Goal: Task Accomplishment & Management: Use online tool/utility

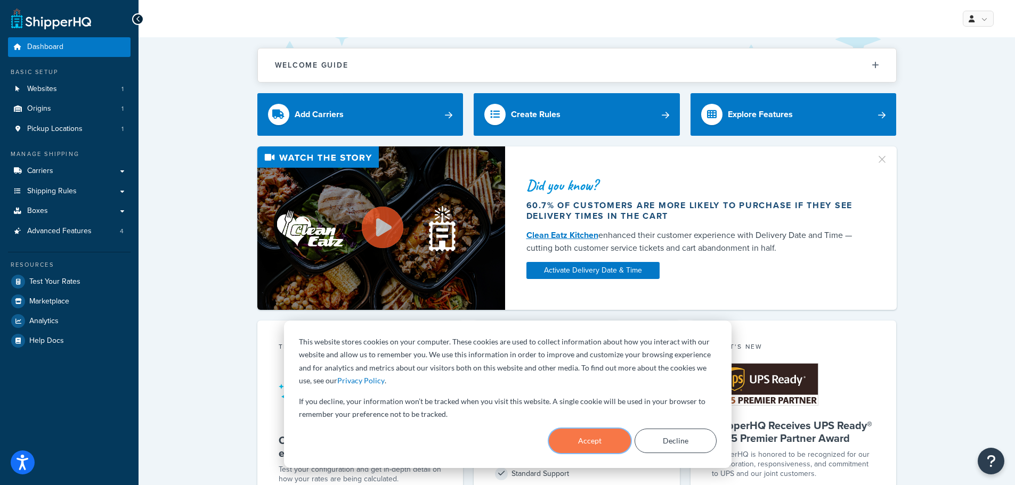
click at [591, 437] on button "Accept" at bounding box center [590, 441] width 82 height 25
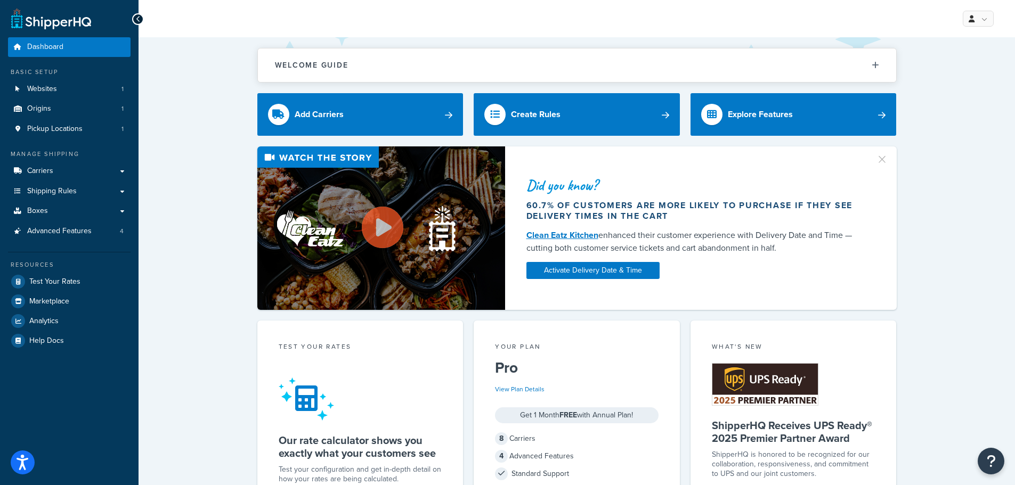
click at [187, 263] on div "Did you know? 60.7% of customers are more likely to purchase if they see delive…" at bounding box center [577, 228] width 834 height 164
click at [59, 188] on span "Shipping Rules" at bounding box center [52, 191] width 50 height 9
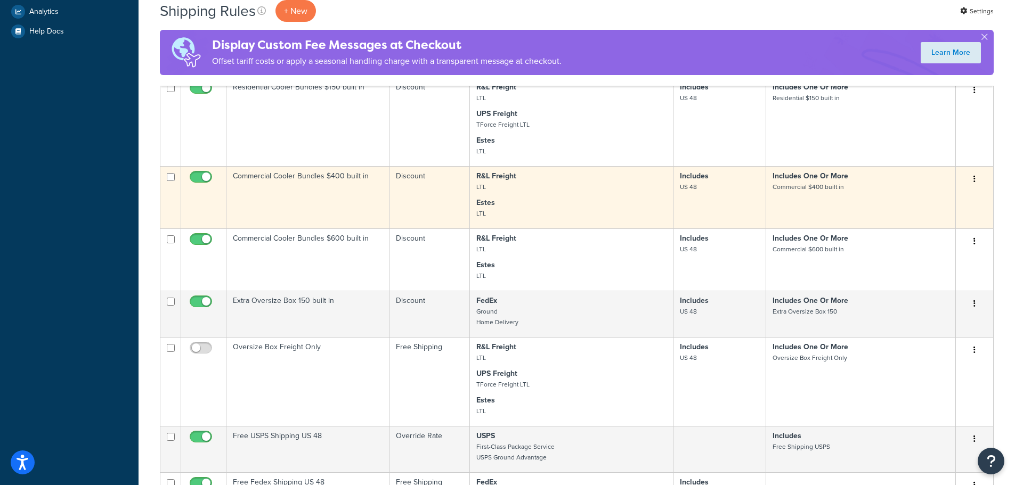
scroll to position [533, 0]
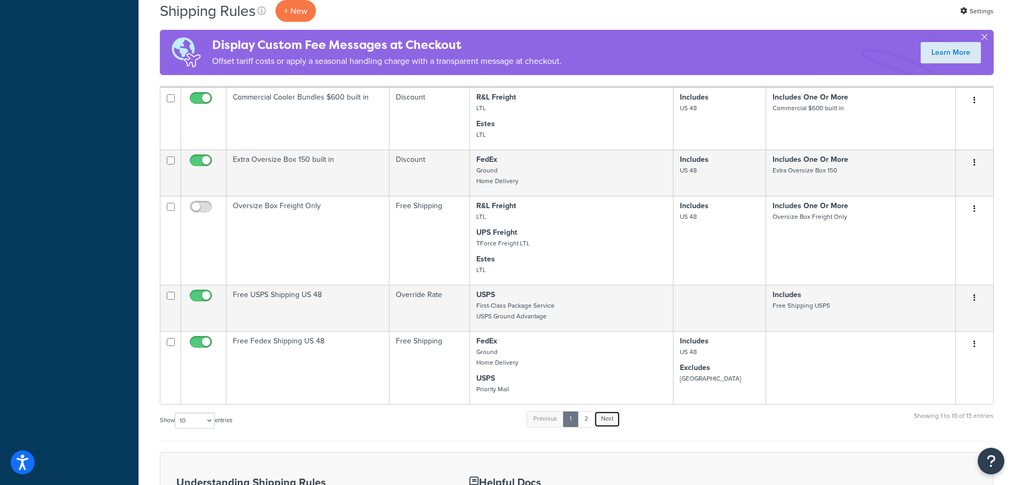
click at [608, 425] on link "Next" at bounding box center [607, 419] width 26 height 16
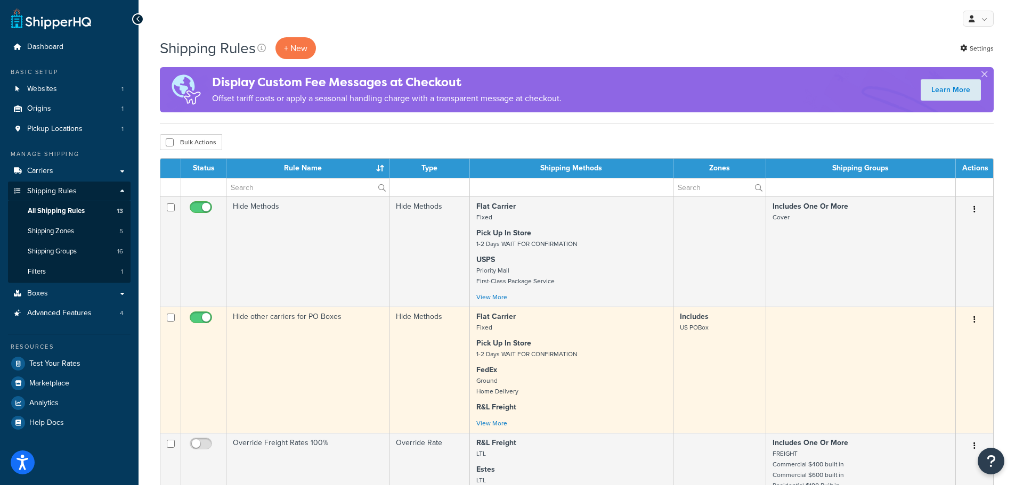
scroll to position [266, 0]
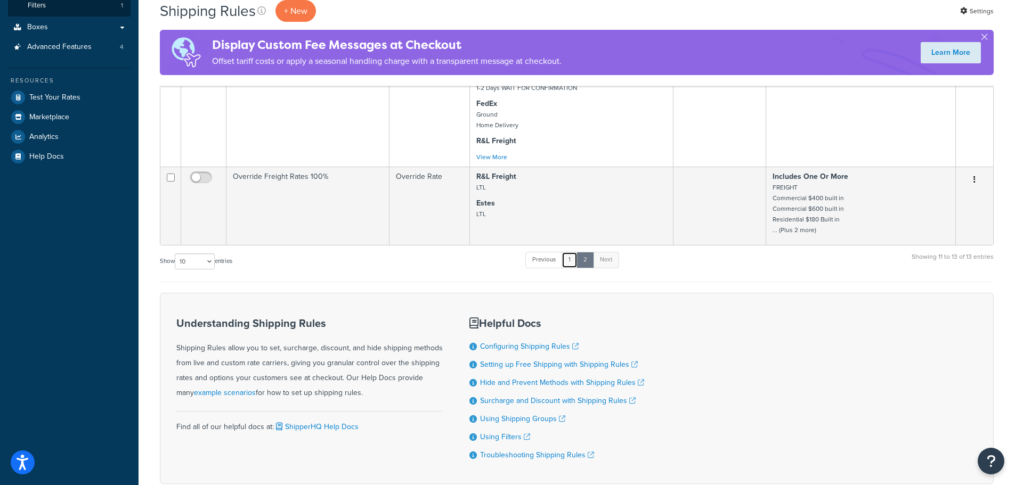
click at [569, 261] on link "1" at bounding box center [569, 260] width 16 height 16
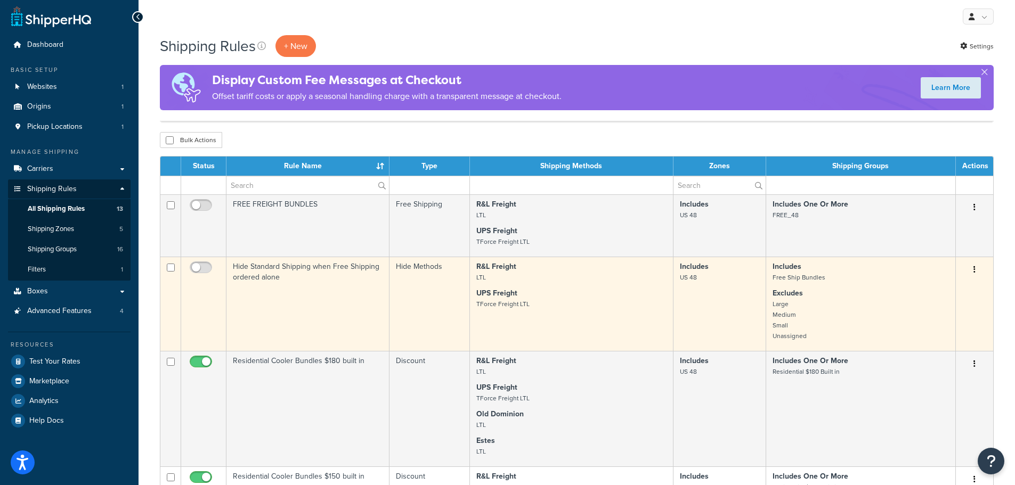
scroll to position [0, 0]
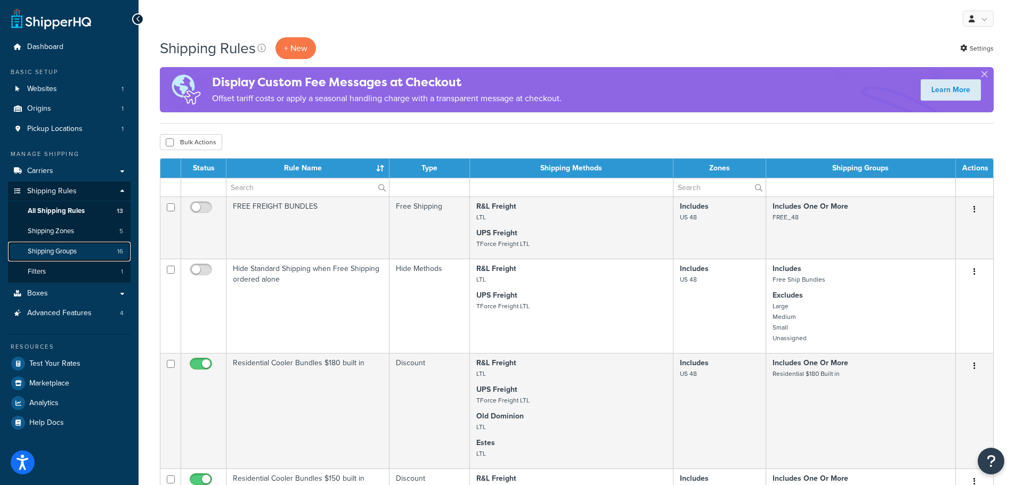
click at [72, 252] on span "Shipping Groups" at bounding box center [52, 251] width 49 height 9
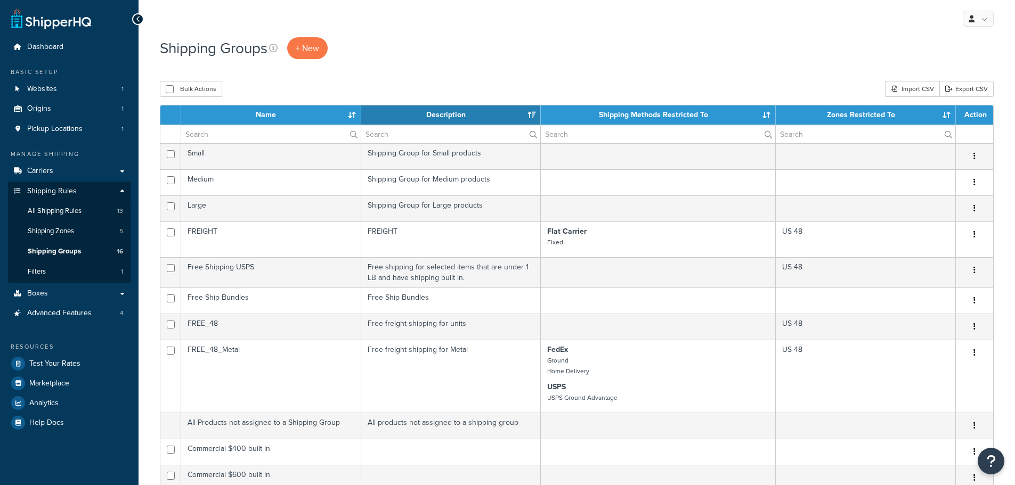
select select "15"
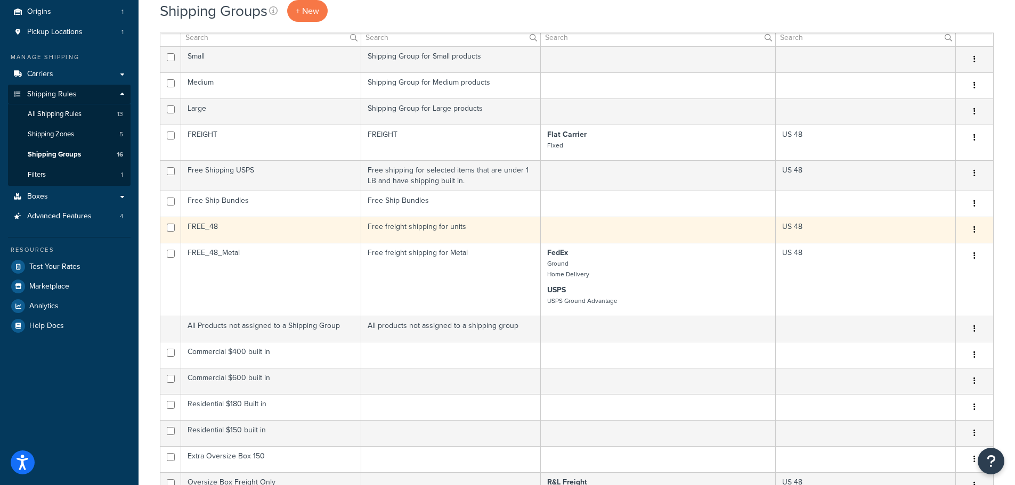
scroll to position [107, 0]
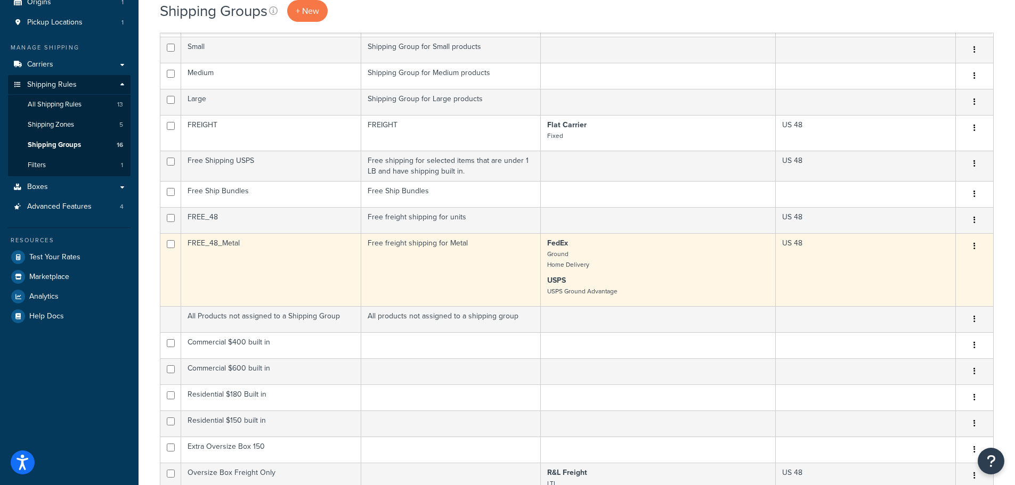
click at [818, 255] on td "US 48" at bounding box center [866, 269] width 180 height 73
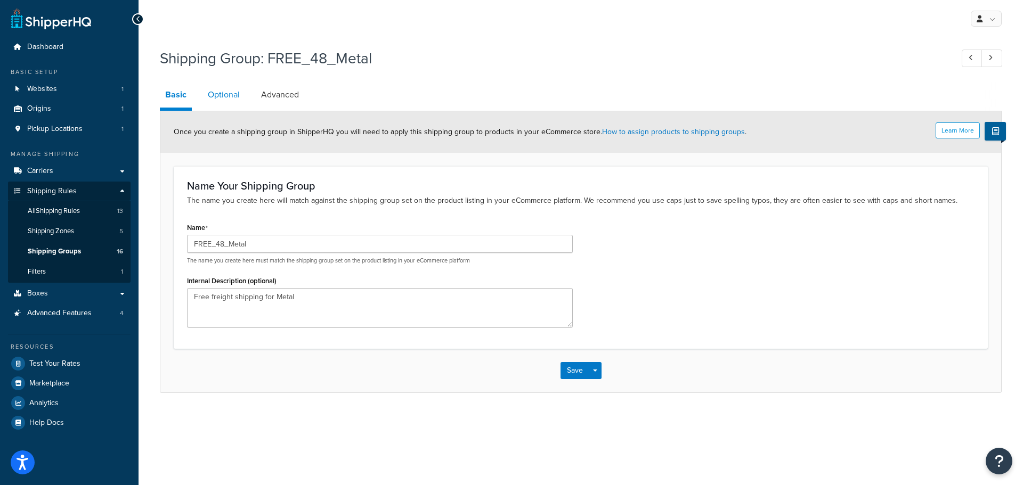
click at [223, 101] on link "Optional" at bounding box center [223, 95] width 43 height 26
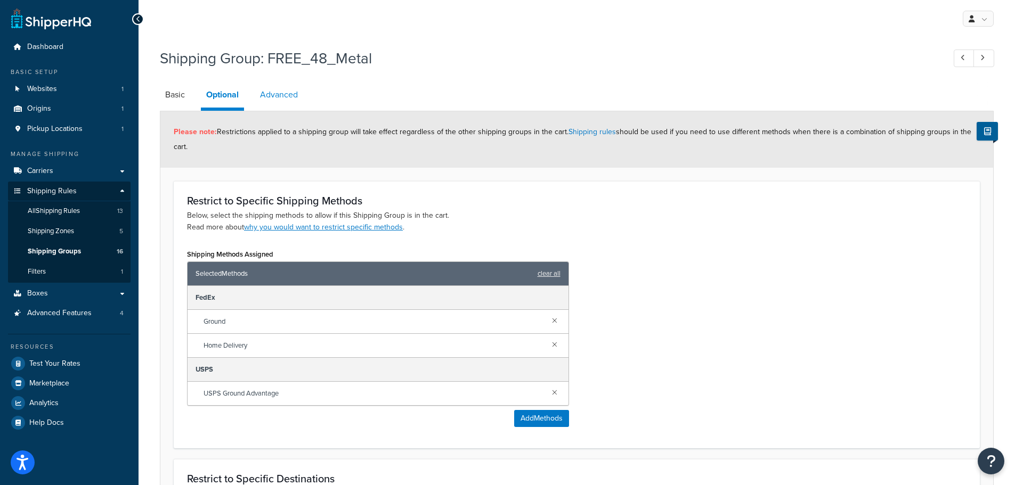
click at [282, 95] on link "Advanced" at bounding box center [279, 95] width 48 height 26
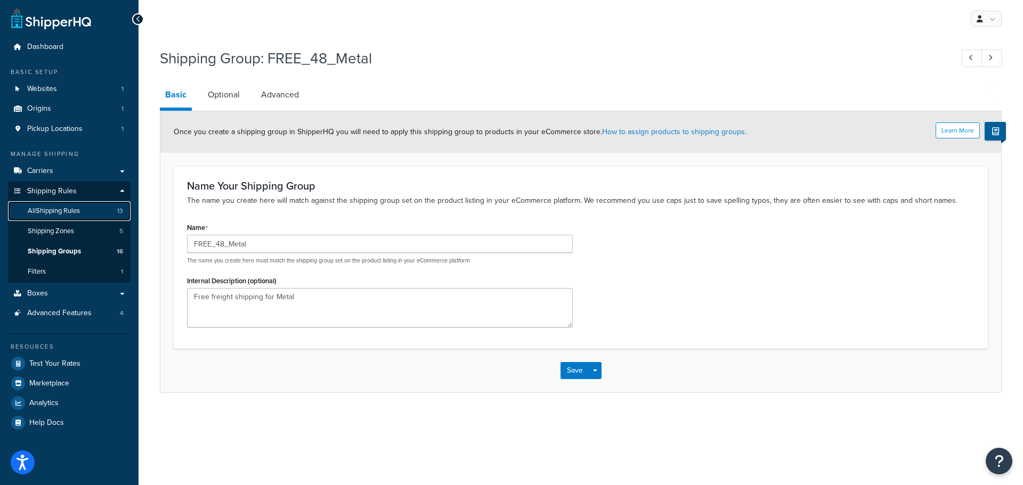
click at [85, 214] on link "All Shipping Rules 13" at bounding box center [69, 211] width 123 height 20
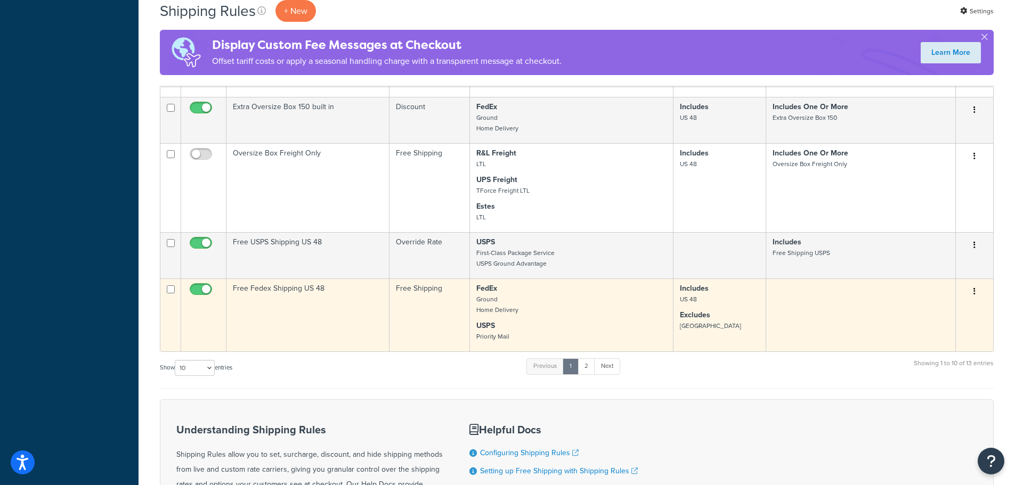
scroll to position [586, 0]
click at [841, 308] on td at bounding box center [861, 314] width 190 height 73
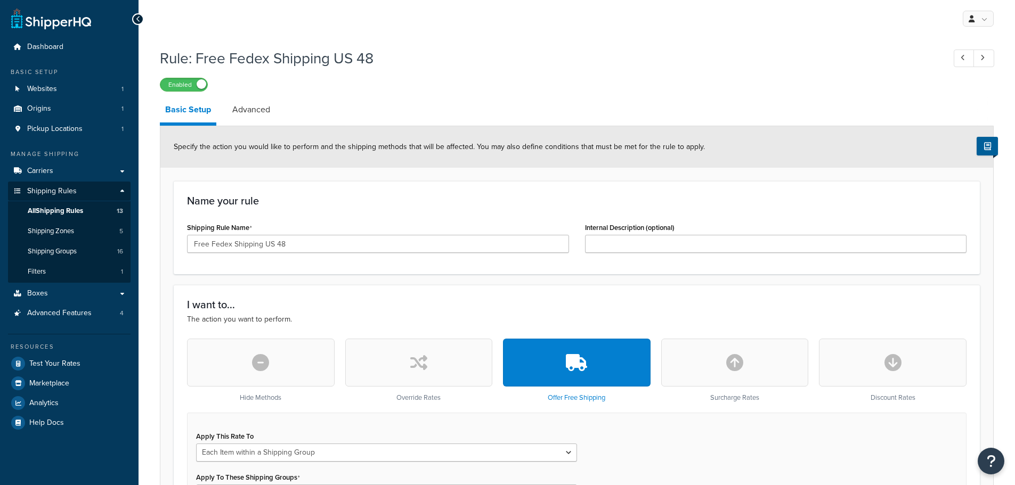
select select "ITEM"
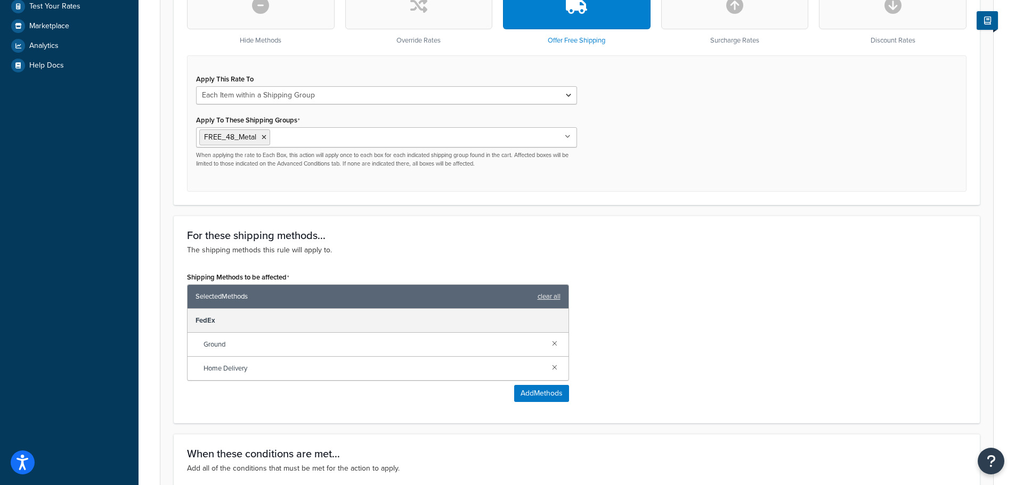
scroll to position [373, 0]
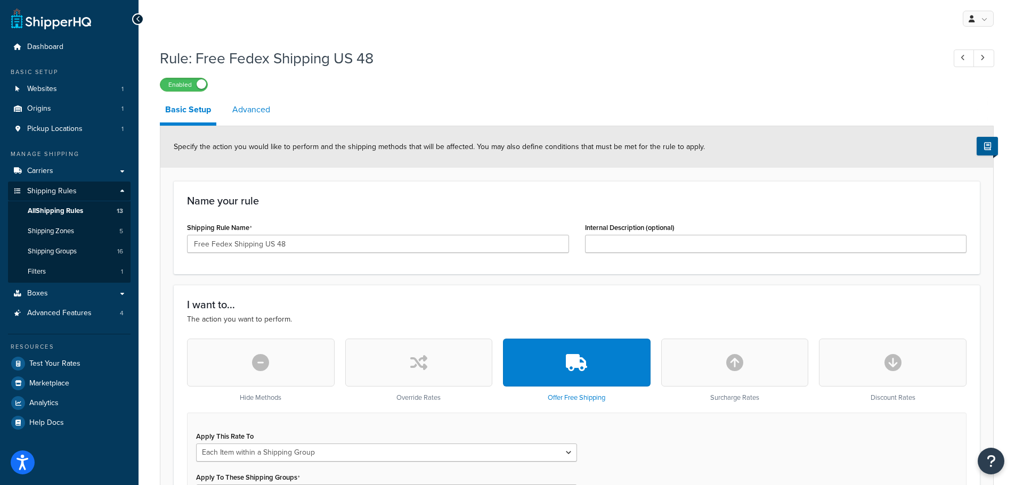
click at [250, 109] on link "Advanced" at bounding box center [251, 110] width 48 height 26
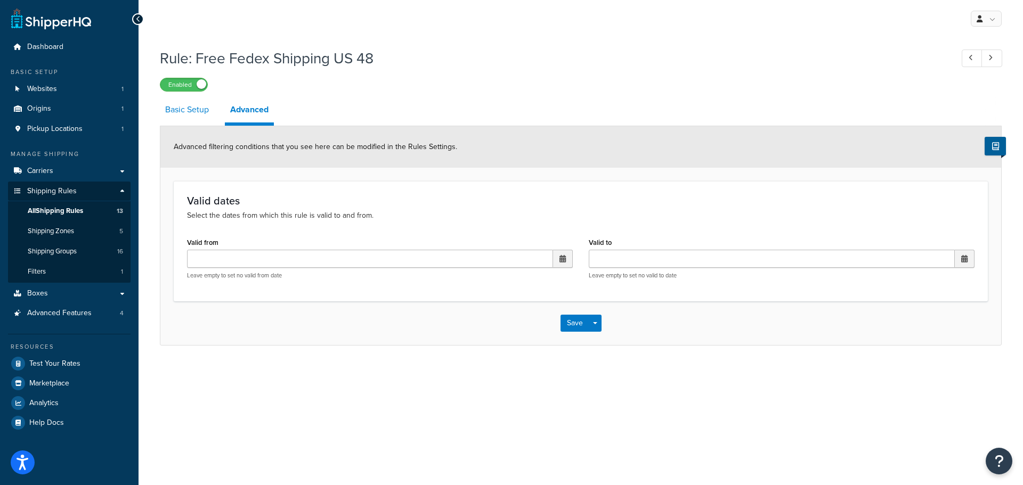
click at [183, 116] on link "Basic Setup" at bounding box center [187, 110] width 54 height 26
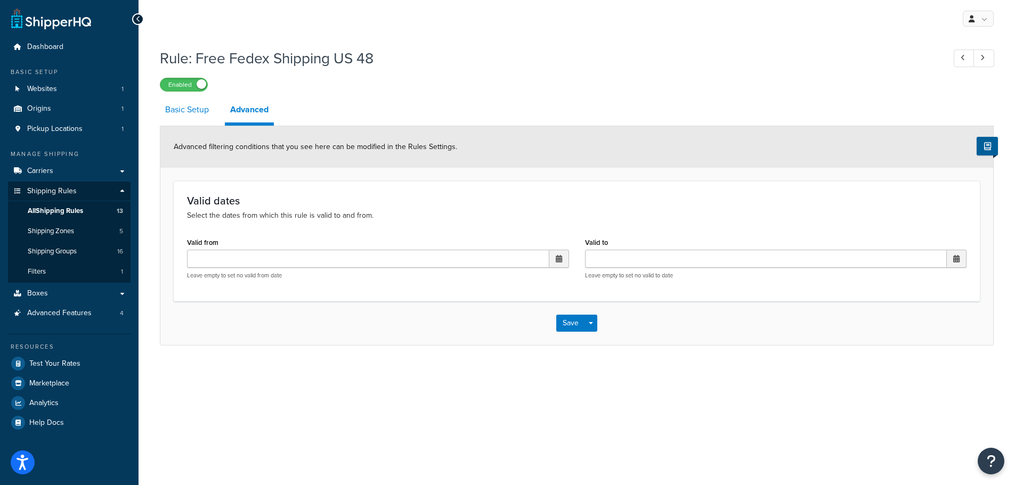
select select "ITEM"
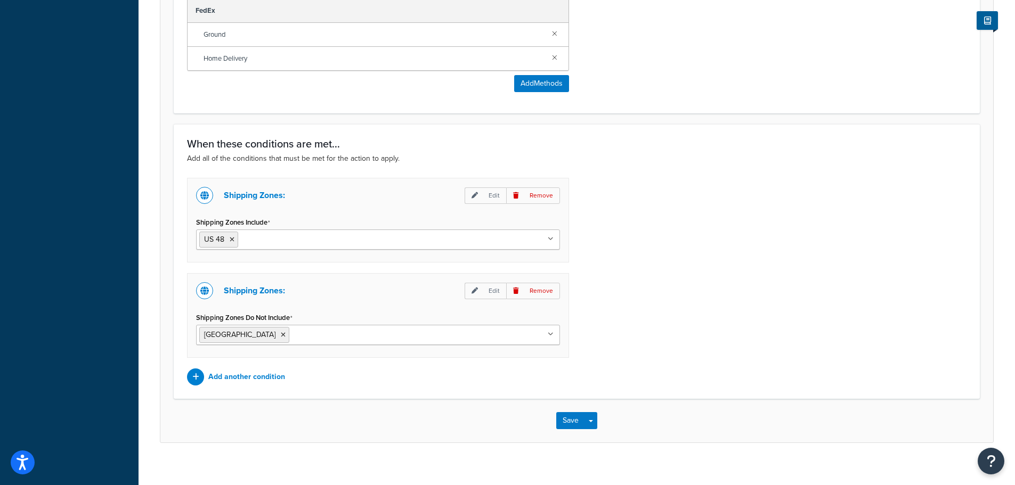
scroll to position [680, 0]
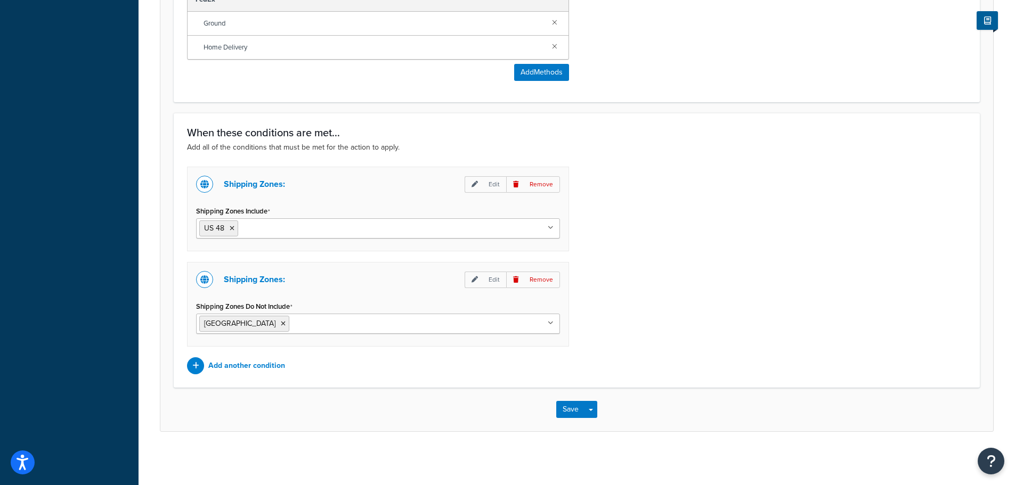
click at [310, 325] on input "Shipping Zones Do Not Include" at bounding box center [339, 323] width 94 height 12
type input "m"
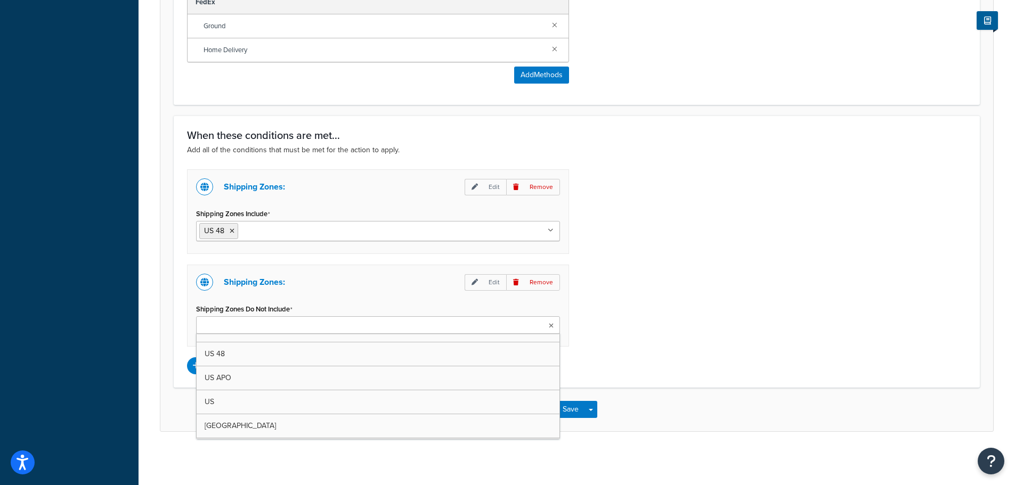
scroll to position [677, 0]
click at [639, 341] on div "Shipping Zones: Edit Remove Shipping Zones Include US 48 US APO US Canada US PO…" at bounding box center [576, 271] width 795 height 205
click at [311, 329] on ul at bounding box center [378, 325] width 364 height 18
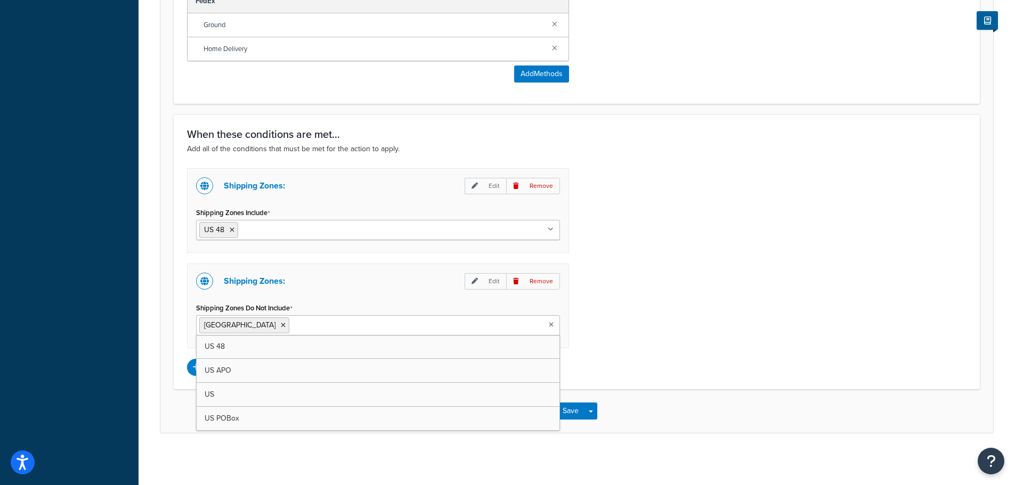
click at [684, 284] on div "Shipping Zones: Edit Remove Shipping Zones Include US 48 US APO US Canada US PO…" at bounding box center [576, 272] width 795 height 208
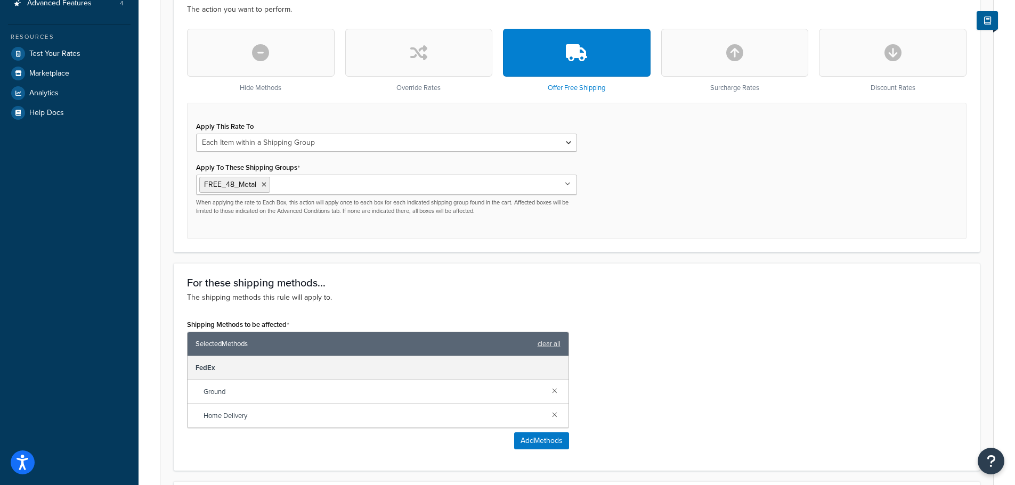
scroll to position [304, 0]
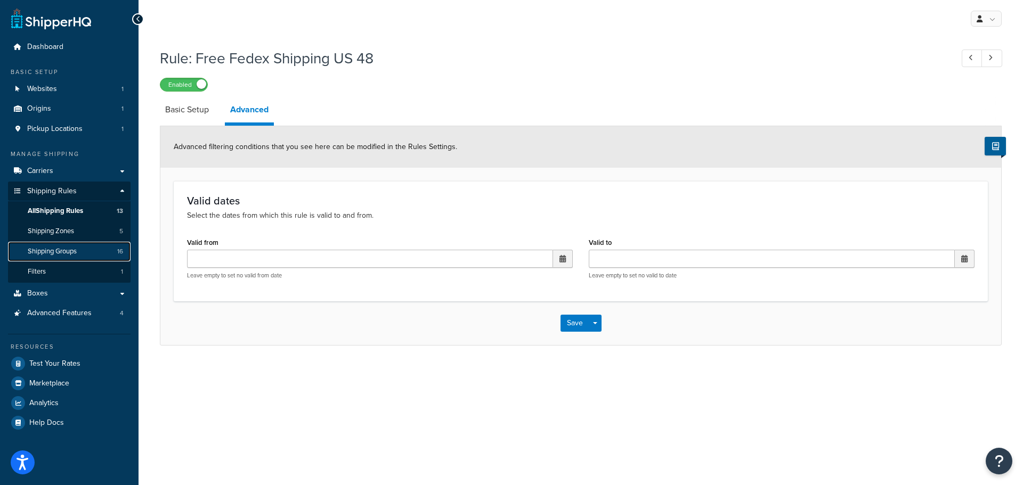
click at [81, 253] on link "Shipping Groups 16" at bounding box center [69, 252] width 123 height 20
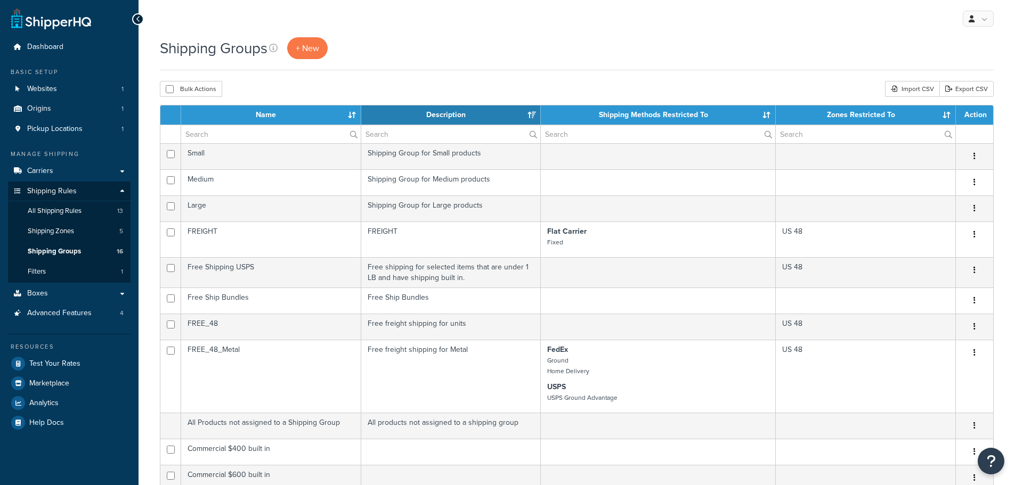
select select "15"
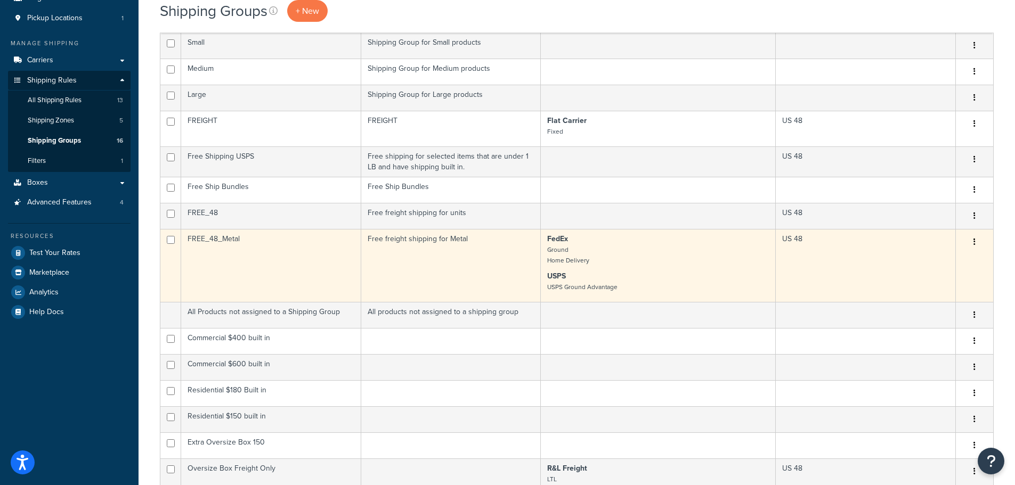
scroll to position [107, 0]
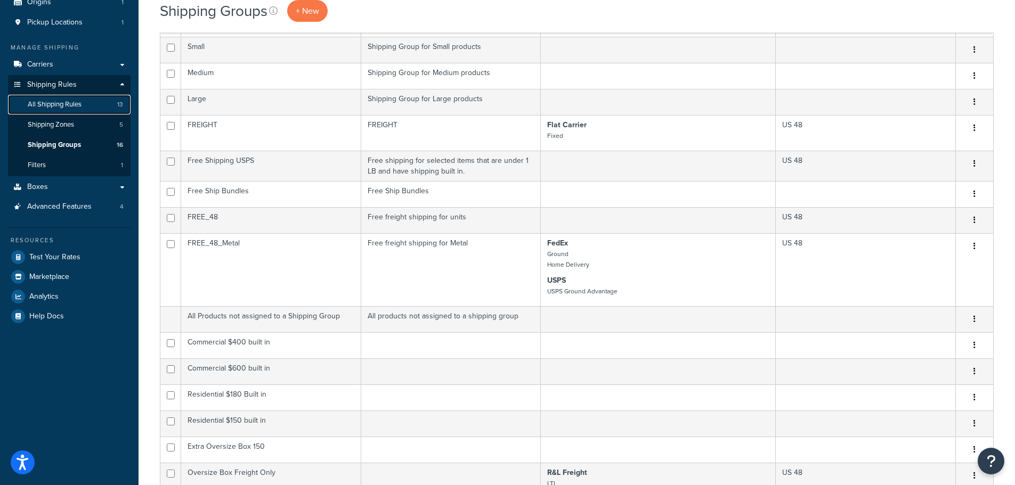
click at [71, 103] on span "All Shipping Rules" at bounding box center [55, 104] width 54 height 9
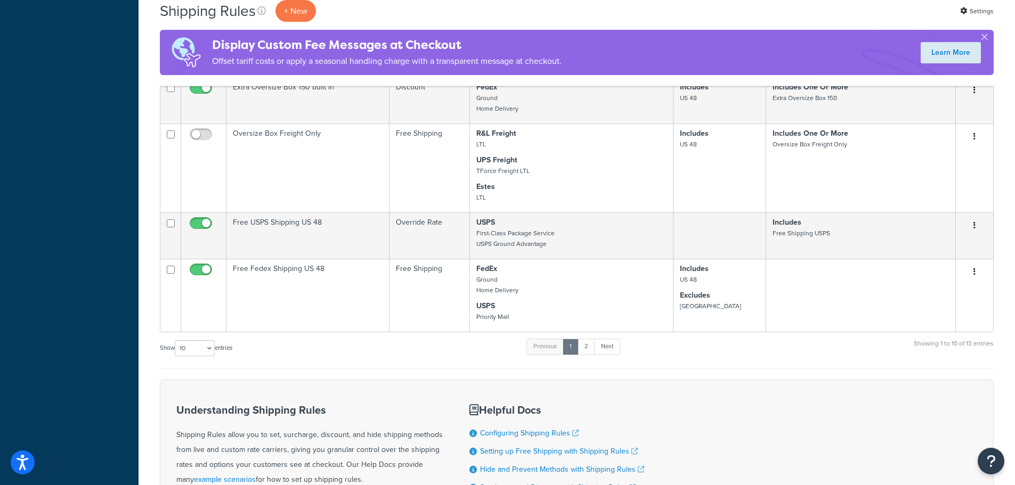
scroll to position [586, 0]
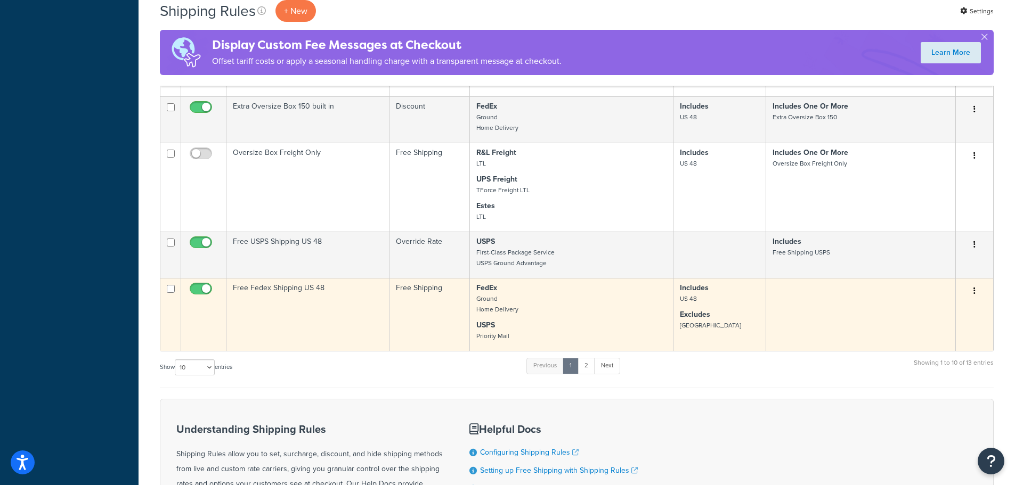
click at [801, 320] on td at bounding box center [861, 314] width 190 height 73
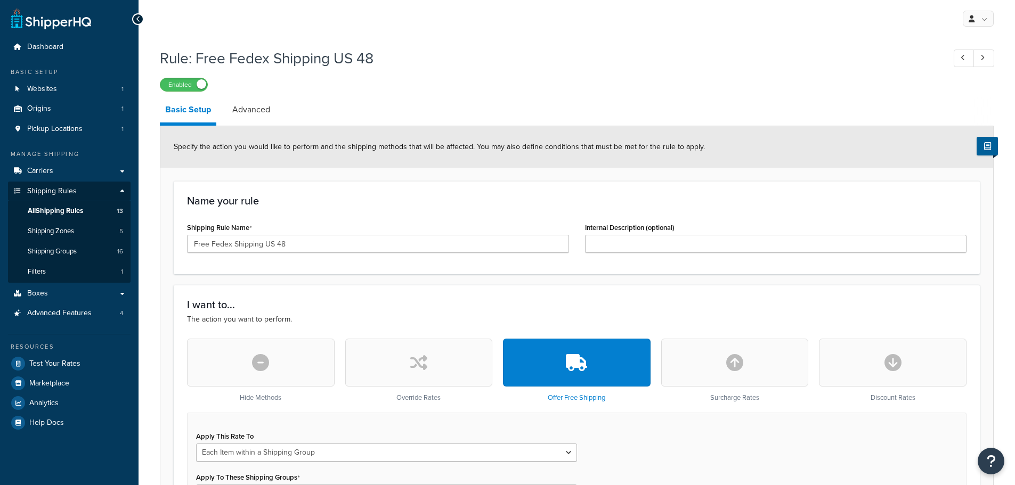
select select "ITEM"
click at [256, 116] on link "Advanced" at bounding box center [251, 110] width 48 height 26
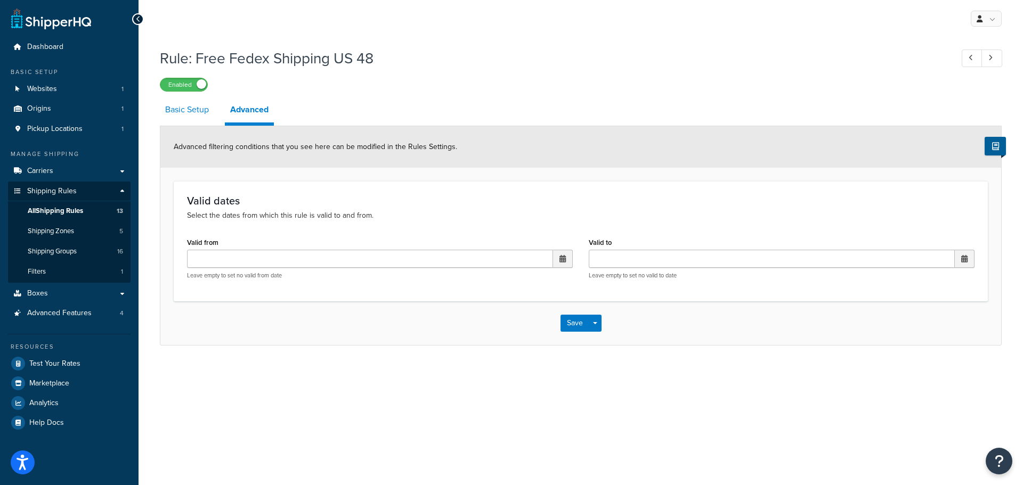
click at [171, 117] on link "Basic Setup" at bounding box center [187, 110] width 54 height 26
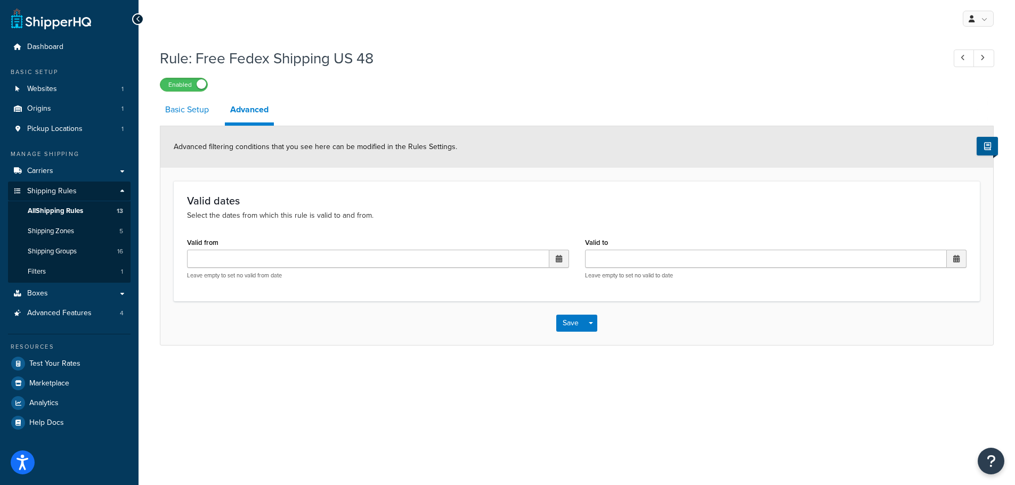
select select "ITEM"
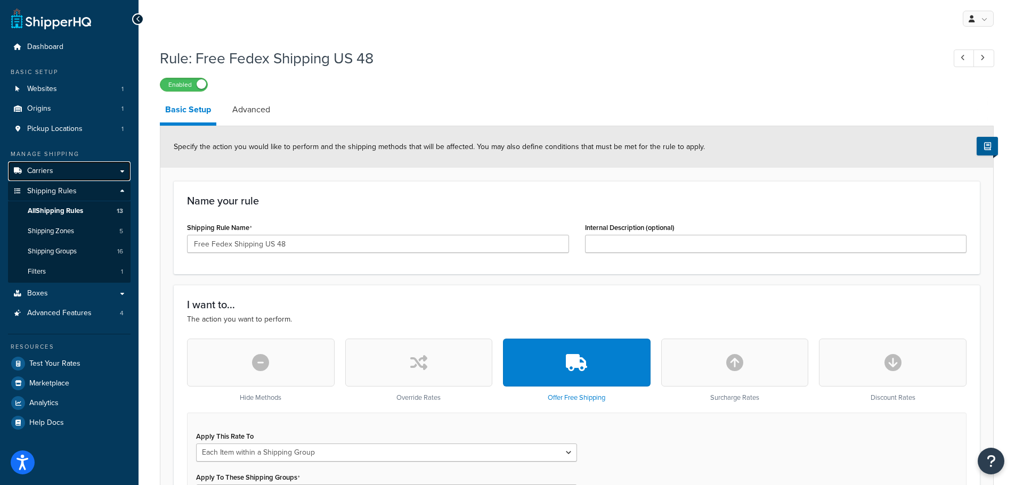
click at [65, 176] on link "Carriers" at bounding box center [69, 171] width 123 height 20
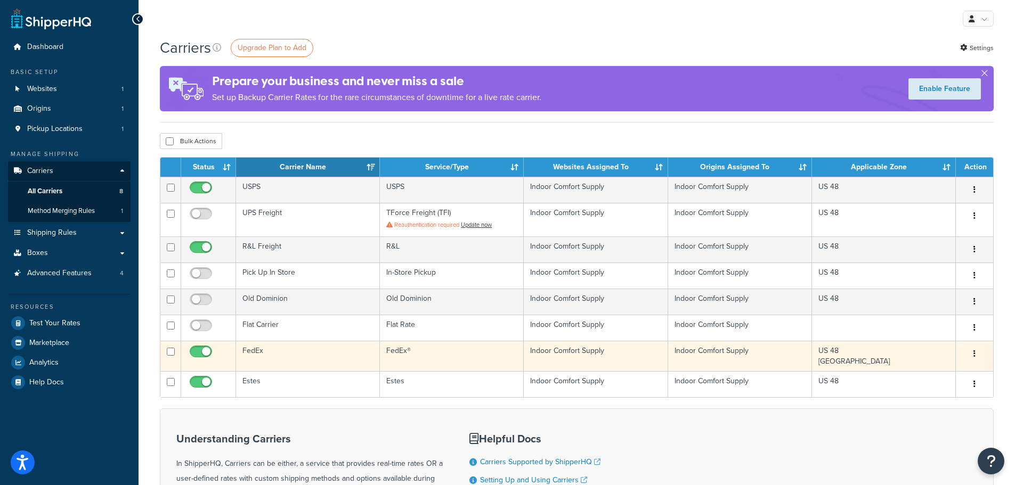
click at [973, 355] on button "button" at bounding box center [974, 354] width 15 height 17
click at [939, 376] on link "Edit" at bounding box center [931, 376] width 84 height 22
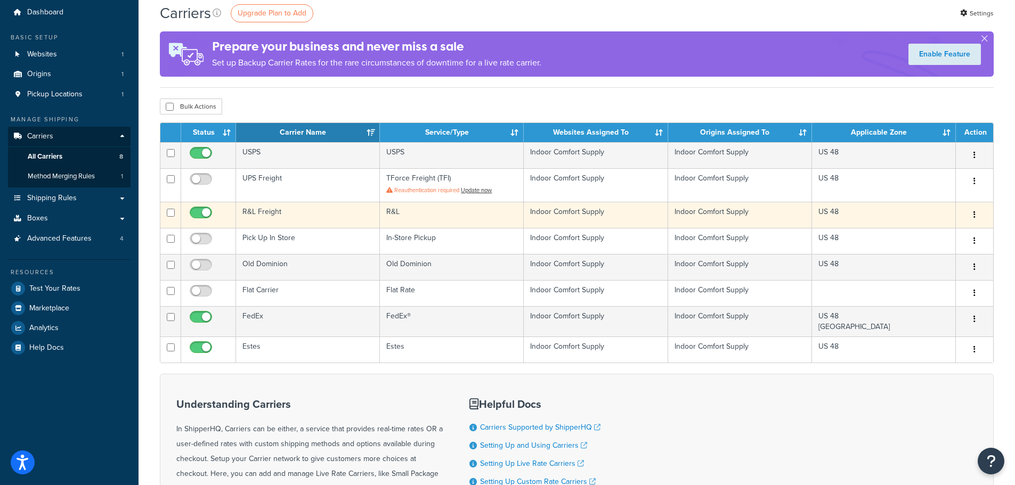
scroll to position [53, 0]
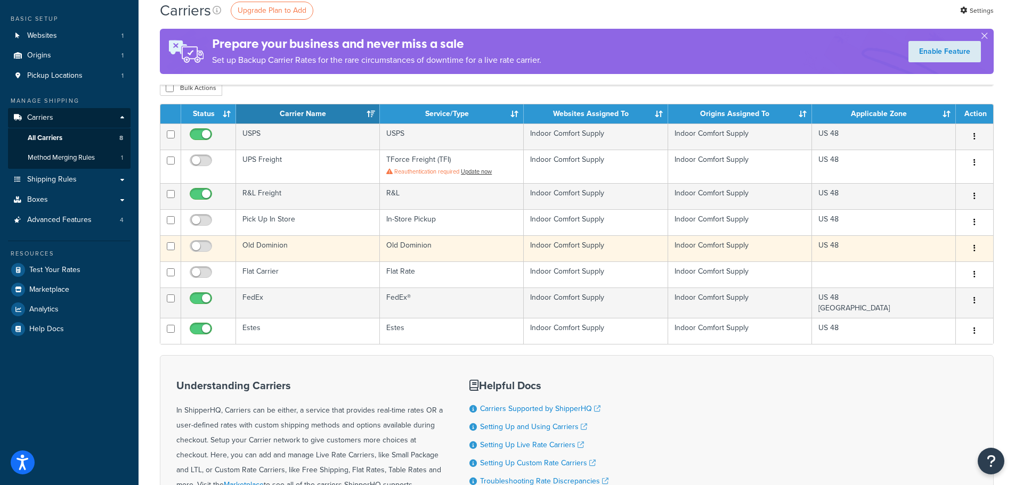
click at [978, 250] on button "button" at bounding box center [974, 248] width 15 height 17
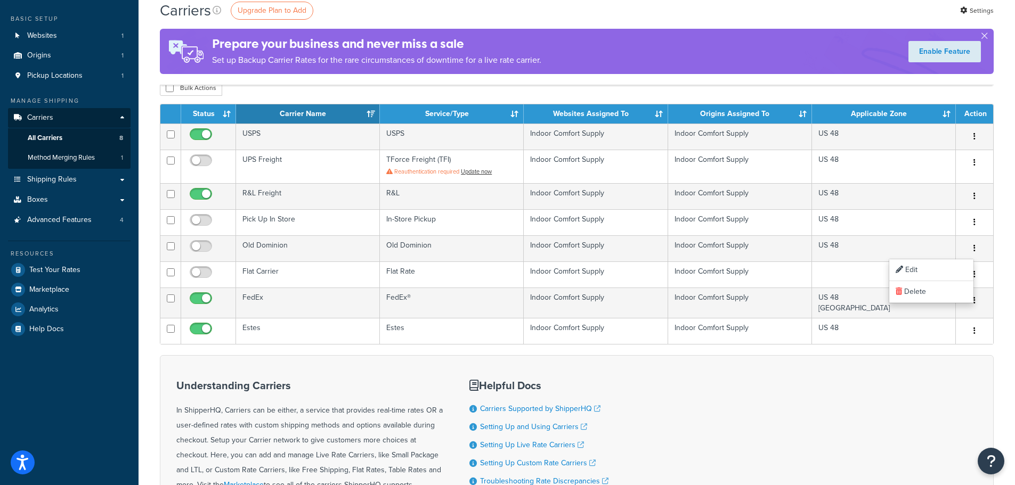
click at [901, 383] on div "Understanding Carriers In ShipperHQ, Carriers can be either, a service that pro…" at bounding box center [577, 457] width 834 height 204
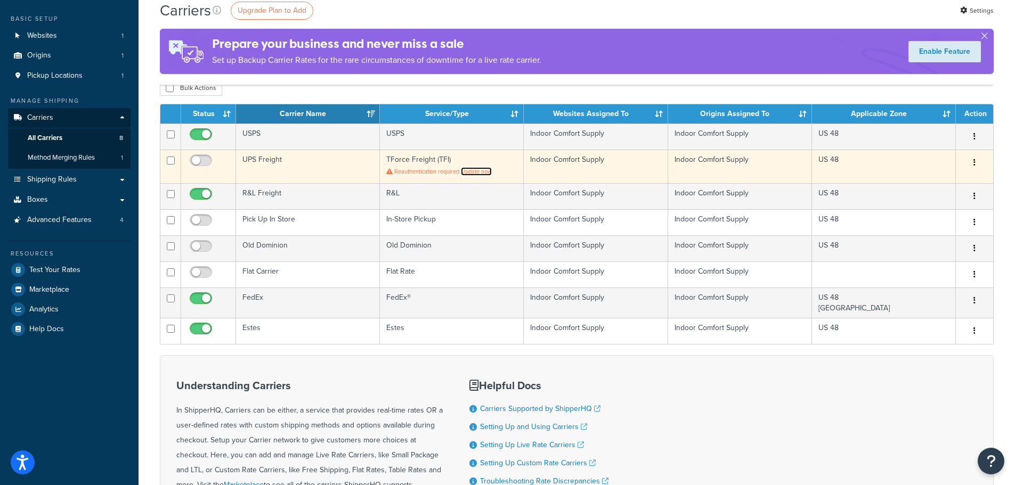
click at [476, 172] on link "Update now" at bounding box center [476, 171] width 31 height 9
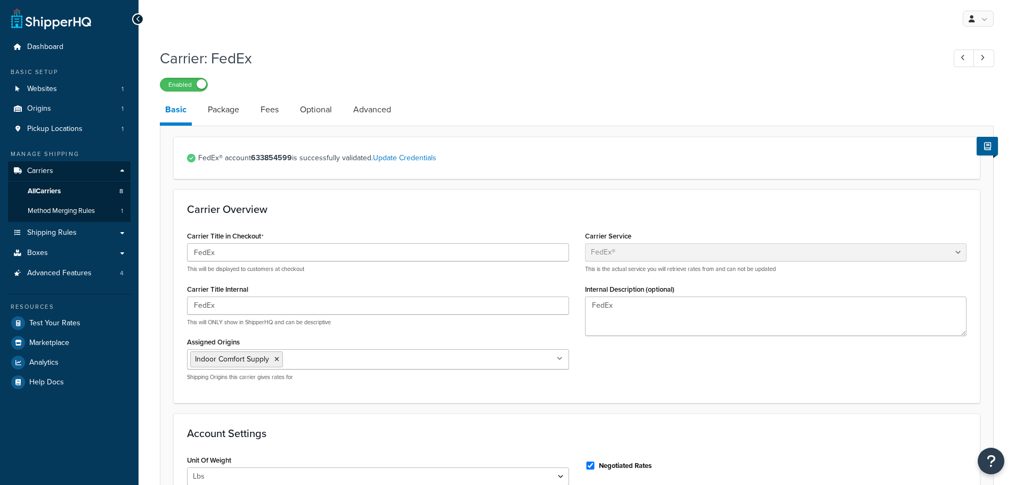
select select "fedEx"
select select "REGULAR_PICKUP"
select select "YOUR_PACKAGING"
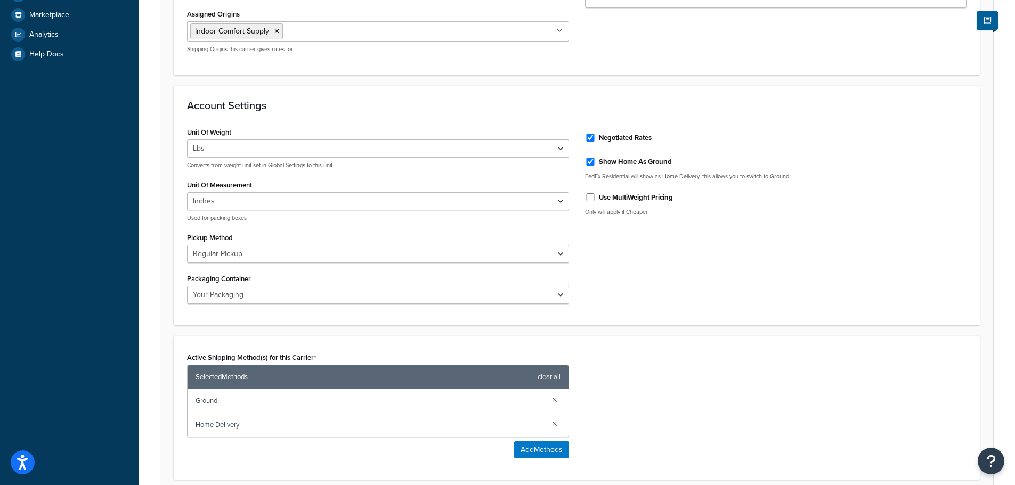
scroll to position [160, 0]
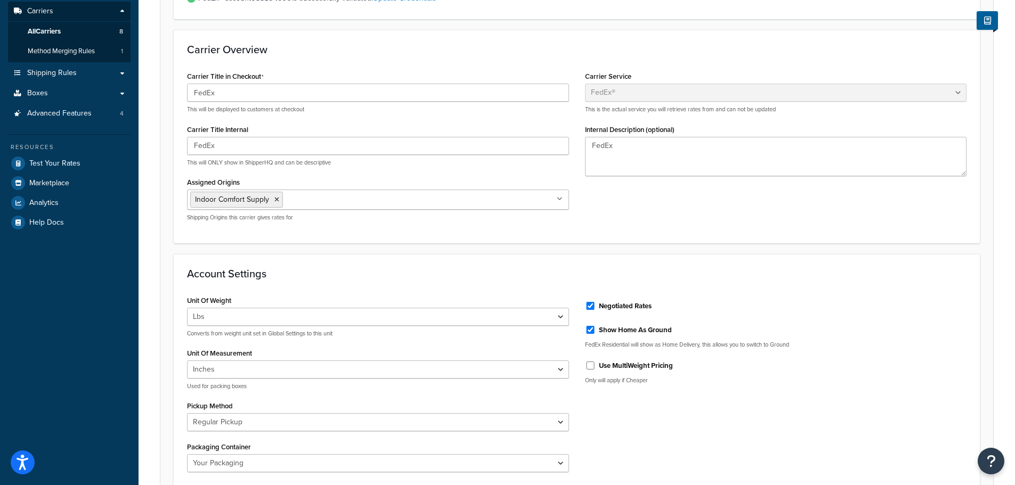
drag, startPoint x: 774, startPoint y: 267, endPoint x: 766, endPoint y: 267, distance: 8.0
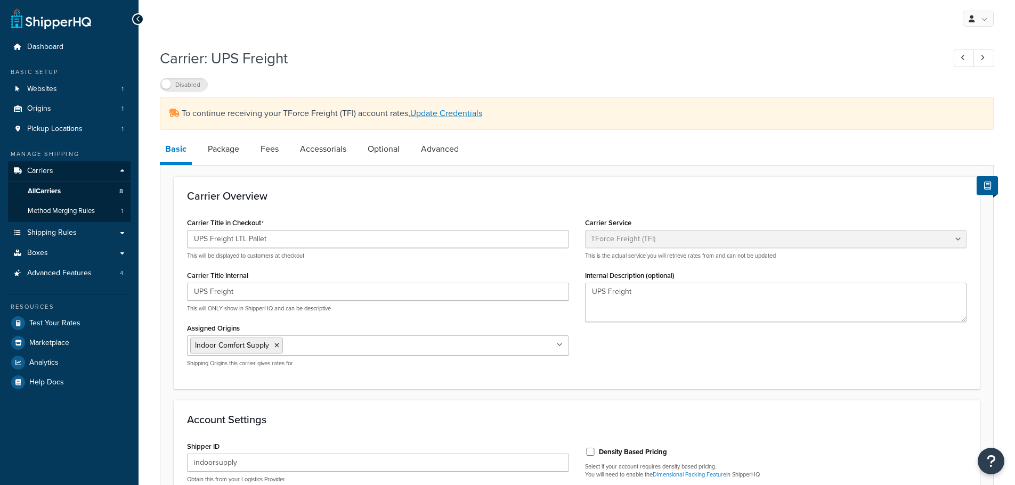
select select "upsFreight"
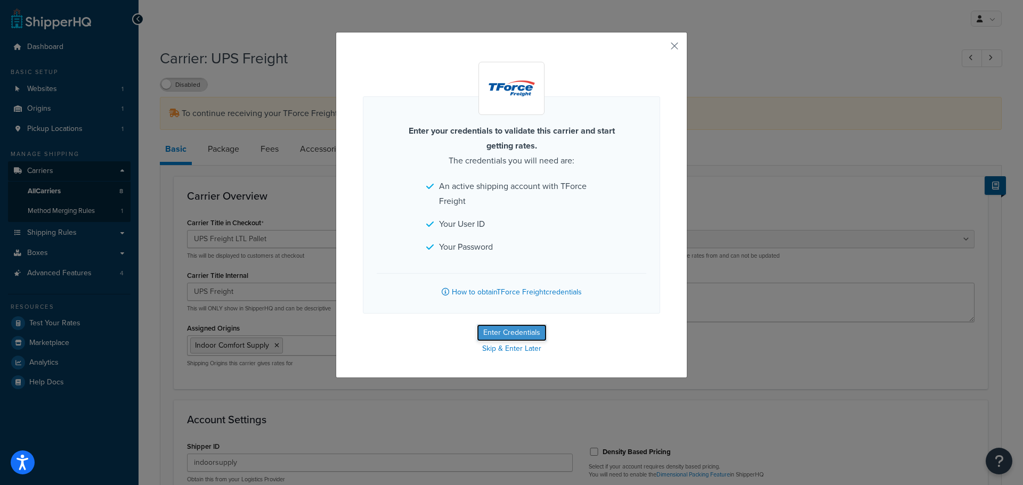
click at [526, 331] on button "Enter Credentials" at bounding box center [512, 332] width 70 height 17
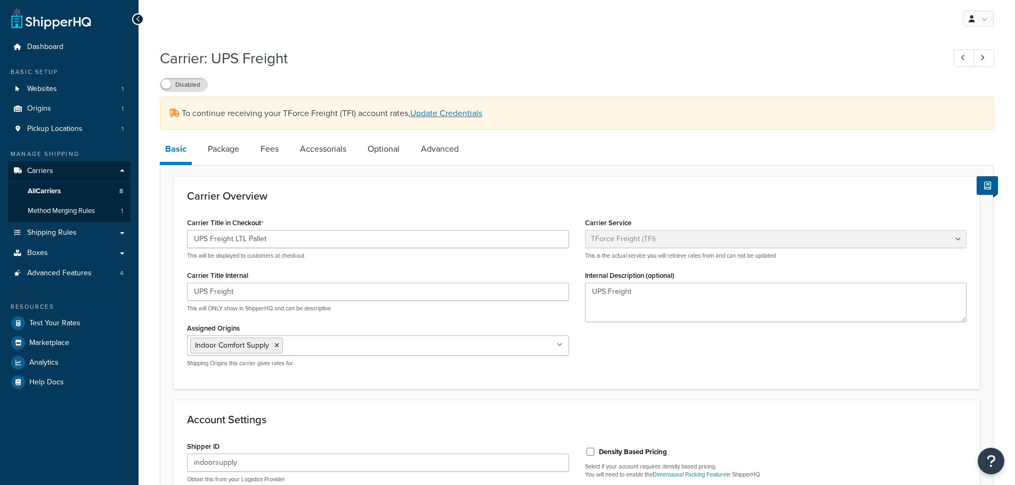
select select "upsFreight"
click at [463, 115] on link "Update Credentials" at bounding box center [446, 113] width 72 height 12
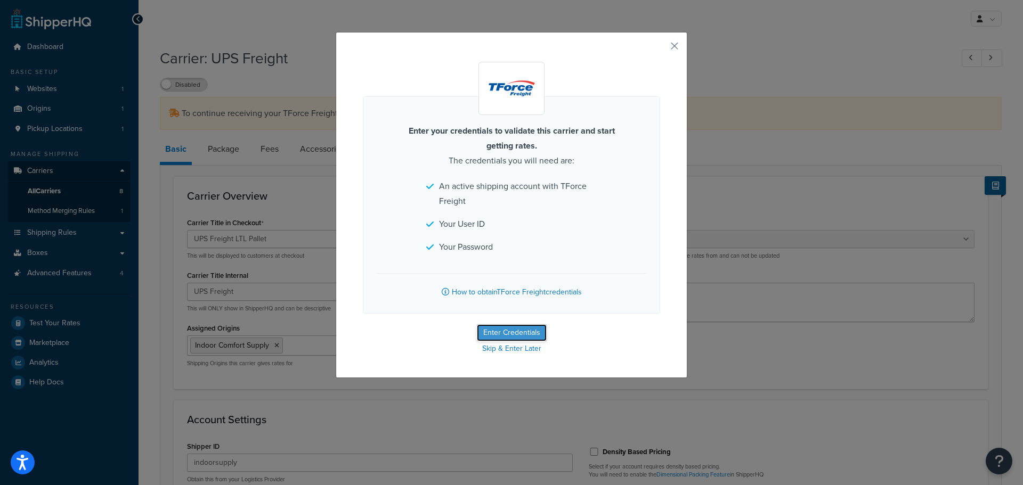
click at [504, 335] on button "Enter Credentials" at bounding box center [512, 332] width 70 height 17
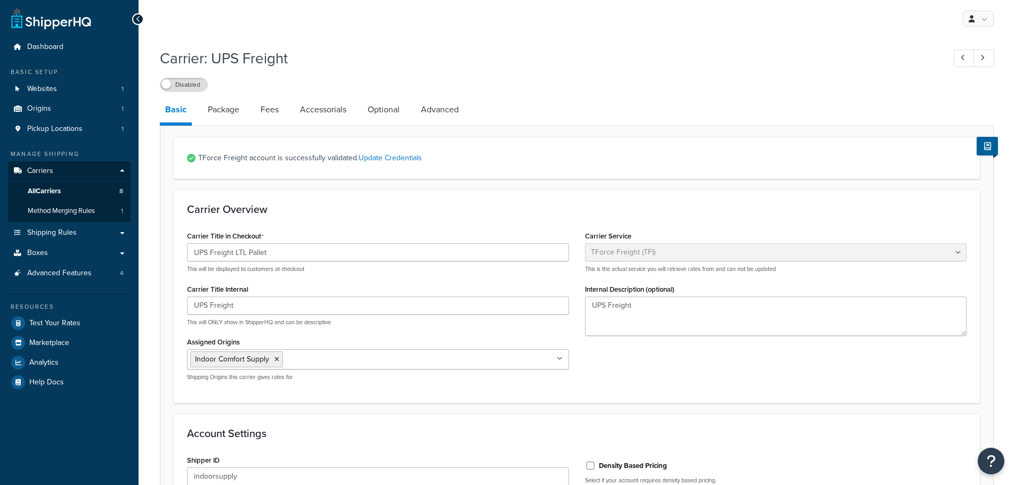
select select "upsFreight"
click at [200, 257] on input "UPS Freight LTL Pallet" at bounding box center [378, 252] width 382 height 18
click at [197, 254] on input "Tforce Freight LTL Pallet" at bounding box center [378, 252] width 382 height 18
click at [270, 254] on input "T-force Freight LTL Pallet" at bounding box center [378, 252] width 382 height 18
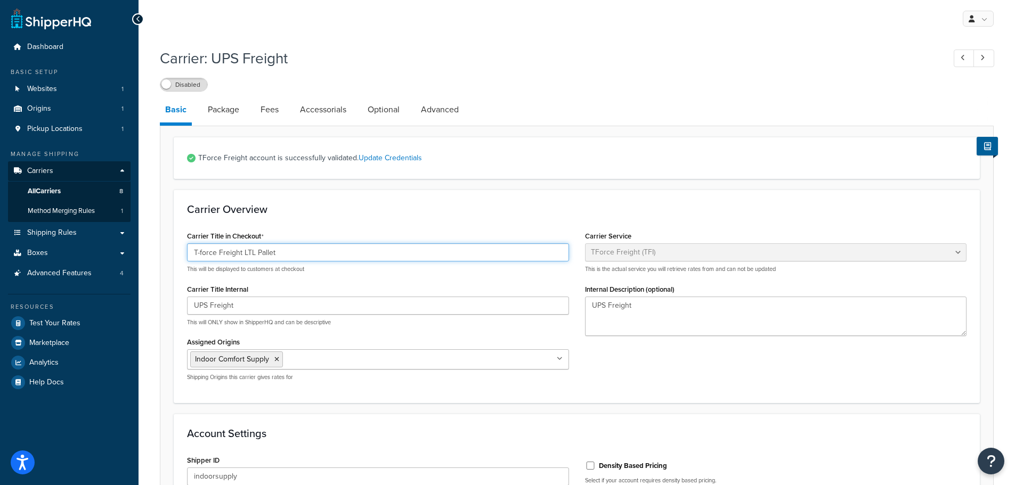
click at [270, 254] on input "T-force Freight LTL Pallet" at bounding box center [378, 252] width 382 height 18
click at [201, 256] on input "T-force Freight LTL" at bounding box center [378, 252] width 382 height 18
drag, startPoint x: 244, startPoint y: 251, endPoint x: 168, endPoint y: 248, distance: 76.3
type input "T-Force Freight LTL"
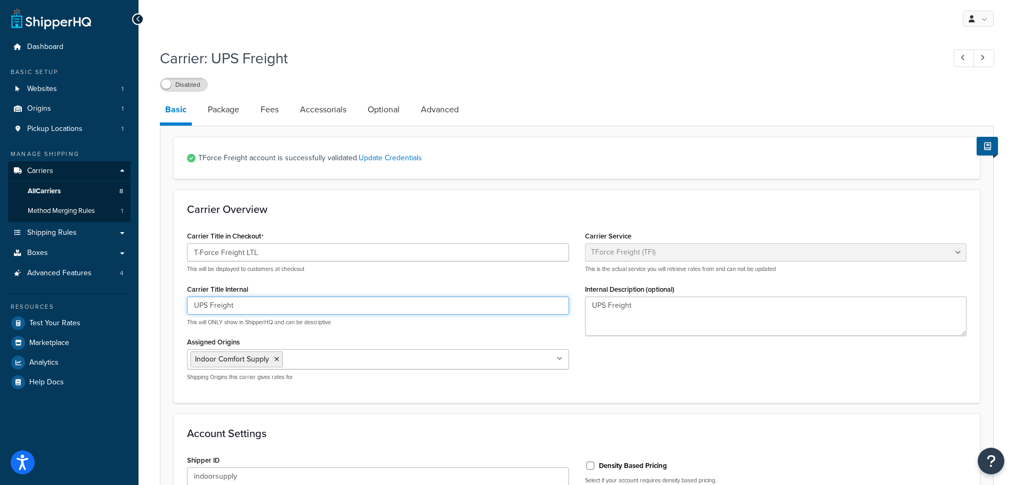
drag, startPoint x: 254, startPoint y: 310, endPoint x: 141, endPoint y: 300, distance: 112.8
paste input "T-Force"
type input "T-Force Freight"
click at [642, 352] on div "Carrier Title in Checkout T-Force Freight LTL This will be displayed to custome…" at bounding box center [576, 309] width 795 height 161
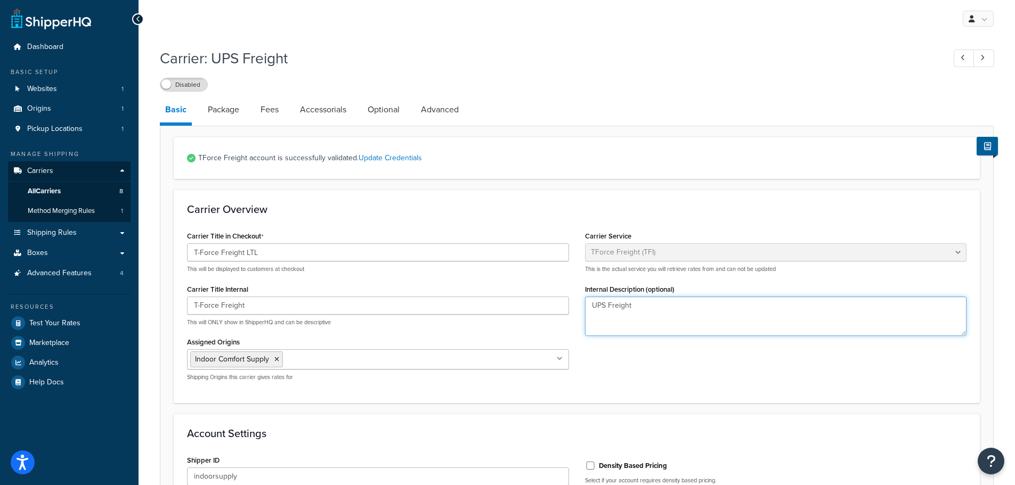
drag, startPoint x: 651, startPoint y: 309, endPoint x: 554, endPoint y: 306, distance: 96.5
click at [555, 306] on div "Carrier Title in Checkout T-Force Freight LTL This will be displayed to custome…" at bounding box center [576, 309] width 795 height 161
paste textarea "T-Force"
type textarea "T-Force Freight"
click at [659, 389] on div "Carrier Title in Checkout T-Force Freight LTL This will be displayed to custome…" at bounding box center [576, 309] width 795 height 161
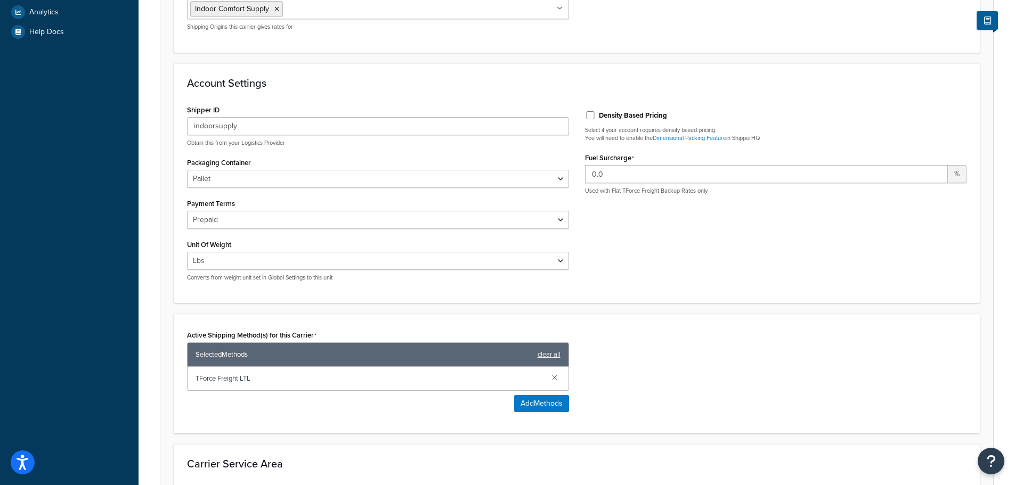
scroll to position [97, 0]
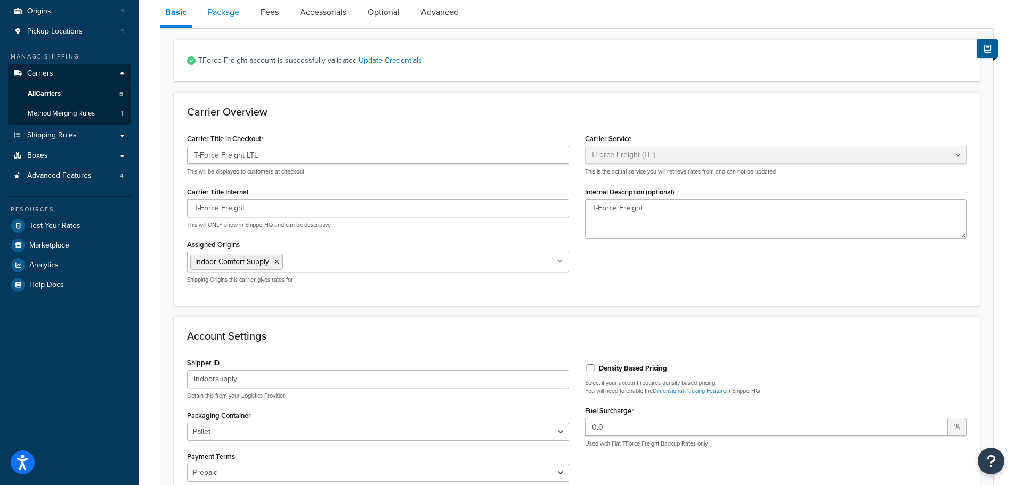
click at [220, 21] on link "Package" at bounding box center [223, 12] width 42 height 26
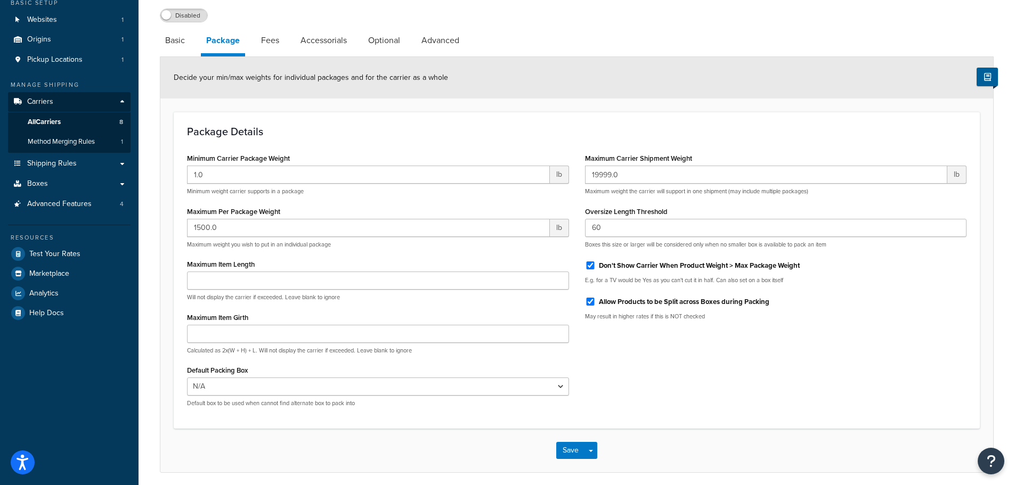
scroll to position [44, 0]
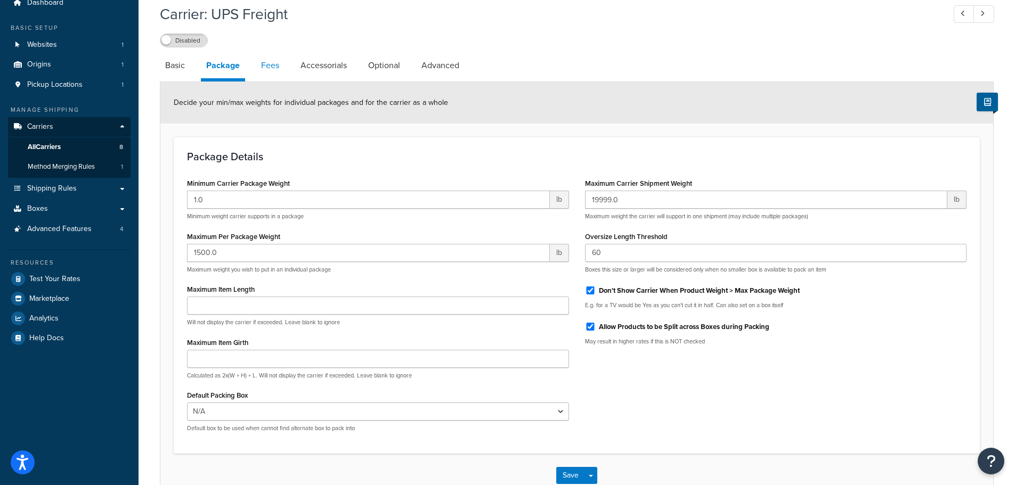
click at [264, 66] on link "Fees" at bounding box center [270, 66] width 29 height 26
select select "AFTER"
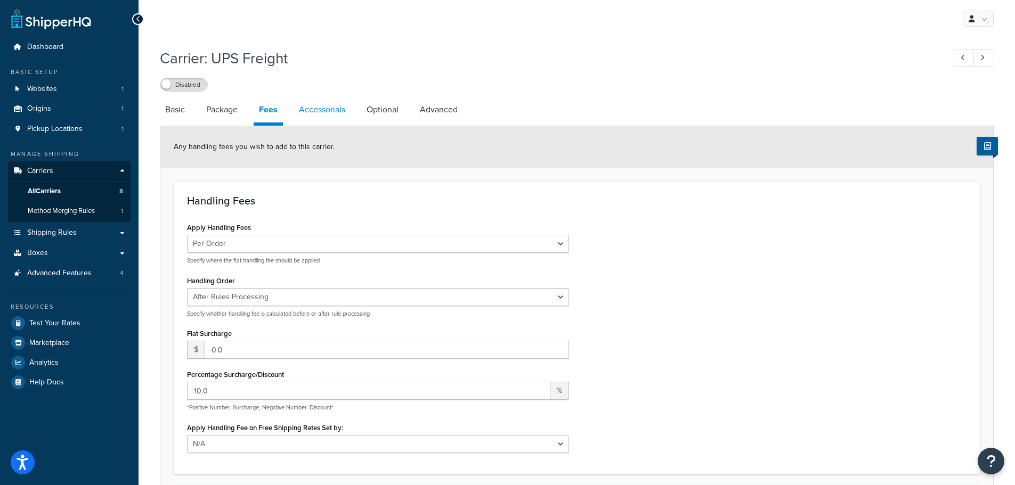
click at [327, 105] on link "Accessorials" at bounding box center [321, 110] width 57 height 26
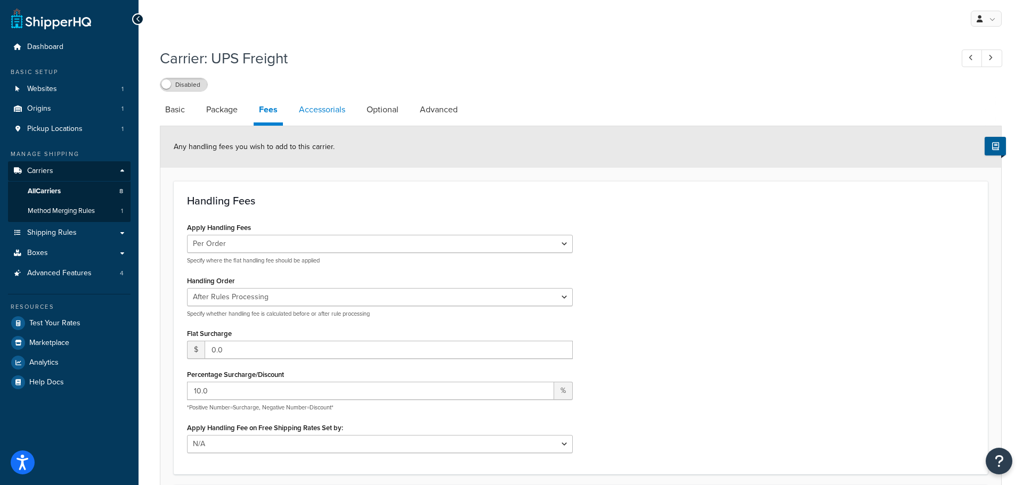
select select "residential"
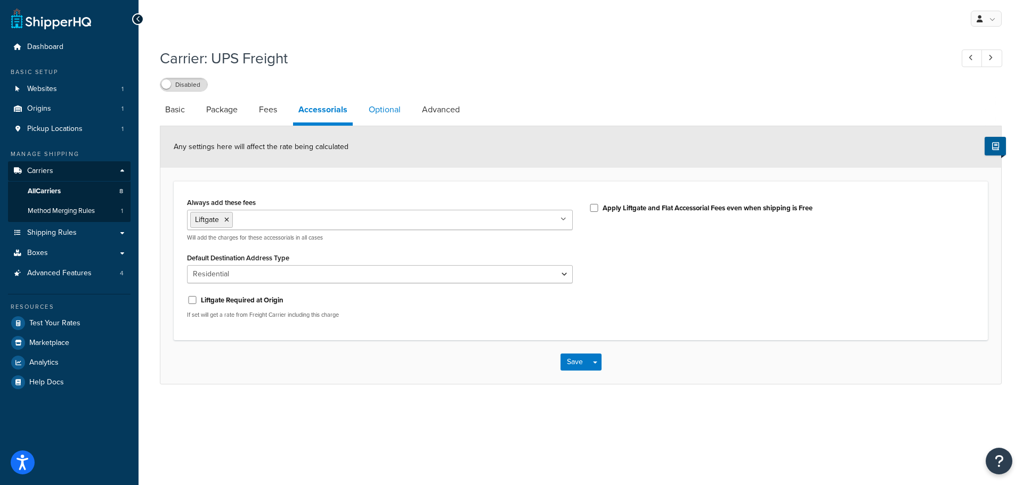
click at [394, 110] on link "Optional" at bounding box center [384, 110] width 43 height 26
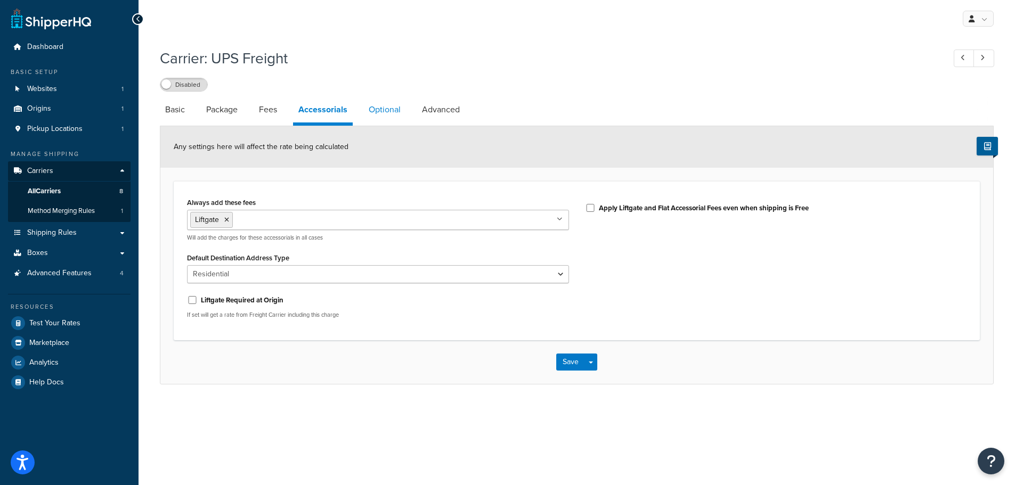
select select "200"
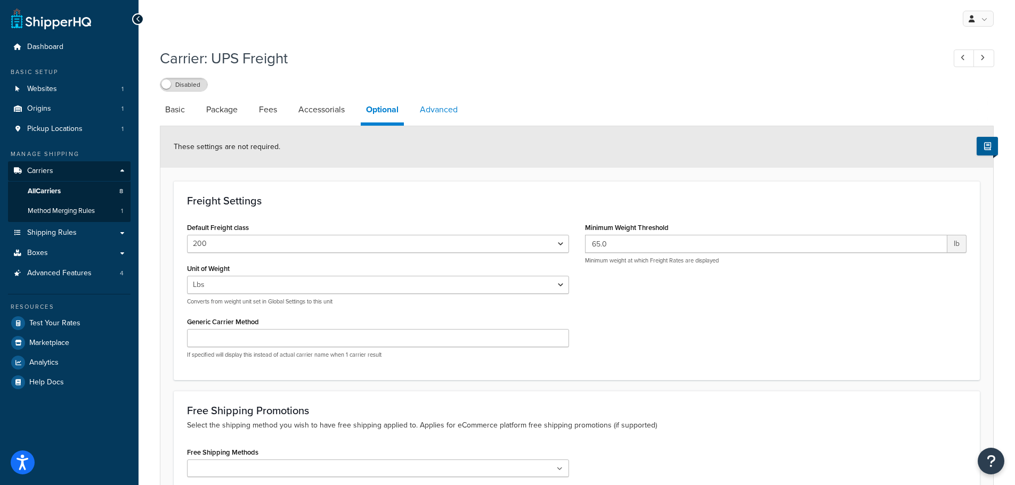
click at [440, 111] on link "Advanced" at bounding box center [438, 110] width 48 height 26
select select "false"
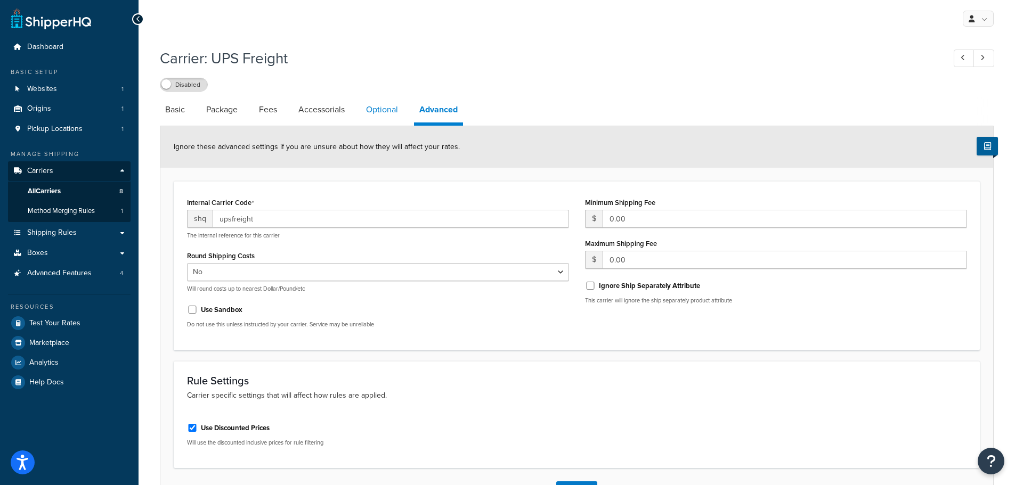
click at [377, 112] on link "Optional" at bounding box center [382, 110] width 43 height 26
select select "200"
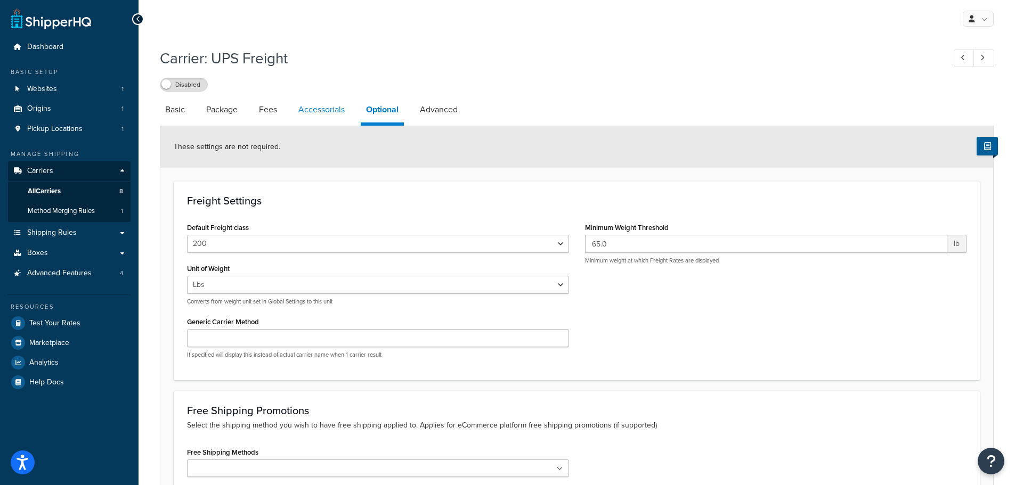
click at [336, 109] on link "Accessorials" at bounding box center [321, 110] width 57 height 26
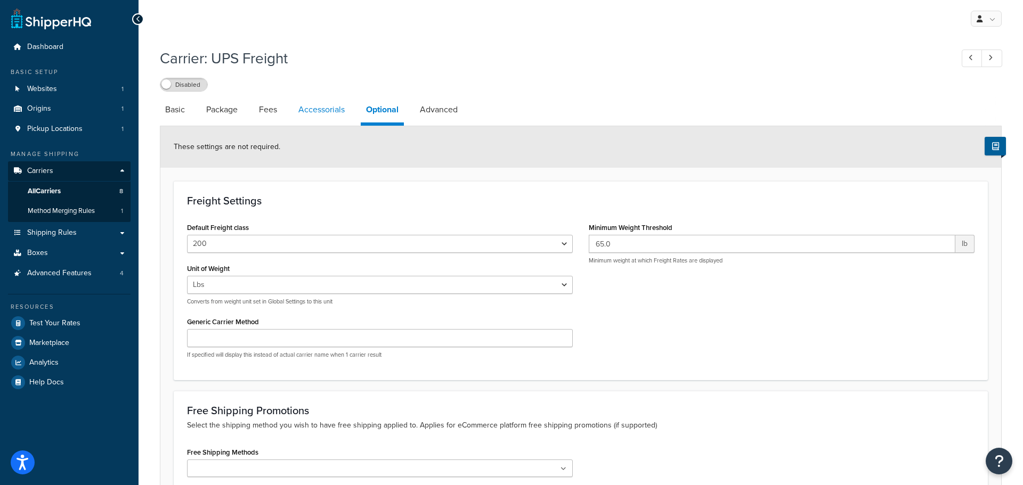
select select "residential"
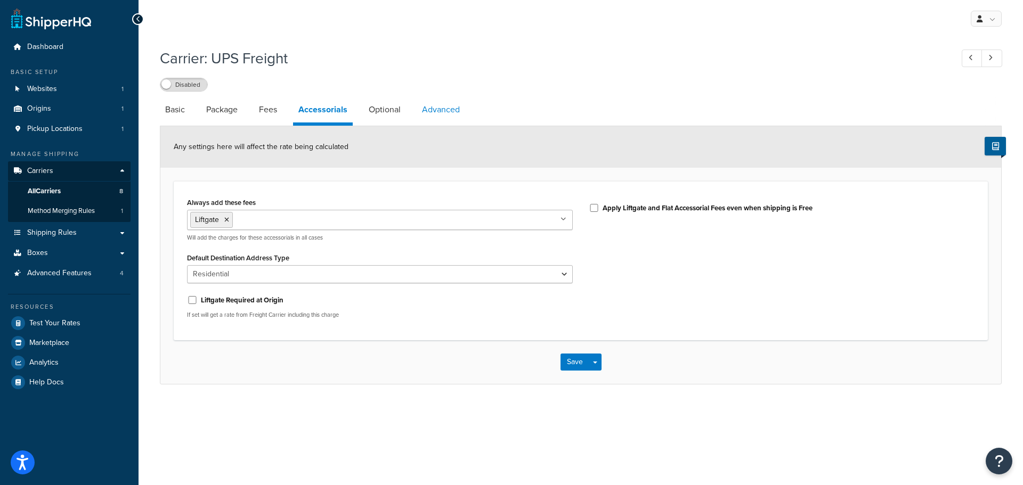
click at [433, 111] on link "Advanced" at bounding box center [441, 110] width 48 height 26
select select "false"
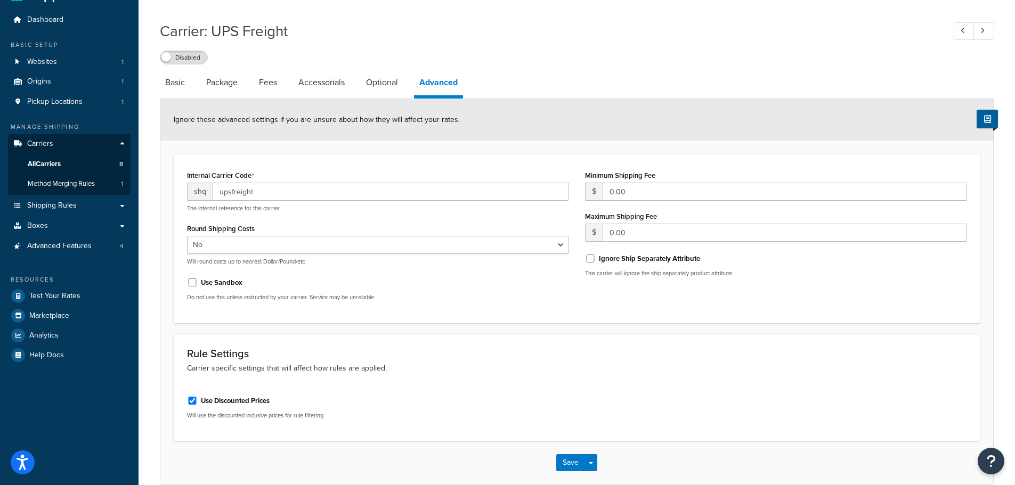
scroll to position [81, 0]
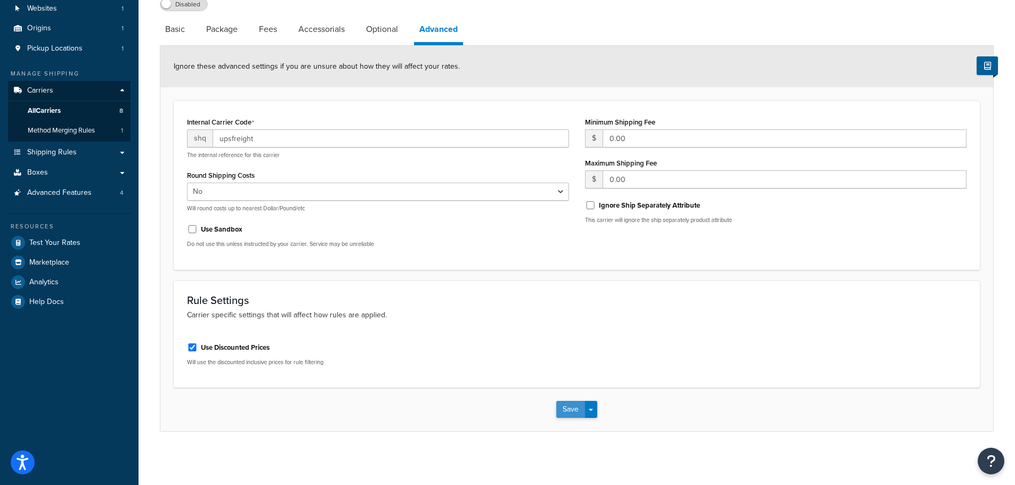
click at [577, 412] on button "Save" at bounding box center [570, 409] width 29 height 17
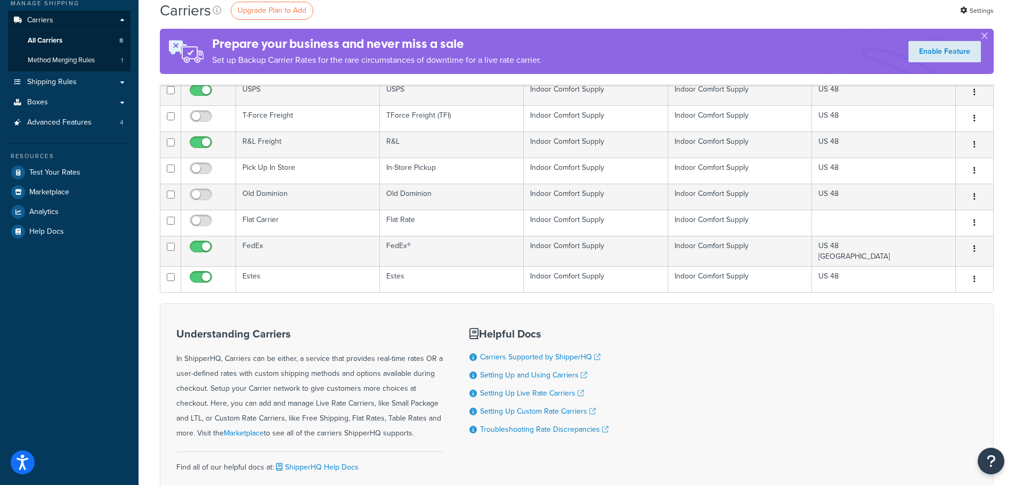
scroll to position [160, 0]
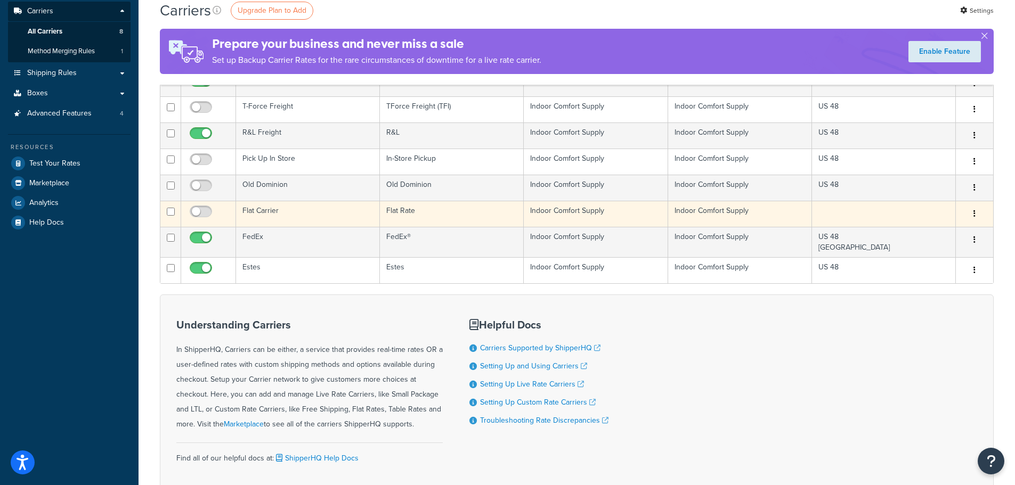
click at [947, 217] on td at bounding box center [884, 214] width 144 height 26
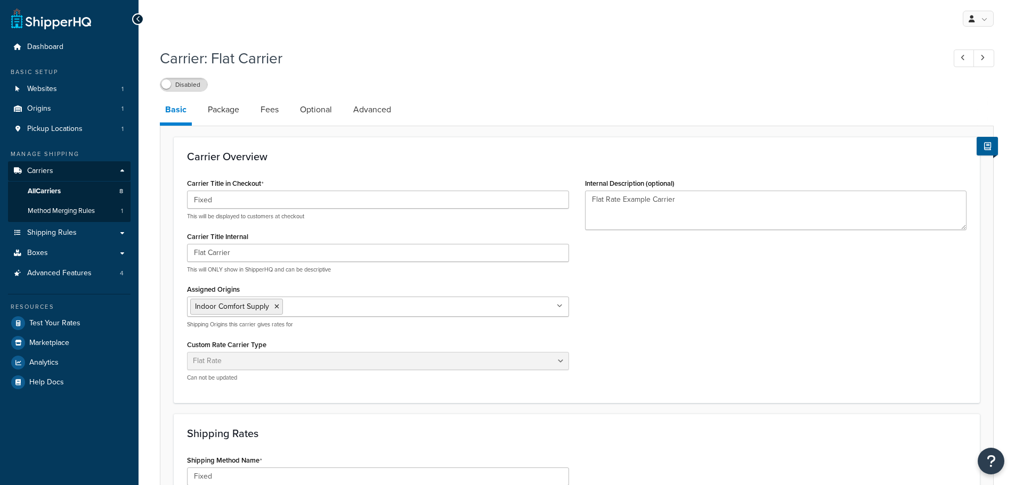
select select "flat"
click at [227, 107] on link "Package" at bounding box center [223, 110] width 42 height 26
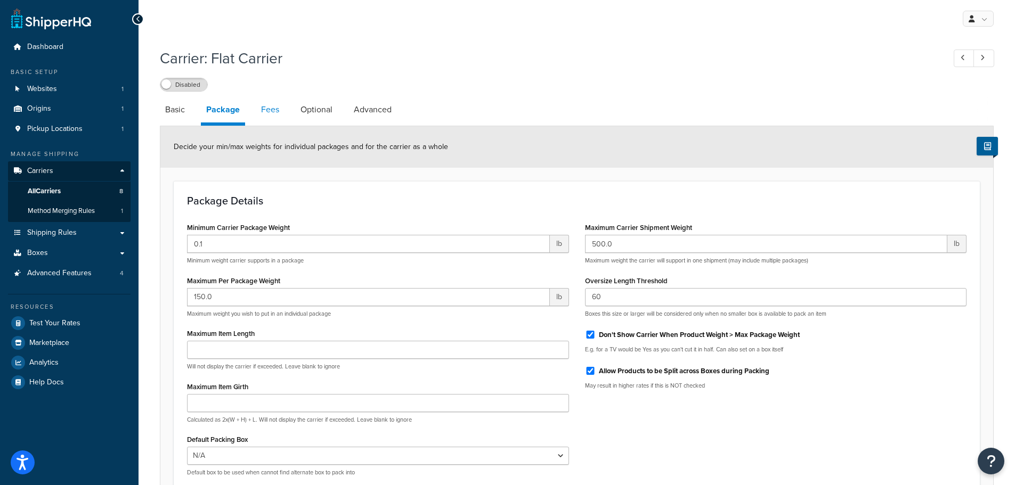
click at [275, 109] on link "Fees" at bounding box center [270, 110] width 29 height 26
select select "AFTER"
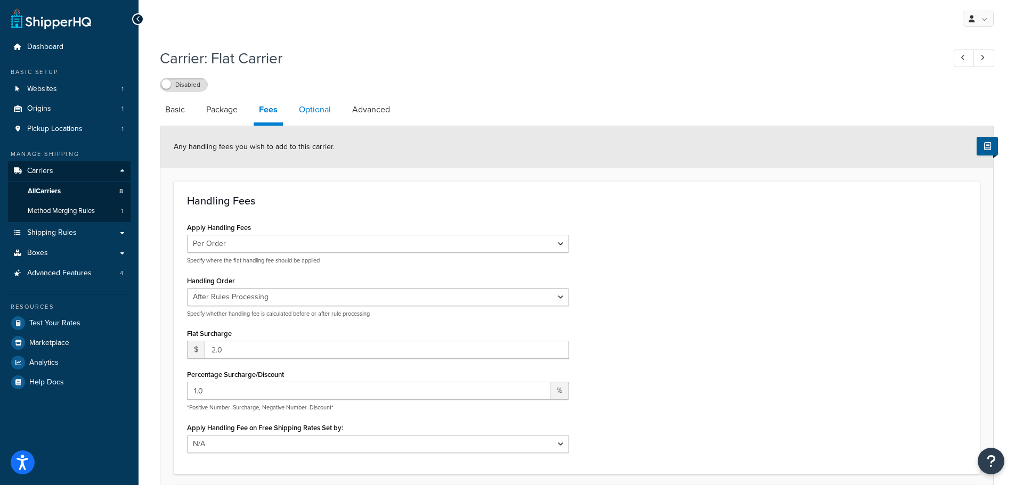
click at [317, 116] on link "Optional" at bounding box center [314, 110] width 43 height 26
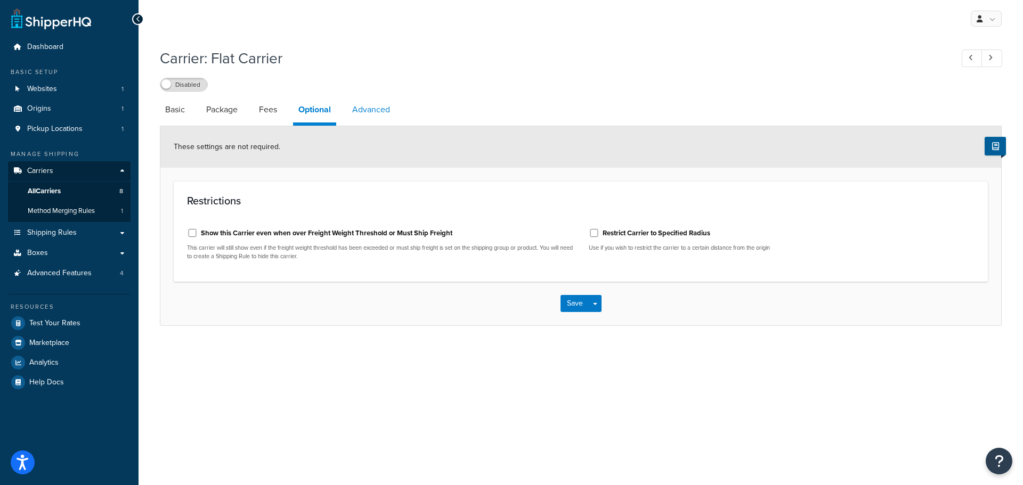
click at [382, 107] on link "Advanced" at bounding box center [371, 110] width 48 height 26
select select "false"
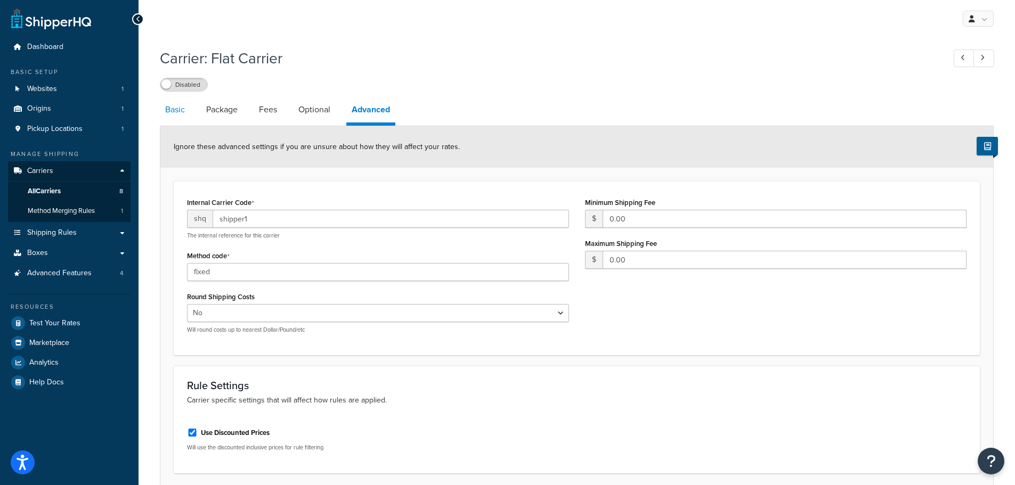
click at [180, 109] on link "Basic" at bounding box center [175, 110] width 30 height 26
select select "flat"
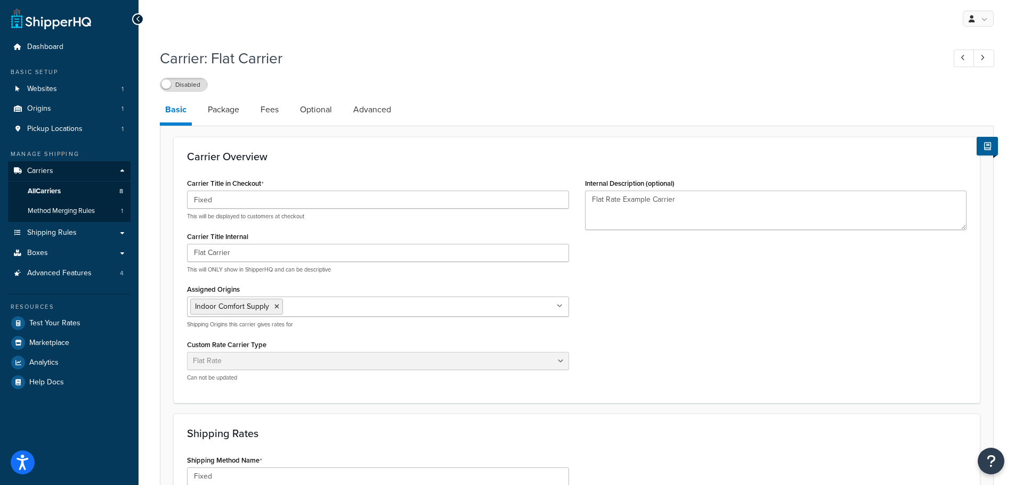
select select "false"
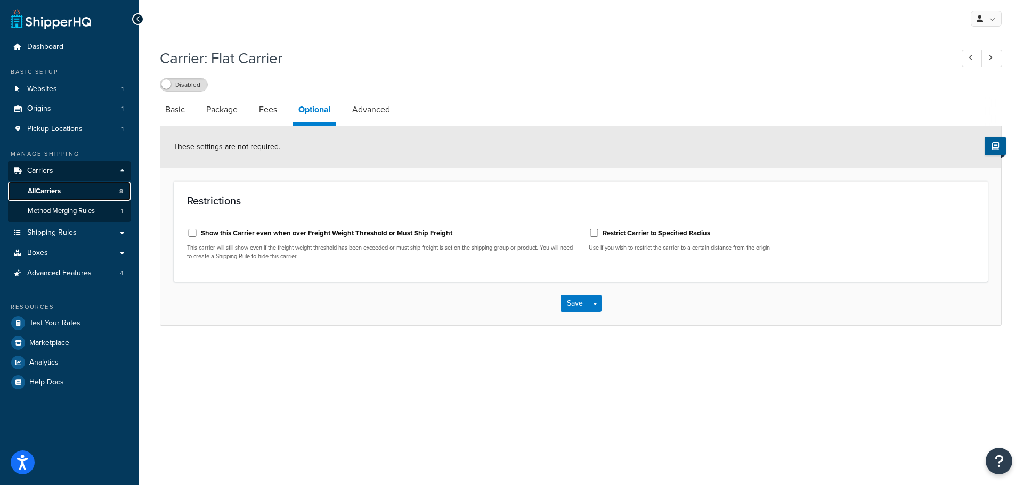
click at [59, 192] on span "All Carriers" at bounding box center [44, 191] width 33 height 9
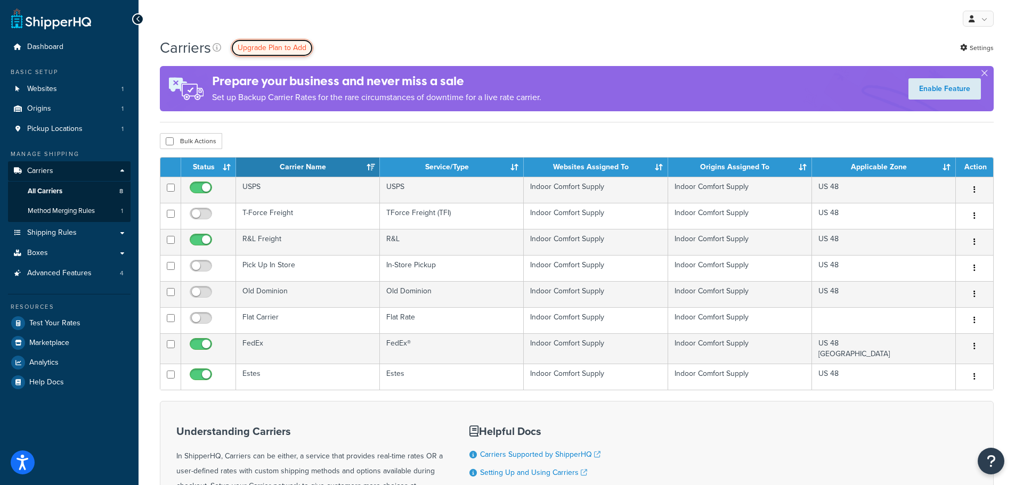
click at [291, 43] on span "Upgrade Plan to Add" at bounding box center [272, 47] width 69 height 11
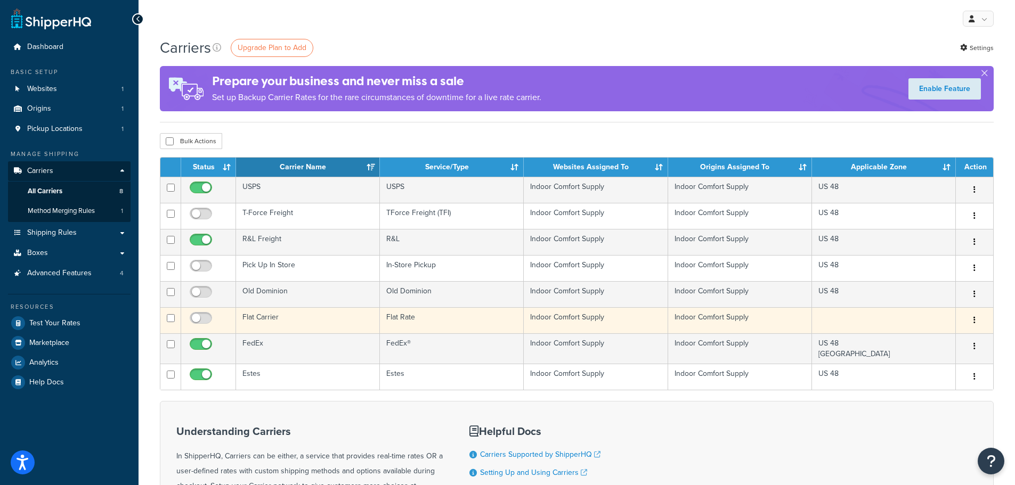
click at [970, 317] on button "button" at bounding box center [974, 320] width 15 height 17
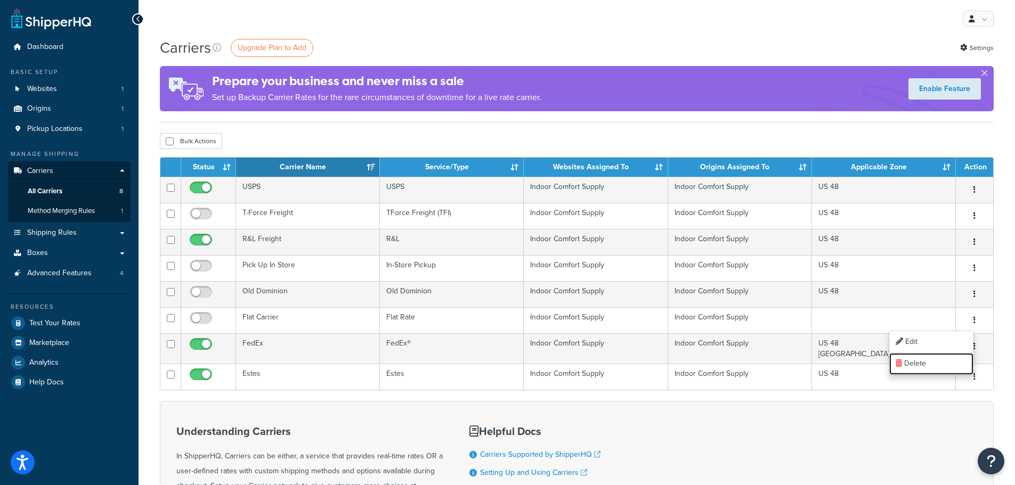
drag, startPoint x: 927, startPoint y: 361, endPoint x: 552, endPoint y: 31, distance: 499.0
click at [927, 361] on link "Delete" at bounding box center [931, 364] width 84 height 22
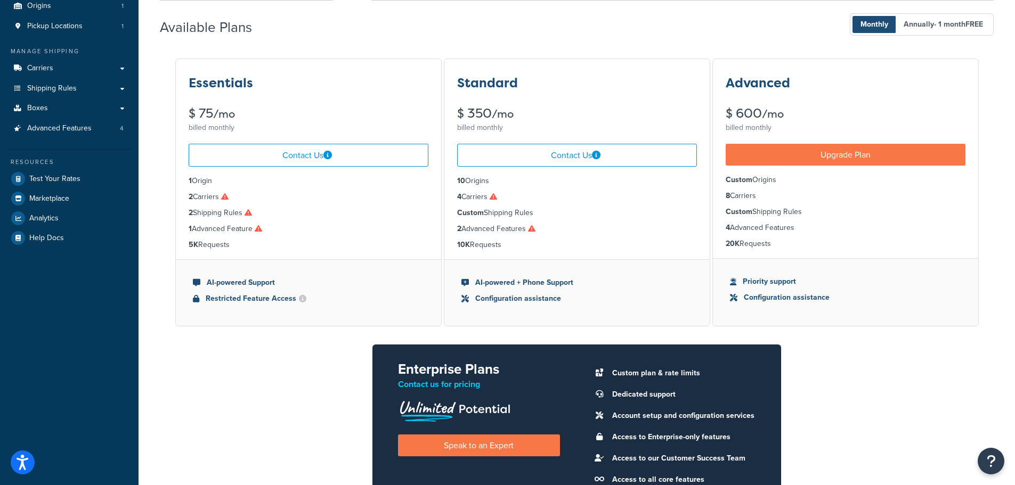
scroll to position [107, 0]
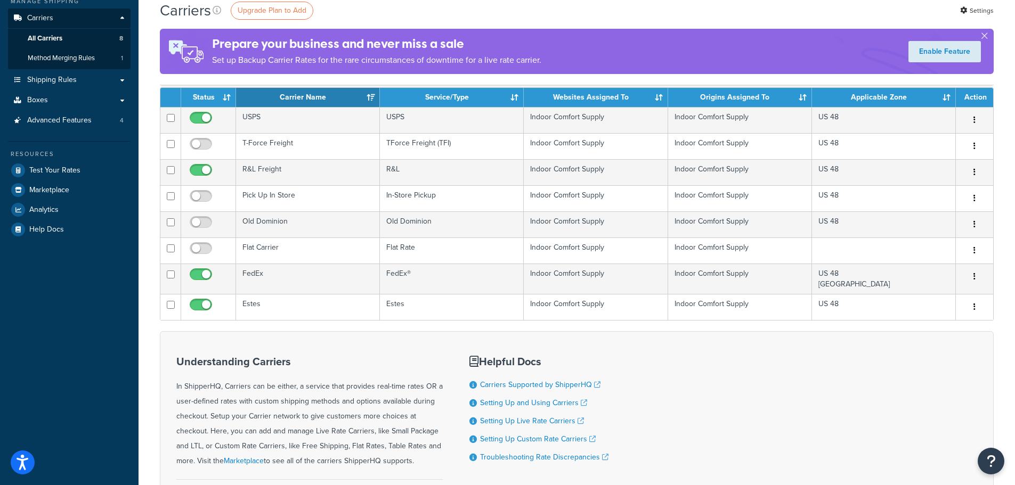
scroll to position [107, 0]
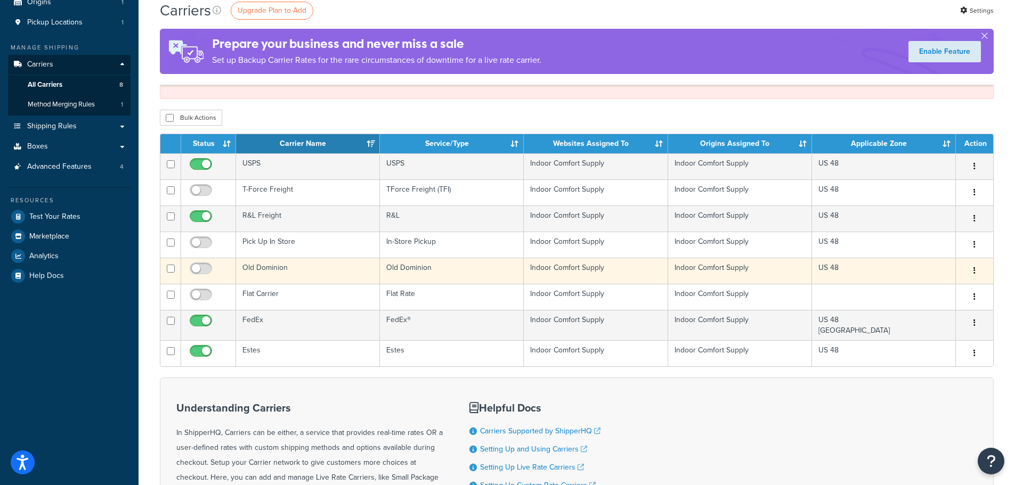
click at [451, 274] on td "Old Dominion" at bounding box center [452, 271] width 144 height 26
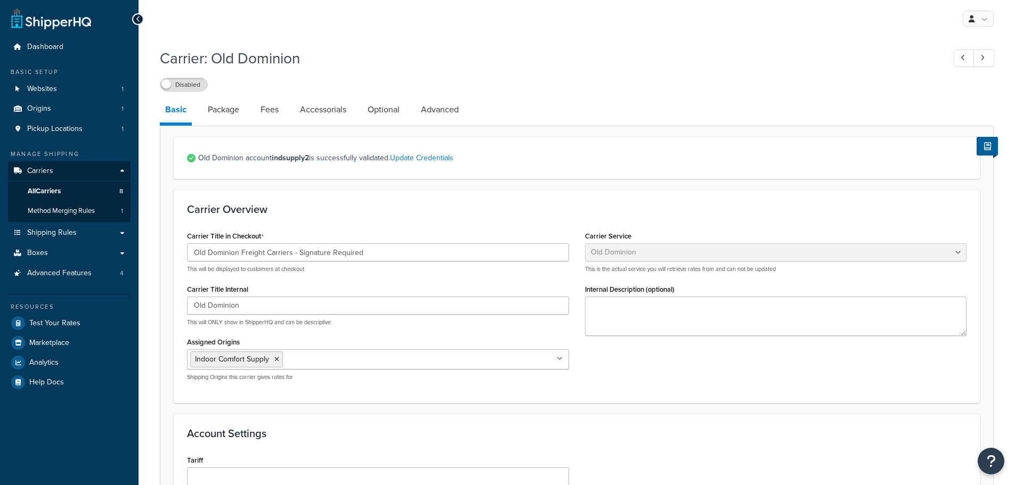
select select "dominionFreight"
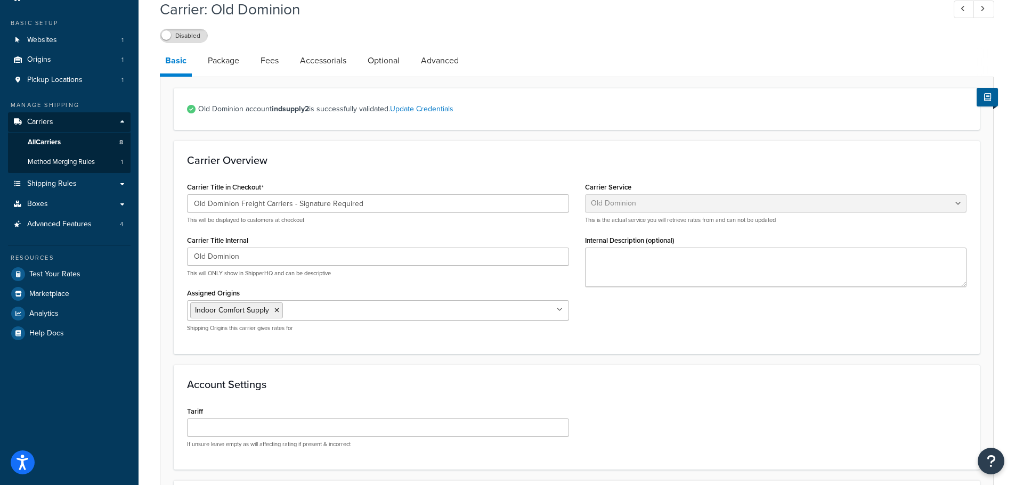
scroll to position [18, 0]
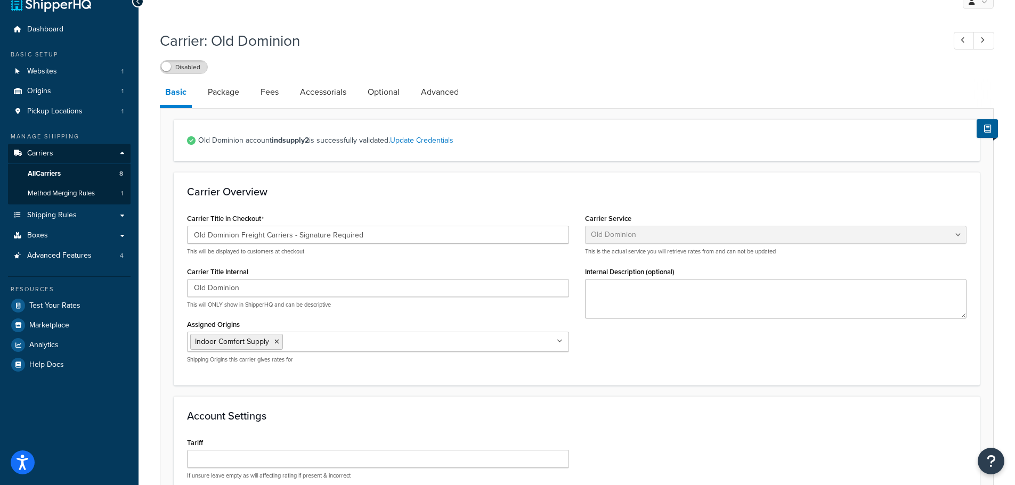
click at [606, 67] on div "Disabled" at bounding box center [577, 66] width 834 height 15
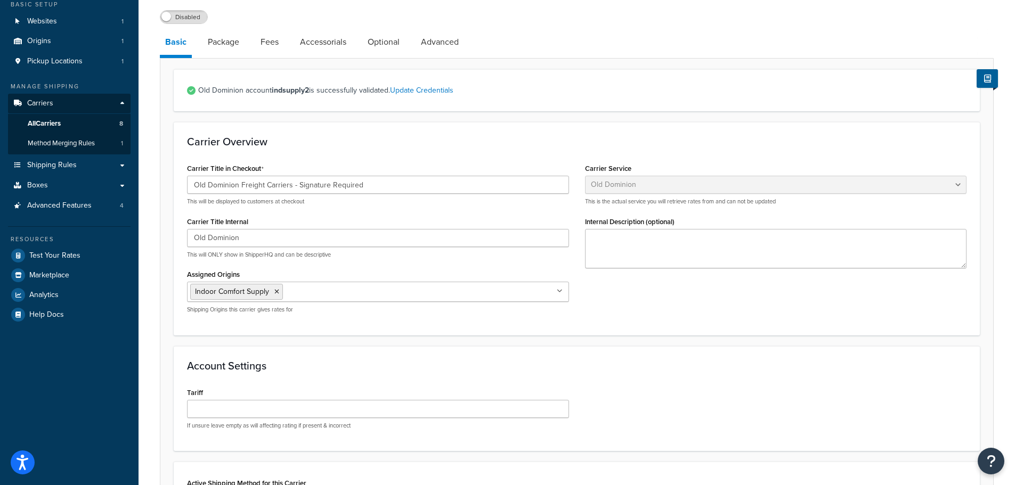
scroll to position [0, 0]
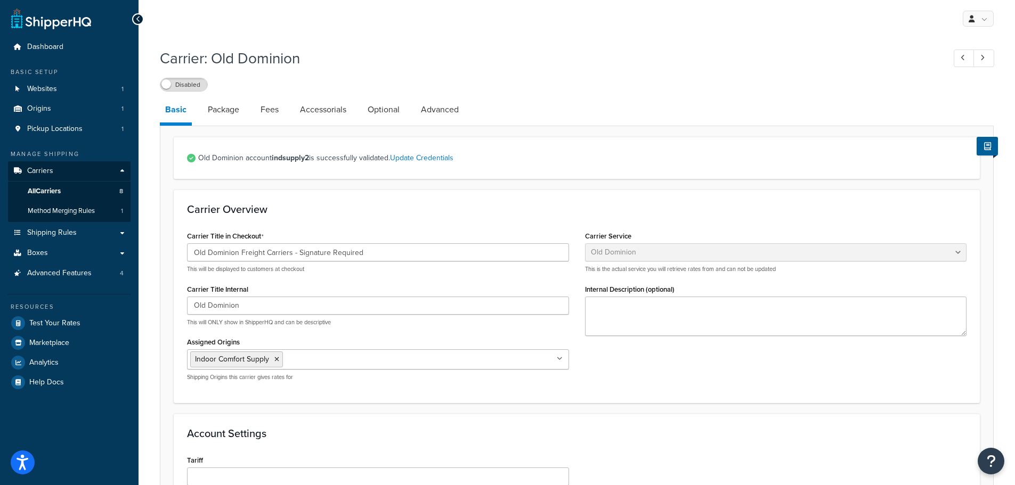
click at [544, 56] on h1 "Carrier: Old Dominion" at bounding box center [547, 58] width 774 height 21
click at [541, 61] on h1 "Carrier: Old Dominion" at bounding box center [547, 58] width 774 height 21
click at [524, 60] on h1 "Carrier: Old Dominion" at bounding box center [547, 58] width 774 height 21
click at [75, 190] on link "All Carriers 8" at bounding box center [69, 192] width 123 height 20
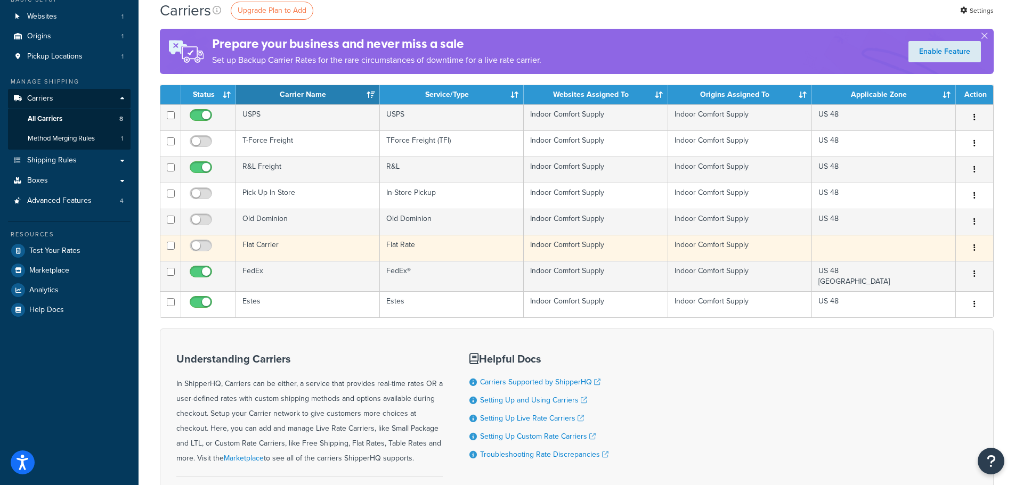
scroll to position [160, 0]
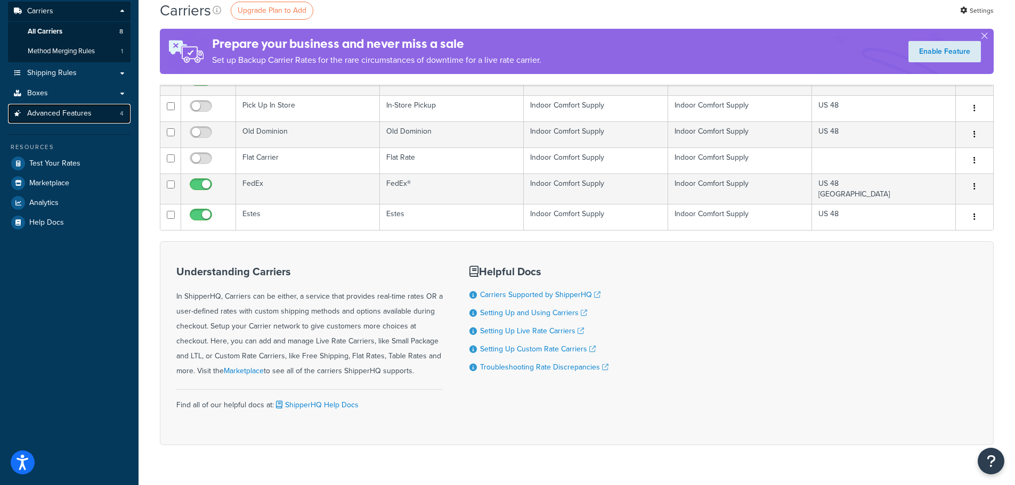
click at [91, 116] on span "Advanced Features" at bounding box center [59, 113] width 64 height 9
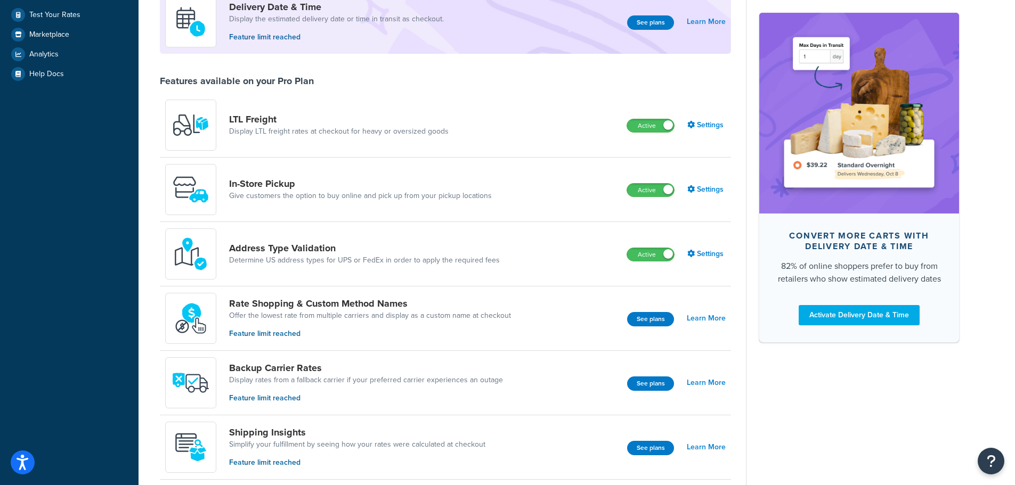
scroll to position [266, 0]
click at [324, 191] on link "Give customers the option to buy online and pick up from your pickup locations" at bounding box center [360, 196] width 263 height 11
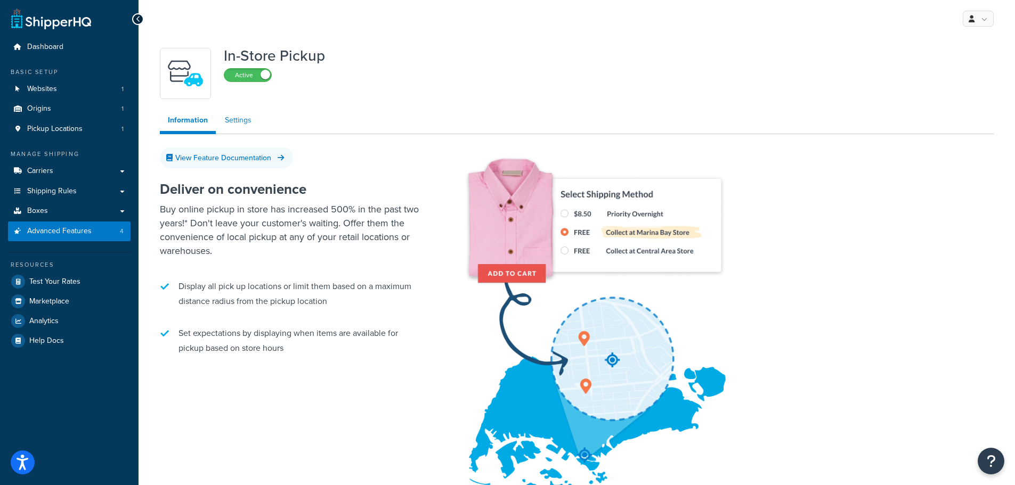
click at [234, 117] on link "Settings" at bounding box center [238, 120] width 43 height 21
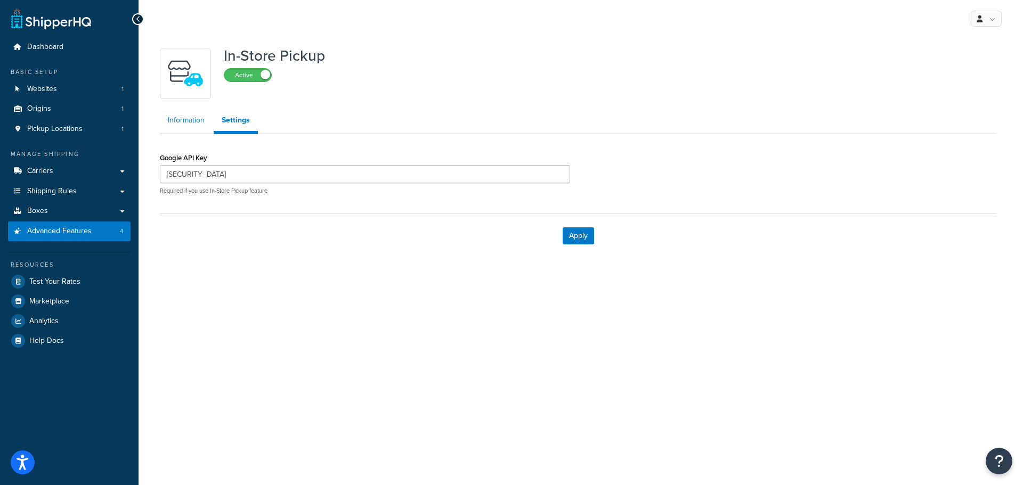
click at [184, 118] on link "Information" at bounding box center [186, 120] width 53 height 21
drag, startPoint x: 378, startPoint y: 340, endPoint x: 371, endPoint y: 332, distance: 10.6
drag, startPoint x: 273, startPoint y: 304, endPoint x: 280, endPoint y: 293, distance: 12.7
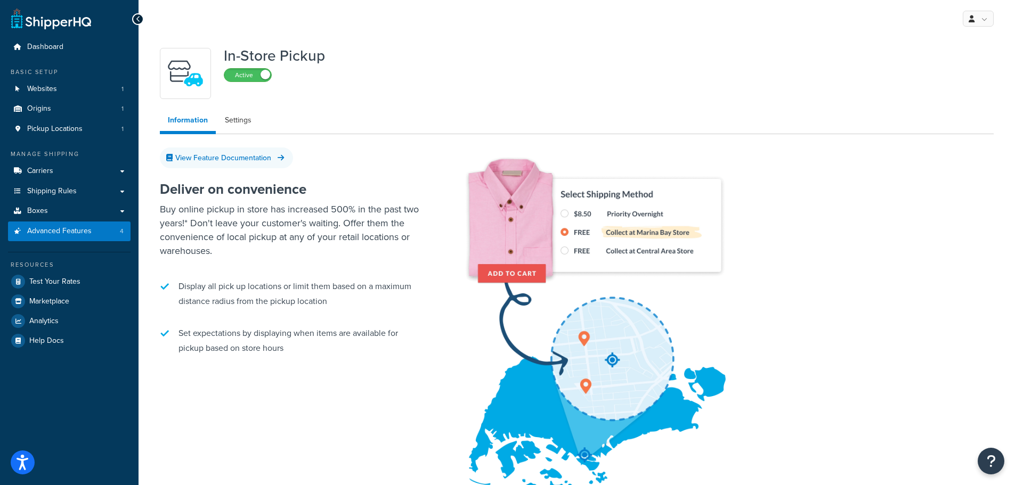
drag, startPoint x: 280, startPoint y: 293, endPoint x: 287, endPoint y: 289, distance: 8.4
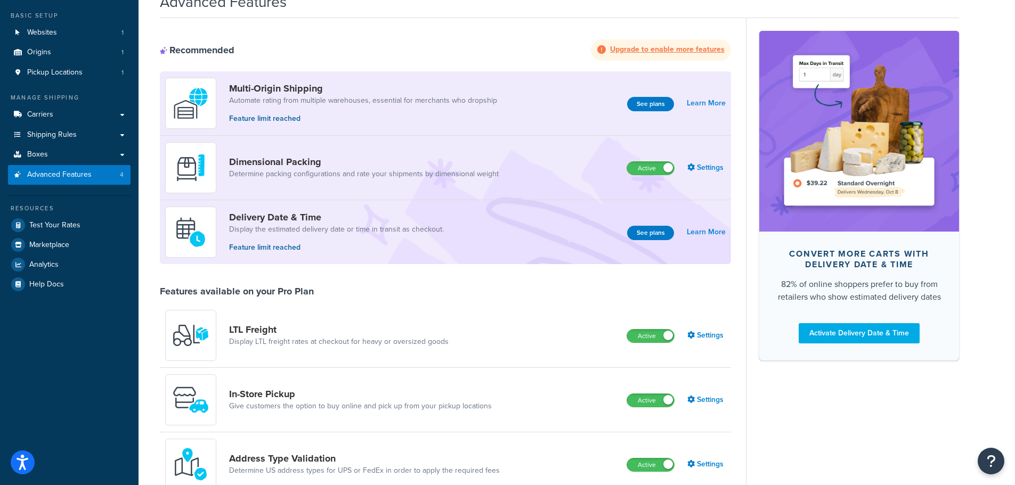
scroll to position [266, 0]
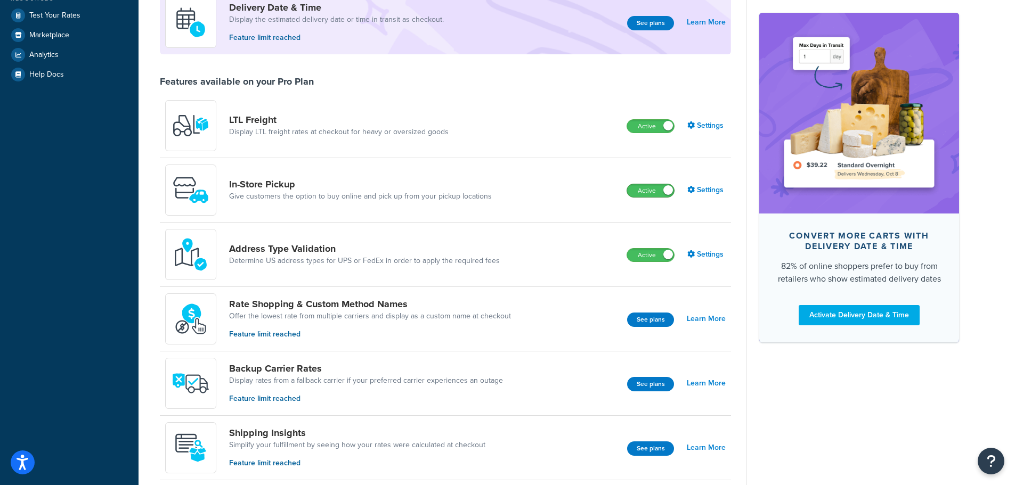
click at [671, 192] on span at bounding box center [668, 190] width 10 height 10
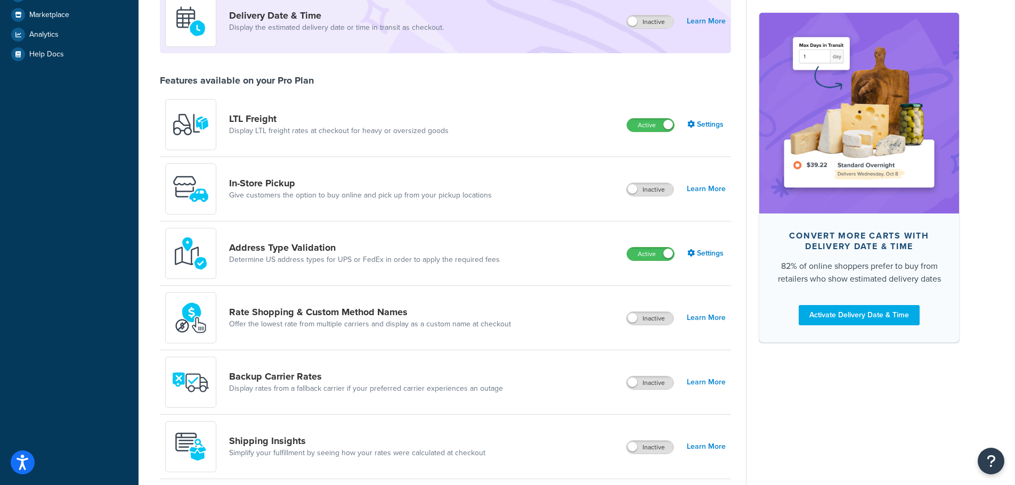
scroll to position [246, 0]
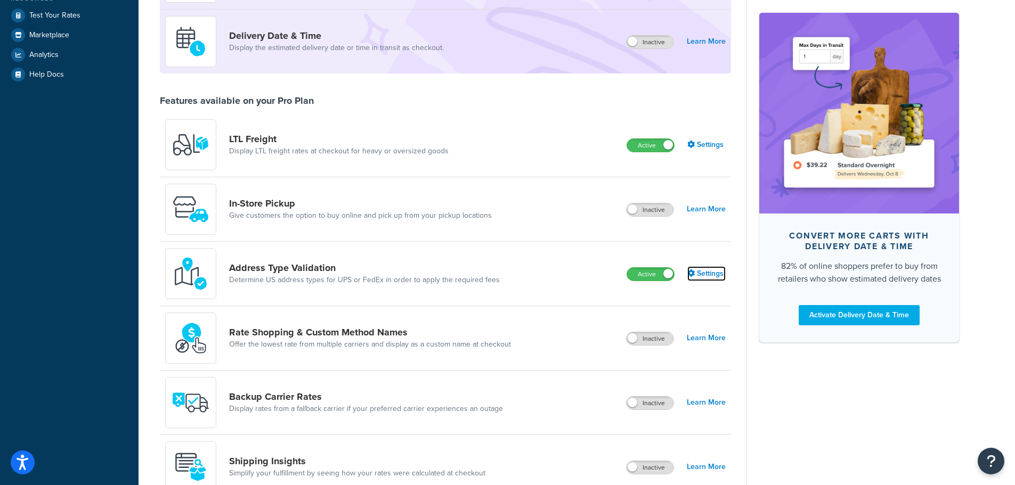
click at [712, 278] on link "Settings" at bounding box center [706, 273] width 38 height 15
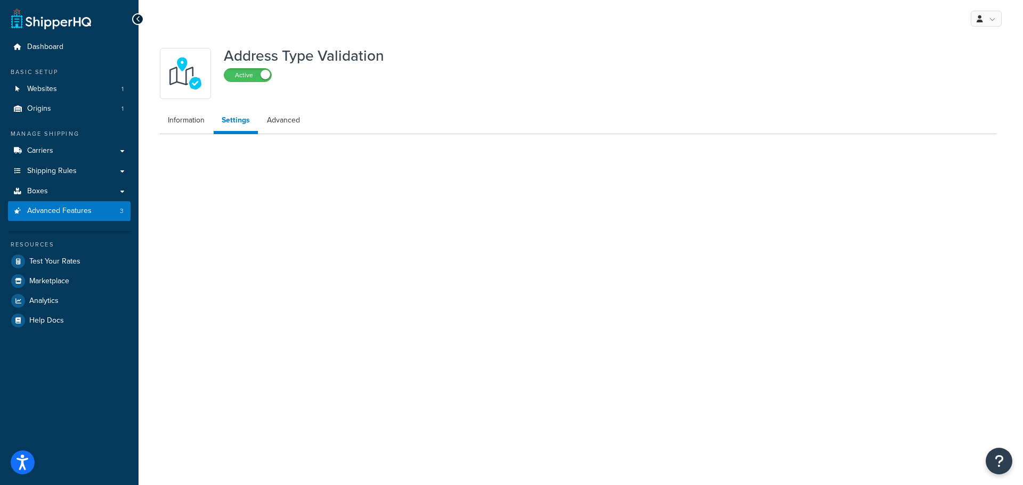
select select "13395"
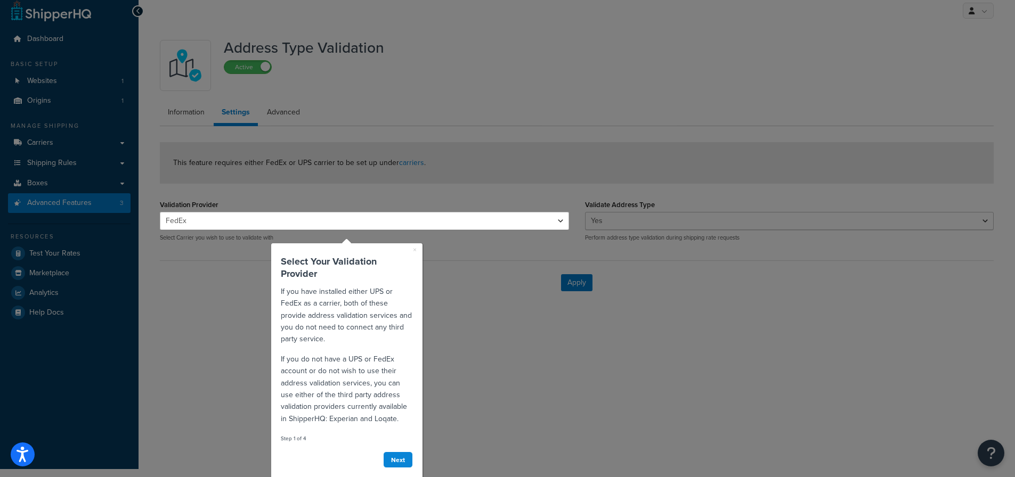
scroll to position [12, 0]
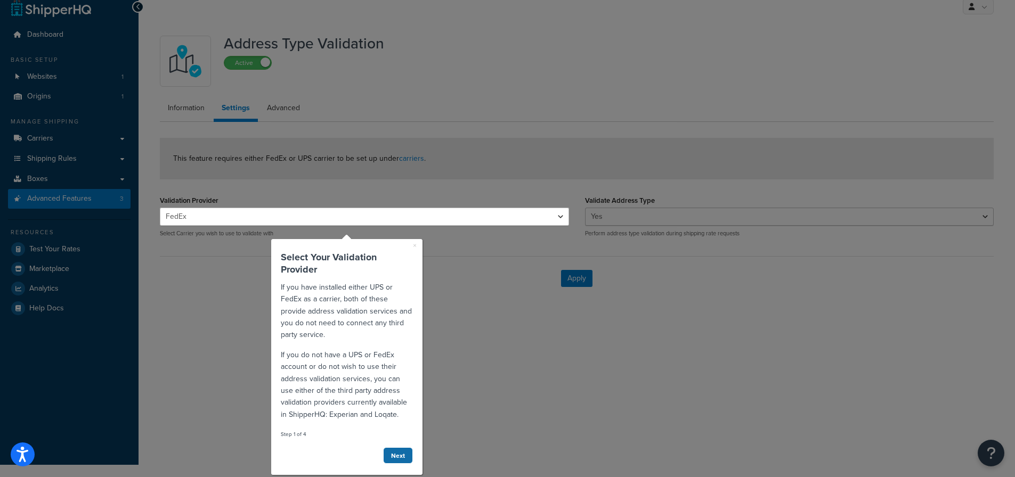
click at [394, 456] on link "Next" at bounding box center [398, 455] width 30 height 17
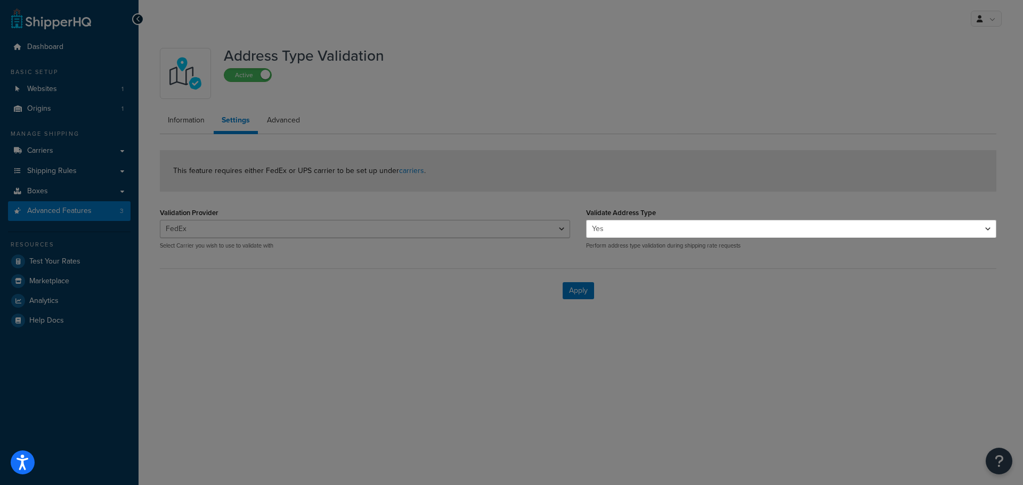
scroll to position [0, 0]
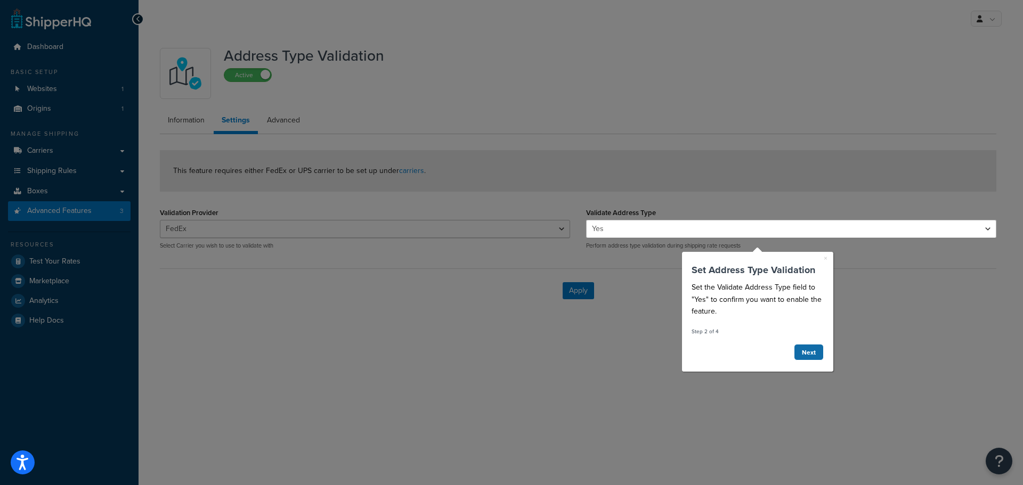
click at [802, 353] on link "Next" at bounding box center [809, 352] width 30 height 17
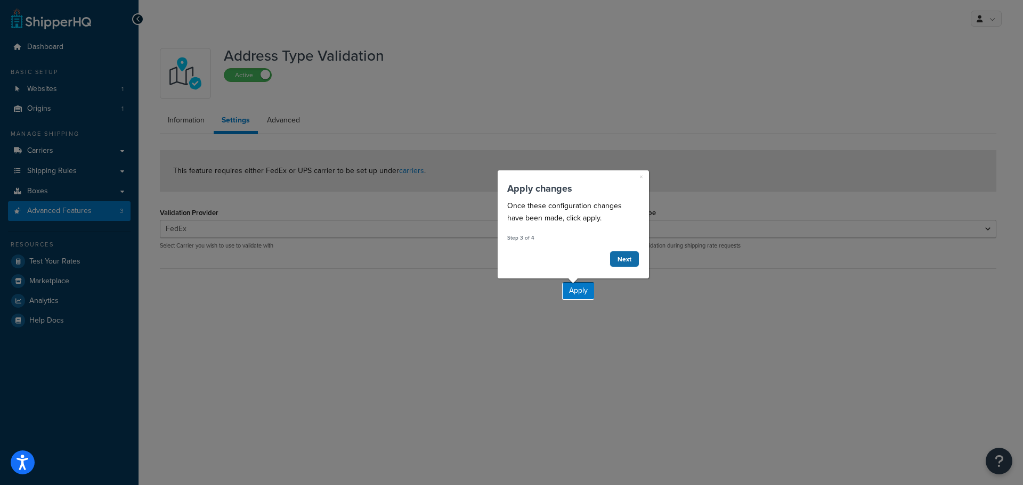
click at [627, 258] on link "Next" at bounding box center [624, 259] width 30 height 17
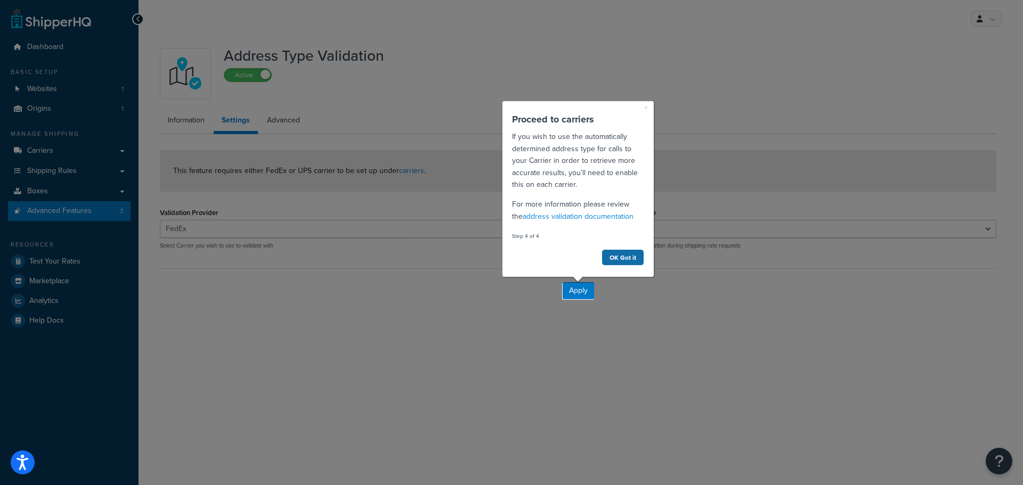
click at [622, 259] on link "OK Got it" at bounding box center [622, 257] width 43 height 17
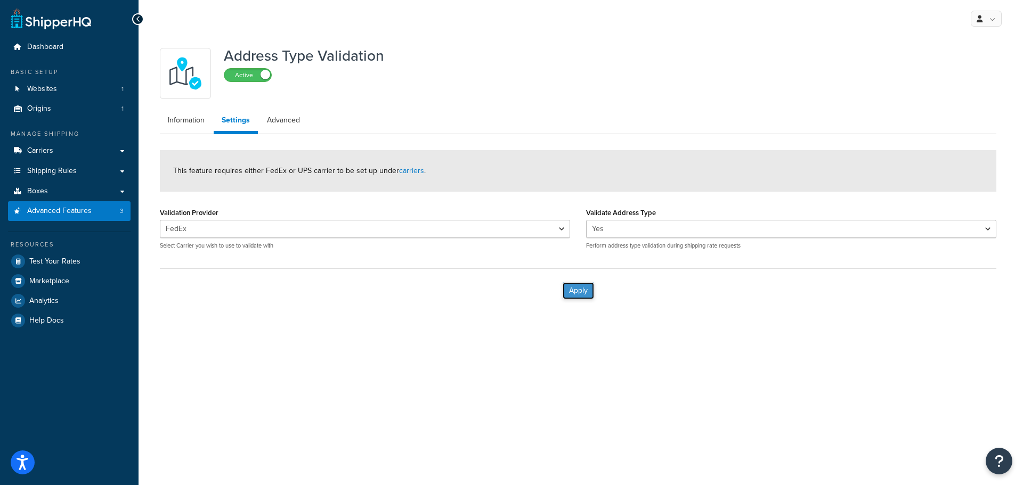
click at [578, 292] on button "Apply" at bounding box center [577, 290] width 31 height 17
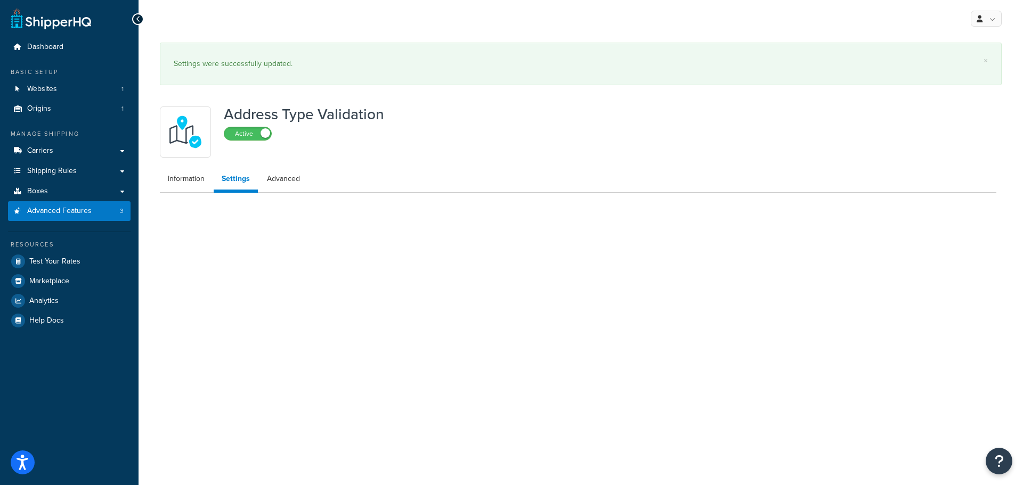
select select "13395"
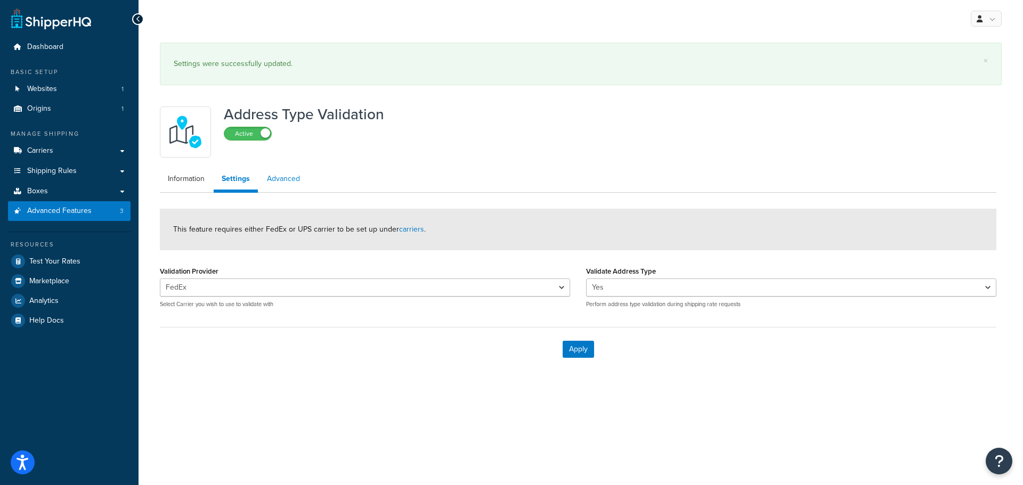
click at [295, 180] on link "Advanced" at bounding box center [283, 178] width 49 height 21
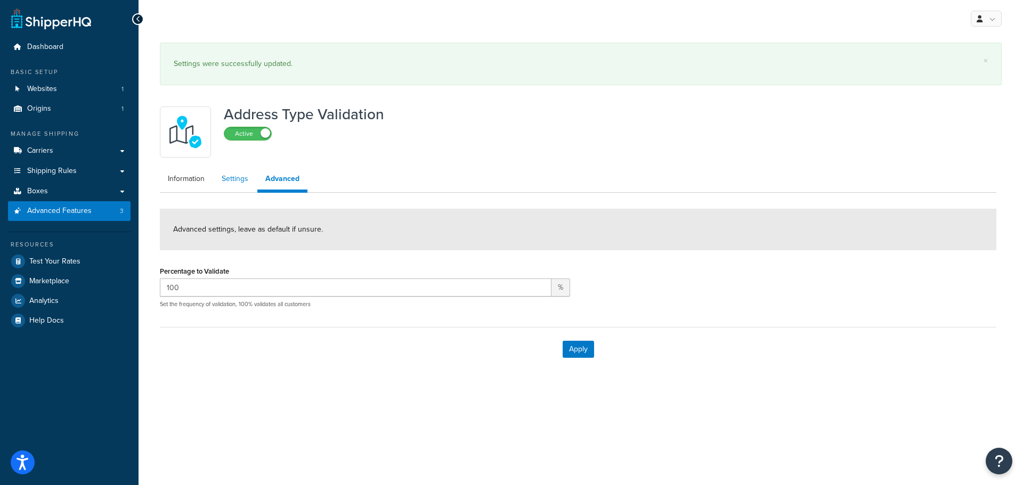
click at [236, 183] on link "Settings" at bounding box center [235, 178] width 43 height 21
select select "13395"
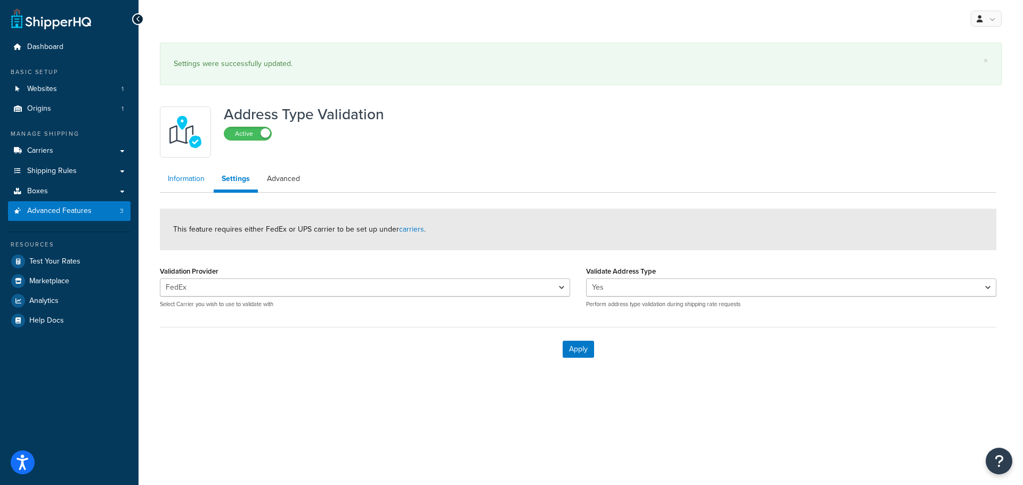
click at [201, 179] on link "Information" at bounding box center [186, 178] width 53 height 21
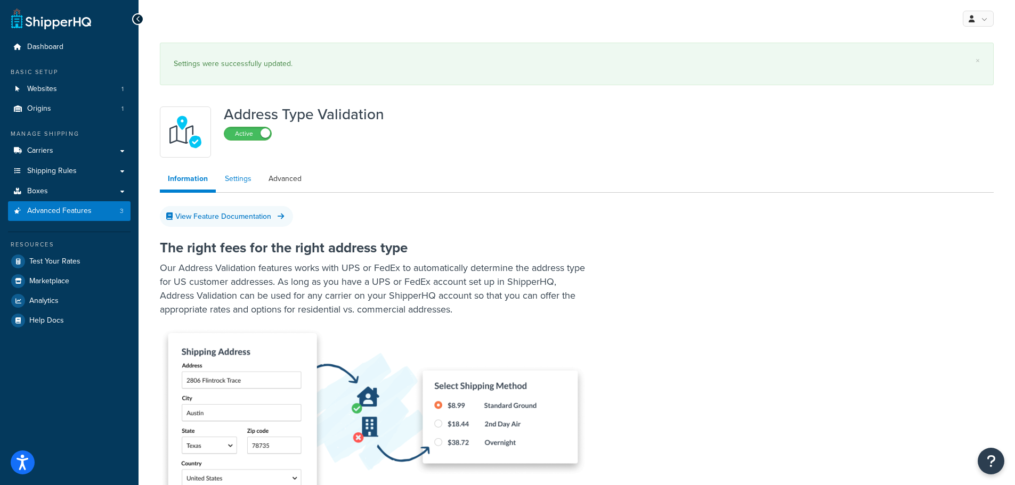
click at [235, 182] on link "Settings" at bounding box center [238, 178] width 43 height 21
select select "13395"
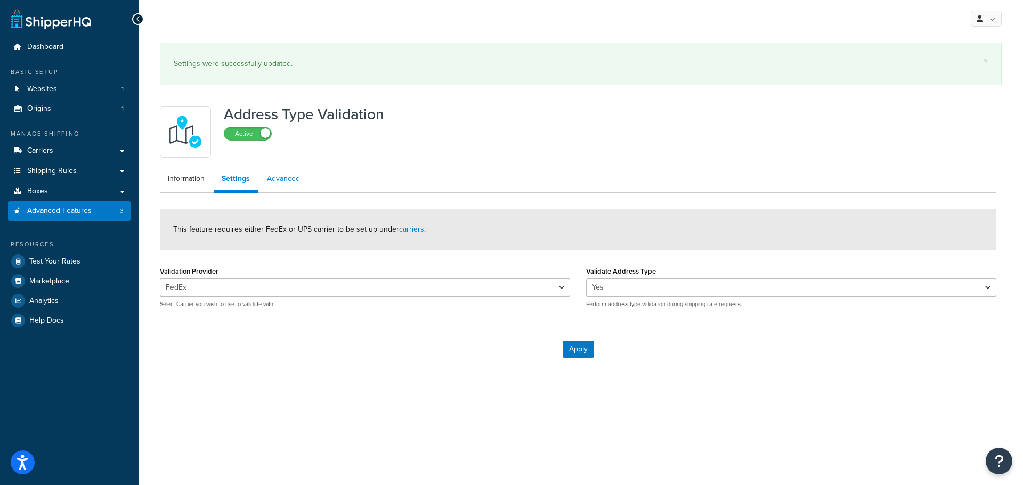
click at [278, 183] on link "Advanced" at bounding box center [283, 178] width 49 height 21
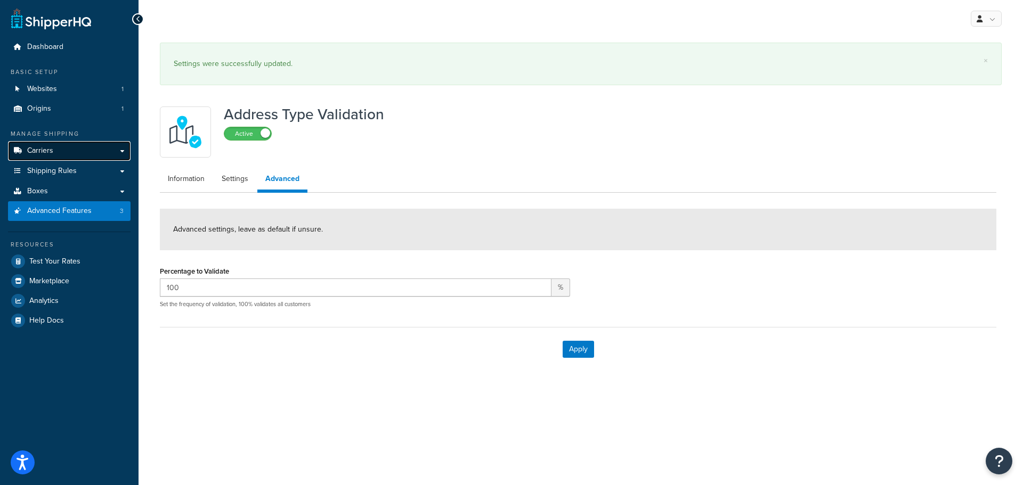
click at [56, 150] on link "Carriers" at bounding box center [69, 151] width 123 height 20
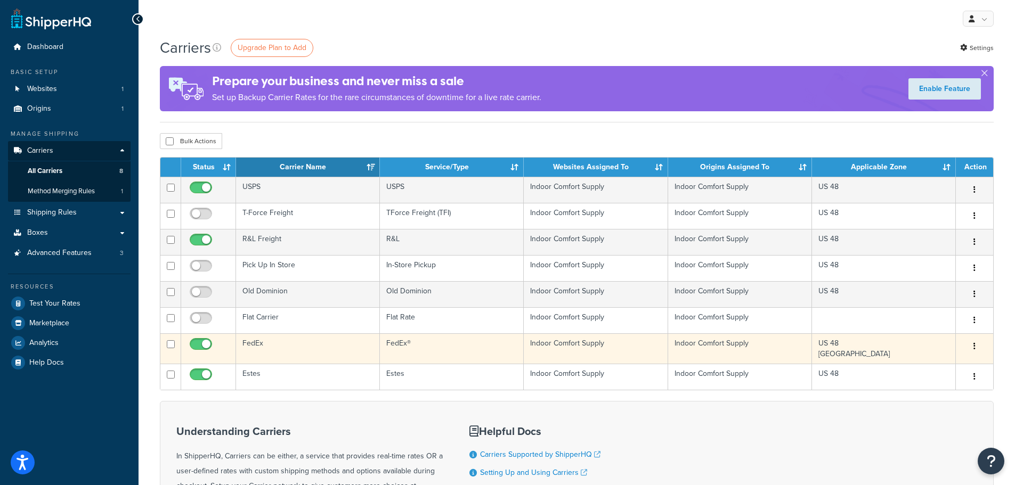
click at [973, 350] on icon "button" at bounding box center [974, 345] width 2 height 7
click at [936, 368] on link "Edit" at bounding box center [931, 368] width 84 height 22
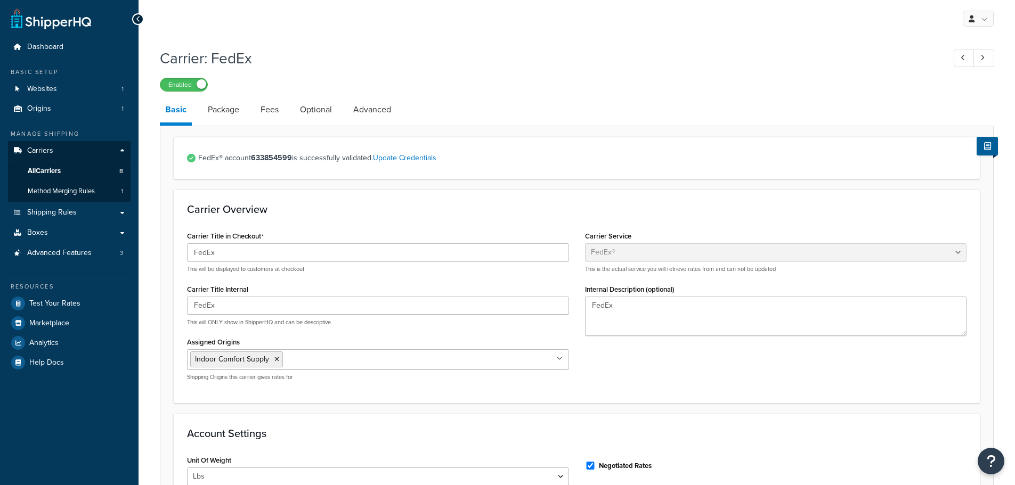
select select "fedEx"
select select "REGULAR_PICKUP"
select select "YOUR_PACKAGING"
click at [227, 109] on link "Package" at bounding box center [223, 110] width 42 height 26
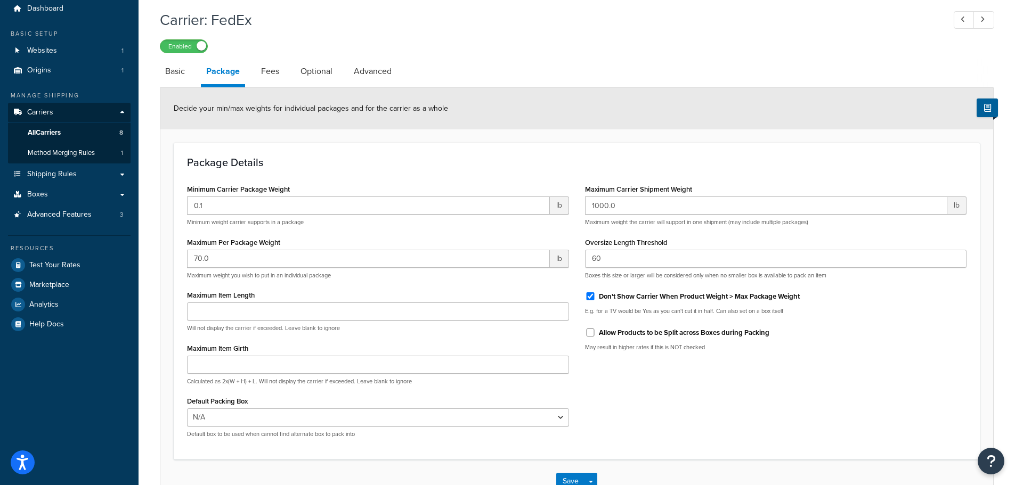
scroll to position [5, 0]
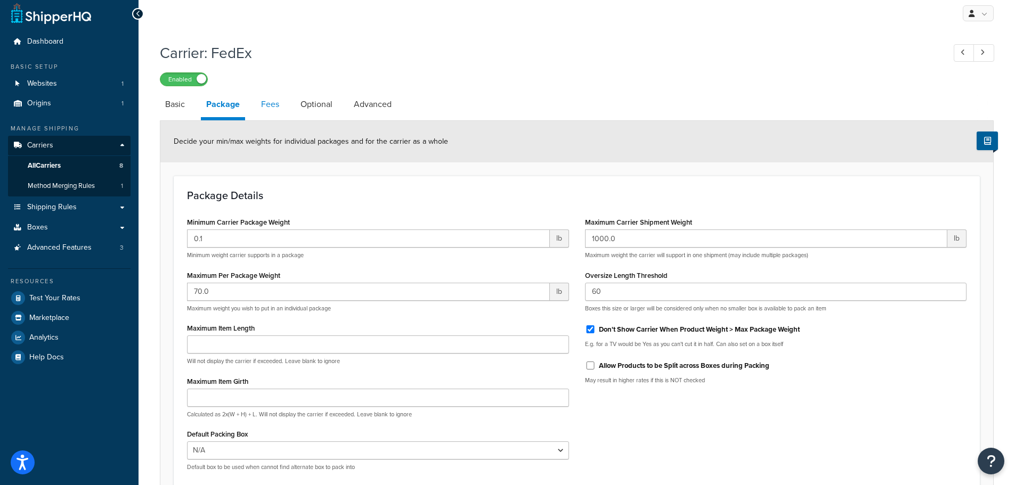
click at [271, 107] on link "Fees" at bounding box center [270, 105] width 29 height 26
select select "package"
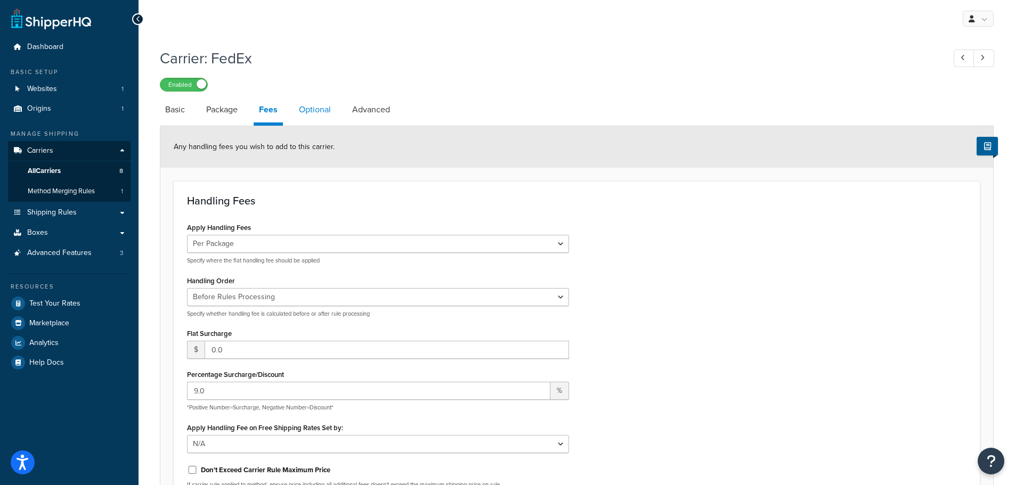
click at [325, 115] on link "Optional" at bounding box center [314, 110] width 43 height 26
select select "residential"
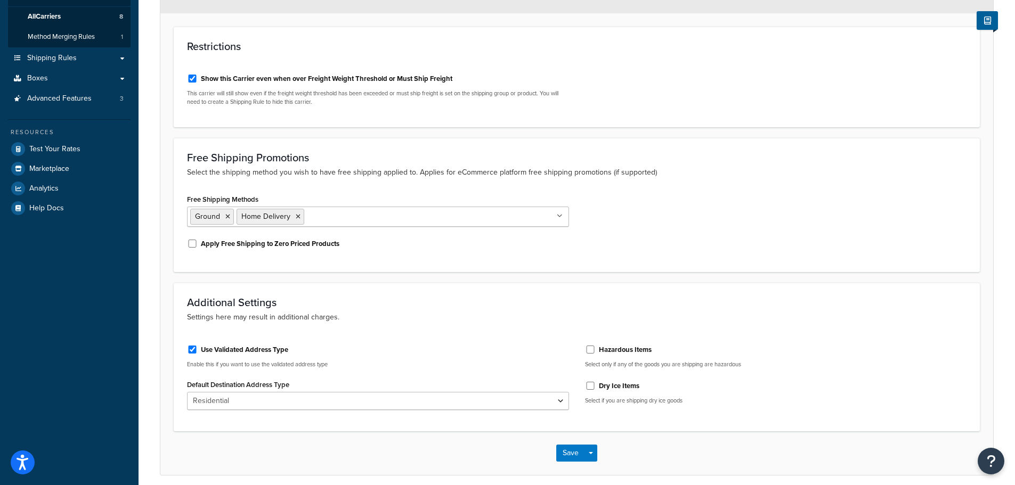
scroll to position [160, 0]
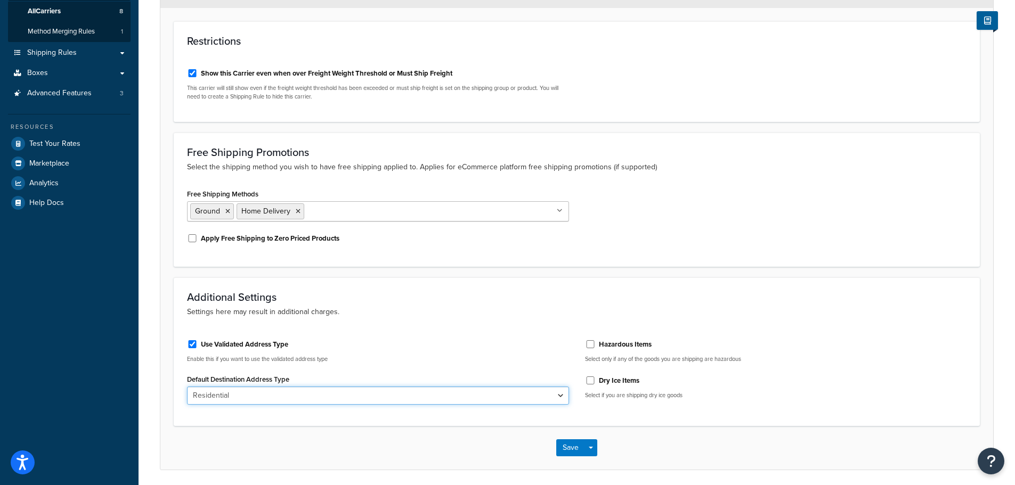
click at [379, 397] on select "Business Residential" at bounding box center [378, 396] width 382 height 18
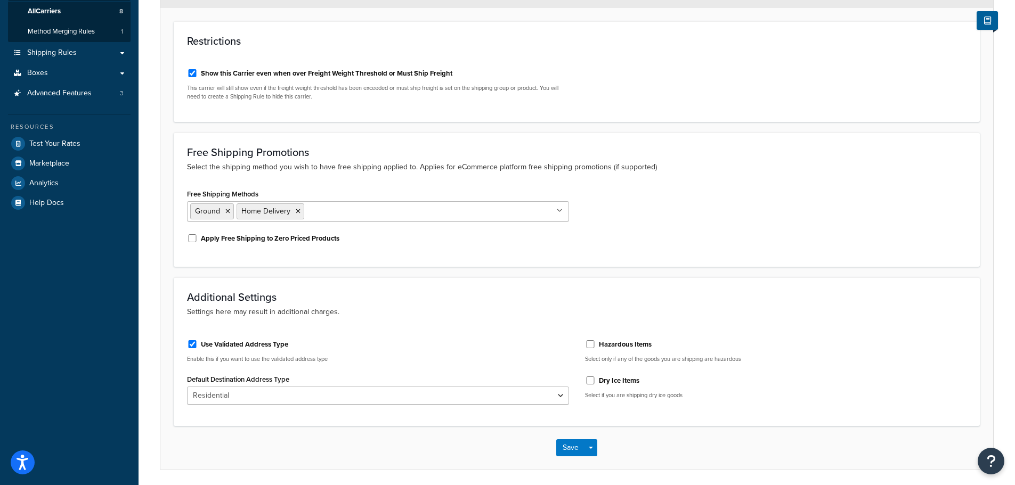
click at [766, 447] on div "Save Save Dropdown Save and Edit" at bounding box center [576, 448] width 833 height 44
click at [570, 453] on button "Save" at bounding box center [570, 447] width 29 height 17
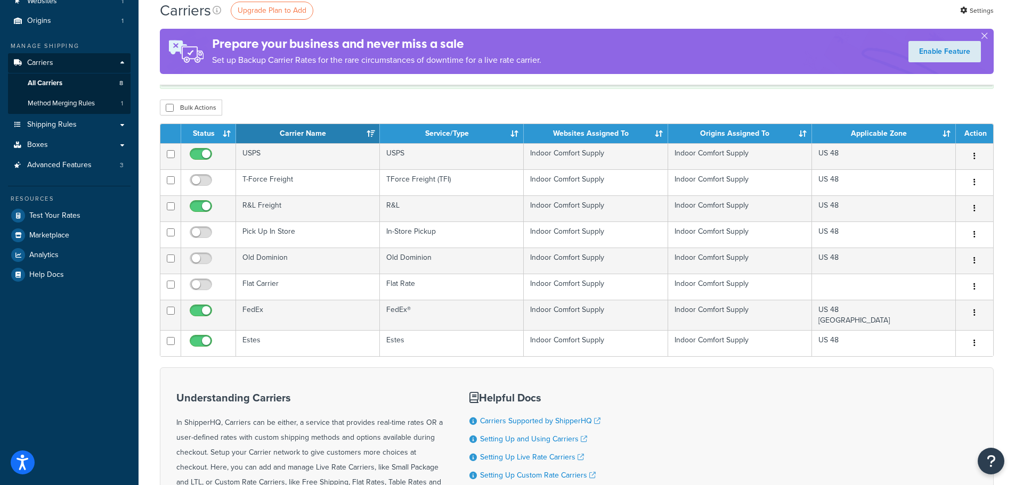
scroll to position [107, 0]
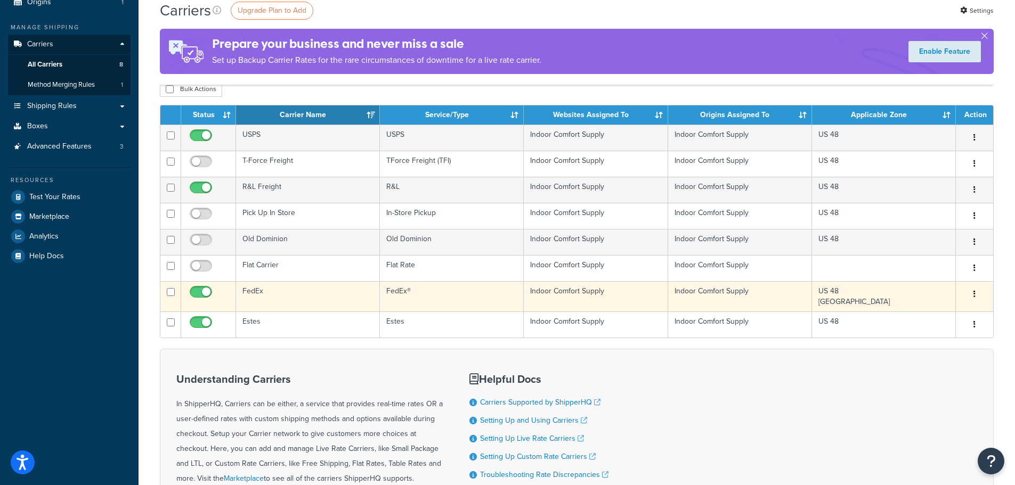
click at [971, 298] on button "button" at bounding box center [974, 294] width 15 height 17
click at [943, 316] on link "Edit" at bounding box center [931, 317] width 84 height 22
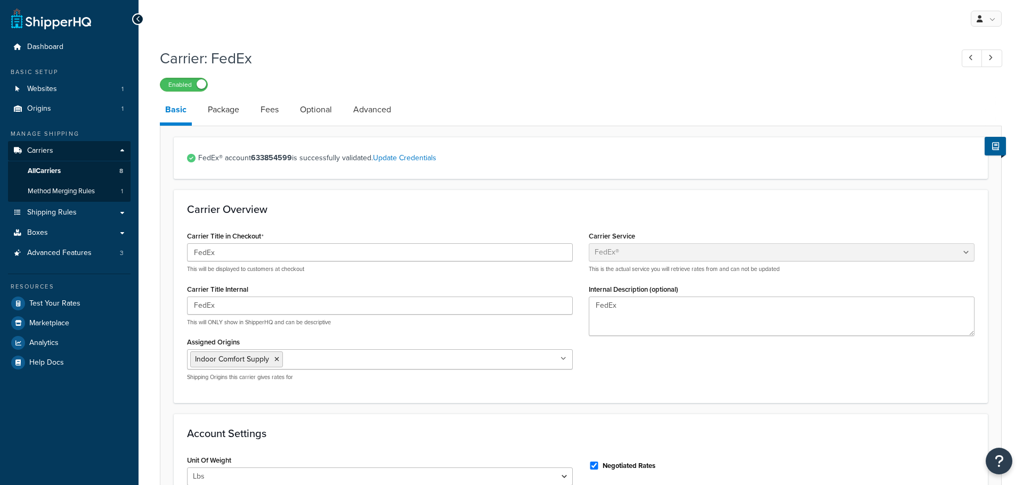
select select "fedEx"
select select "REGULAR_PICKUP"
select select "YOUR_PACKAGING"
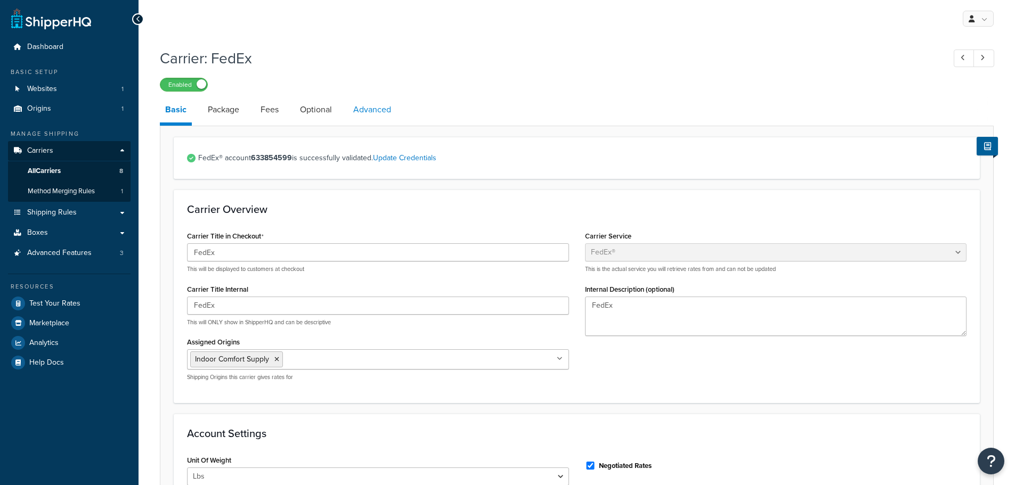
click at [358, 111] on link "Advanced" at bounding box center [372, 110] width 48 height 26
select select "false"
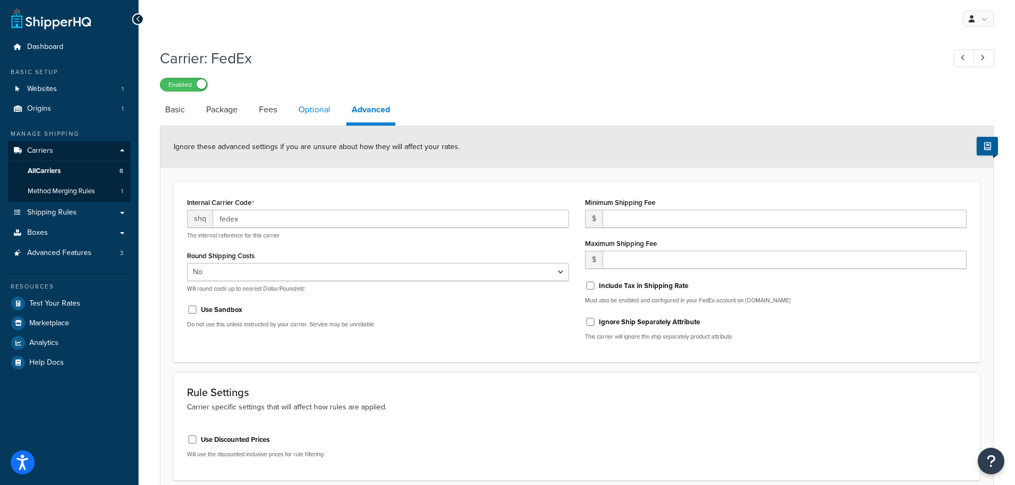
click at [320, 105] on link "Optional" at bounding box center [314, 110] width 43 height 26
select select "residential"
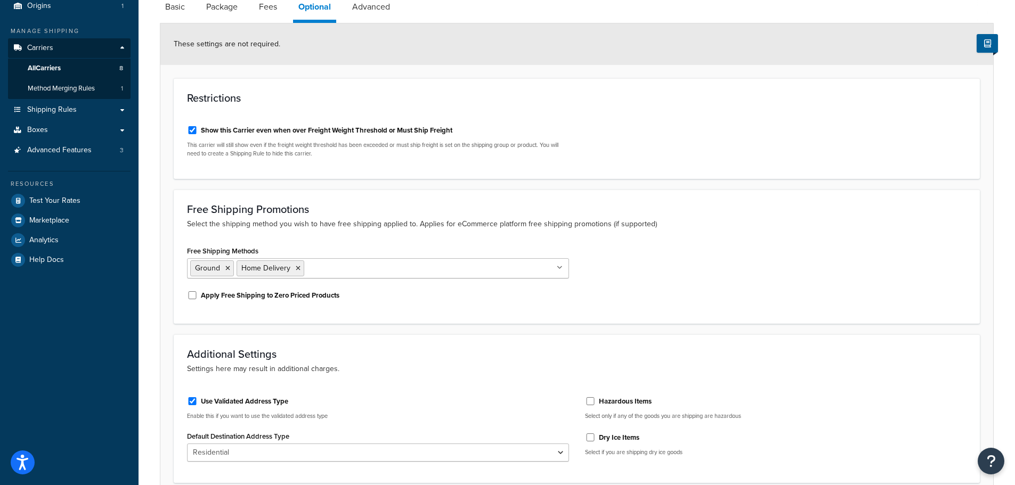
scroll to position [199, 0]
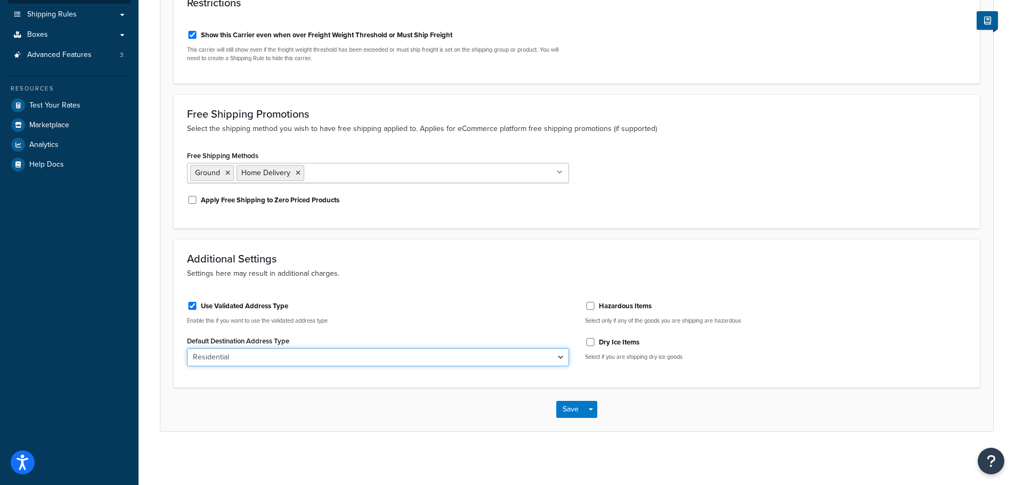
click at [549, 359] on select "Business Residential" at bounding box center [378, 357] width 382 height 18
click at [448, 426] on div "Save Save Dropdown Save and Edit" at bounding box center [576, 410] width 833 height 44
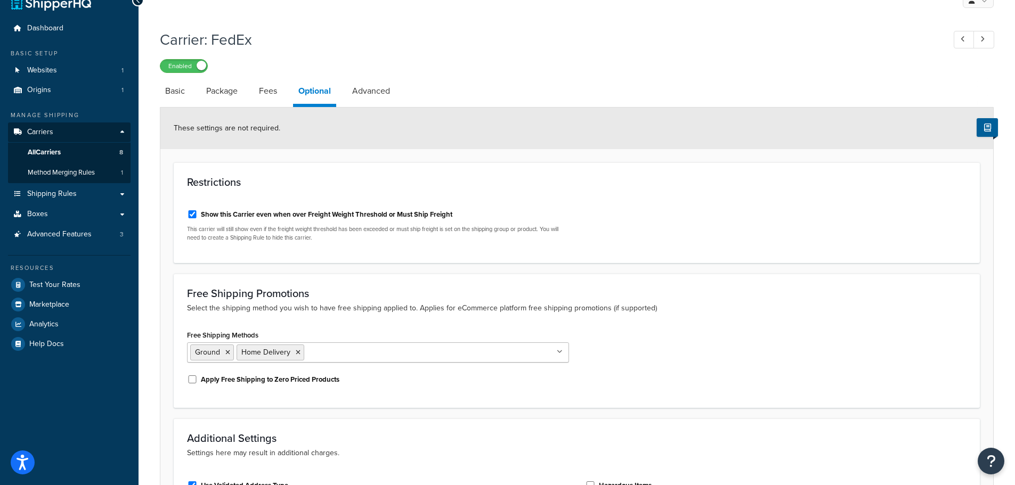
scroll to position [0, 0]
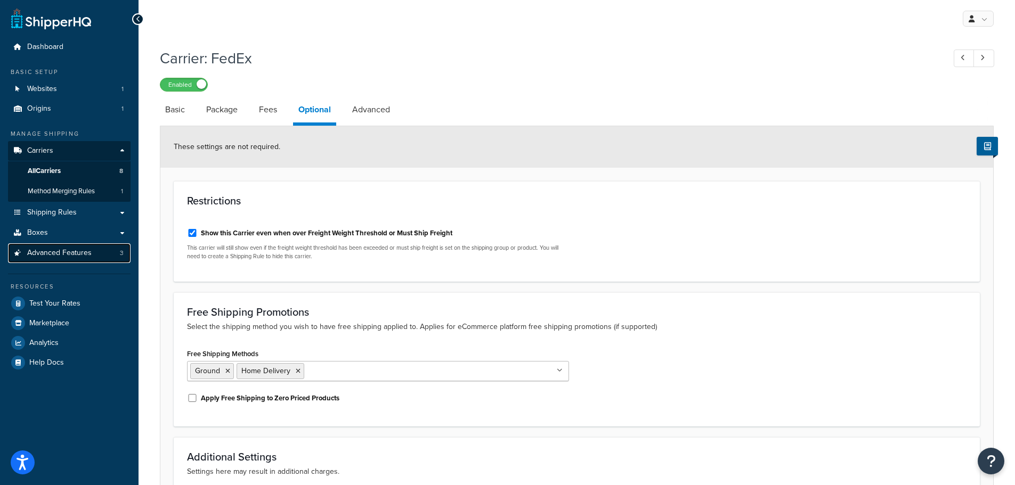
click at [65, 253] on span "Advanced Features" at bounding box center [59, 253] width 64 height 9
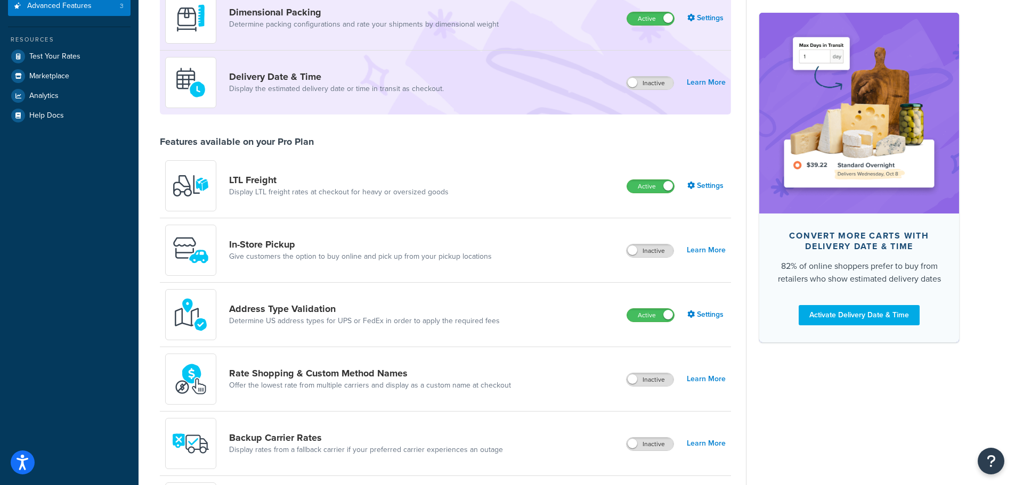
scroll to position [266, 0]
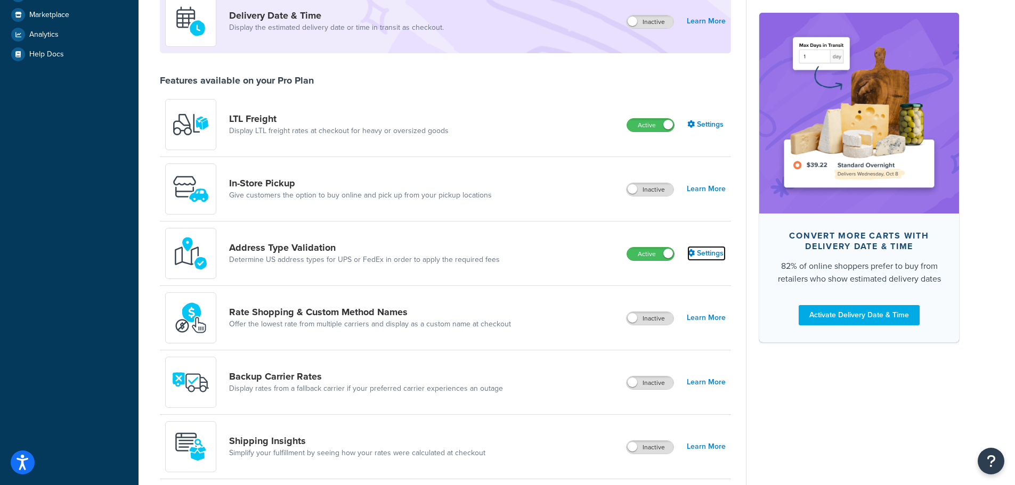
click at [705, 252] on link "Settings" at bounding box center [706, 253] width 38 height 15
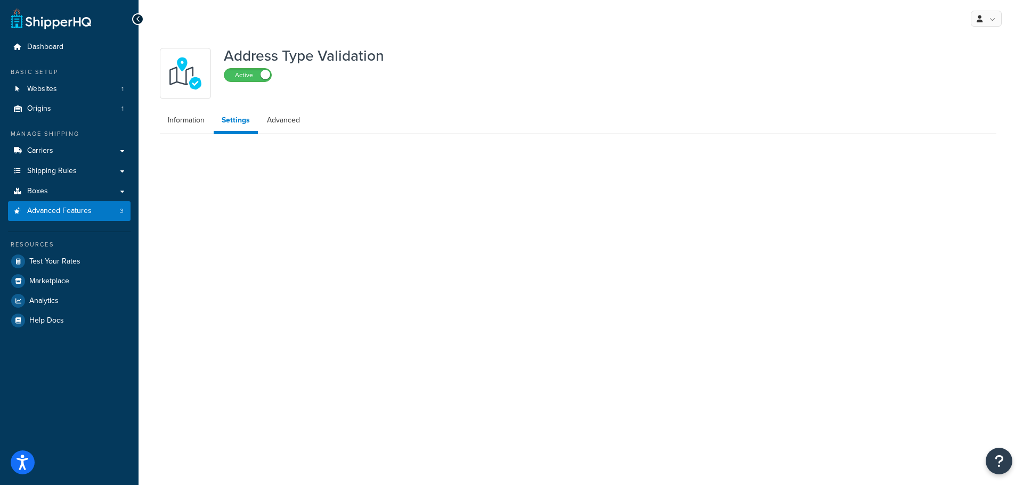
select select "13395"
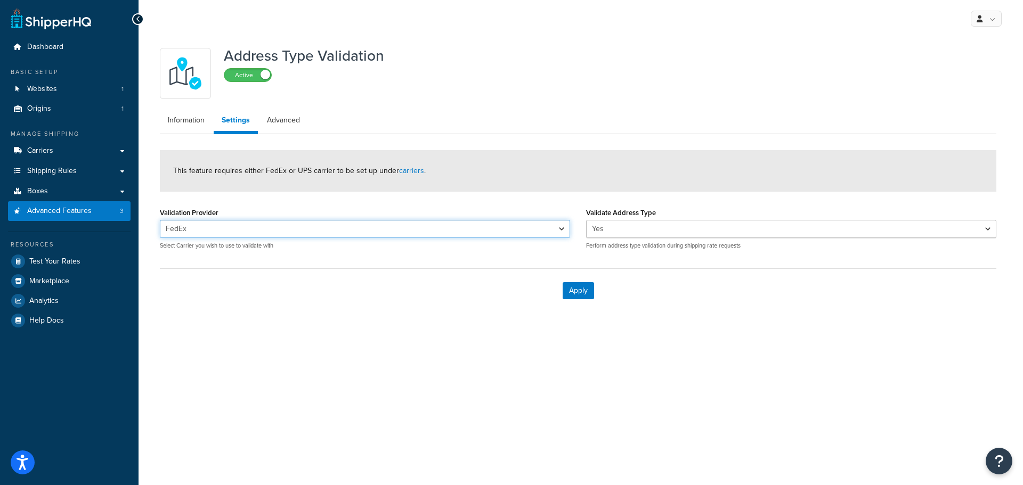
click at [278, 232] on select "FedEx" at bounding box center [365, 229] width 410 height 18
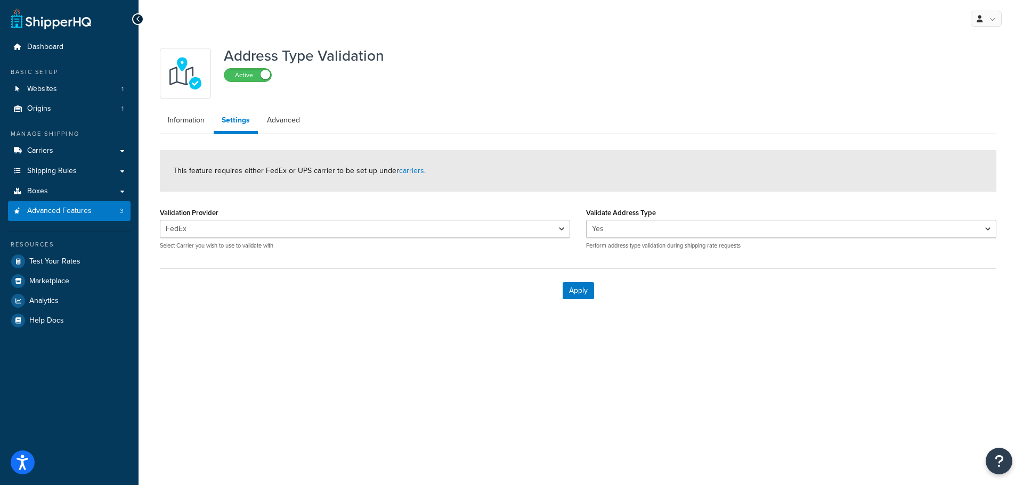
click at [236, 337] on div "Address Type Validation Active Information Settings Advanced This feature requi…" at bounding box center [580, 188] width 884 height 302
click at [273, 116] on link "Advanced" at bounding box center [283, 120] width 49 height 21
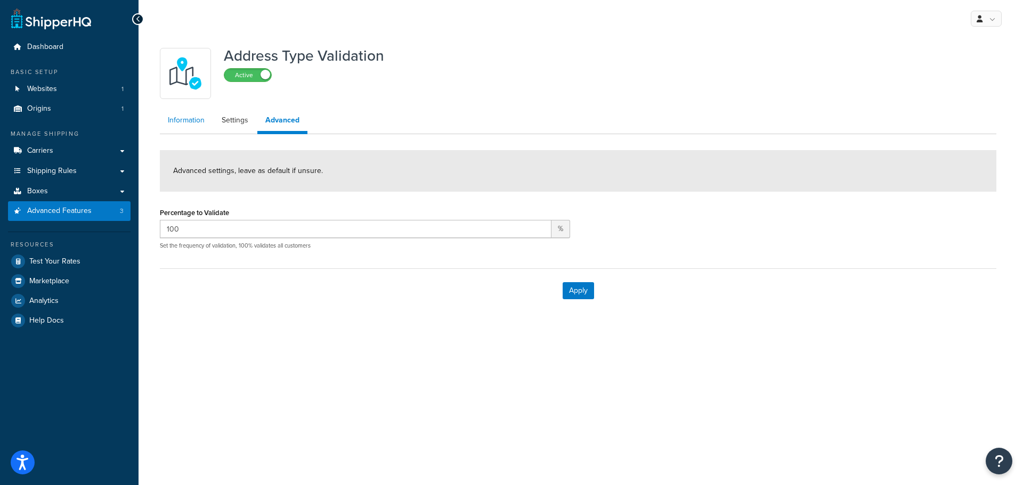
click at [182, 124] on link "Information" at bounding box center [186, 120] width 53 height 21
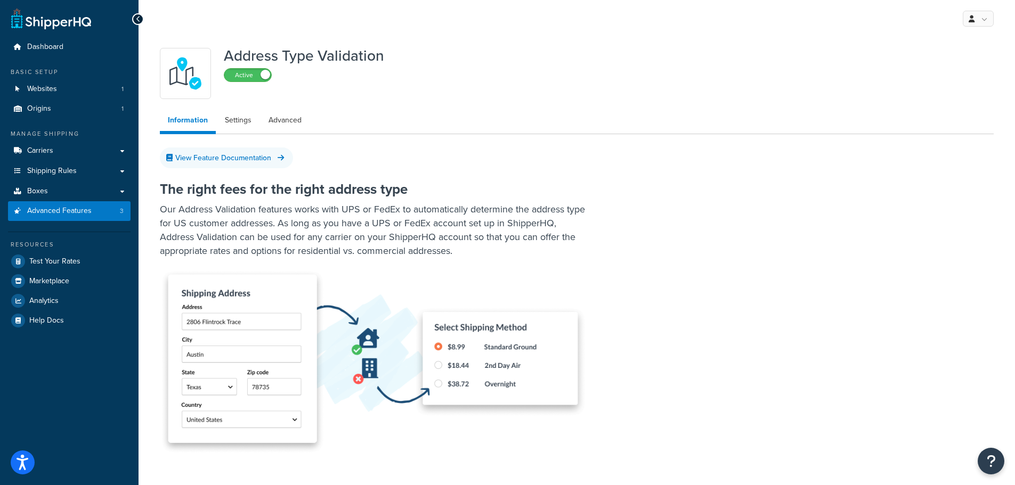
click at [363, 230] on p "Our Address Validation features works with UPS or FedEx to automatically determ…" at bounding box center [373, 229] width 426 height 55
click at [244, 118] on link "Settings" at bounding box center [238, 120] width 43 height 21
select select "13395"
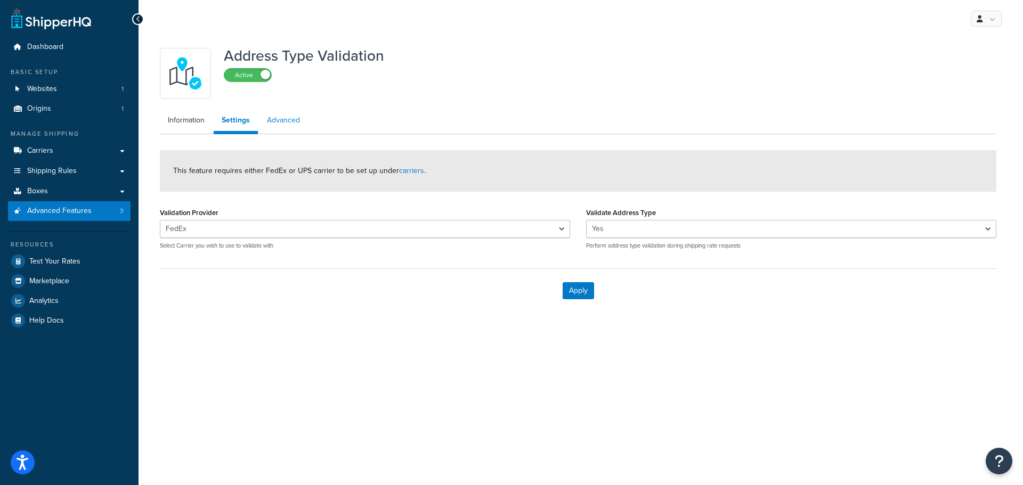
click at [287, 120] on link "Advanced" at bounding box center [283, 120] width 49 height 21
click at [233, 124] on link "Settings" at bounding box center [235, 120] width 43 height 21
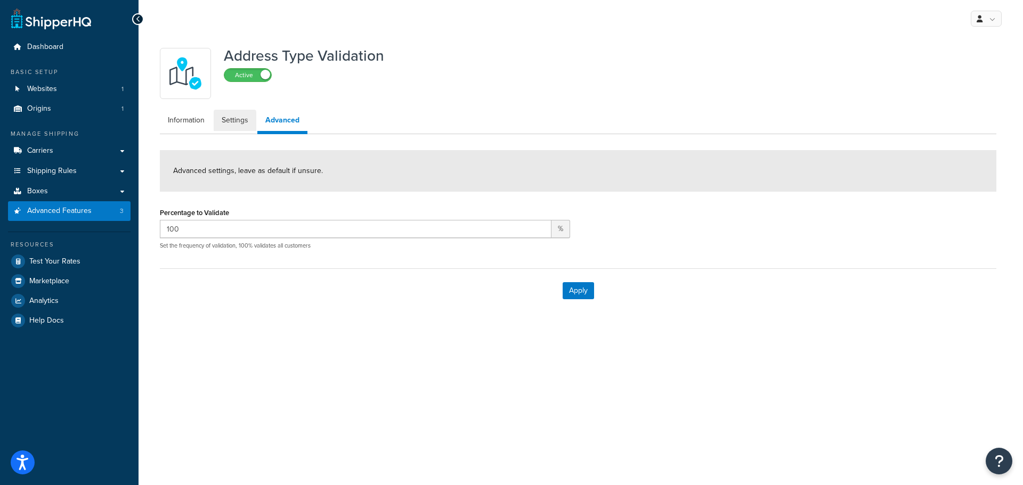
select select "13395"
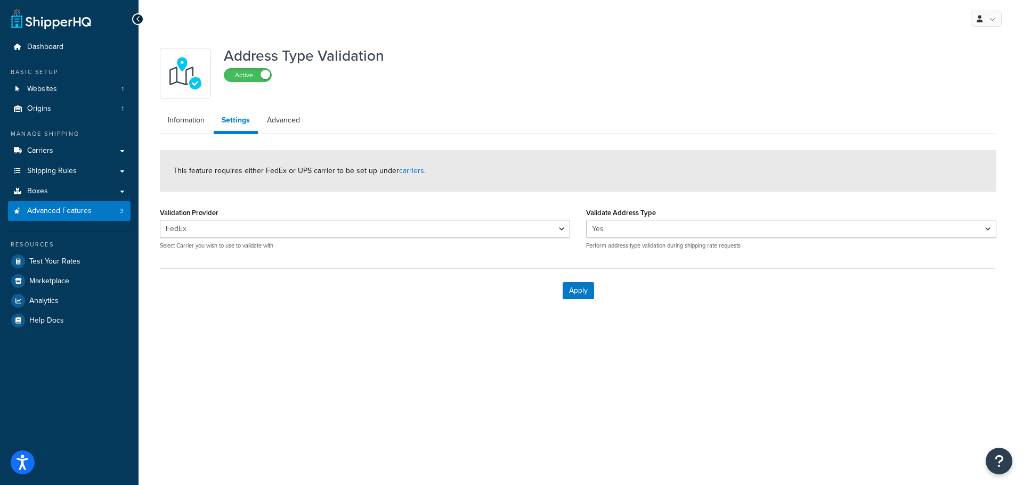
click at [350, 376] on div "My Profile Billing Global Settings Contact Us Logout Address Type Validation Ac…" at bounding box center [580, 242] width 884 height 485
click at [50, 216] on link "Advanced Features 3" at bounding box center [69, 211] width 123 height 20
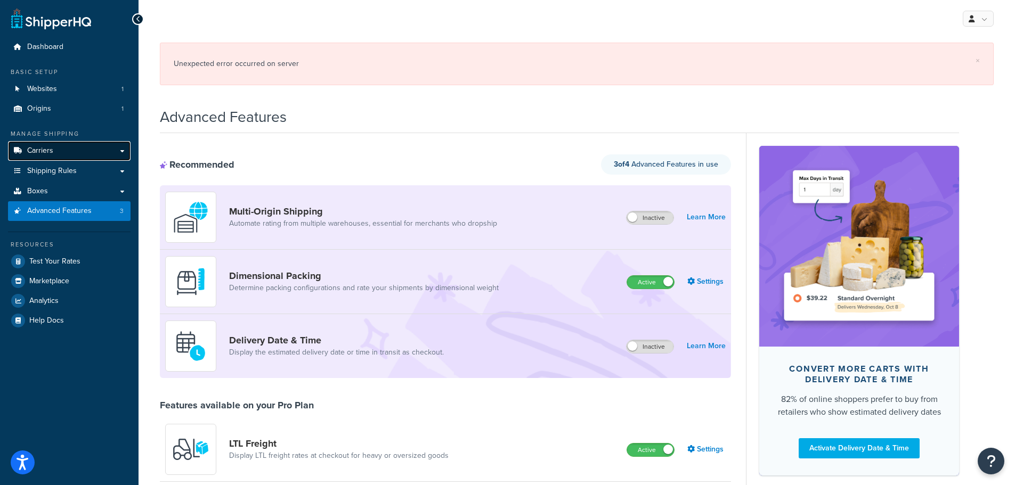
click at [44, 148] on span "Carriers" at bounding box center [40, 150] width 26 height 9
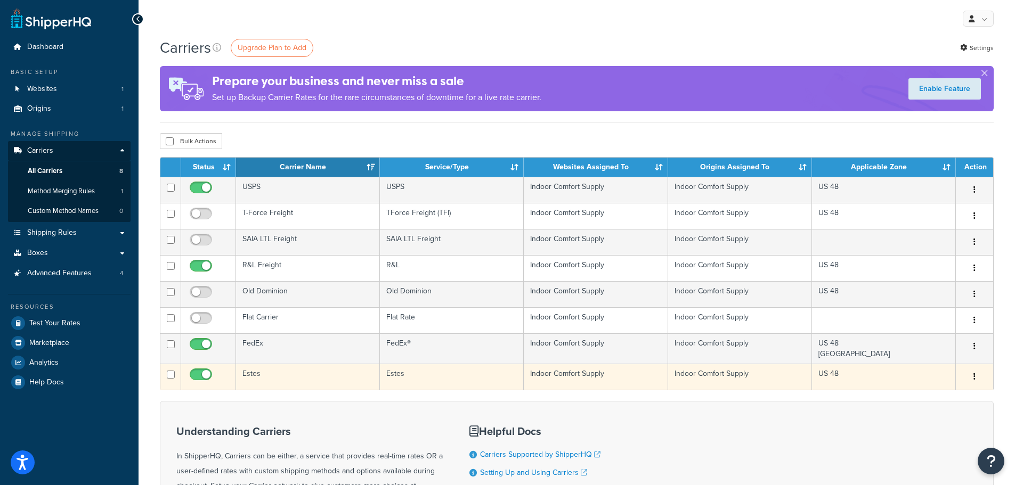
click at [977, 378] on button "button" at bounding box center [974, 377] width 15 height 17
click at [935, 394] on link "Edit" at bounding box center [931, 399] width 84 height 22
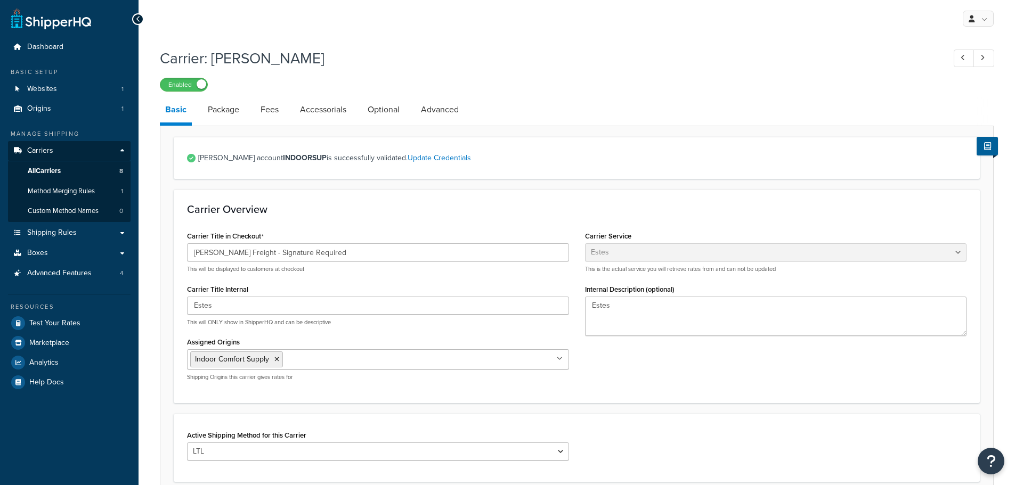
select select "estesFreight"
click at [230, 113] on link "Package" at bounding box center [223, 110] width 42 height 26
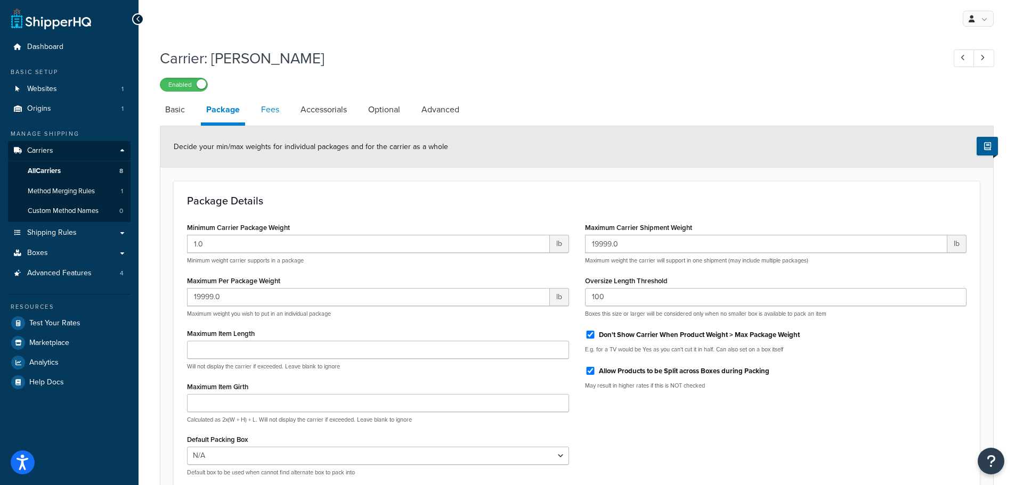
click at [271, 109] on link "Fees" at bounding box center [270, 110] width 29 height 26
select select "AFTER"
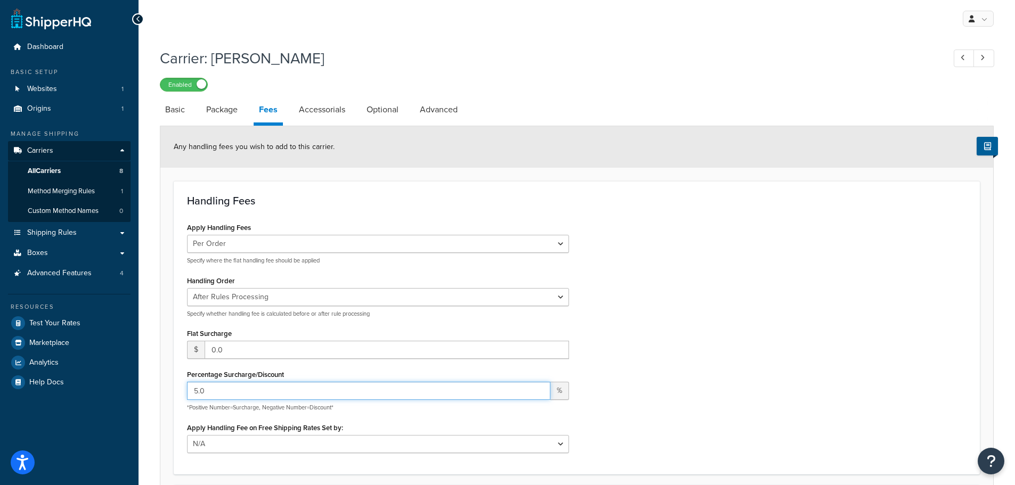
drag, startPoint x: 214, startPoint y: 392, endPoint x: 165, endPoint y: 379, distance: 51.2
click at [165, 379] on form "Any handling fees you wish to add to this carrier. Handling Fees Apply Handling…" at bounding box center [576, 375] width 833 height 499
type input "10.00"
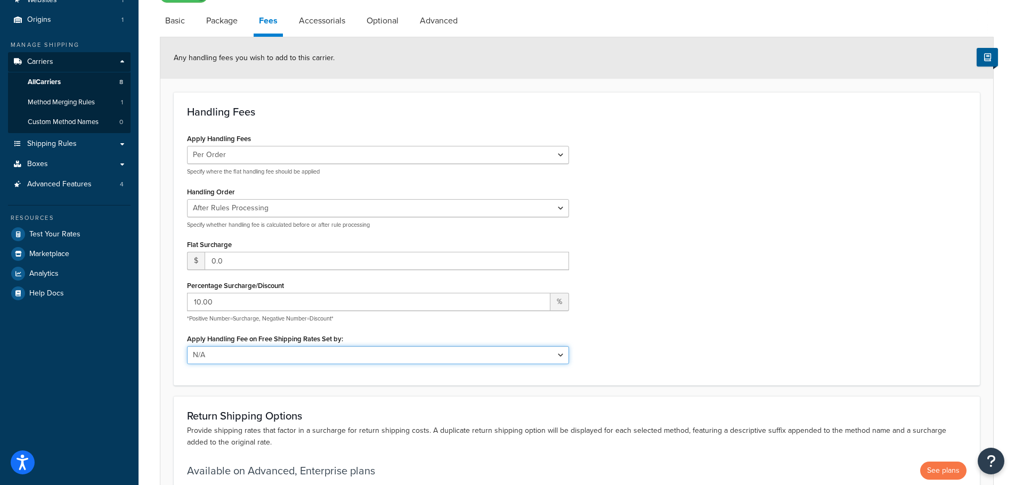
scroll to position [36, 0]
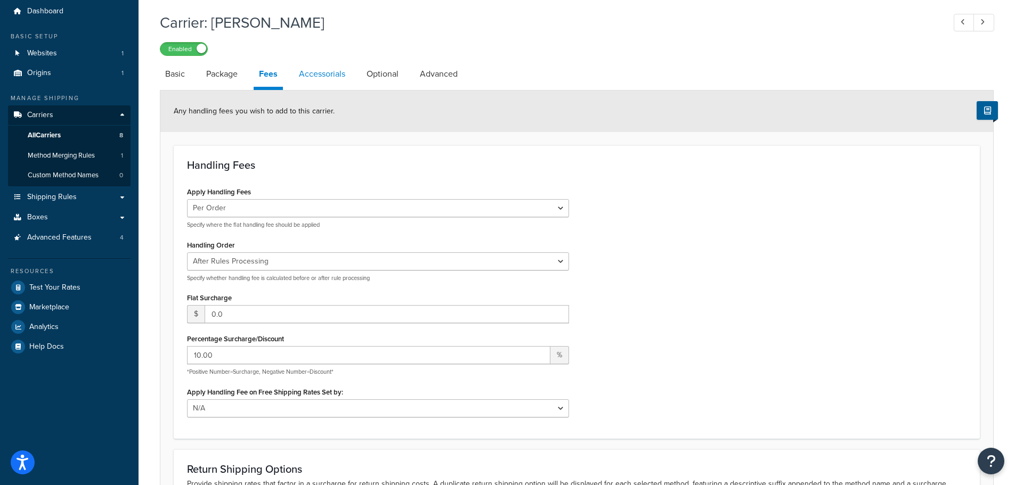
click at [316, 72] on link "Accessorials" at bounding box center [321, 74] width 57 height 26
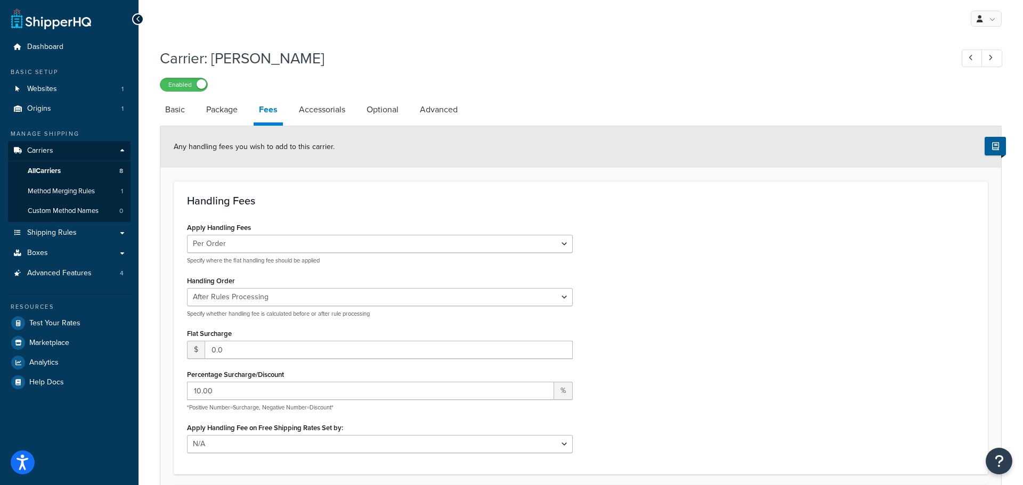
select select "residential"
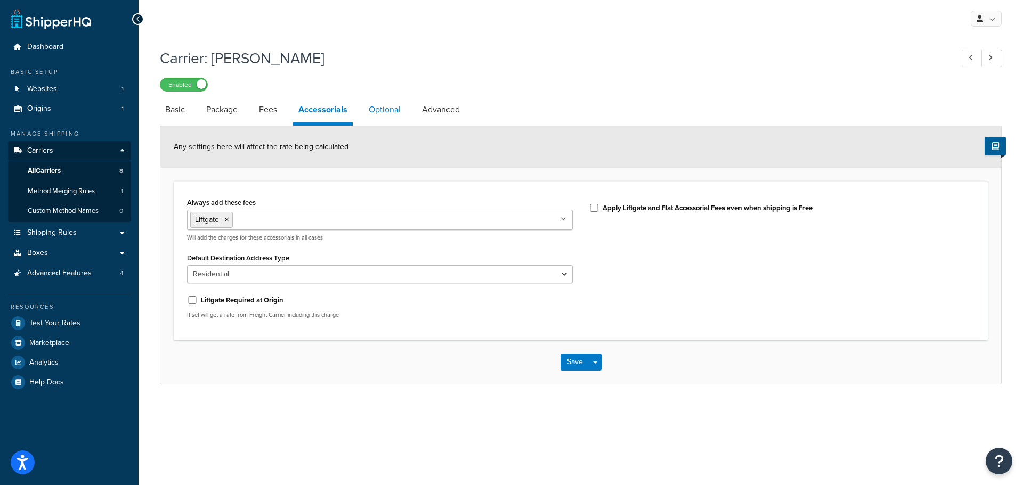
click at [381, 108] on link "Optional" at bounding box center [384, 110] width 43 height 26
select select "200"
select select "509"
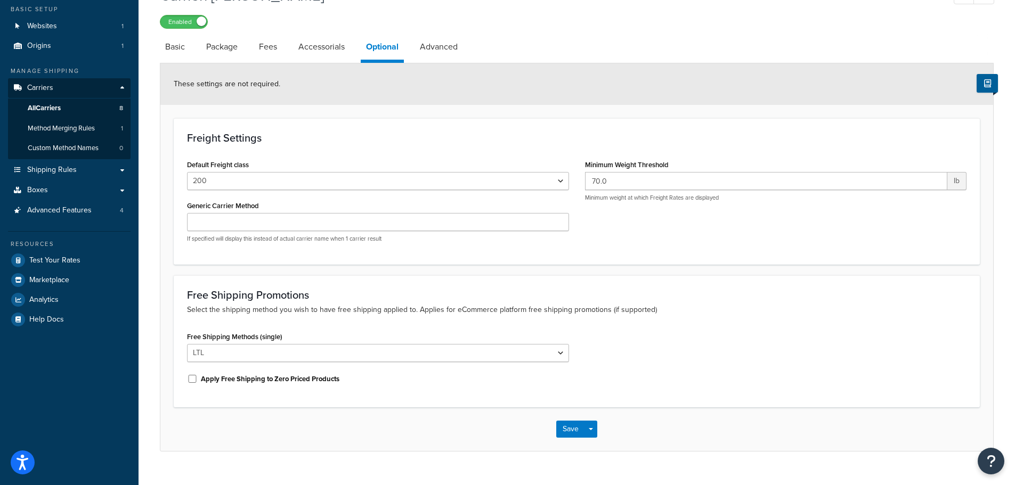
scroll to position [84, 0]
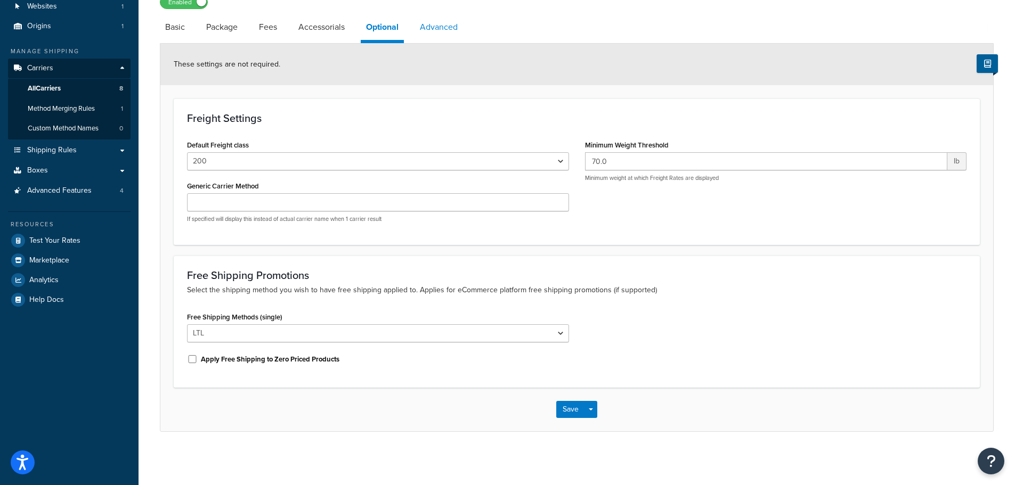
click at [453, 26] on link "Advanced" at bounding box center [438, 27] width 48 height 26
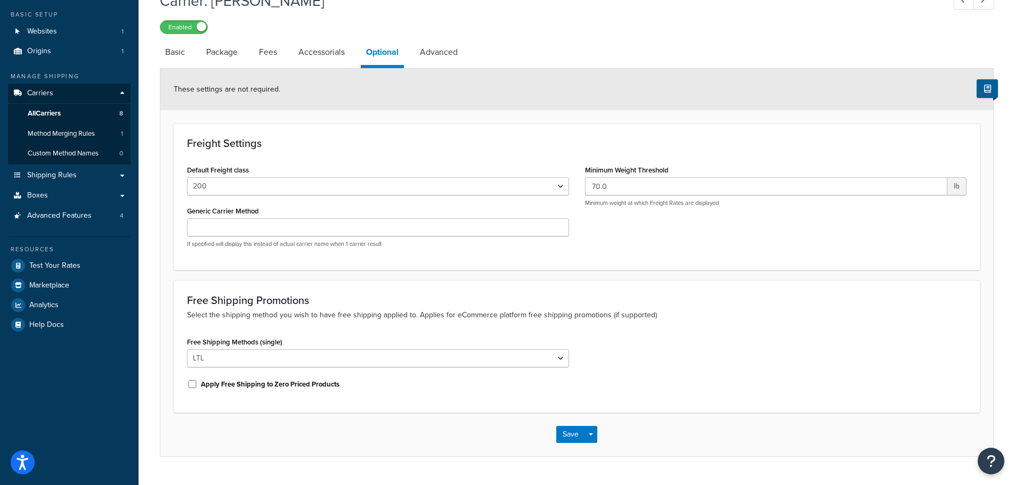
select select "false"
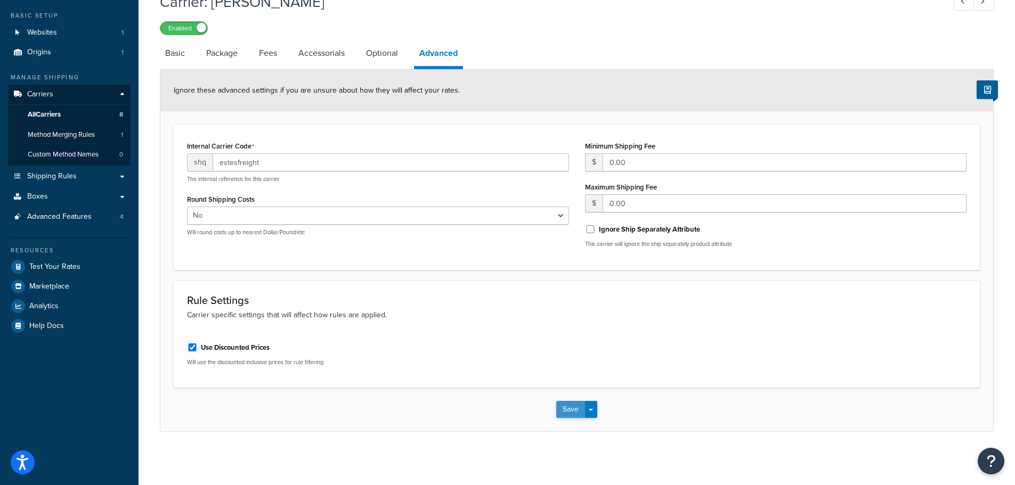
click at [568, 409] on button "Save" at bounding box center [570, 409] width 29 height 17
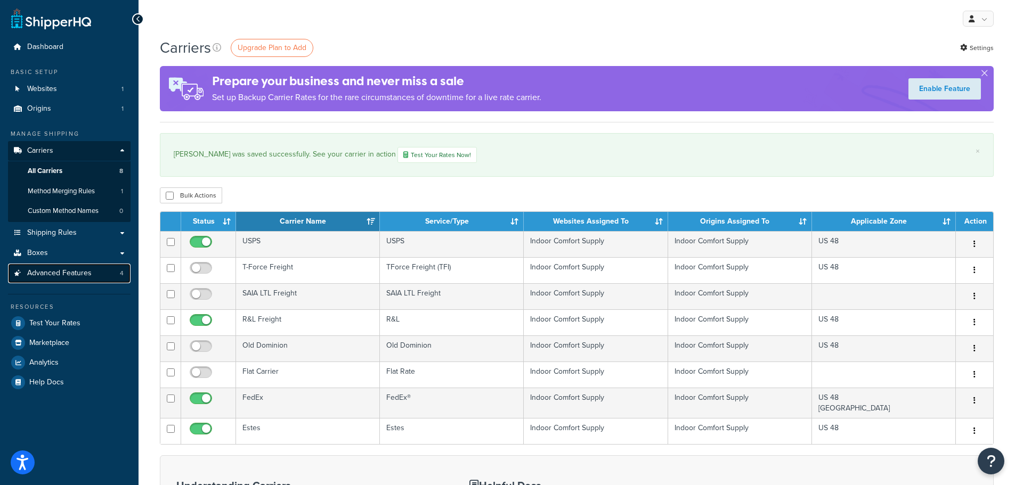
click at [62, 275] on span "Advanced Features" at bounding box center [59, 273] width 64 height 9
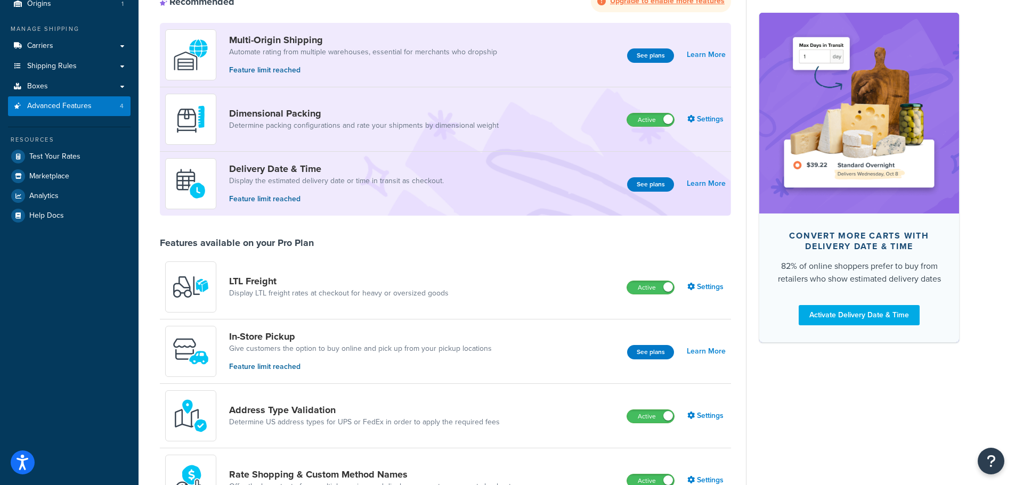
scroll to position [266, 0]
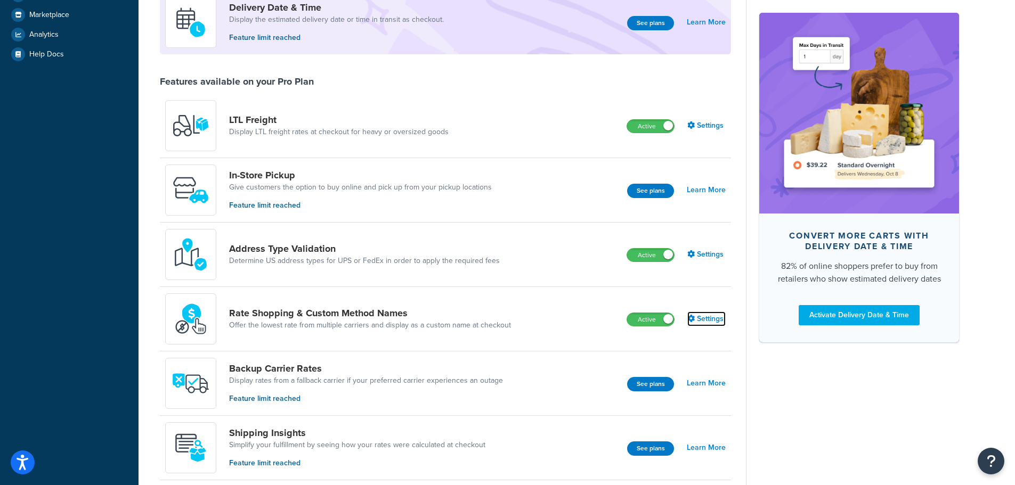
click at [715, 317] on link "Settings" at bounding box center [706, 319] width 38 height 15
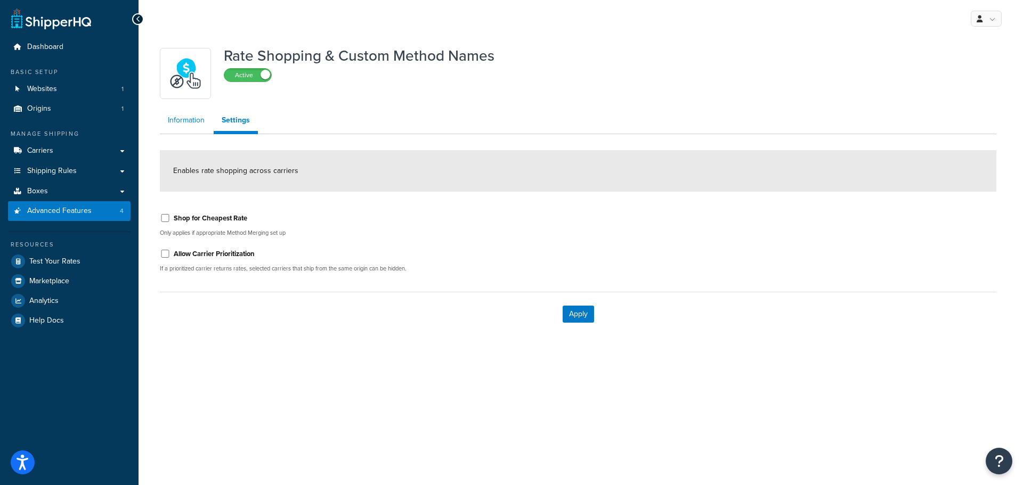
click at [187, 124] on link "Information" at bounding box center [186, 120] width 53 height 21
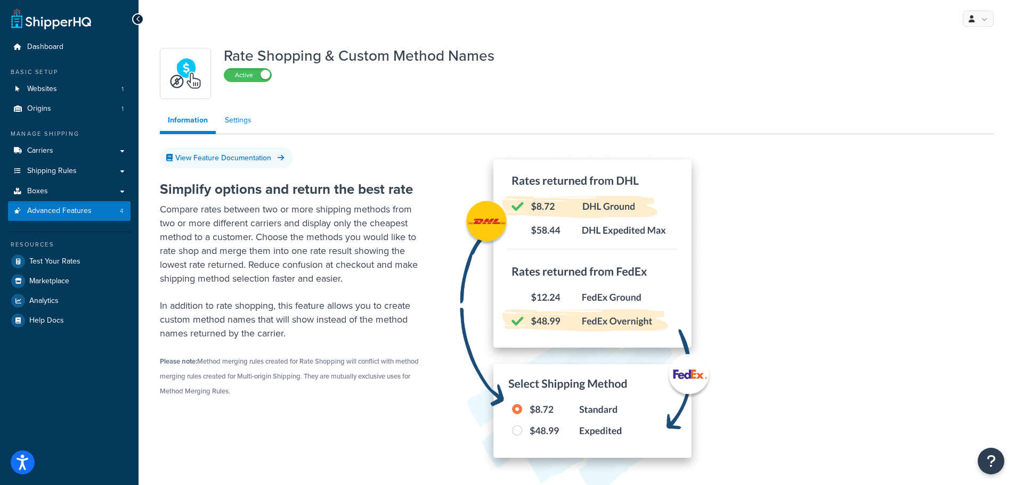
click at [235, 120] on link "Settings" at bounding box center [238, 120] width 43 height 21
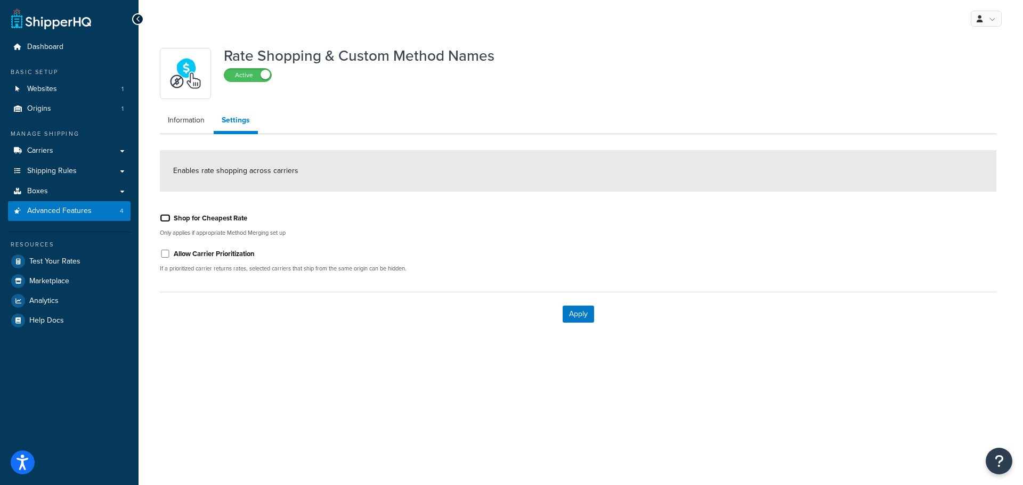
click at [166, 219] on input "Shop for Cheapest Rate" at bounding box center [165, 218] width 11 height 8
checkbox input "true"
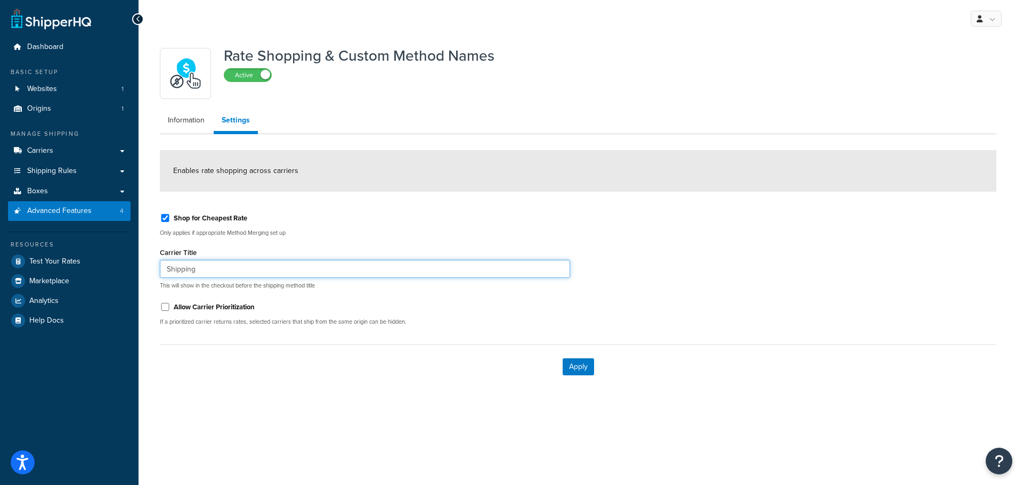
click at [210, 274] on input "Shipping" at bounding box center [365, 269] width 410 height 18
drag, startPoint x: 213, startPoint y: 272, endPoint x: 144, endPoint y: 253, distance: 71.2
click at [144, 253] on div "Rate Shopping & Custom Method Names Active Information Settings Enables rate sh…" at bounding box center [580, 226] width 884 height 378
type input "LTL Freight Best Way - Signature Required"
click at [233, 419] on div "My Profile Billing Global Settings Contact Us Logout Rate Shopping & Custom Met…" at bounding box center [580, 242] width 884 height 485
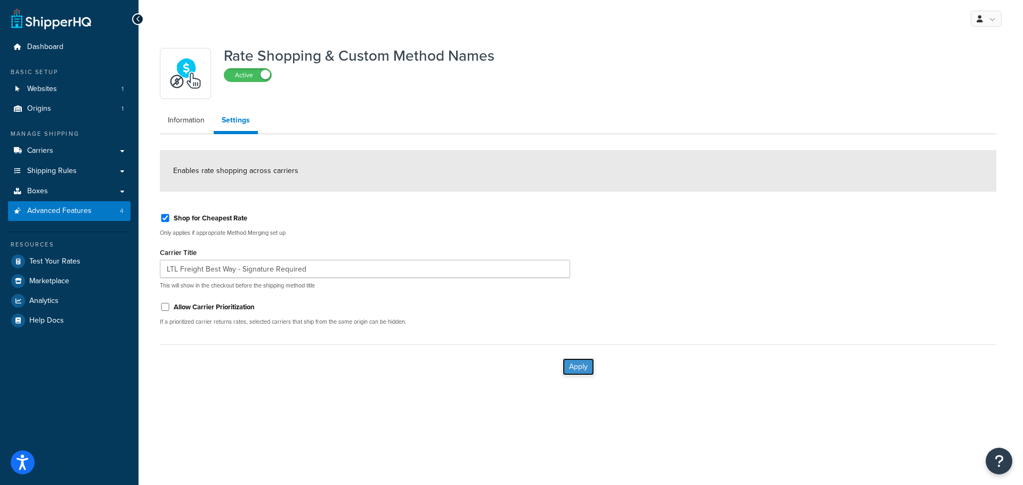
click at [578, 371] on button "Apply" at bounding box center [577, 366] width 31 height 17
click at [66, 153] on link "Carriers" at bounding box center [69, 151] width 123 height 20
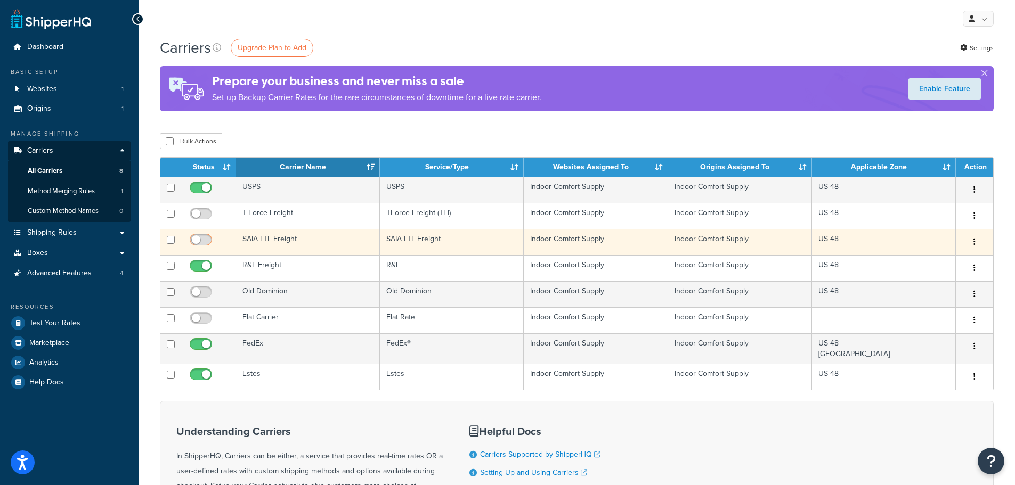
click at [205, 240] on input "checkbox" at bounding box center [201, 242] width 29 height 13
checkbox input "true"
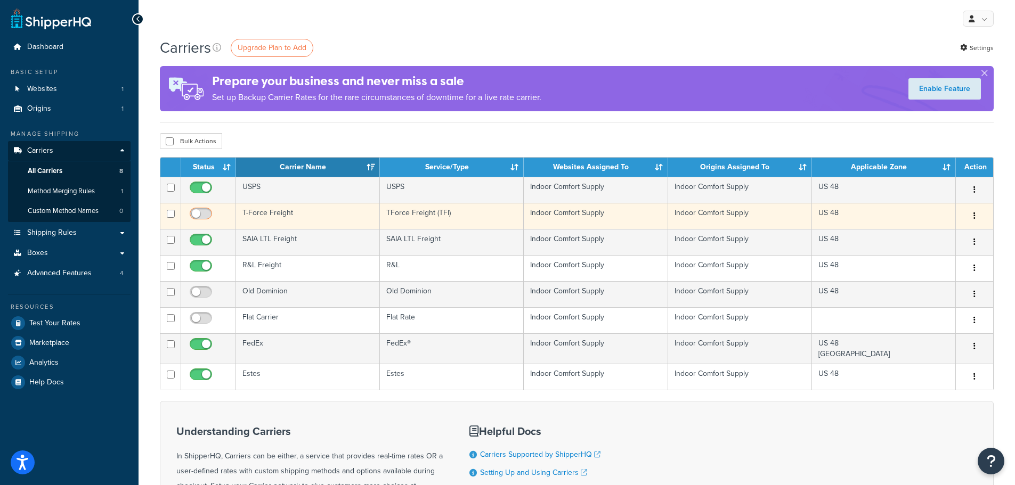
click at [206, 217] on input "checkbox" at bounding box center [201, 216] width 29 height 13
checkbox input "true"
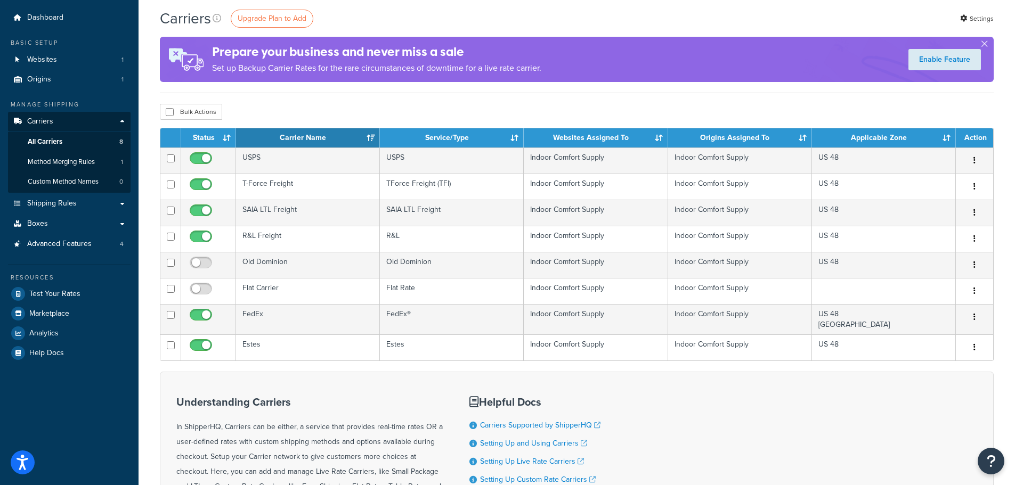
scroll to position [25, 0]
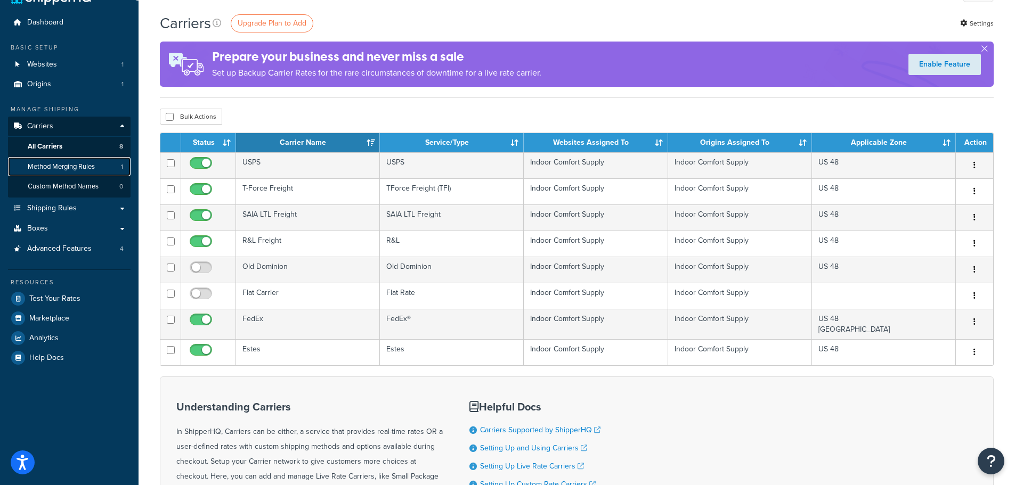
click at [72, 169] on span "Method Merging Rules" at bounding box center [61, 166] width 67 height 9
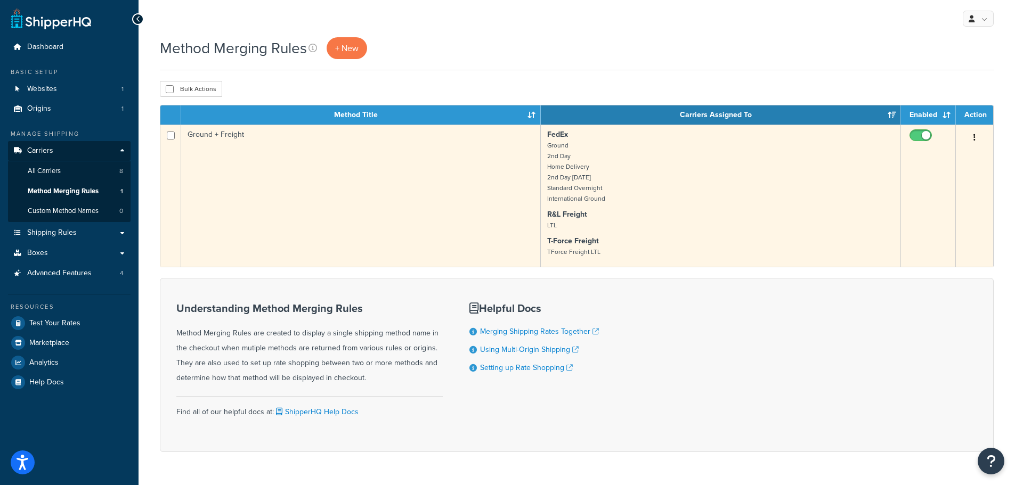
click at [415, 176] on td "Ground + Freight" at bounding box center [361, 196] width 360 height 142
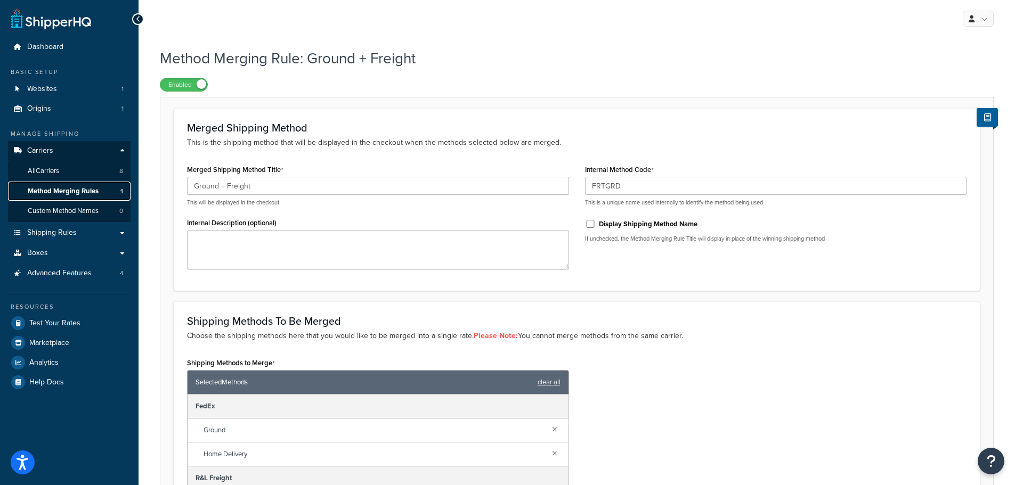
click at [64, 192] on span "Method Merging Rules" at bounding box center [63, 191] width 71 height 9
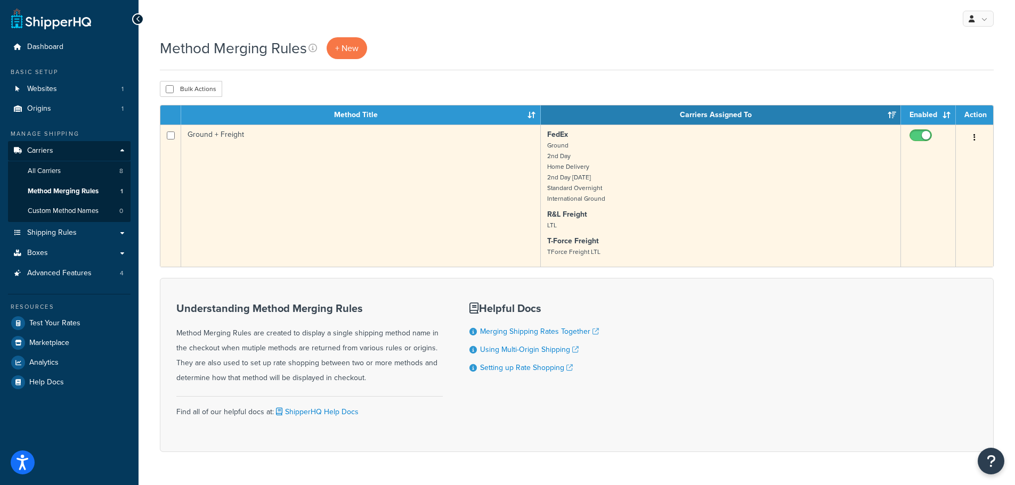
click at [923, 136] on input "checkbox" at bounding box center [921, 138] width 29 height 13
checkbox input "false"
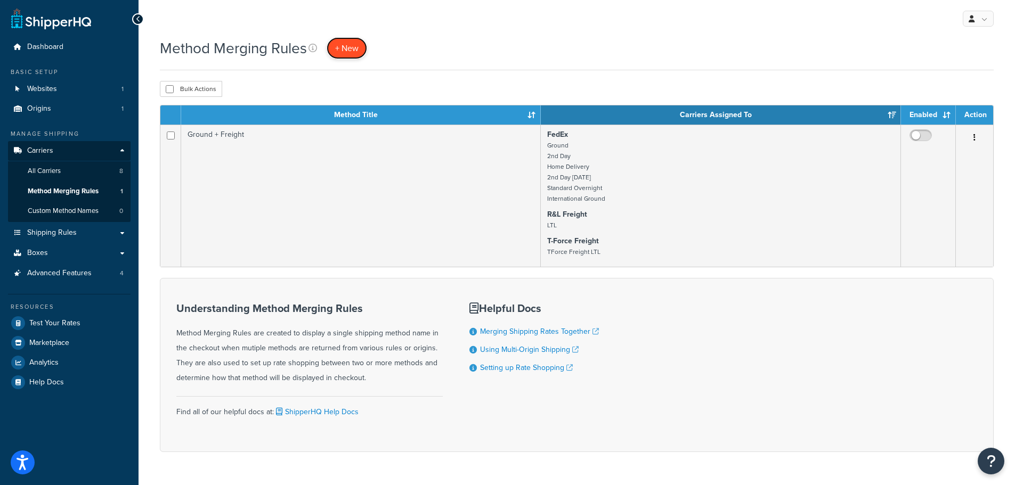
click at [341, 42] on span "+ New" at bounding box center [346, 48] width 23 height 12
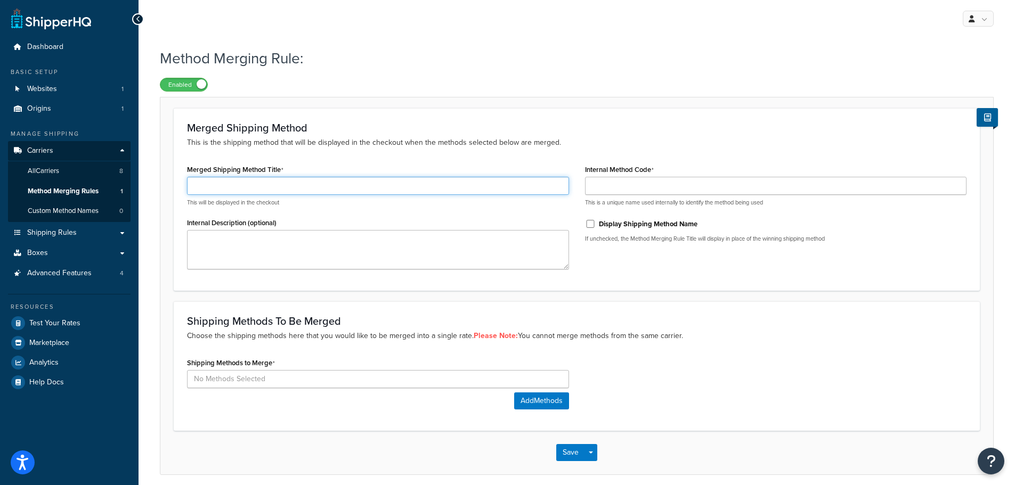
click at [267, 188] on input "Merged Shipping Method Title" at bounding box center [378, 186] width 382 height 18
type input "LTL Freight Best Way - Signature Required"
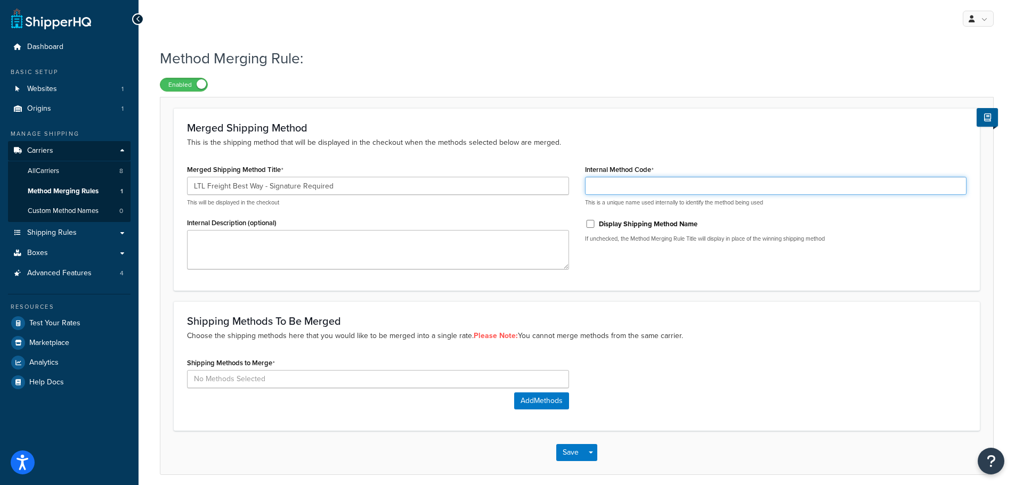
click at [632, 189] on input "Internal Method Code" at bounding box center [776, 186] width 382 height 18
type input "LTLBest"
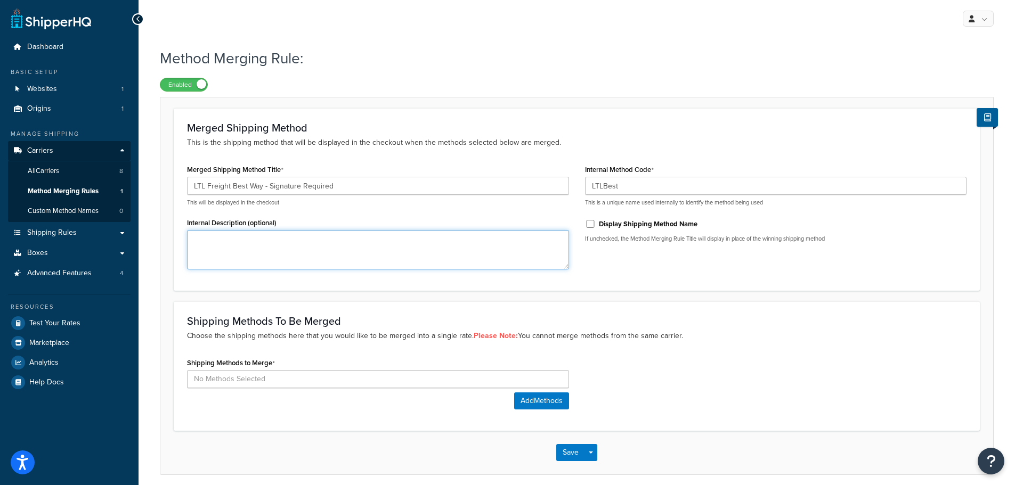
click at [282, 250] on textarea "Internal Description (optional)" at bounding box center [378, 249] width 382 height 39
type textarea "Shows lowest LTL shipping method, let's us choose best shipping"
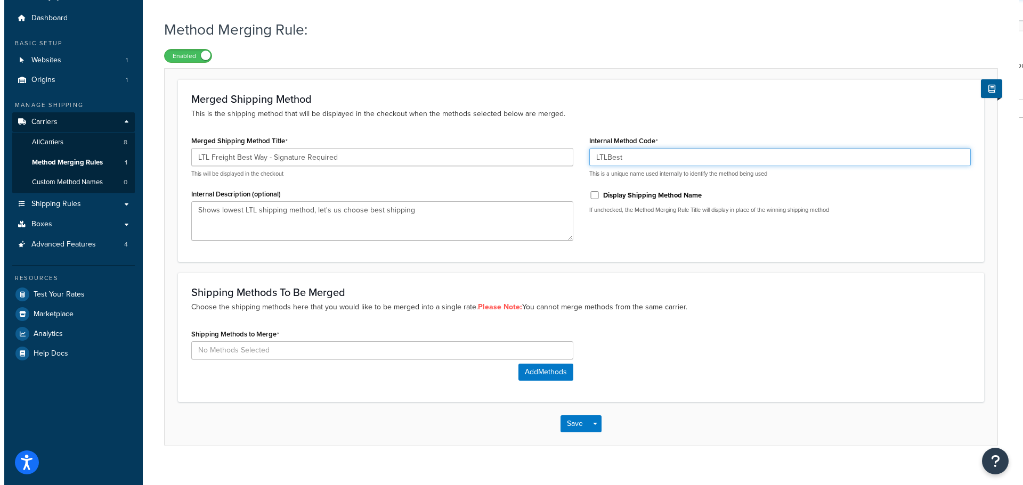
scroll to position [44, 0]
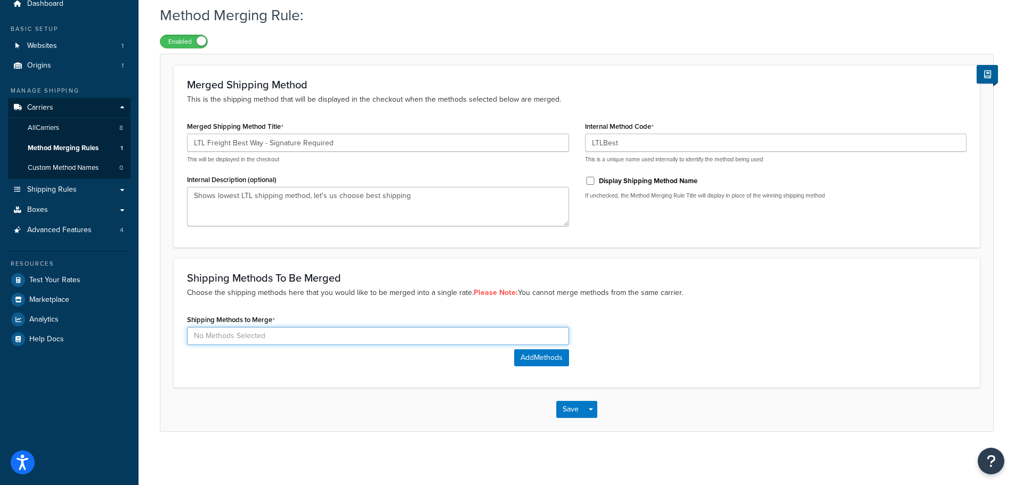
click at [431, 340] on input at bounding box center [378, 336] width 382 height 18
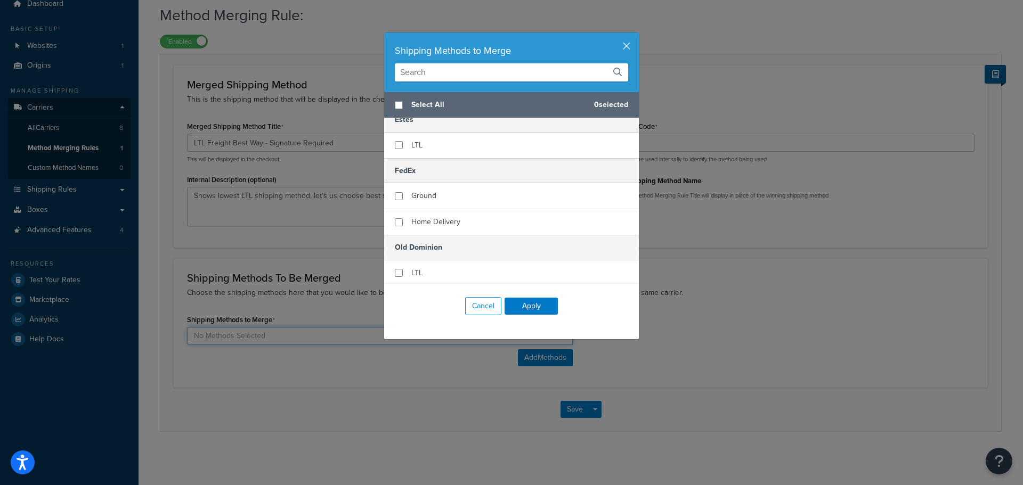
scroll to position [0, 0]
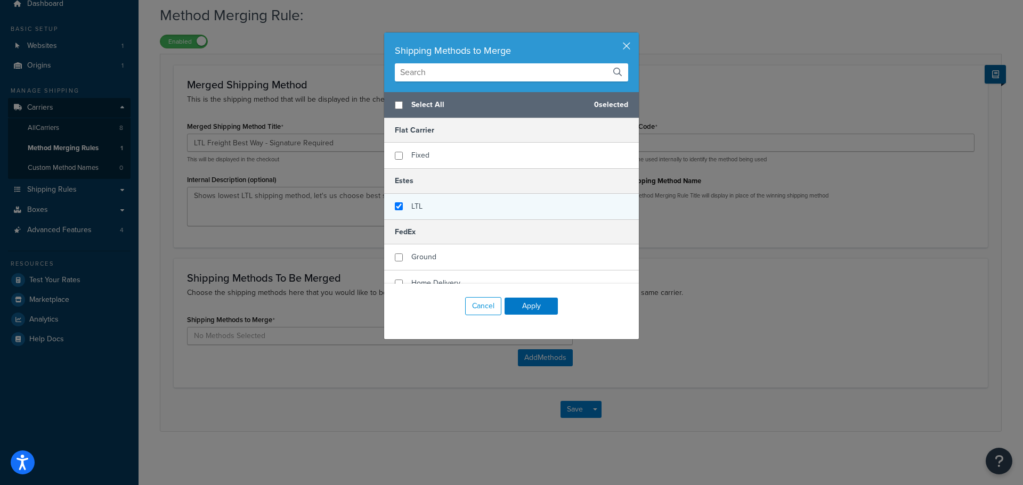
checkbox input "true"
click at [402, 207] on div "LTL" at bounding box center [511, 207] width 255 height 26
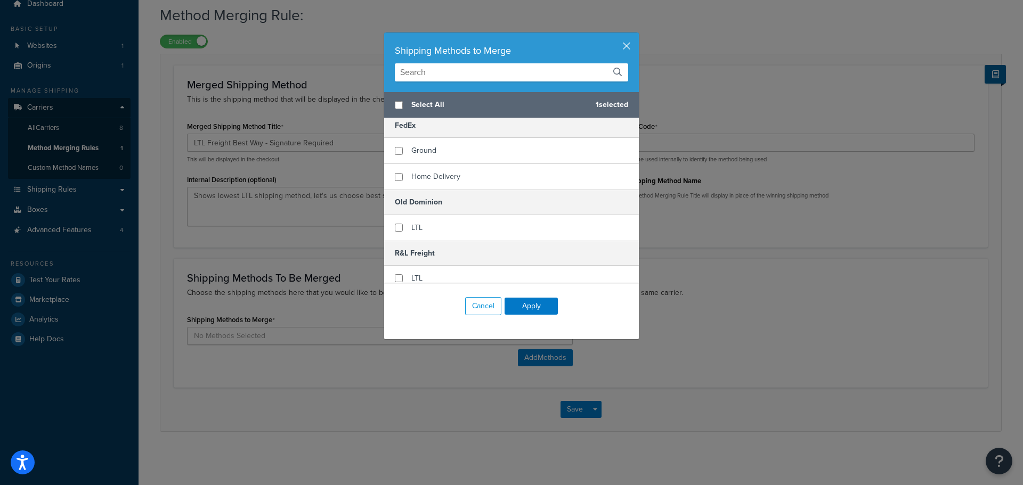
scroll to position [160, 0]
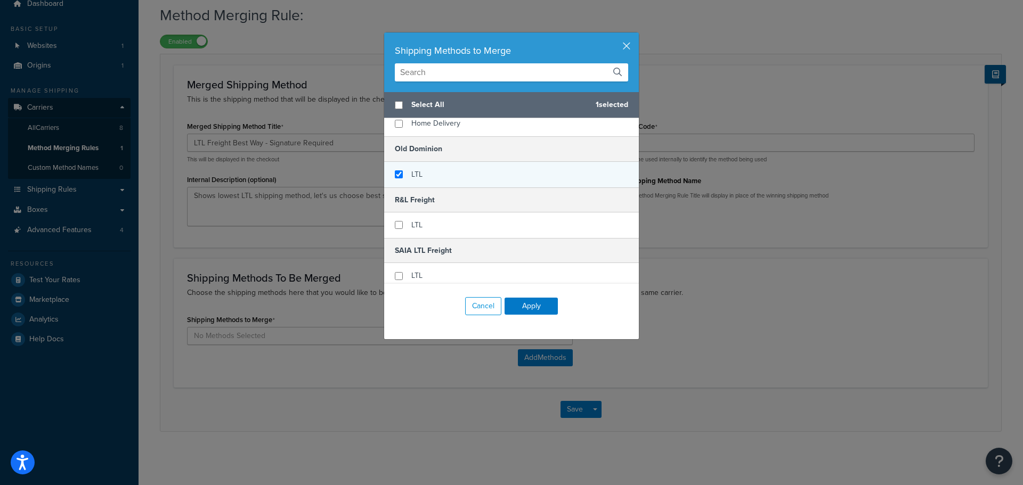
checkbox input "true"
click at [427, 181] on div "LTL" at bounding box center [511, 175] width 255 height 26
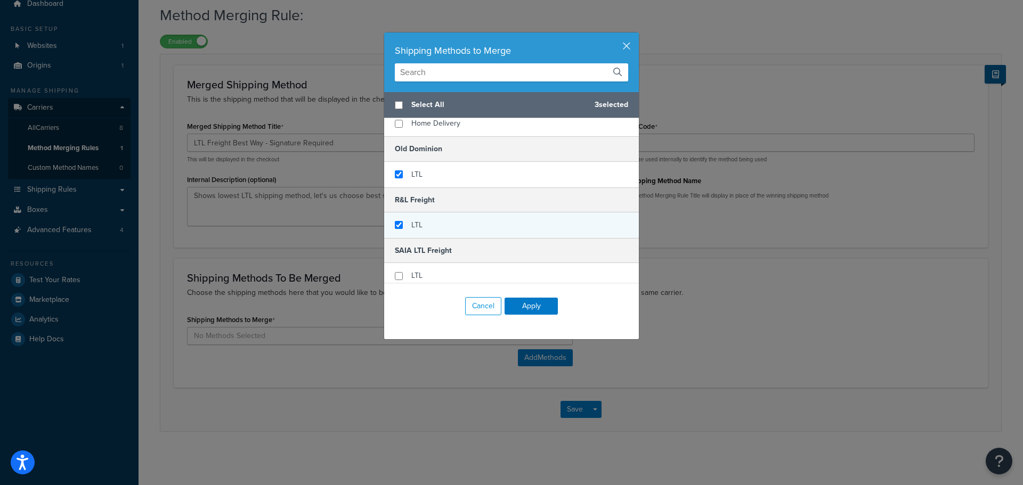
checkbox input "true"
click at [421, 227] on div "LTL" at bounding box center [511, 226] width 255 height 26
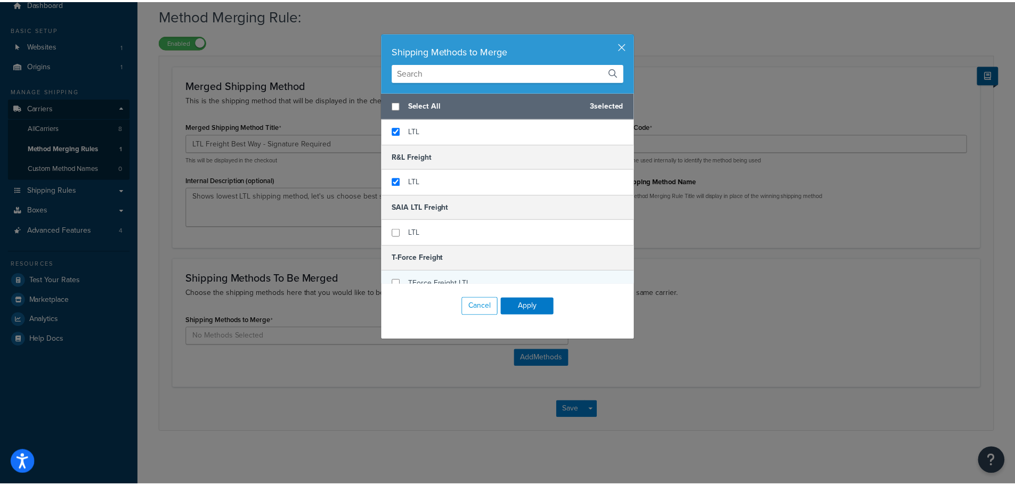
scroll to position [266, 0]
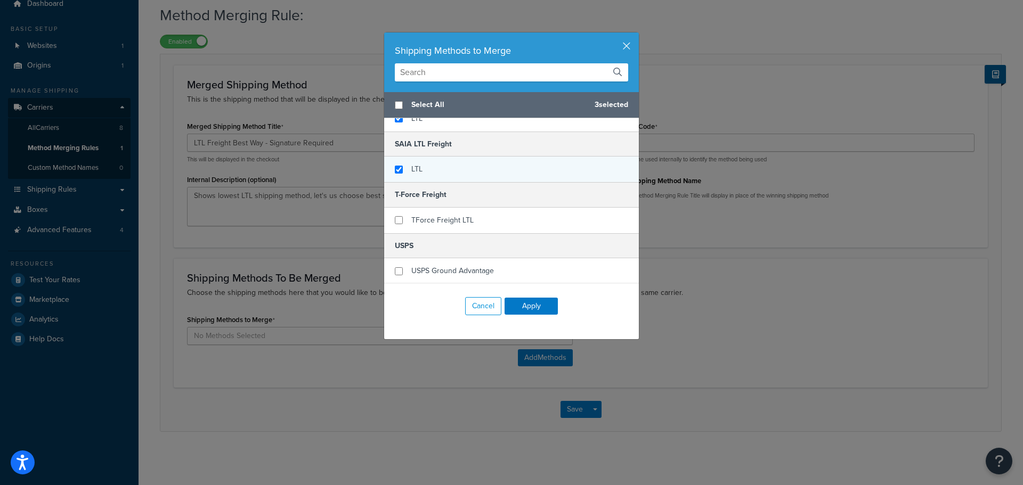
checkbox input "true"
click at [425, 175] on div "LTL" at bounding box center [511, 170] width 255 height 26
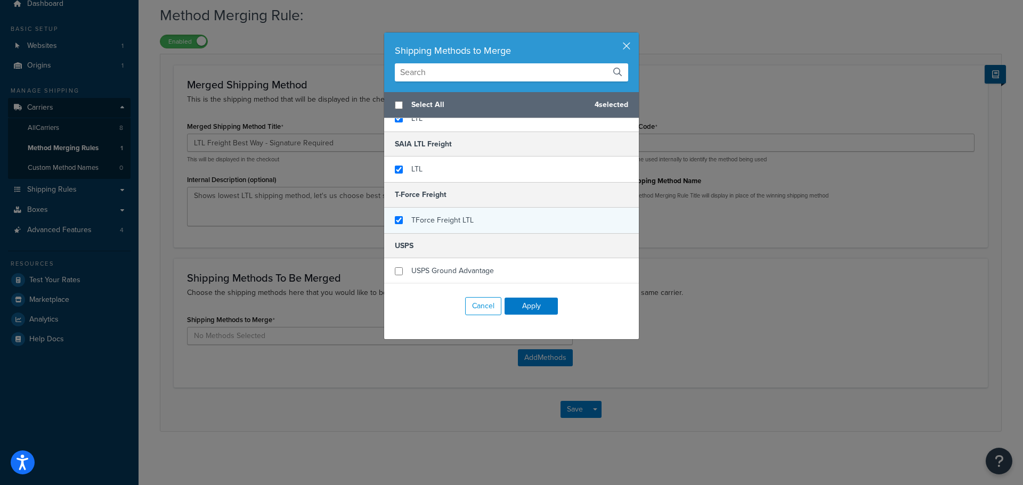
checkbox input "true"
click at [423, 217] on span "TForce Freight LTL" at bounding box center [442, 220] width 62 height 11
click at [531, 304] on button "Apply" at bounding box center [530, 306] width 53 height 17
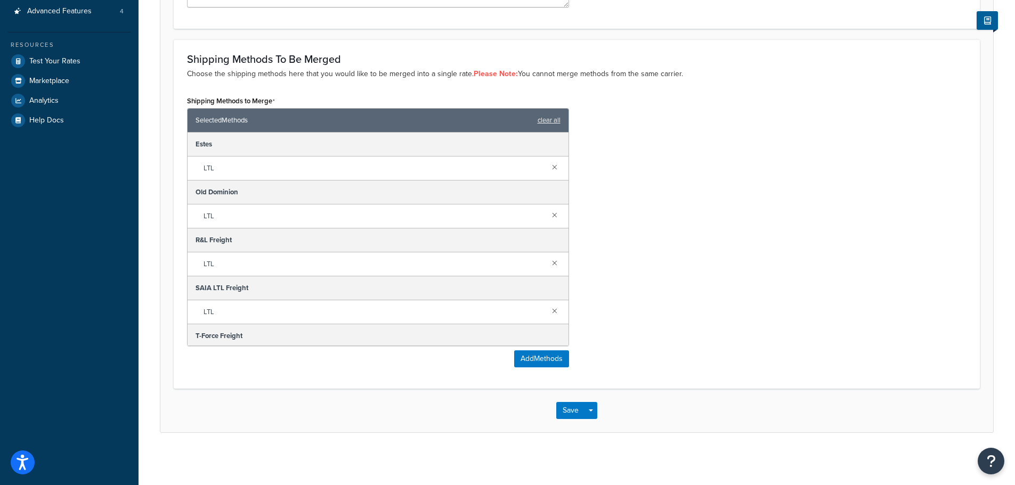
scroll to position [264, 0]
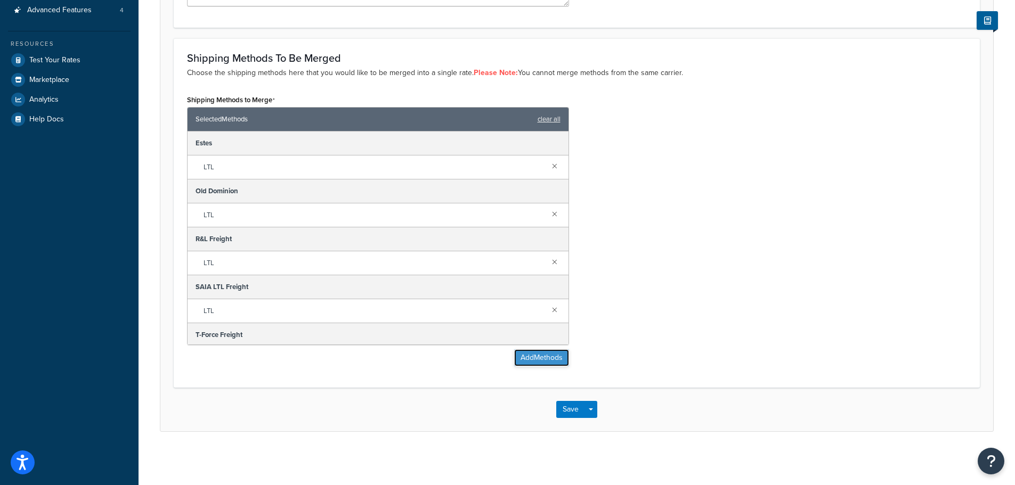
click at [535, 361] on button "Add Methods" at bounding box center [541, 357] width 55 height 17
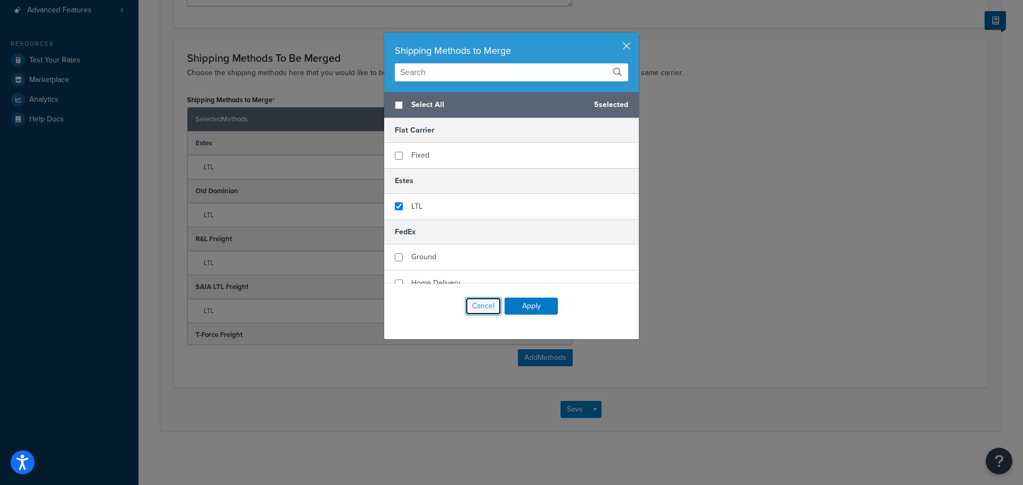
click at [479, 304] on button "Cancel" at bounding box center [483, 306] width 36 height 18
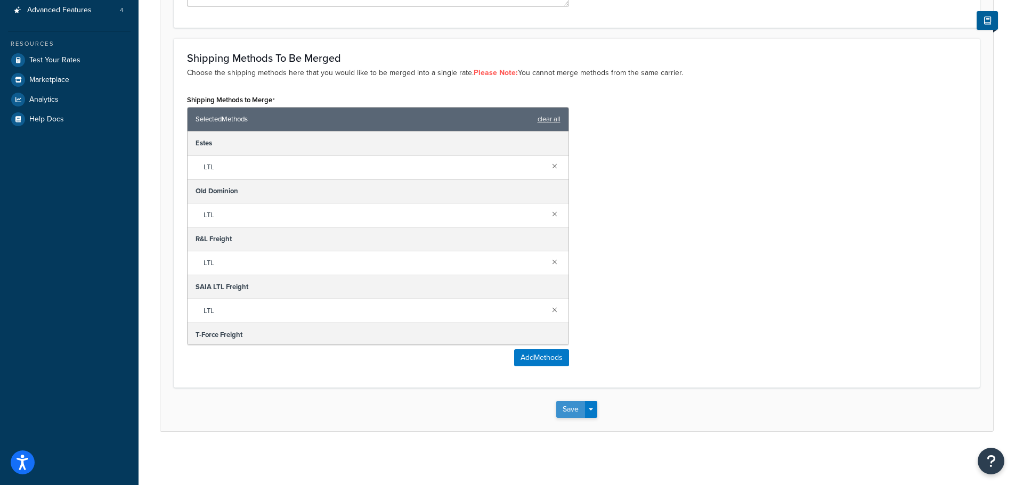
click at [572, 407] on button "Save" at bounding box center [570, 409] width 29 height 17
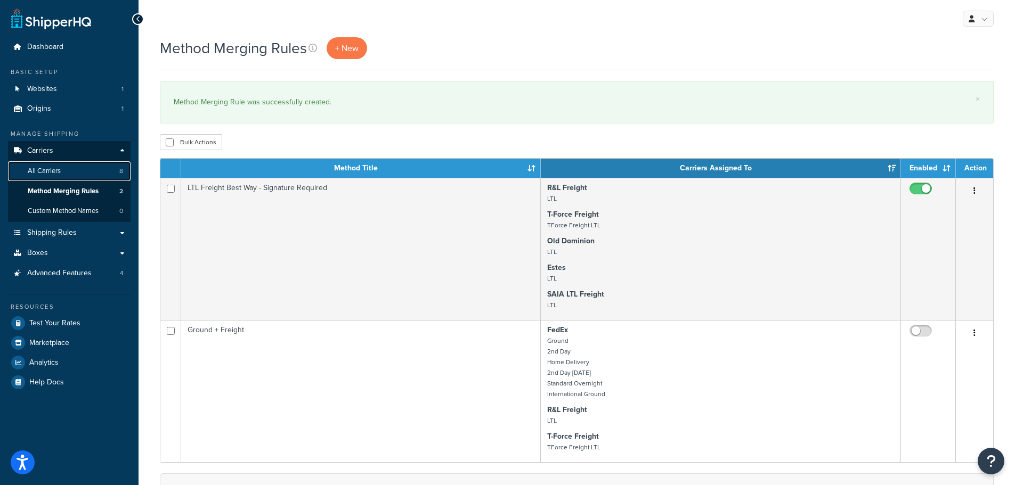
click at [71, 173] on link "All Carriers 8" at bounding box center [69, 171] width 123 height 20
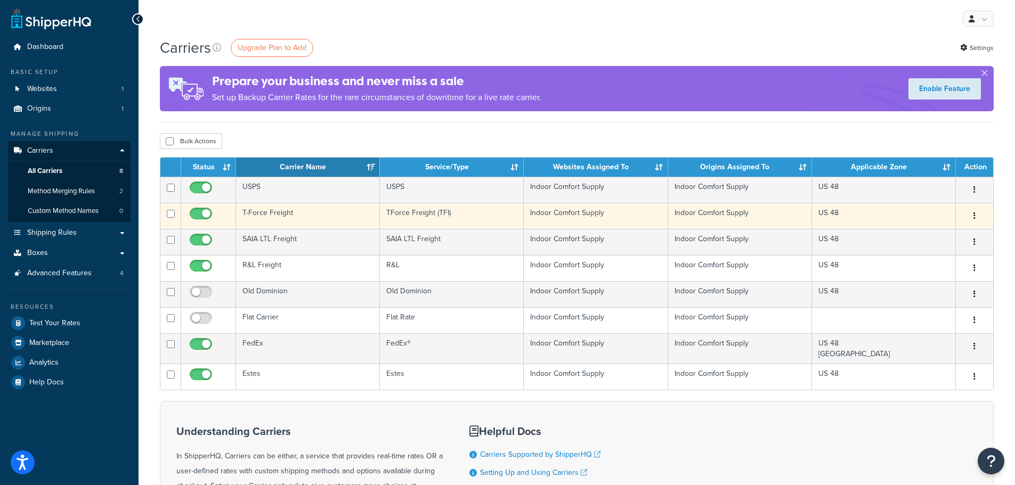
click at [977, 215] on button "button" at bounding box center [974, 216] width 15 height 17
click at [951, 241] on link "Edit" at bounding box center [931, 238] width 84 height 22
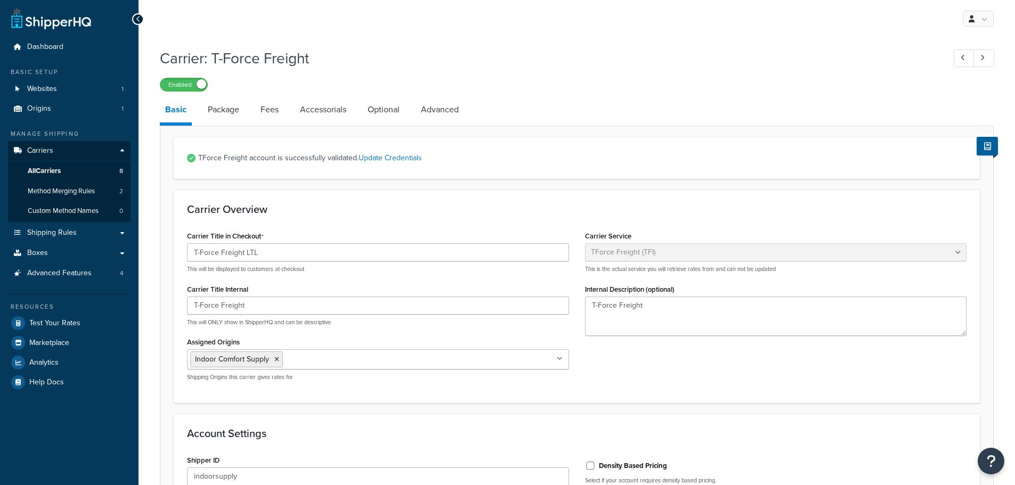
select select "upsFreight"
click at [336, 110] on link "Accessorials" at bounding box center [323, 110] width 57 height 26
select select "residential"
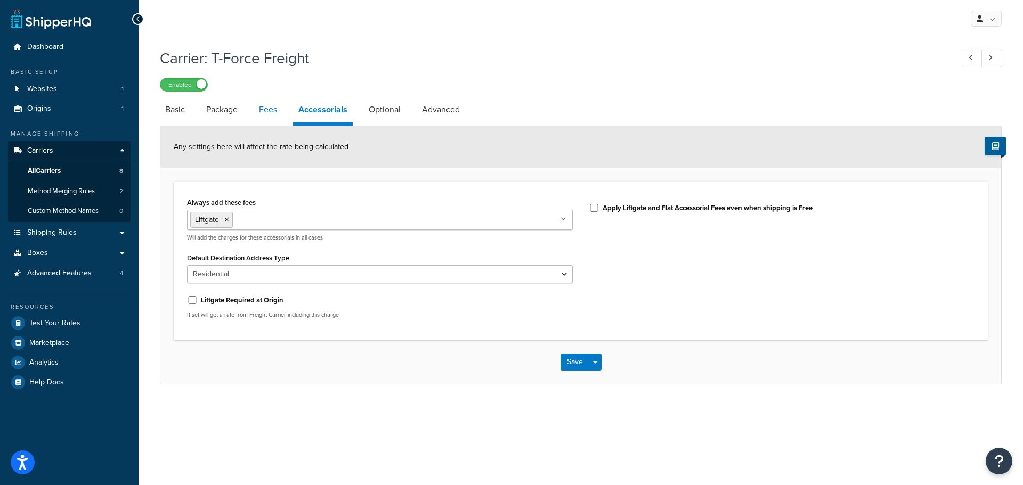
click at [267, 113] on link "Fees" at bounding box center [268, 110] width 29 height 26
select select "AFTER"
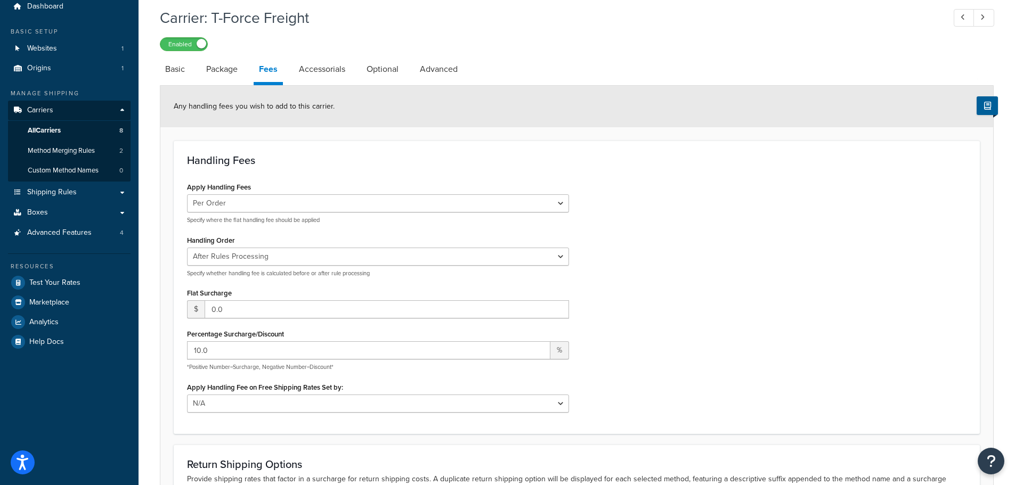
scroll to position [36, 0]
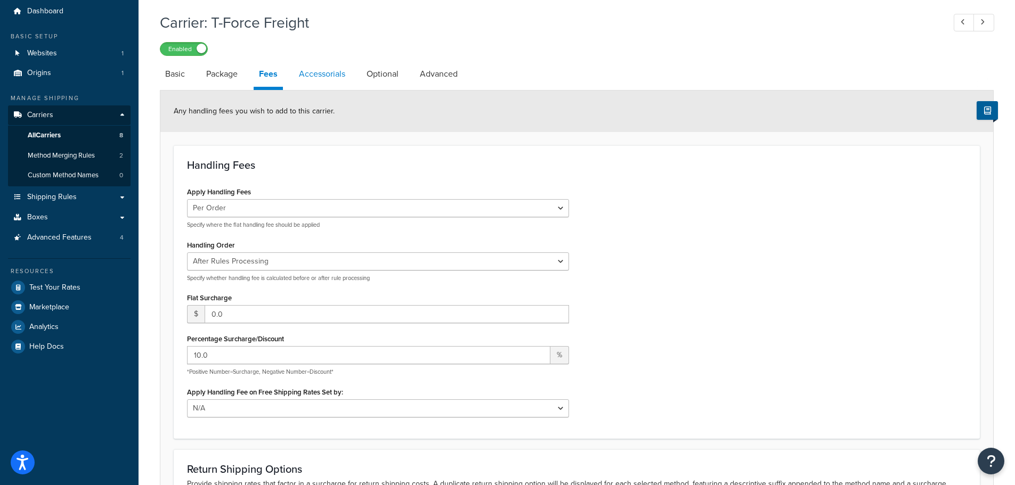
click at [319, 78] on link "Accessorials" at bounding box center [321, 74] width 57 height 26
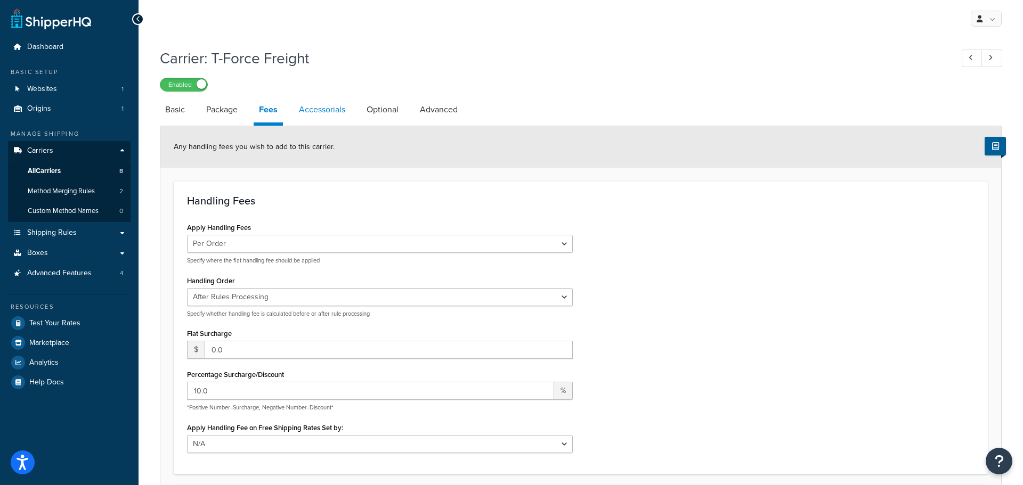
select select "residential"
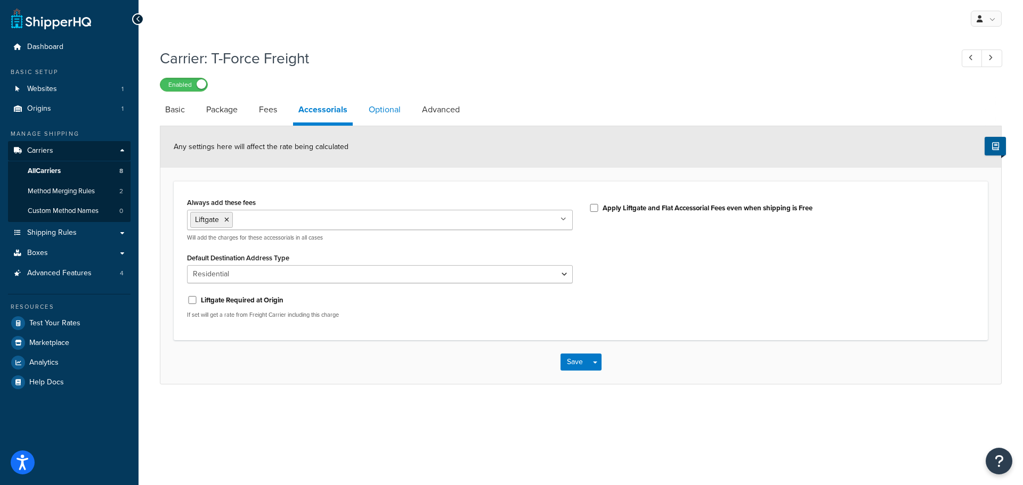
click at [385, 110] on link "Optional" at bounding box center [384, 110] width 43 height 26
select select "200"
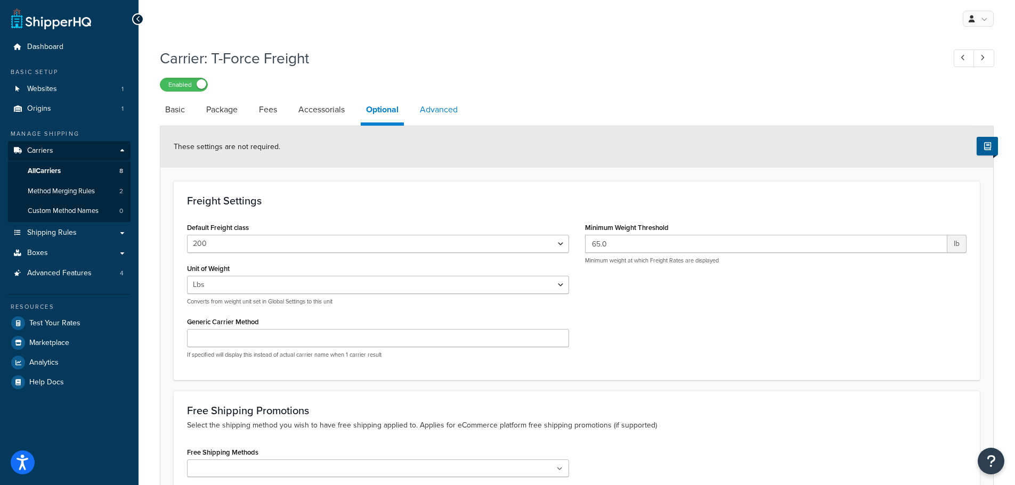
click at [431, 112] on link "Advanced" at bounding box center [438, 110] width 48 height 26
select select "false"
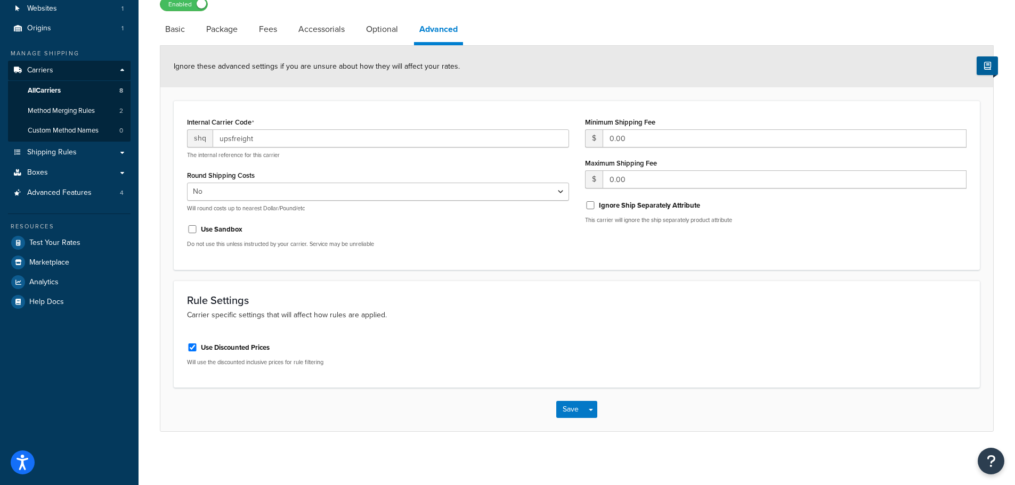
scroll to position [28, 0]
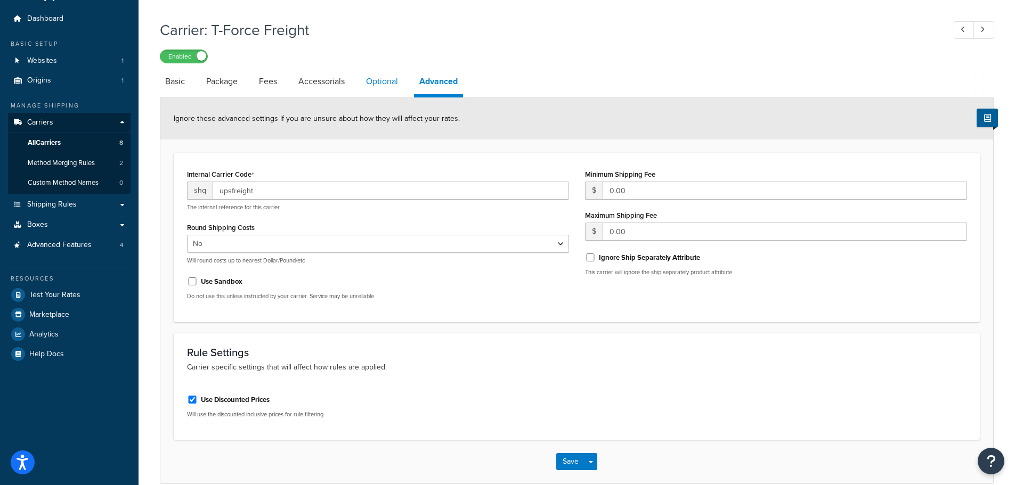
click at [386, 86] on link "Optional" at bounding box center [382, 82] width 43 height 26
select select "200"
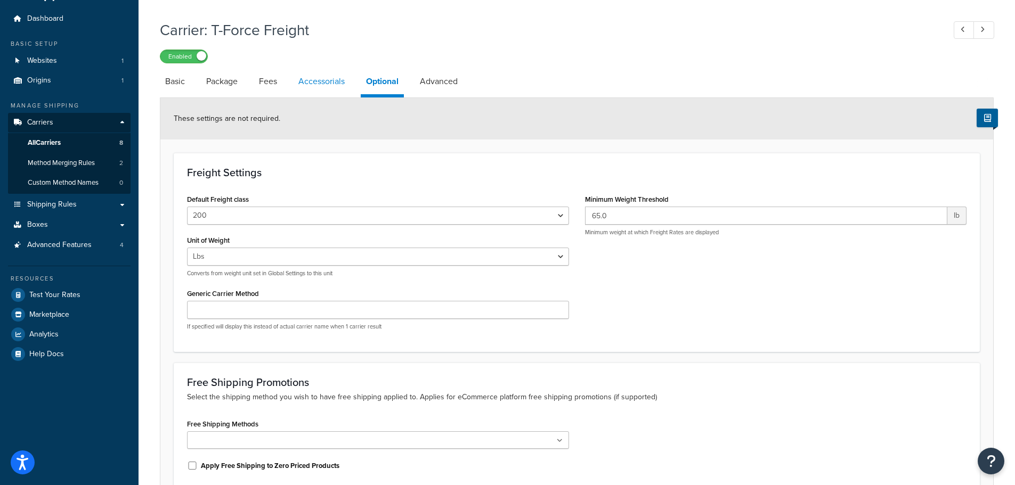
click at [327, 84] on link "Accessorials" at bounding box center [321, 82] width 57 height 26
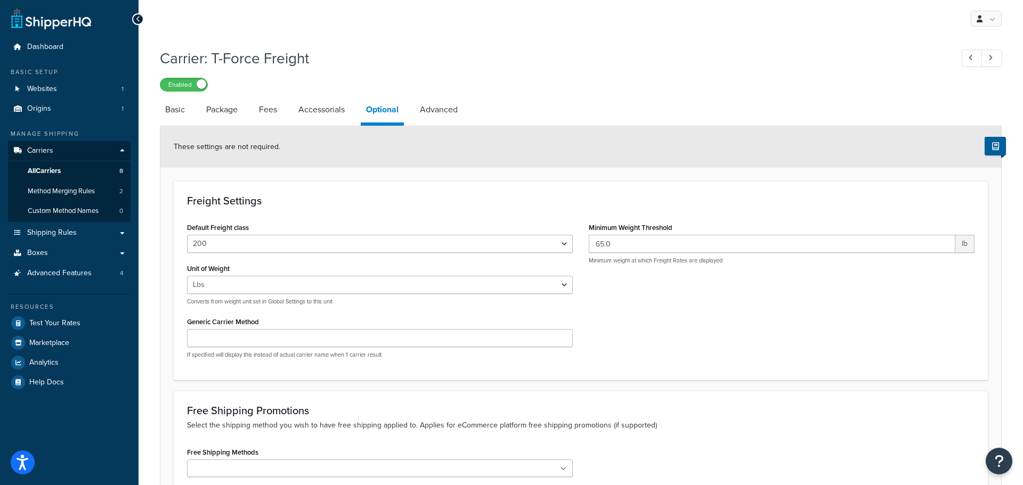
select select "residential"
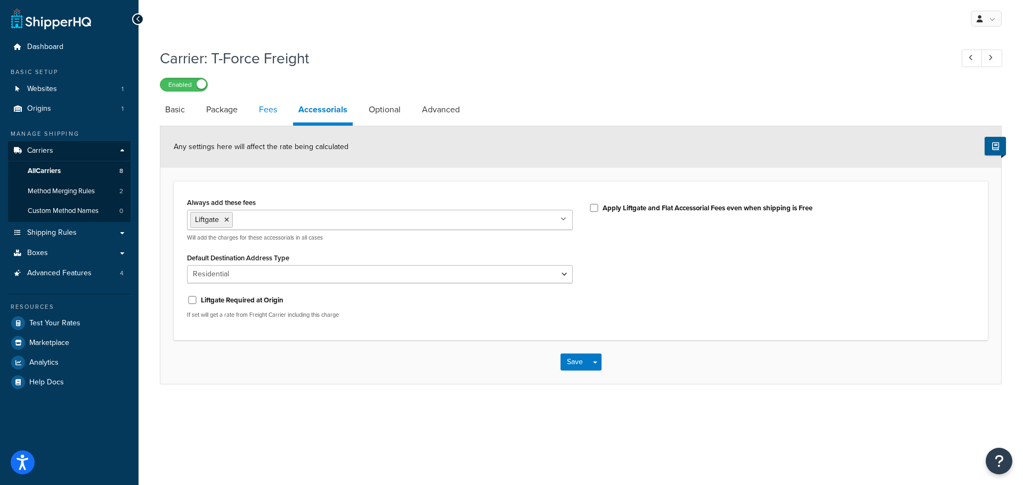
click at [265, 112] on link "Fees" at bounding box center [268, 110] width 29 height 26
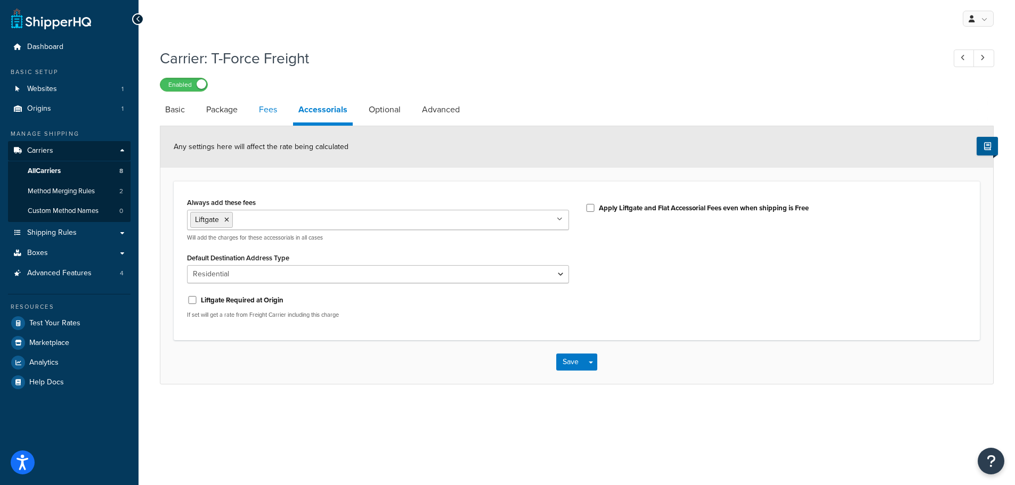
select select "AFTER"
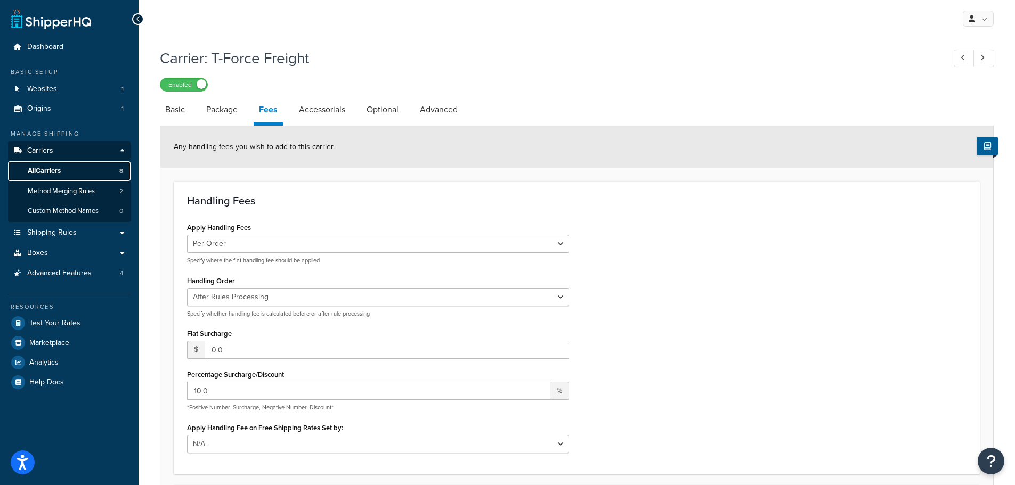
click at [61, 170] on span "All Carriers" at bounding box center [44, 171] width 33 height 9
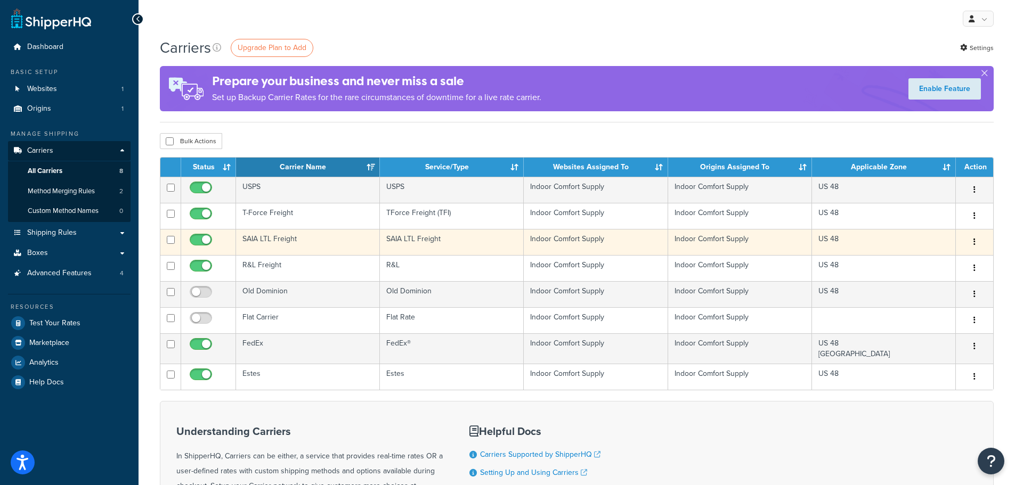
click at [977, 241] on button "button" at bounding box center [974, 242] width 15 height 17
click at [953, 270] on link "Edit" at bounding box center [931, 264] width 84 height 22
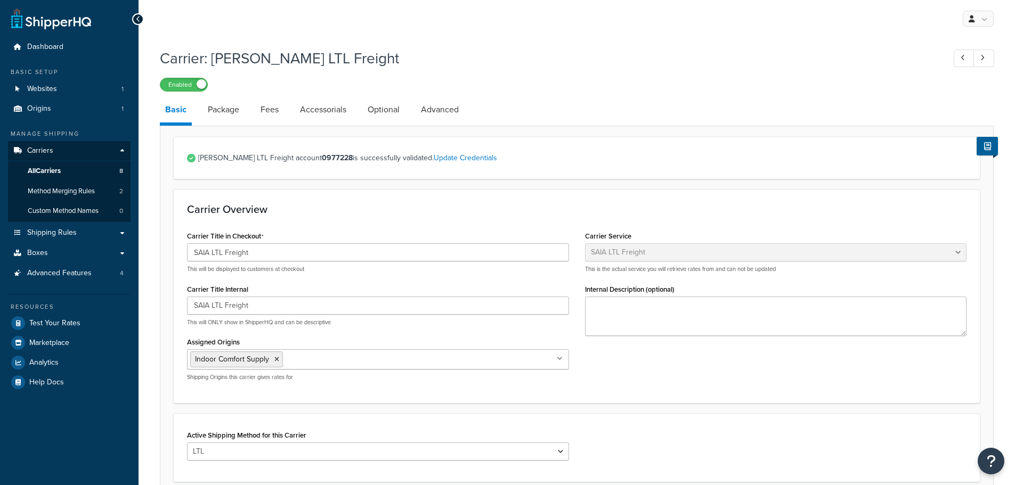
select select "saiaFreight"
click at [275, 112] on link "Fees" at bounding box center [269, 110] width 29 height 26
select select "AFTER"
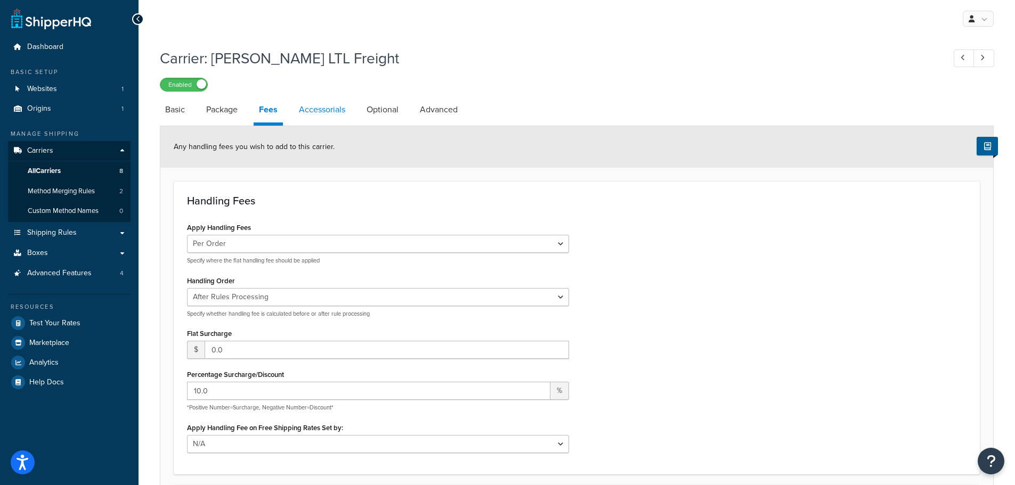
click at [313, 112] on link "Accessorials" at bounding box center [321, 110] width 57 height 26
select select "residential"
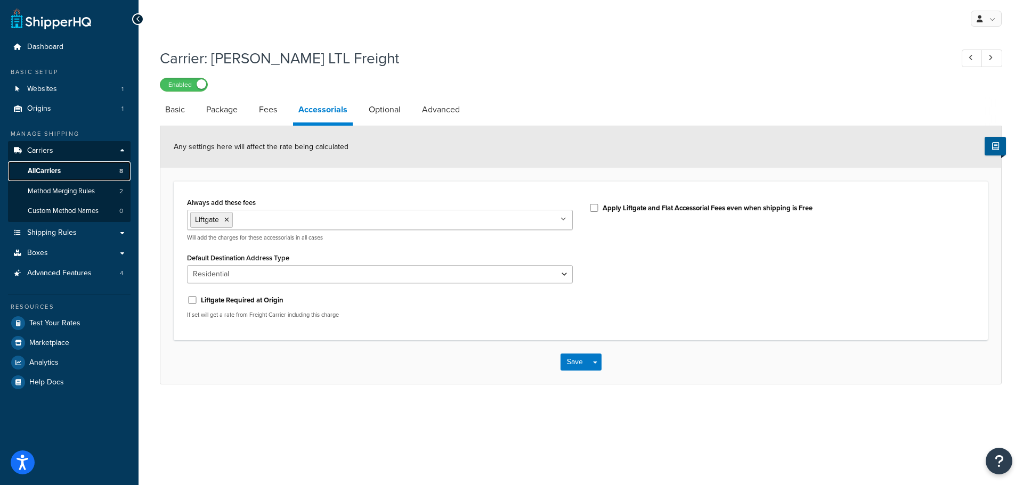
click at [53, 167] on span "All Carriers" at bounding box center [44, 171] width 33 height 9
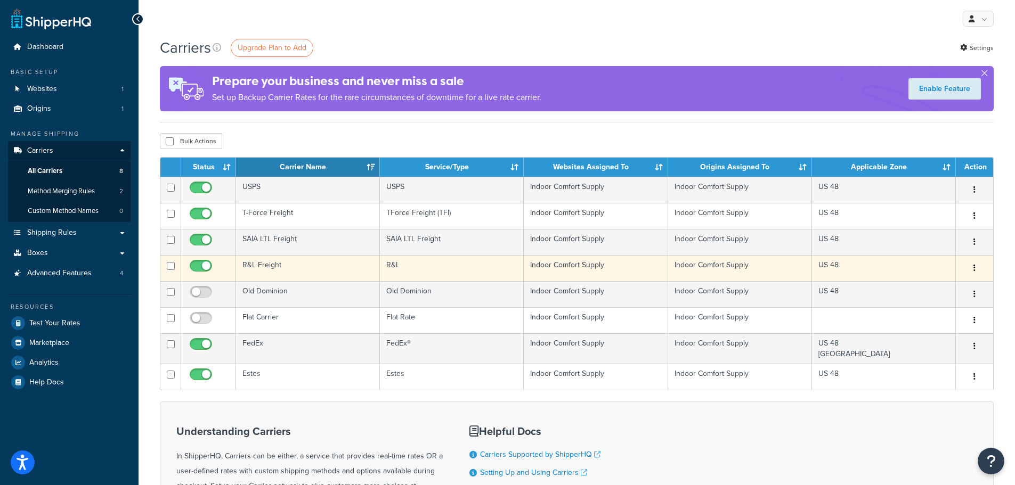
click at [975, 267] on icon "button" at bounding box center [974, 267] width 2 height 7
click at [961, 295] on link "Edit" at bounding box center [931, 290] width 84 height 22
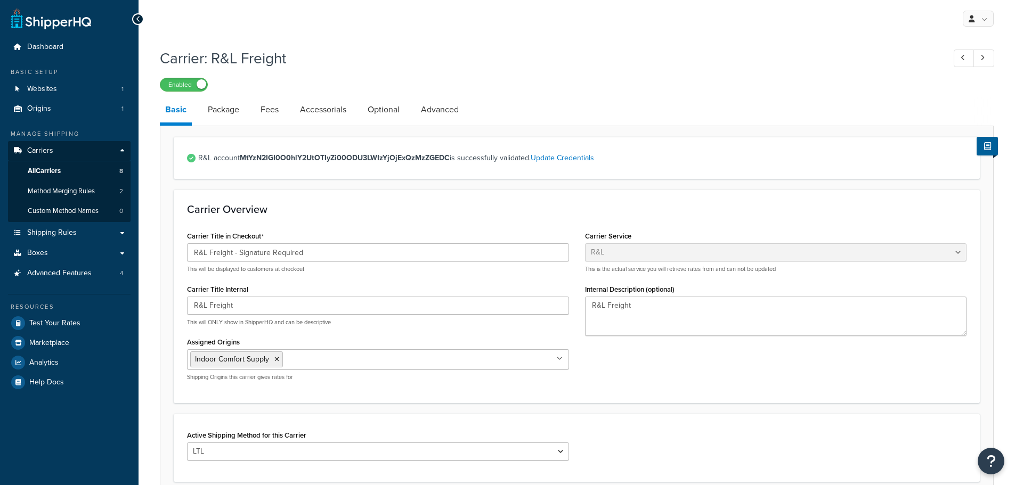
select select "rlFreight"
click at [261, 106] on link "Fees" at bounding box center [269, 110] width 29 height 26
select select "AFTER"
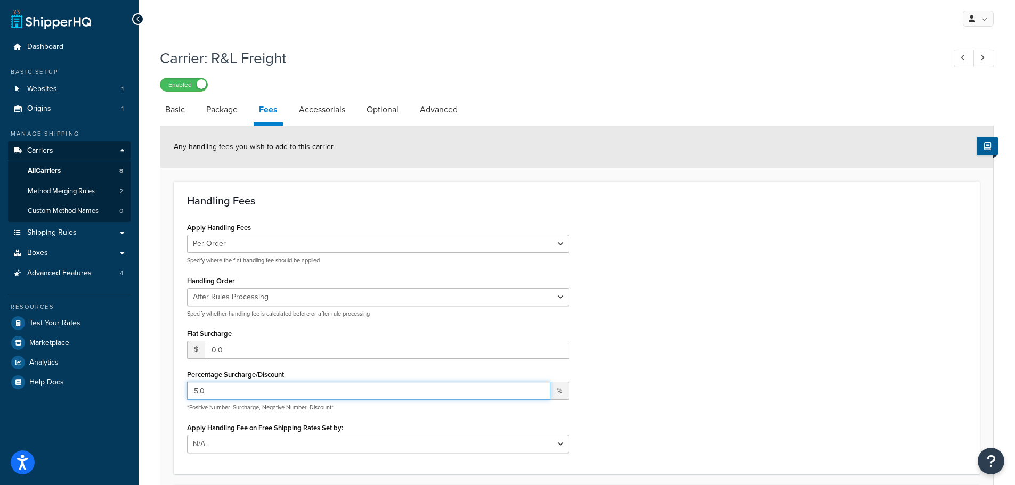
drag, startPoint x: 215, startPoint y: 394, endPoint x: 167, endPoint y: 382, distance: 49.9
click at [167, 382] on form "Any handling fees you wish to add to this carrier. Handling Fees Apply Handling…" at bounding box center [576, 375] width 833 height 499
type input "10"
click at [317, 113] on link "Accessorials" at bounding box center [321, 110] width 57 height 26
select select "residential"
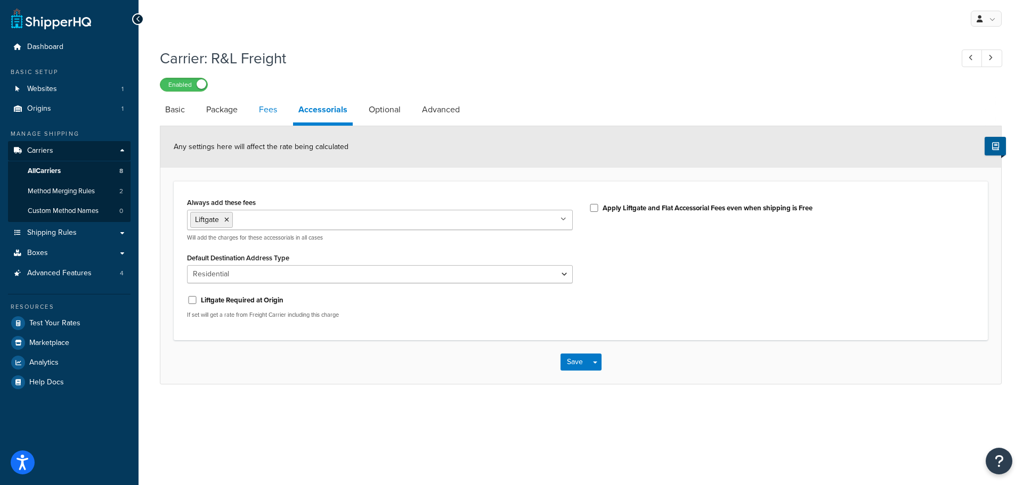
click at [275, 108] on link "Fees" at bounding box center [268, 110] width 29 height 26
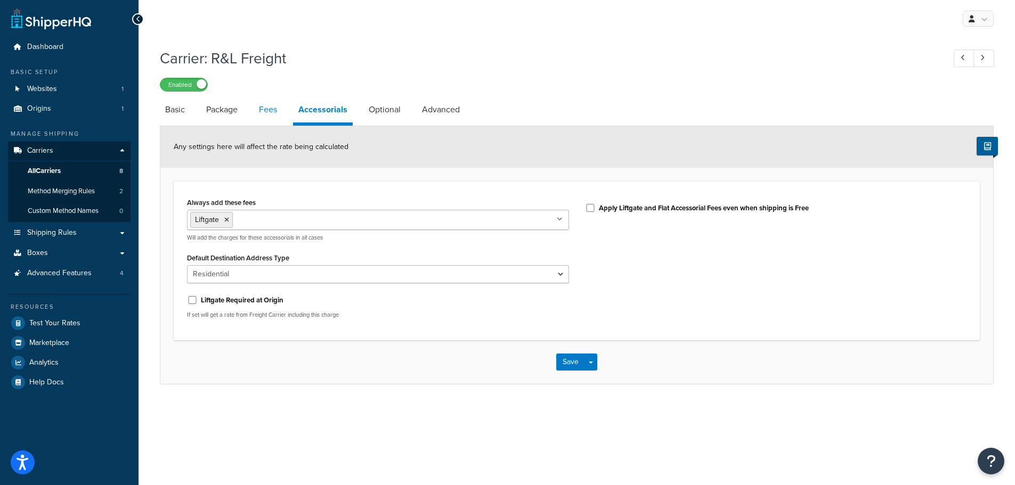
select select "AFTER"
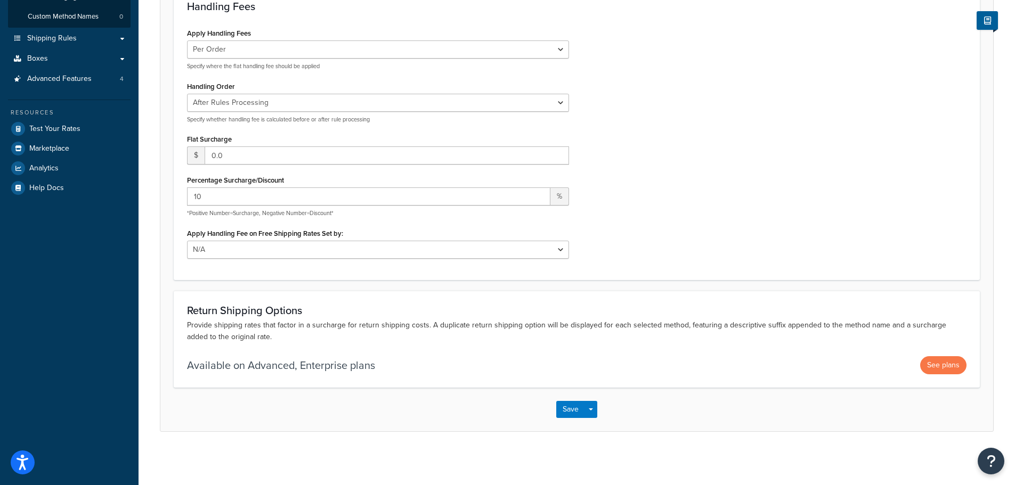
scroll to position [195, 0]
click at [566, 417] on button "Save" at bounding box center [570, 409] width 29 height 17
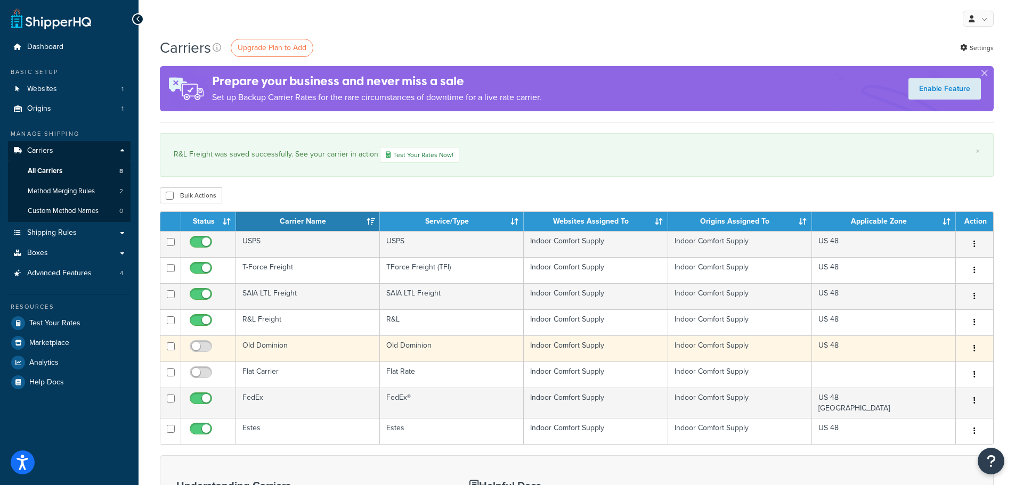
click at [974, 351] on icon "button" at bounding box center [974, 348] width 2 height 7
click at [925, 368] on link "Edit" at bounding box center [931, 371] width 84 height 22
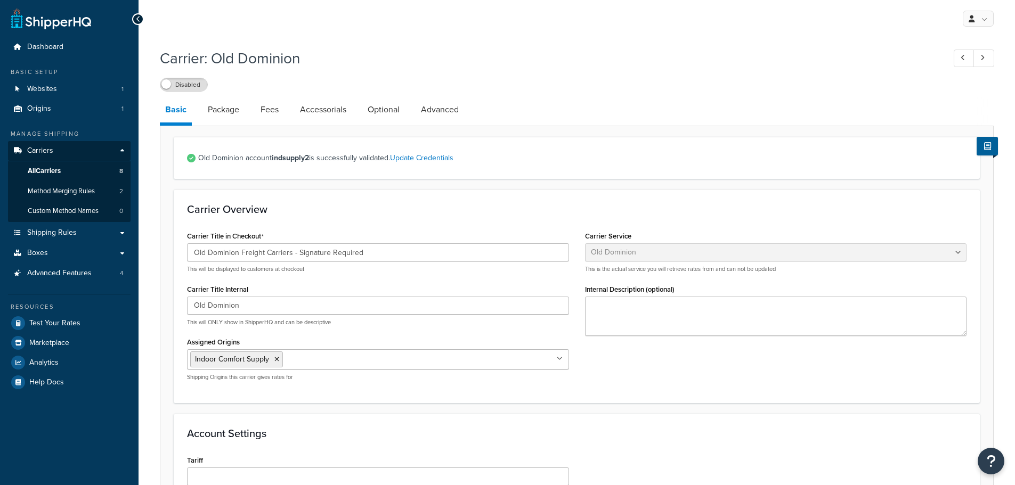
select select "dominionFreight"
click at [275, 105] on link "Fees" at bounding box center [269, 110] width 29 height 26
select select "AFTER"
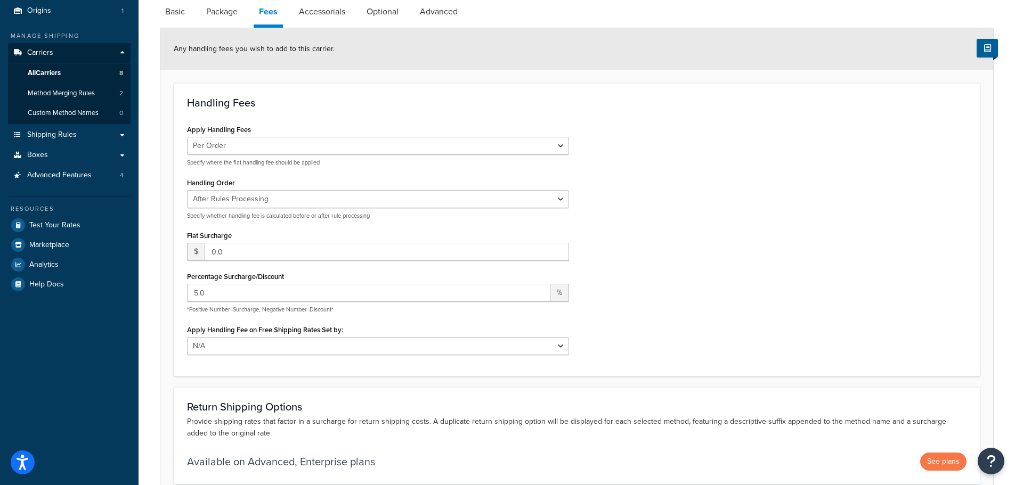
scroll to position [107, 0]
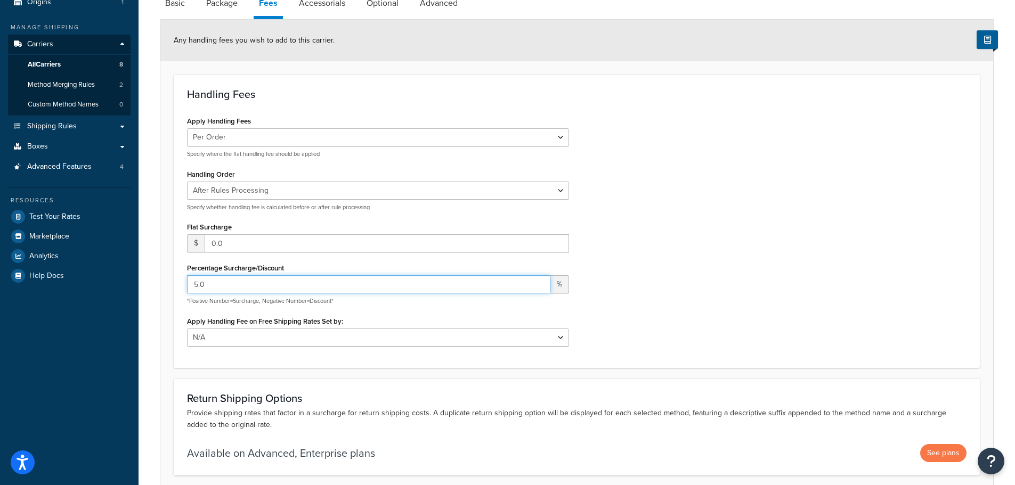
drag, startPoint x: 221, startPoint y: 288, endPoint x: 164, endPoint y: 275, distance: 57.9
click at [164, 275] on form "Any handling fees you wish to add to this carrier. Handling Fees Apply Handling…" at bounding box center [576, 269] width 833 height 499
type input "10"
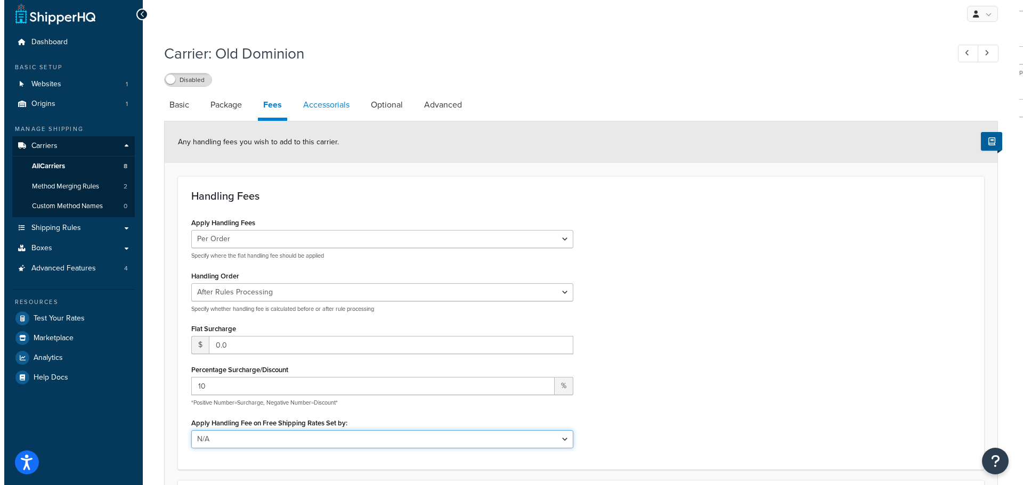
scroll to position [0, 0]
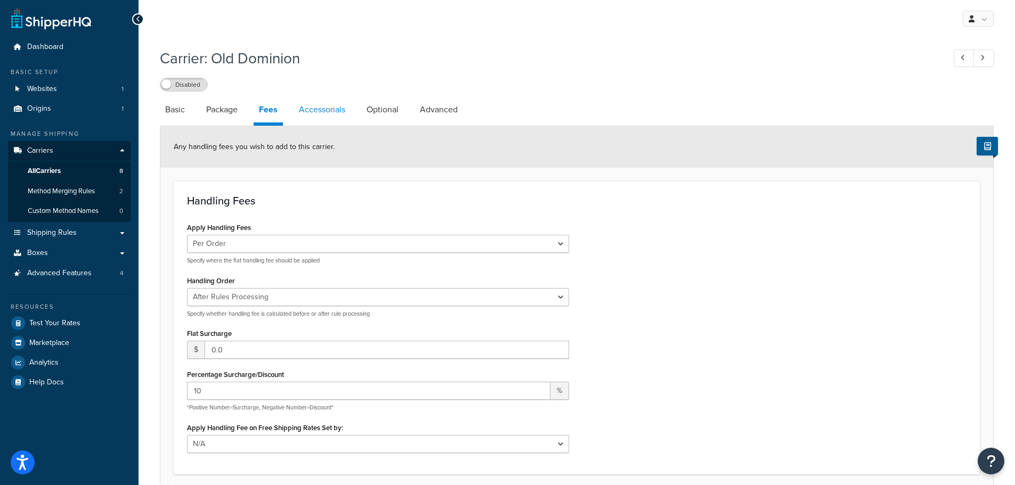
click at [317, 107] on link "Accessorials" at bounding box center [321, 110] width 57 height 26
select select "residential"
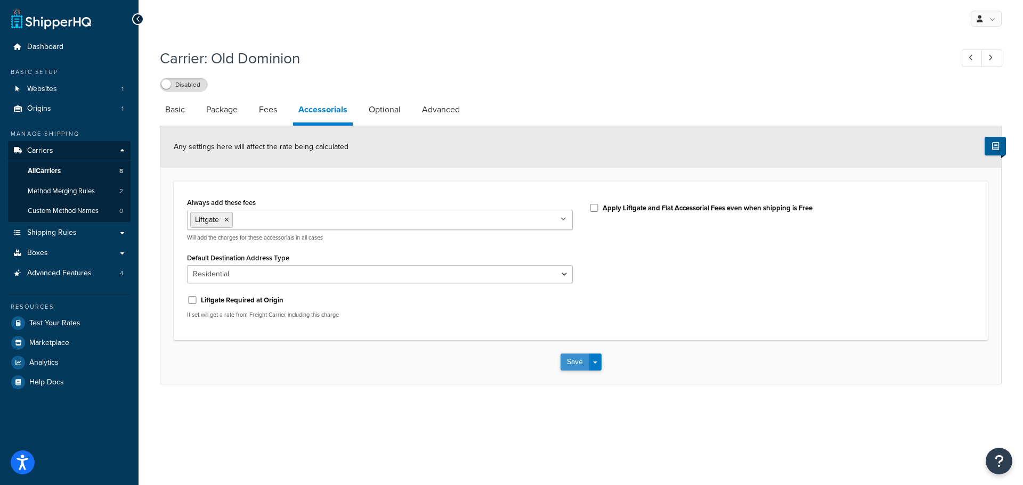
click at [567, 369] on button "Save" at bounding box center [574, 362] width 29 height 17
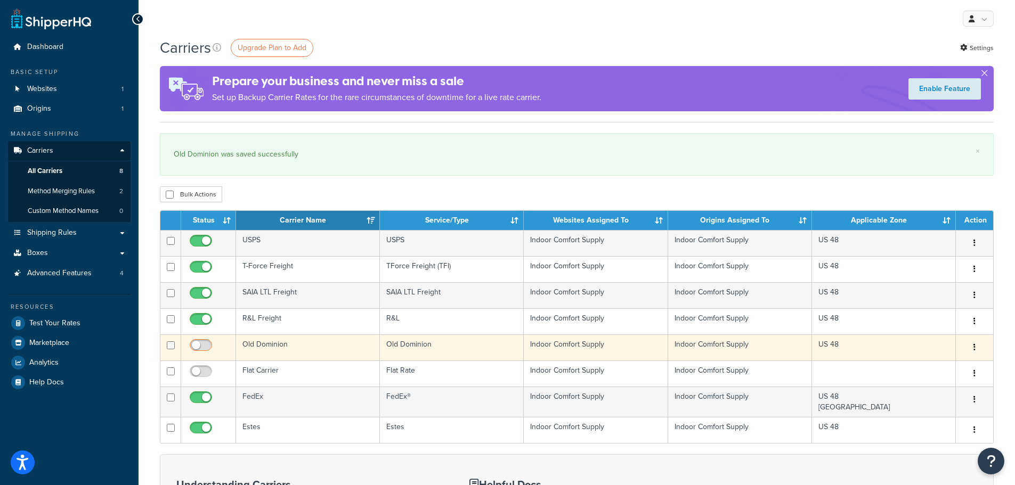
click at [198, 345] on input "checkbox" at bounding box center [201, 347] width 29 height 13
checkbox input "true"
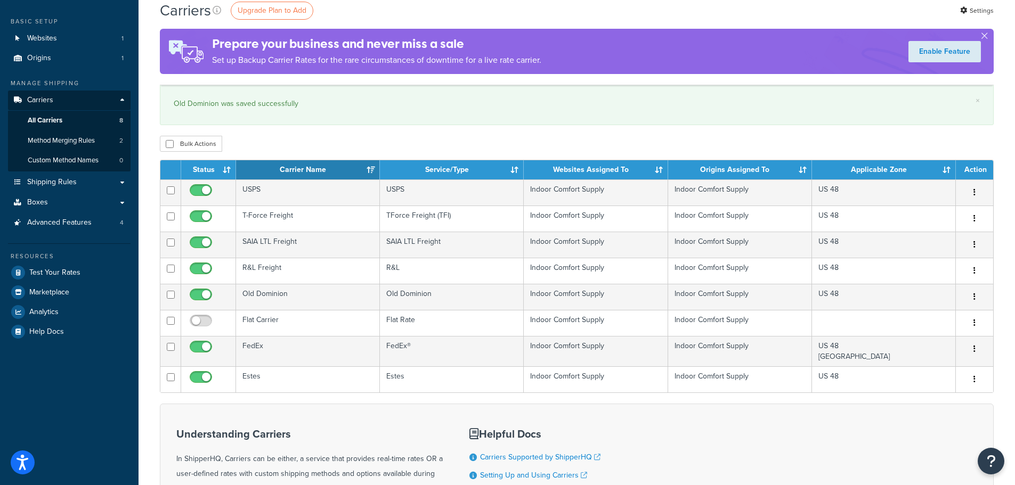
scroll to position [107, 0]
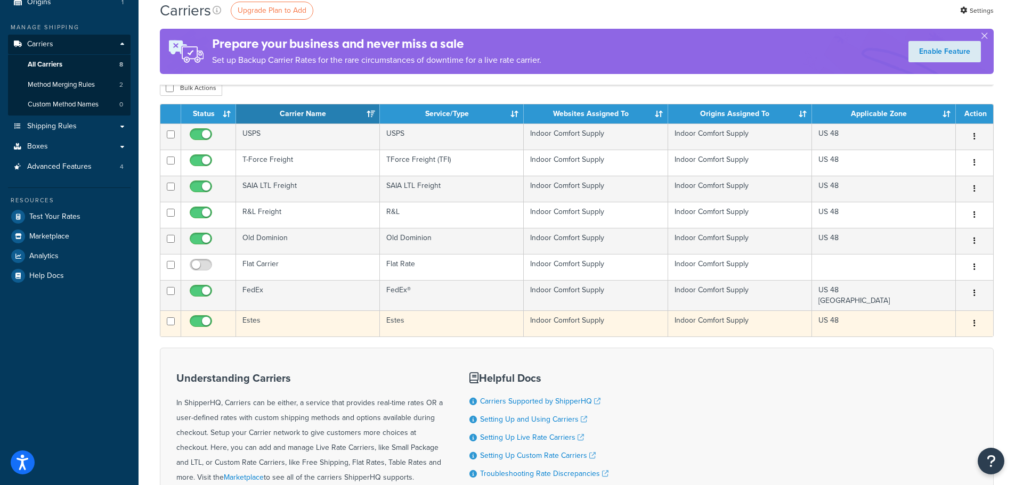
click at [977, 323] on button "button" at bounding box center [974, 323] width 15 height 17
click at [941, 344] on link "Edit" at bounding box center [931, 346] width 84 height 22
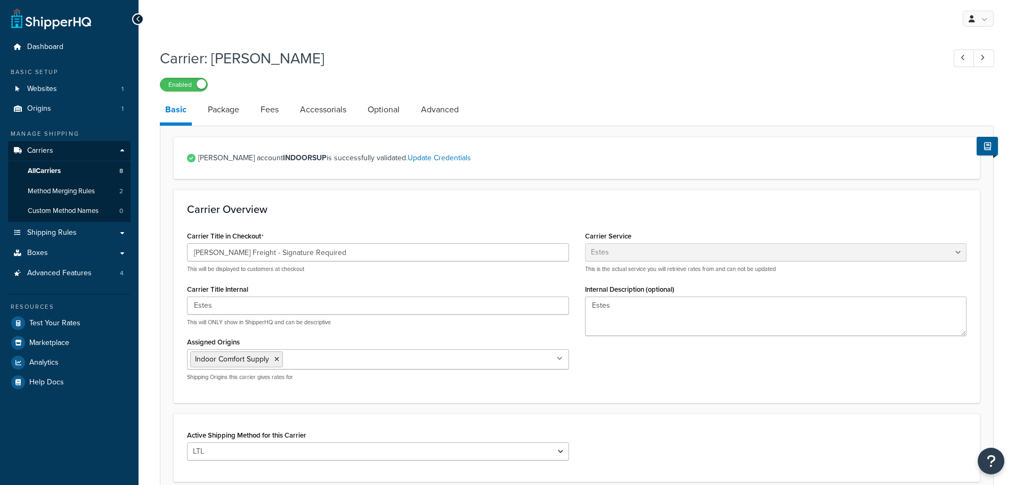
select select "estesFreight"
click at [274, 111] on link "Fees" at bounding box center [269, 110] width 29 height 26
select select "AFTER"
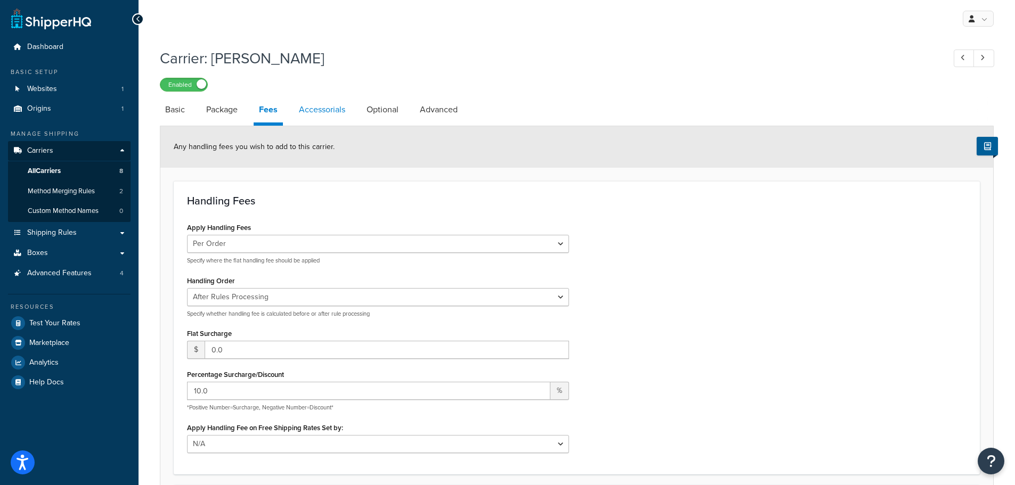
click at [329, 111] on link "Accessorials" at bounding box center [321, 110] width 57 height 26
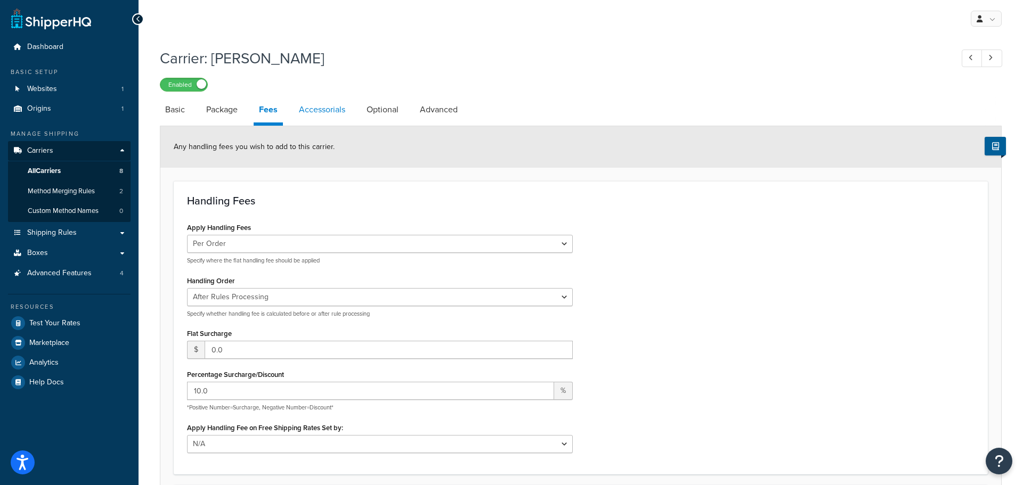
select select "residential"
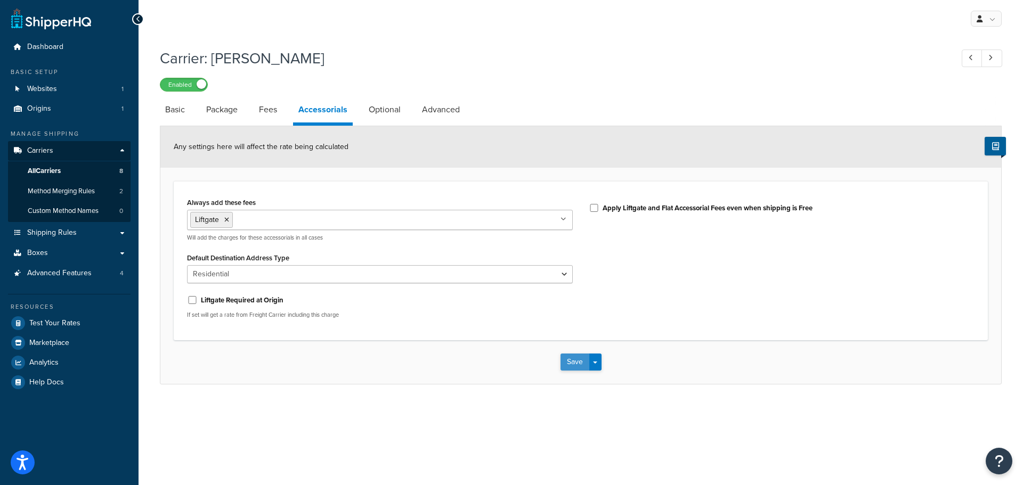
click at [565, 365] on button "Save" at bounding box center [574, 362] width 29 height 17
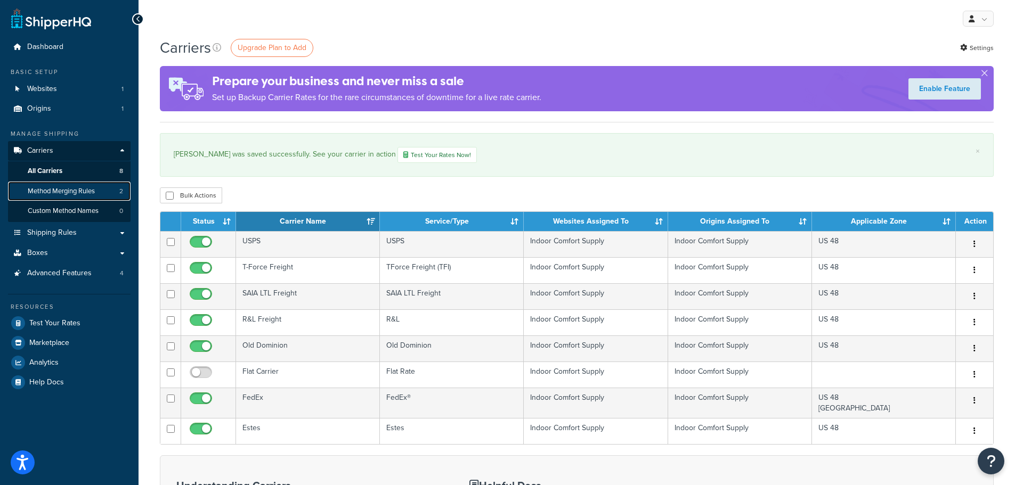
click at [88, 194] on span "Method Merging Rules" at bounding box center [61, 191] width 67 height 9
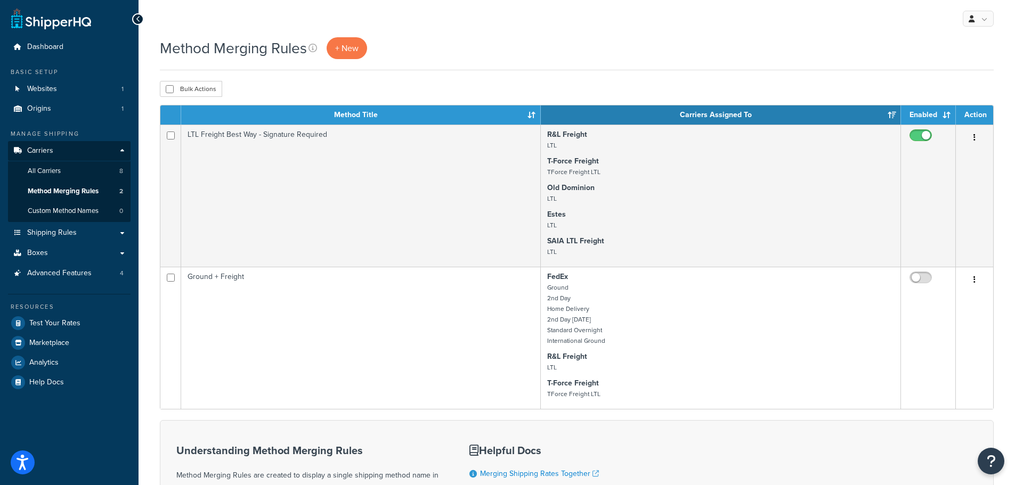
click at [656, 45] on div "Method Merging Rules + New" at bounding box center [577, 48] width 834 height 22
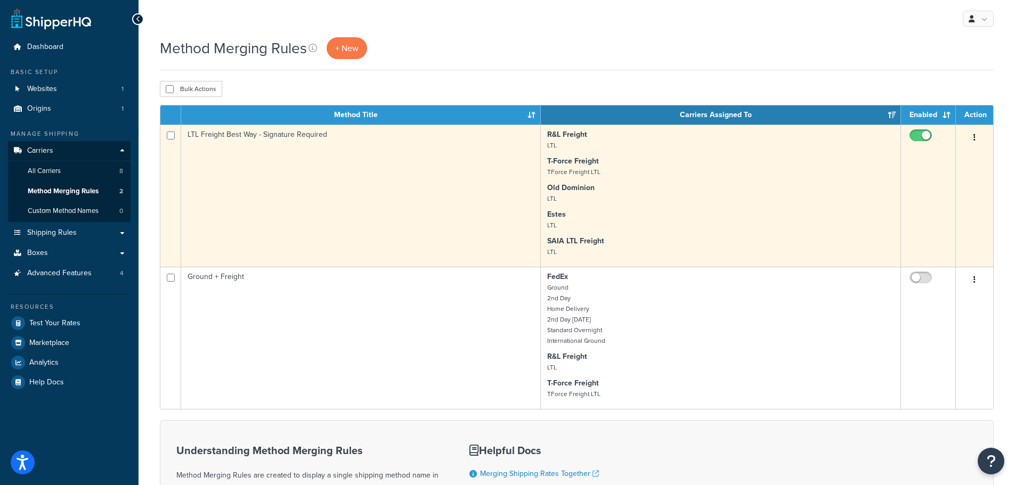
click at [976, 136] on button "button" at bounding box center [974, 137] width 15 height 17
click at [932, 164] on link "Edit" at bounding box center [931, 160] width 84 height 22
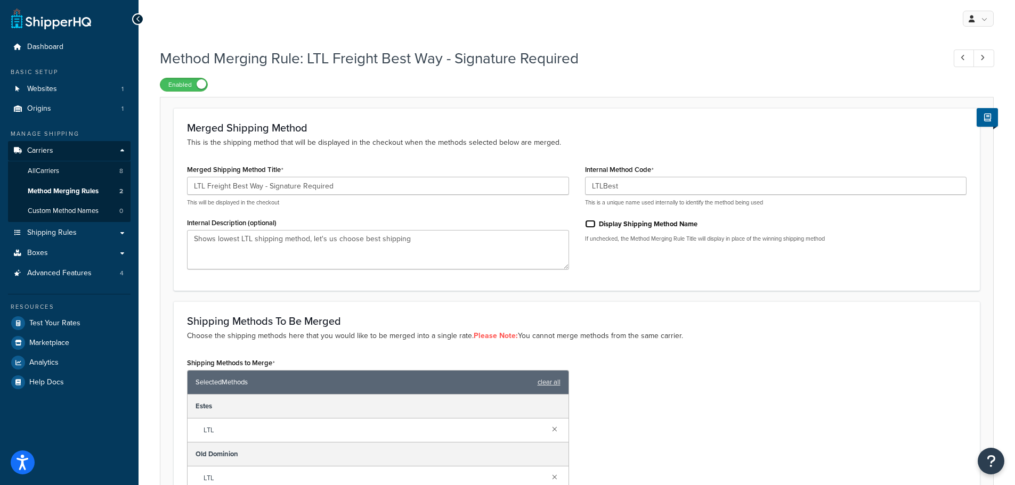
click at [593, 222] on input "Display Shipping Method Name" at bounding box center [590, 224] width 11 height 8
checkbox input "true"
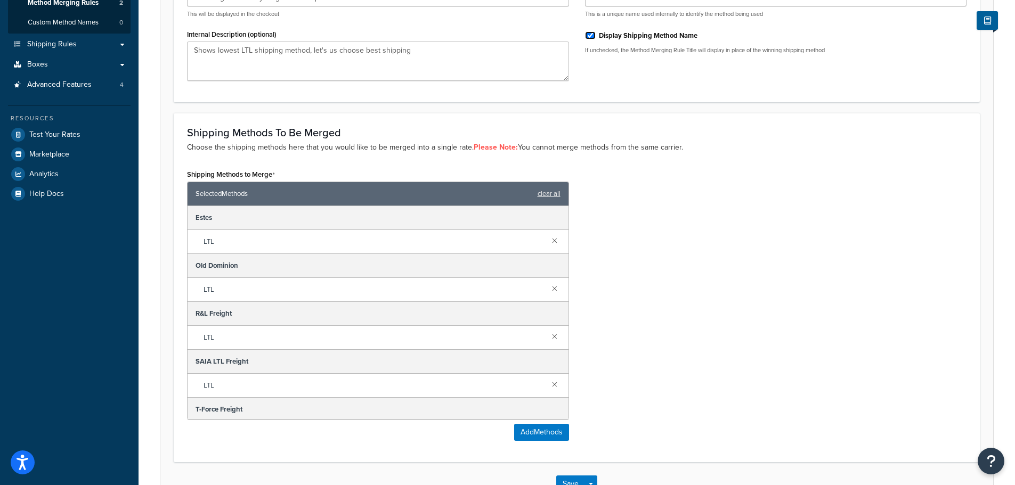
scroll to position [264, 0]
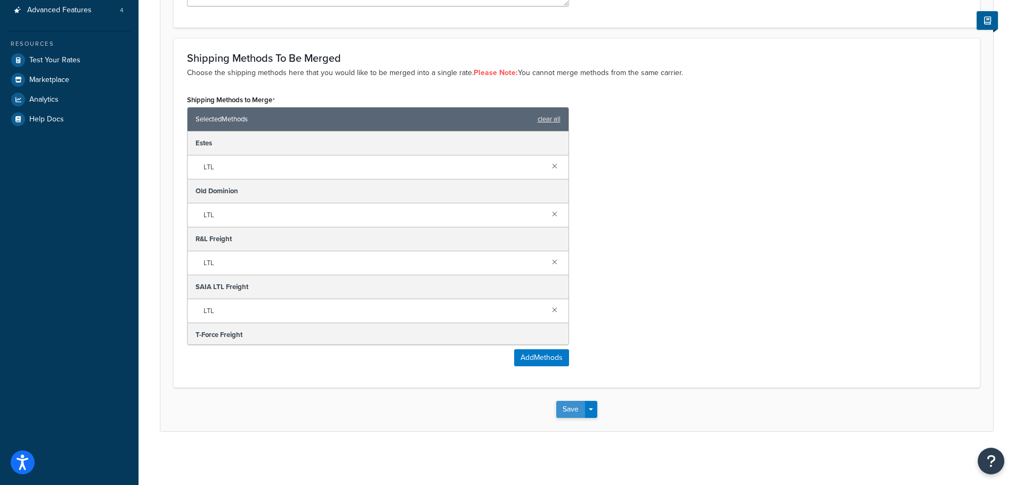
click at [569, 413] on button "Save" at bounding box center [570, 409] width 29 height 17
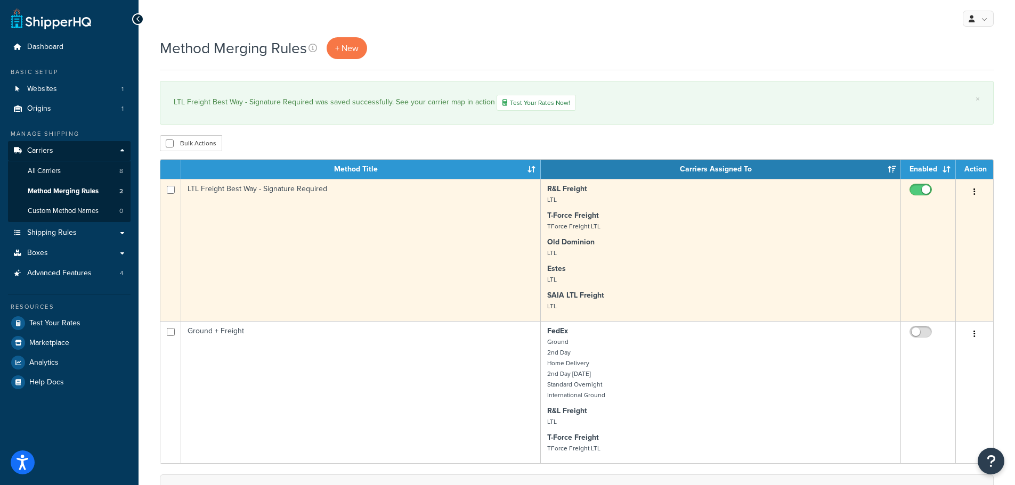
click at [975, 194] on button "button" at bounding box center [974, 192] width 15 height 17
click at [940, 218] on link "Edit" at bounding box center [931, 214] width 84 height 22
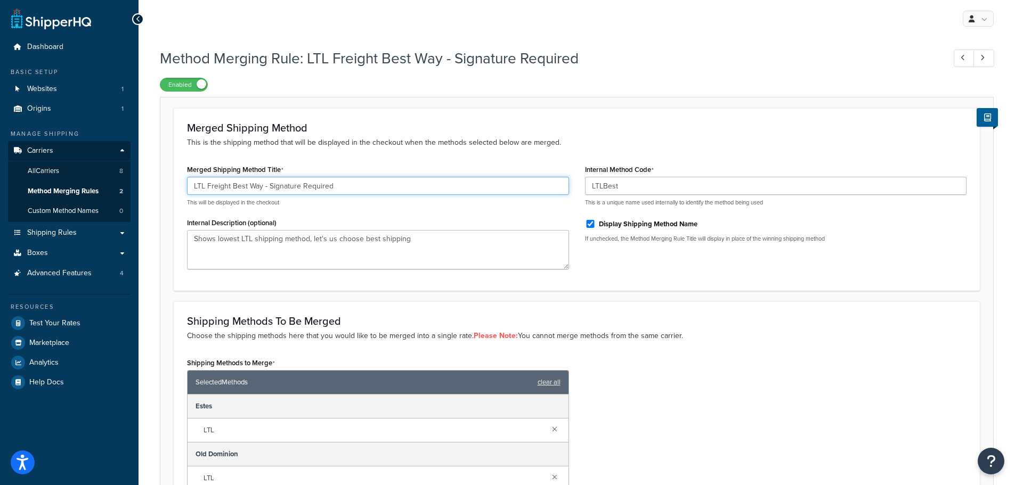
drag, startPoint x: 263, startPoint y: 187, endPoint x: 391, endPoint y: 183, distance: 128.4
click at [386, 182] on input "LTL Freight Best Way - Signature Required" at bounding box center [378, 186] width 382 height 18
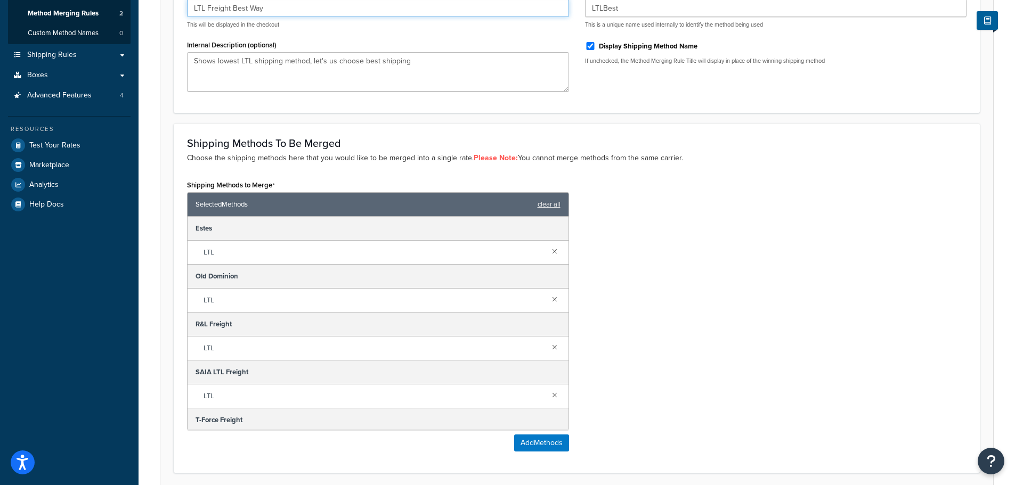
scroll to position [264, 0]
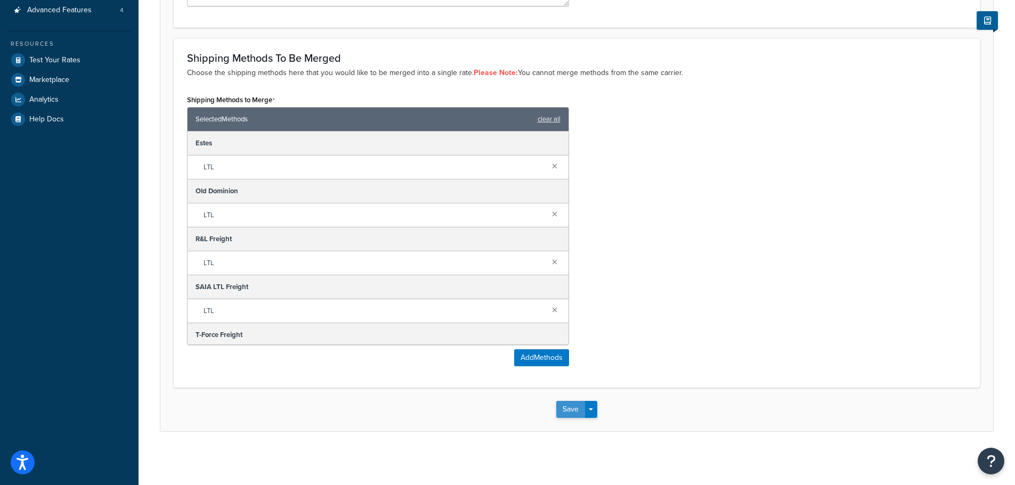
type input "LTL Freight Best Way"
click at [570, 412] on button "Save" at bounding box center [570, 409] width 29 height 17
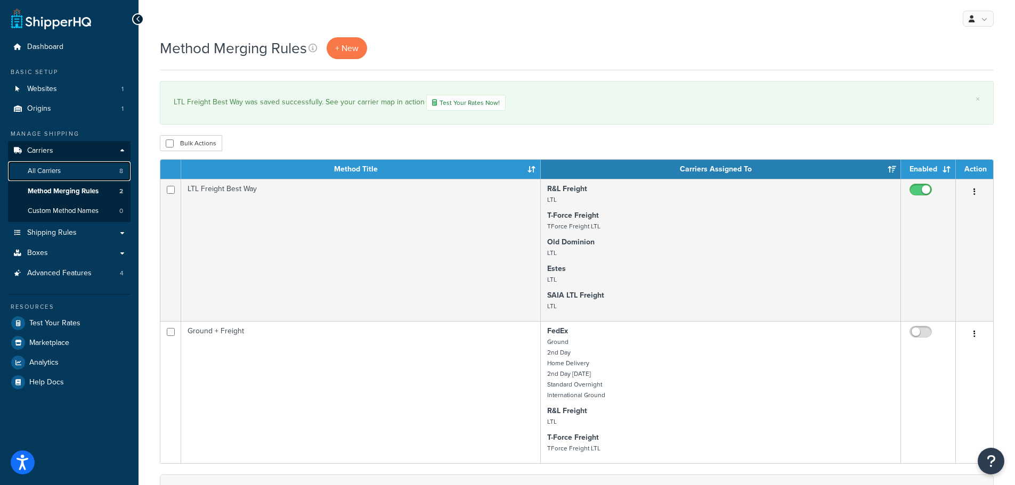
click at [52, 172] on span "All Carriers" at bounding box center [44, 171] width 33 height 9
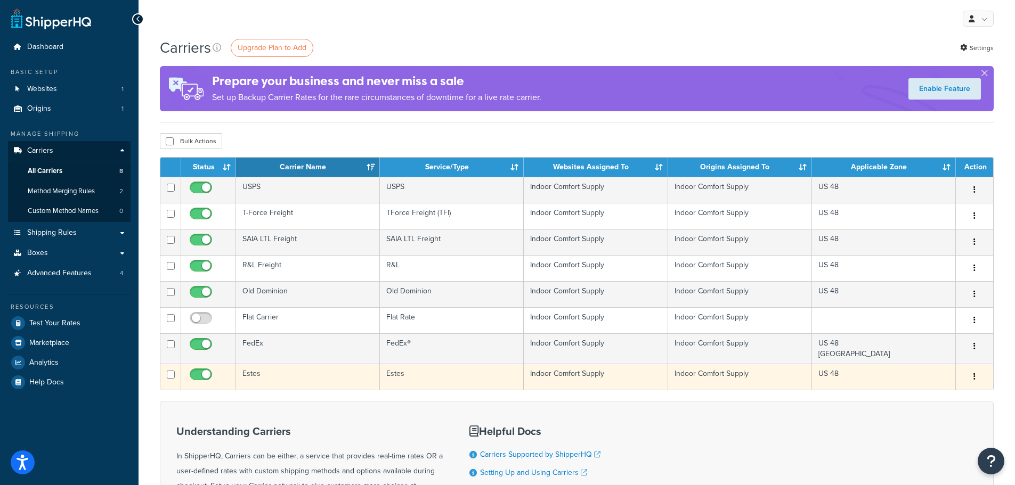
click at [979, 380] on button "button" at bounding box center [974, 377] width 15 height 17
click at [941, 396] on link "Edit" at bounding box center [931, 399] width 84 height 22
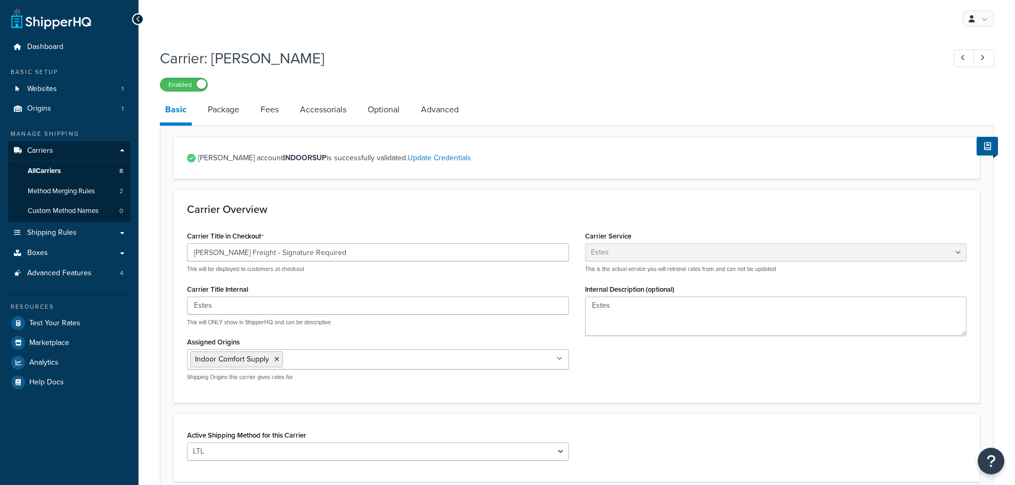
select select "estesFreight"
click at [71, 189] on span "Method Merging Rules" at bounding box center [61, 191] width 67 height 9
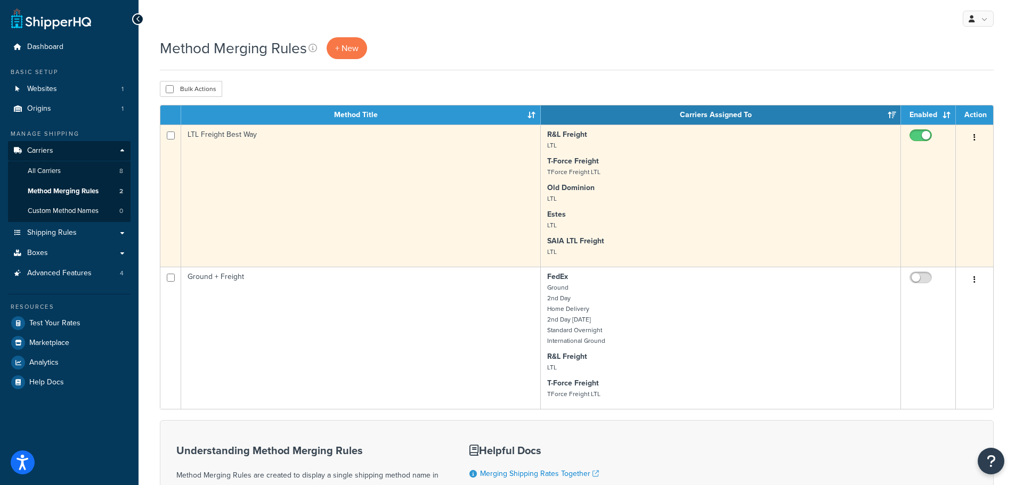
click at [977, 137] on button "button" at bounding box center [974, 137] width 15 height 17
click at [929, 162] on link "Edit" at bounding box center [931, 160] width 84 height 22
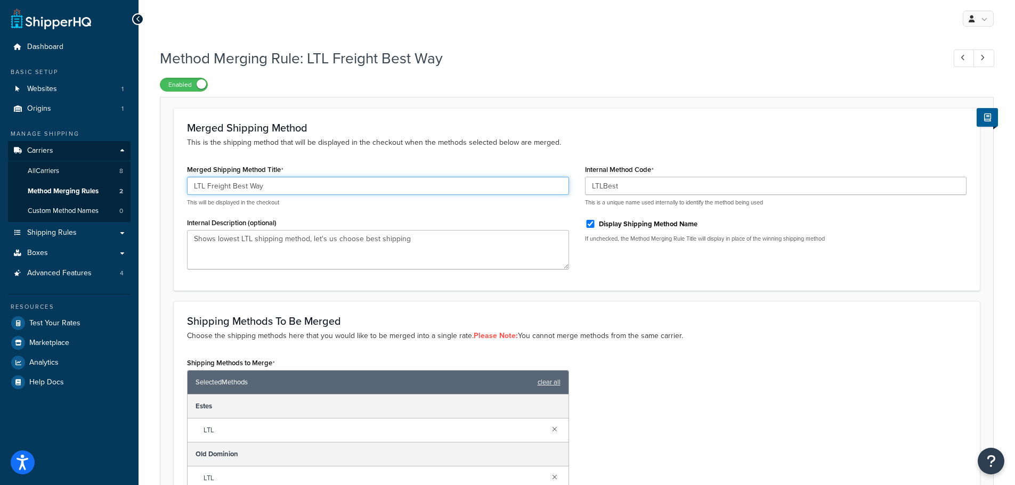
click at [302, 182] on input "LTL Freight Best Way" at bounding box center [378, 186] width 382 height 18
paste input "Signature Required - LTL"
click at [265, 186] on input "LTL Freight Best Way Signature Required" at bounding box center [378, 186] width 382 height 18
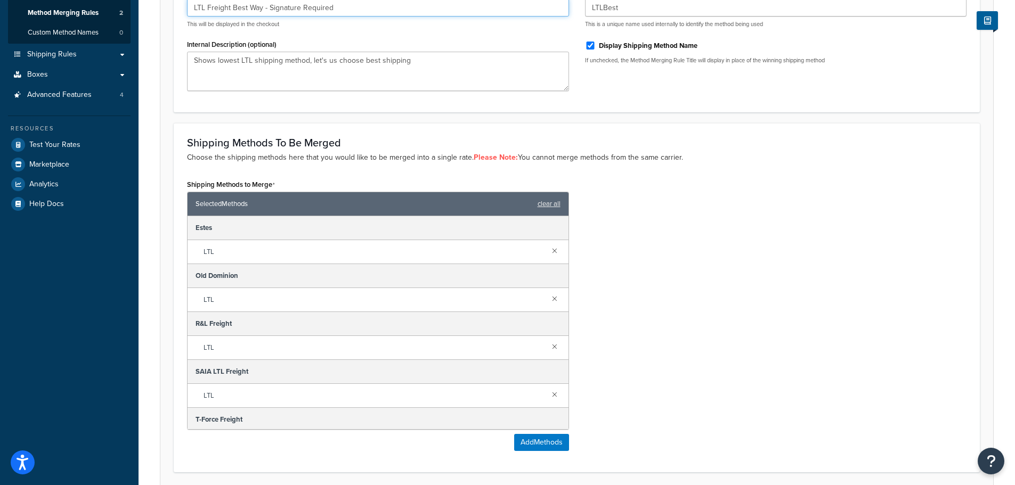
scroll to position [264, 0]
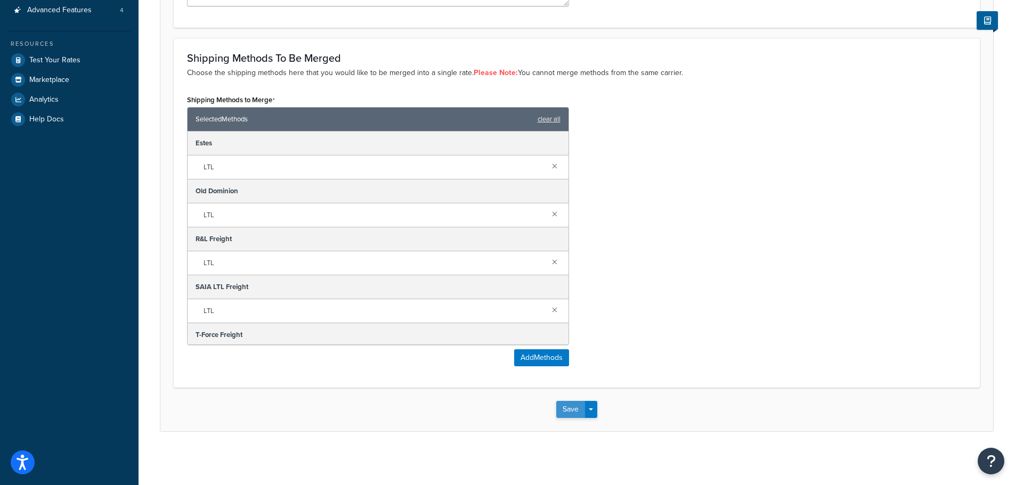
type input "LTL Freight Best Way - Signature Required"
click at [569, 410] on button "Save" at bounding box center [570, 409] width 29 height 17
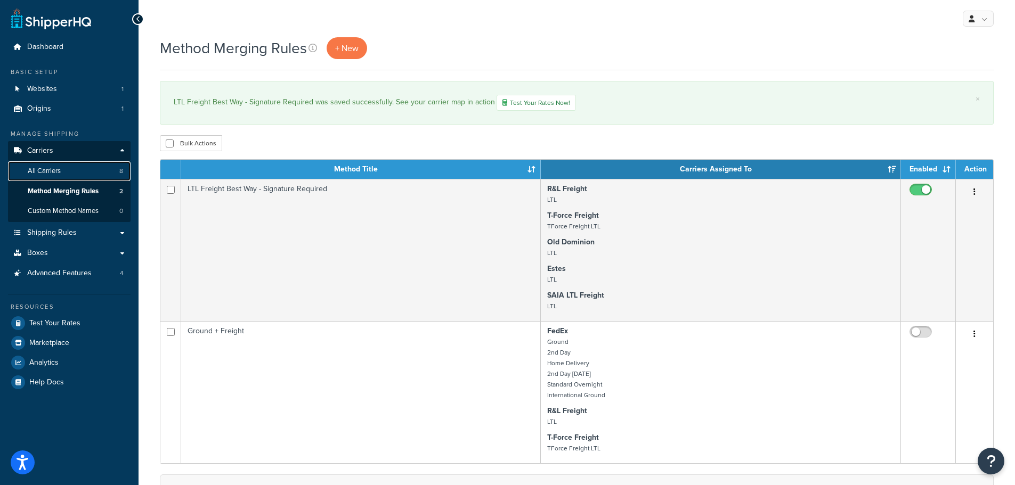
click at [60, 171] on span "All Carriers" at bounding box center [44, 171] width 33 height 9
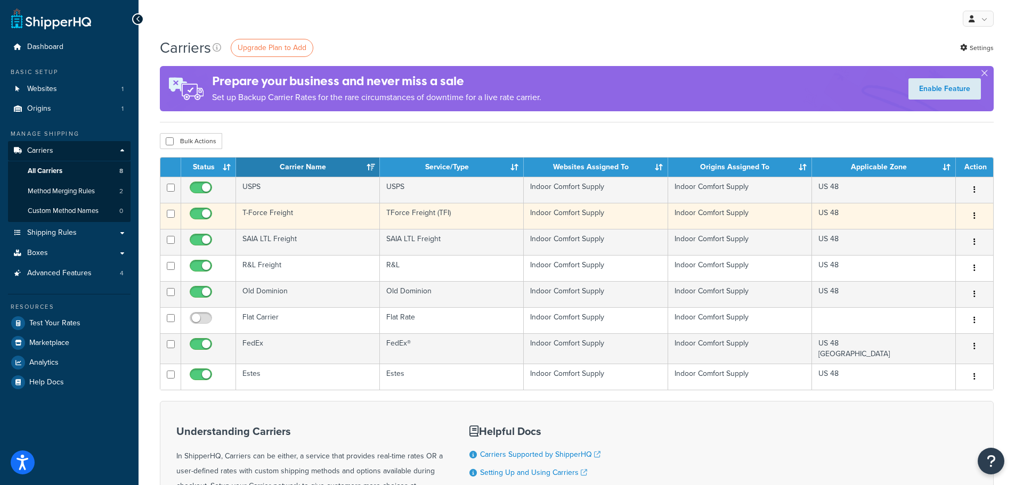
click at [974, 222] on button "button" at bounding box center [974, 216] width 15 height 17
click at [933, 237] on link "Edit" at bounding box center [931, 238] width 84 height 22
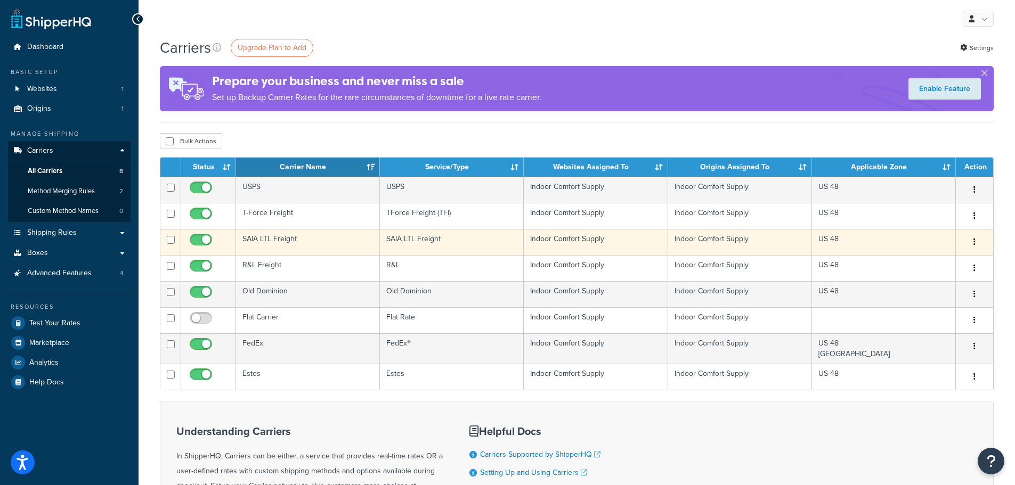
click at [973, 240] on icon "button" at bounding box center [974, 241] width 2 height 7
click at [956, 261] on link "Edit" at bounding box center [931, 264] width 84 height 22
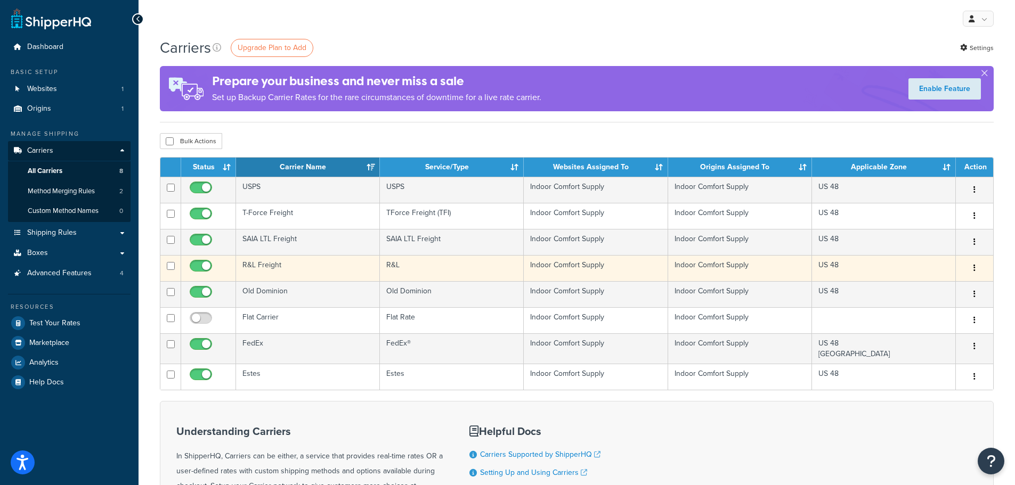
click at [976, 270] on button "button" at bounding box center [974, 268] width 15 height 17
click at [928, 296] on link "Edit" at bounding box center [931, 290] width 84 height 22
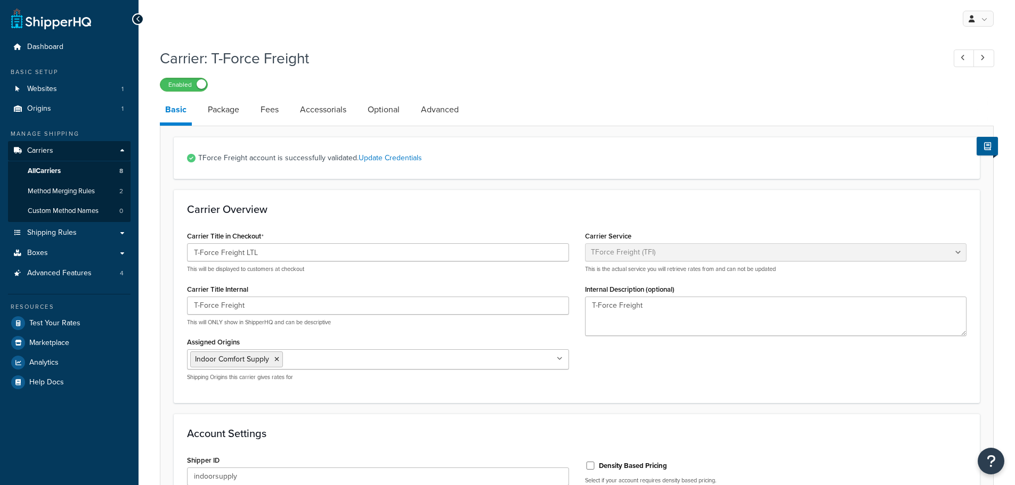
select select "upsFreight"
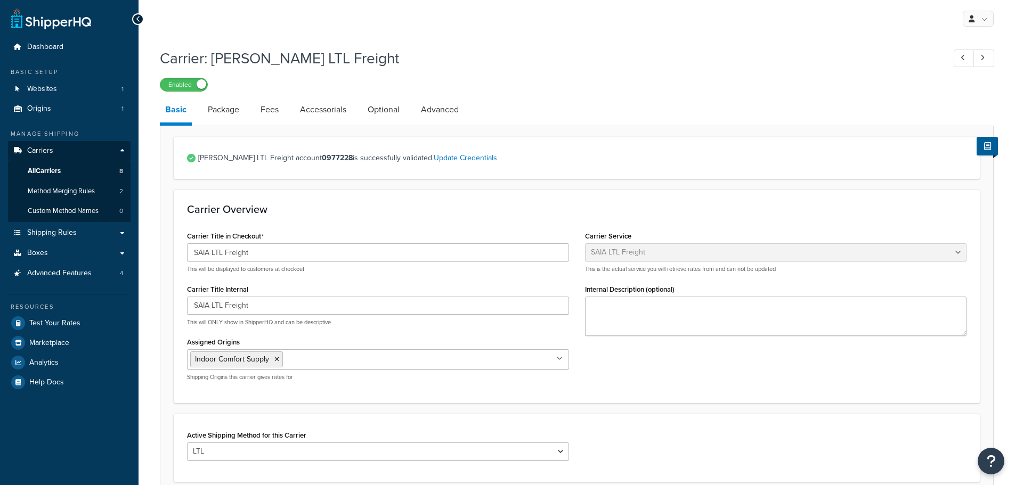
select select "saiaFreight"
drag, startPoint x: 524, startPoint y: 193, endPoint x: 563, endPoint y: 158, distance: 52.4
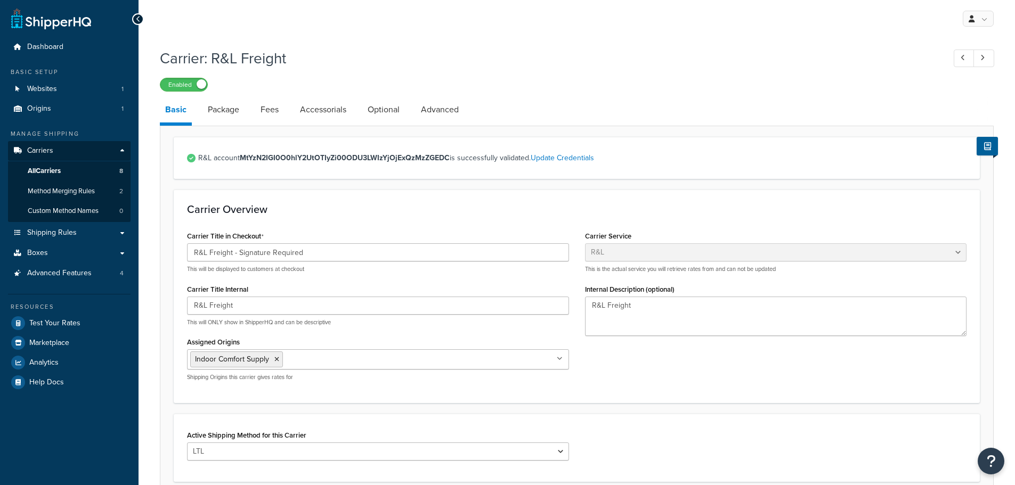
select select "rlFreight"
drag, startPoint x: 234, startPoint y: 252, endPoint x: 370, endPoint y: 252, distance: 136.4
click at [370, 252] on input "R&L Freight - Signature Required" at bounding box center [378, 252] width 382 height 18
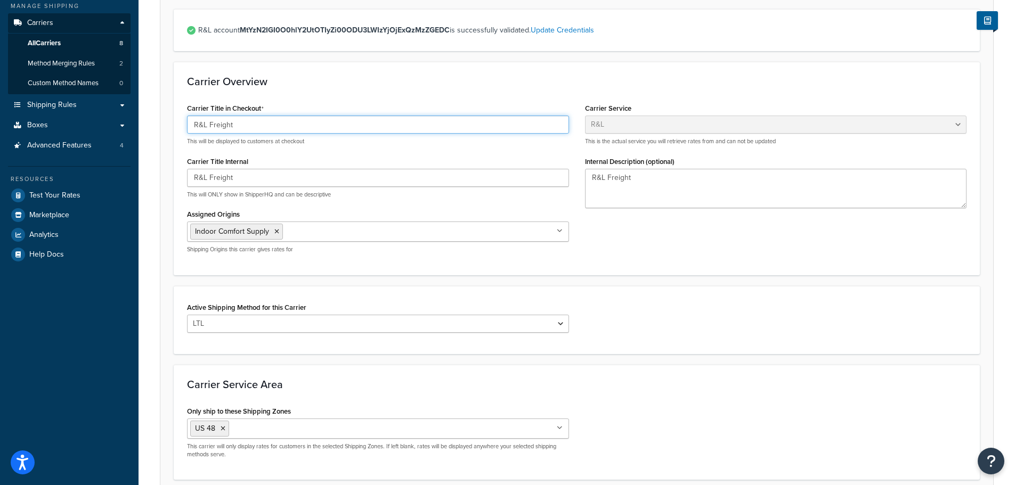
scroll to position [222, 0]
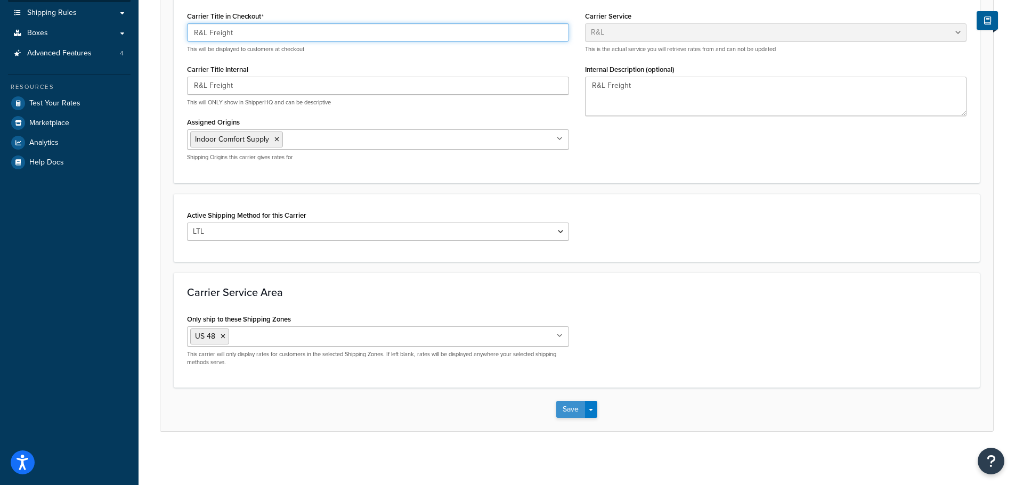
type input "R&L Freight"
click at [569, 407] on button "Save" at bounding box center [570, 409] width 29 height 17
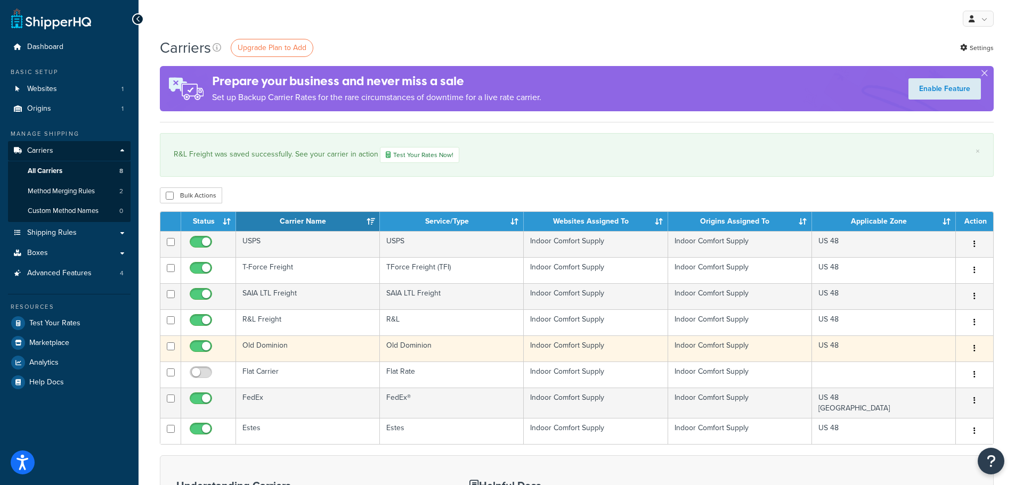
click at [973, 348] on button "button" at bounding box center [974, 348] width 15 height 17
click at [941, 368] on link "Edit" at bounding box center [931, 371] width 84 height 22
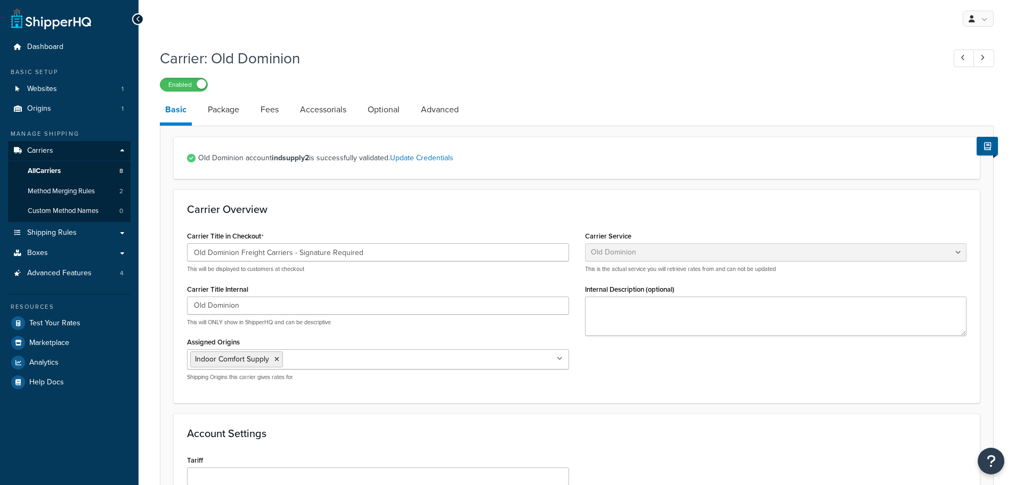
select select "dominionFreight"
drag, startPoint x: 239, startPoint y: 254, endPoint x: 443, endPoint y: 251, distance: 203.5
click at [440, 251] on input "Old Dominion Freight Carriers - Signature Required" at bounding box center [378, 252] width 382 height 18
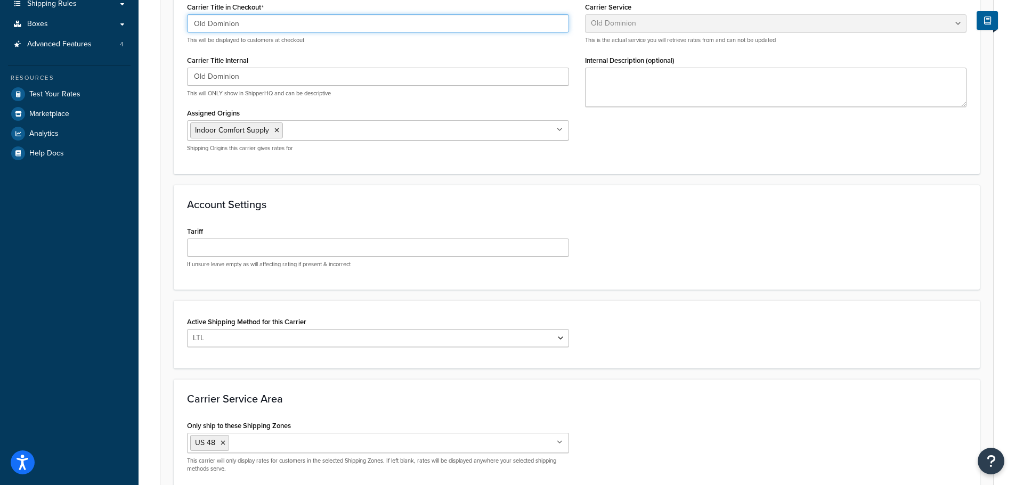
scroll to position [320, 0]
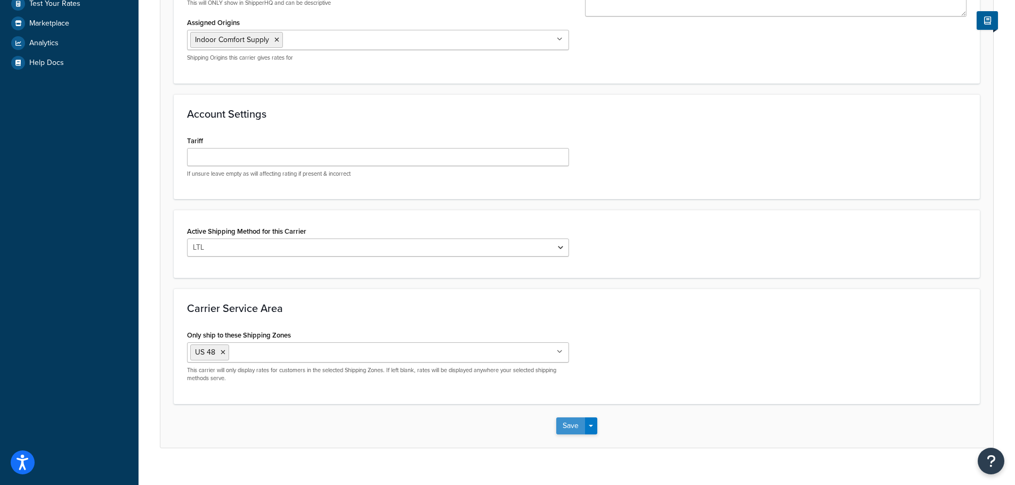
type input "Old Dominion"
click at [570, 426] on button "Save" at bounding box center [570, 426] width 29 height 17
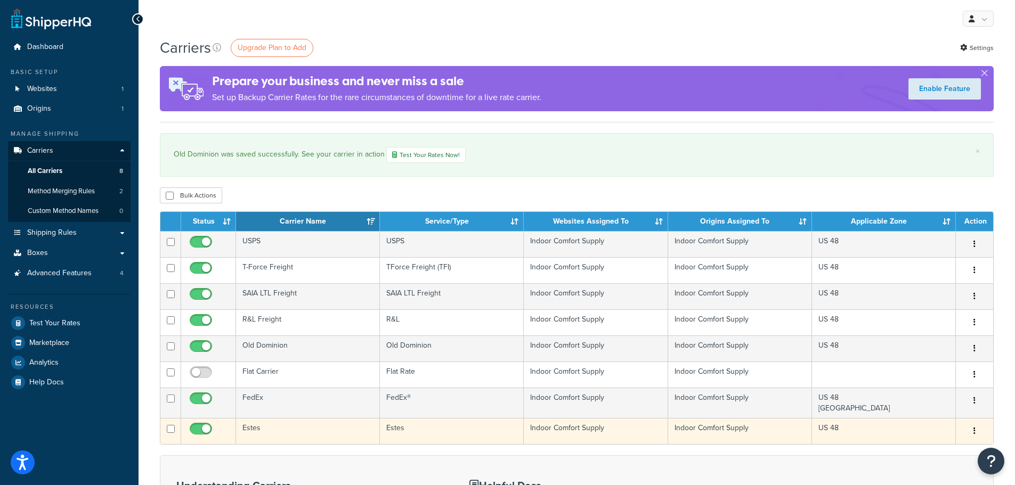
click at [972, 432] on button "button" at bounding box center [974, 431] width 15 height 17
click at [908, 448] on link "Edit" at bounding box center [931, 454] width 84 height 22
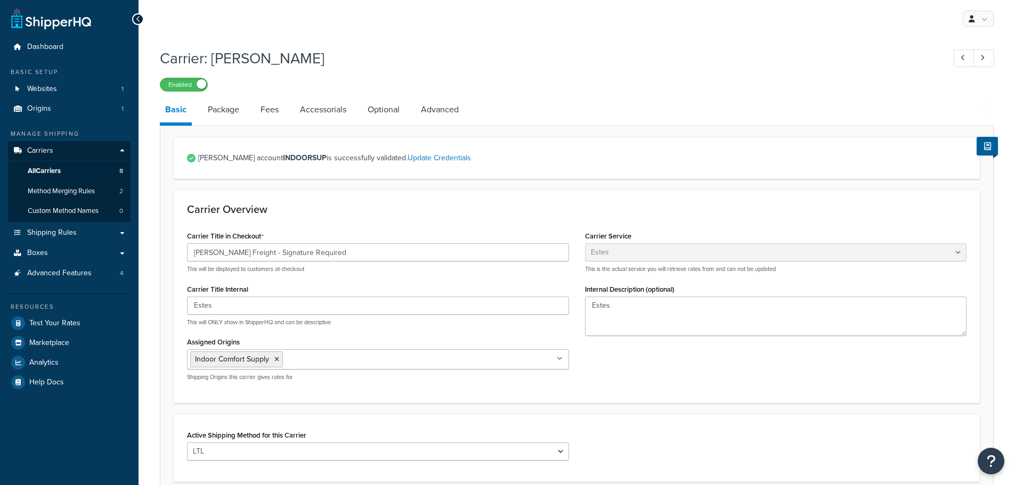
select select "estesFreight"
drag, startPoint x: 236, startPoint y: 254, endPoint x: 429, endPoint y: 259, distance: 192.9
click at [429, 259] on input "[PERSON_NAME] Freight - Signature Required" at bounding box center [378, 252] width 382 height 18
drag, startPoint x: 209, startPoint y: 252, endPoint x: 226, endPoint y: 255, distance: 17.3
click at [226, 255] on input "[PERSON_NAME] Freight" at bounding box center [378, 252] width 382 height 18
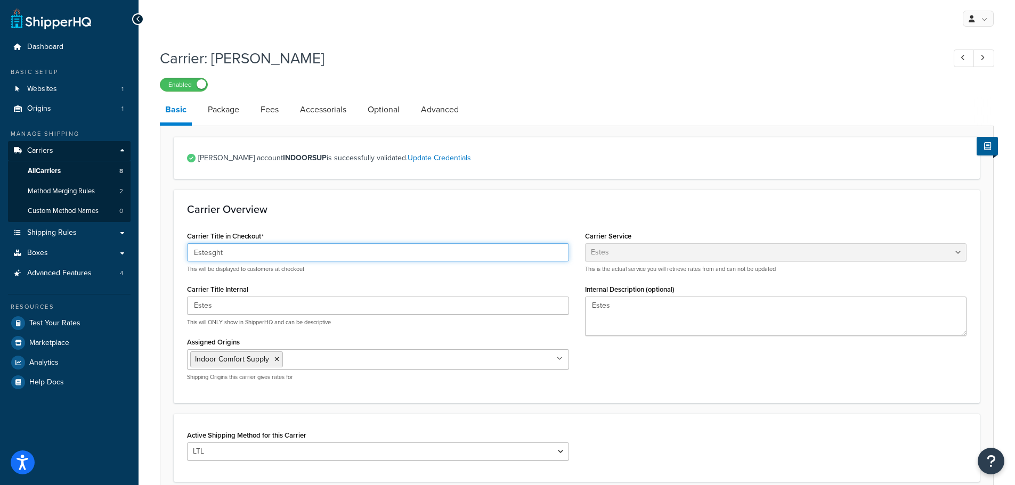
click at [230, 253] on input "Estesght" at bounding box center [378, 252] width 382 height 18
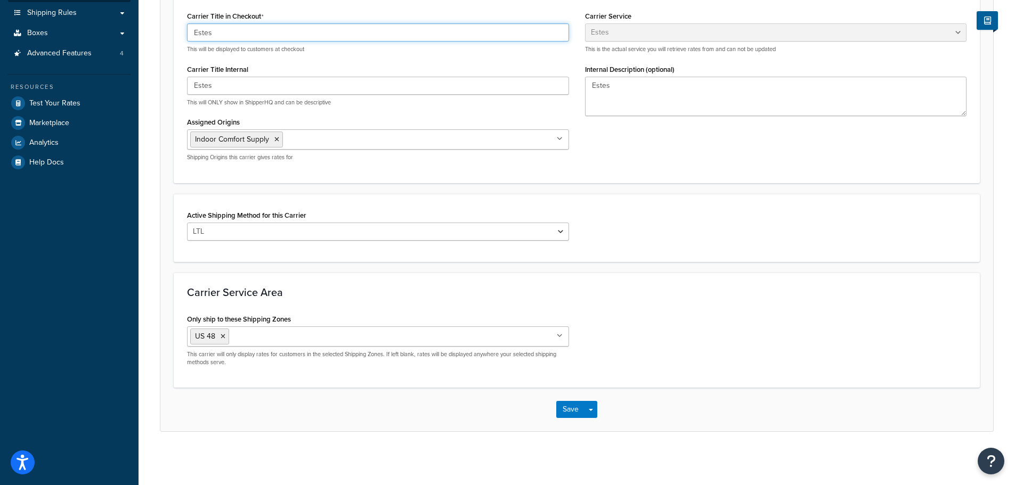
scroll to position [222, 0]
type input "Estes"
click at [569, 412] on button "Save" at bounding box center [570, 409] width 29 height 17
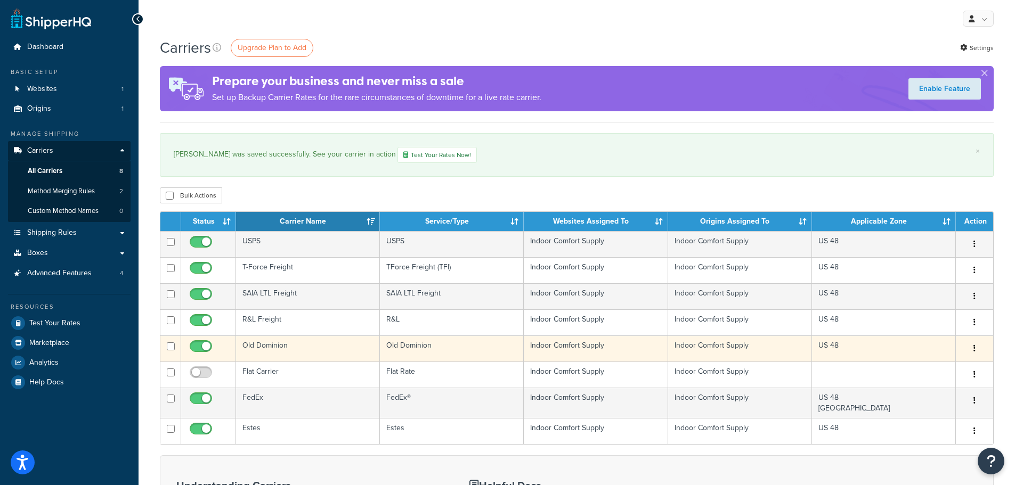
click at [972, 352] on button "button" at bounding box center [974, 348] width 15 height 17
click at [918, 372] on link "Edit" at bounding box center [931, 371] width 84 height 22
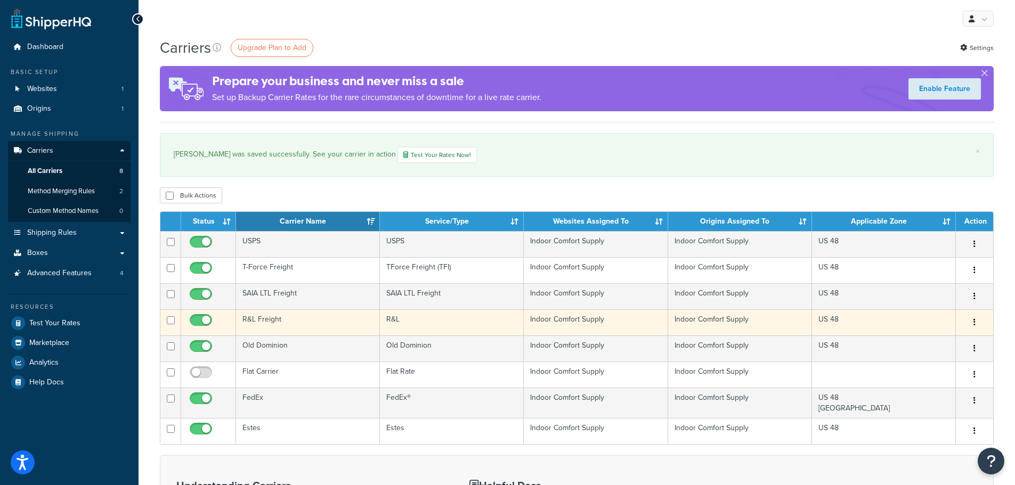
click at [975, 326] on button "button" at bounding box center [974, 322] width 15 height 17
click at [920, 346] on link "Edit" at bounding box center [931, 345] width 84 height 22
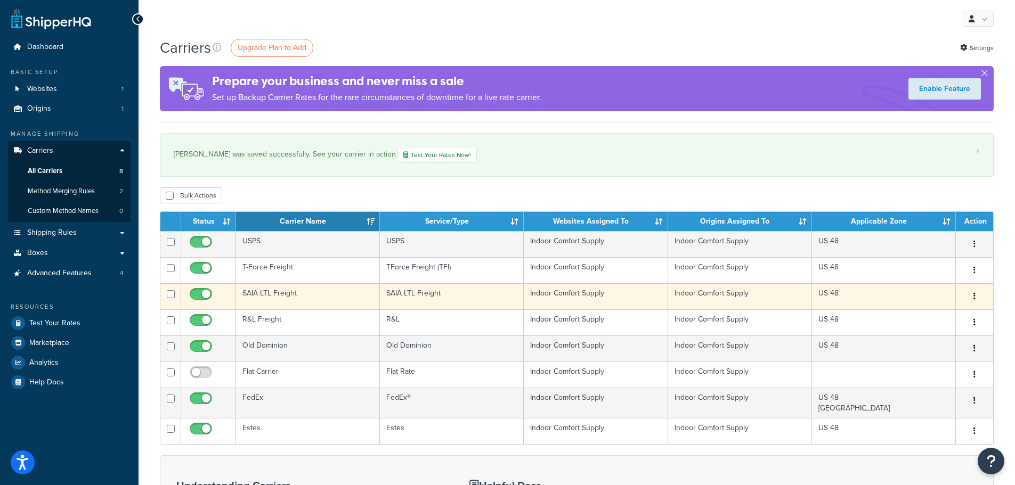
click at [975, 300] on button "button" at bounding box center [974, 296] width 15 height 17
click at [937, 316] on link "Edit" at bounding box center [931, 319] width 84 height 22
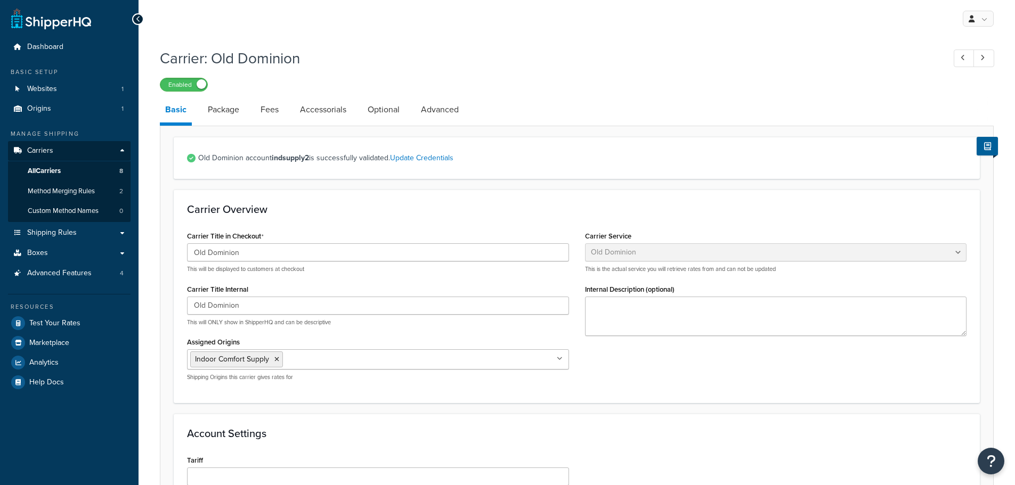
select select "dominionFreight"
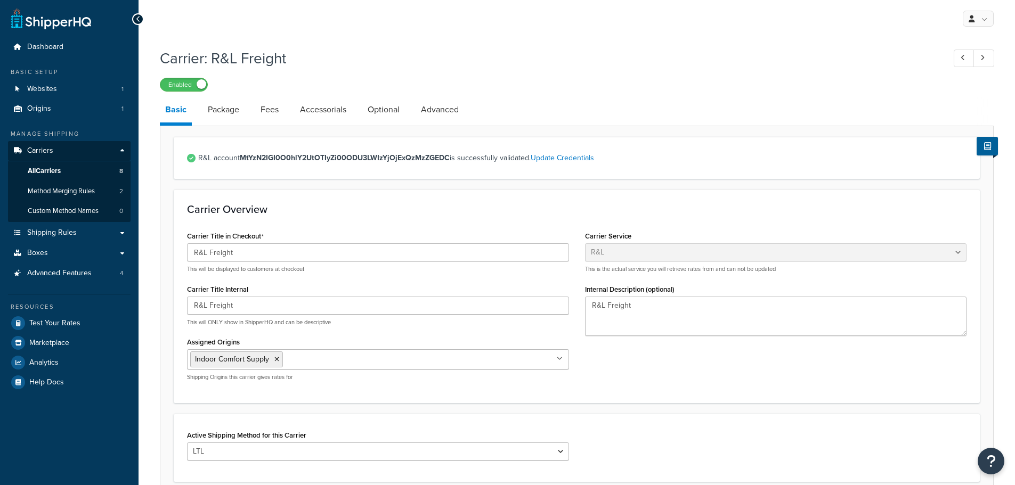
select select "rlFreight"
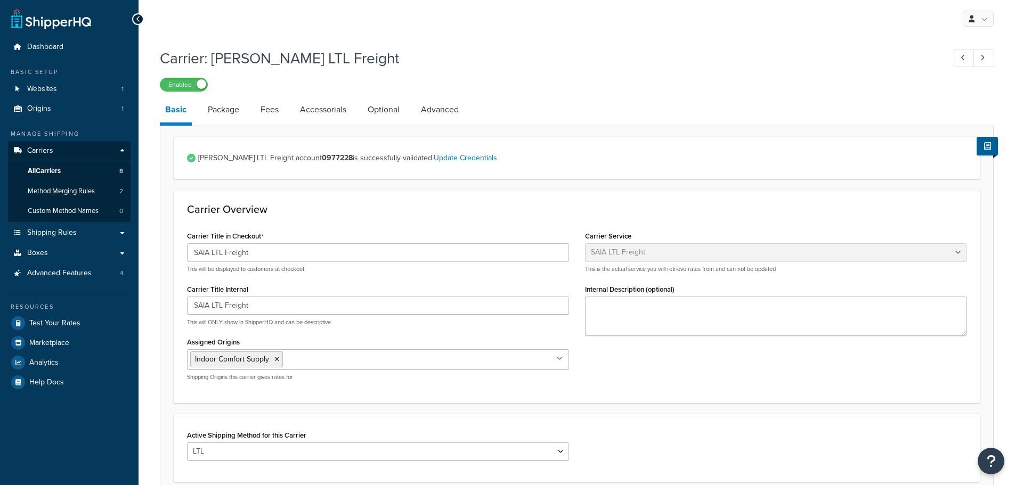
select select "saiaFreight"
click at [215, 254] on input "SAIA LTL Freight" at bounding box center [378, 252] width 382 height 18
click at [232, 255] on input "[PERSON_NAME] Freight" at bounding box center [378, 252] width 382 height 18
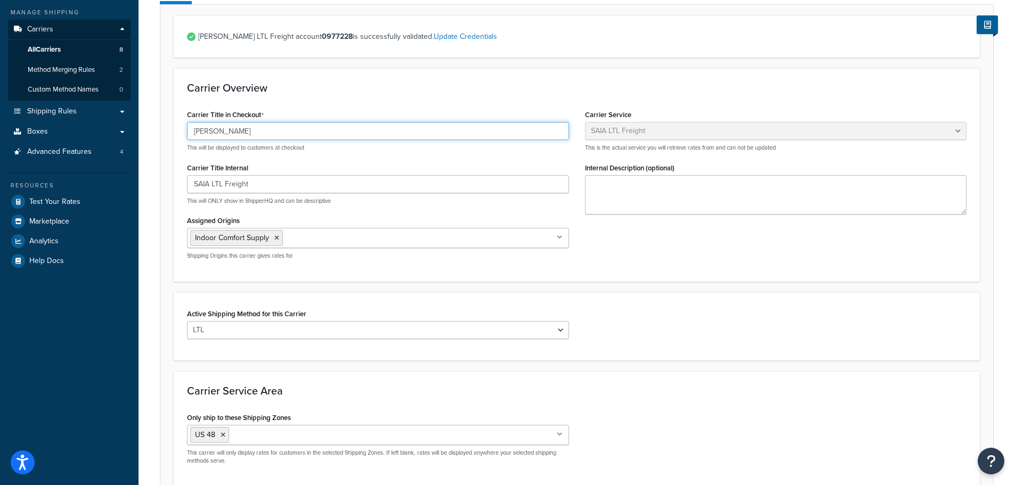
scroll to position [222, 0]
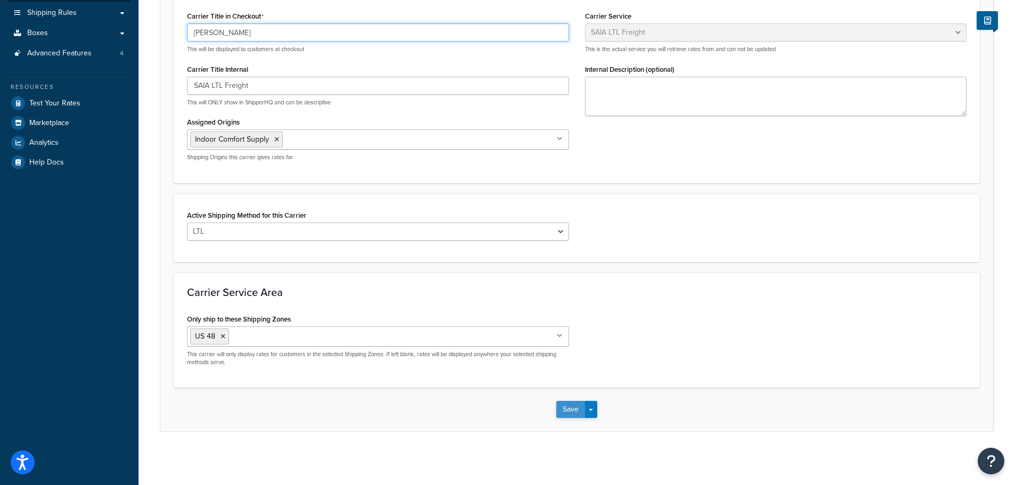
type input "SAIA"
click at [572, 410] on button "Save" at bounding box center [570, 409] width 29 height 17
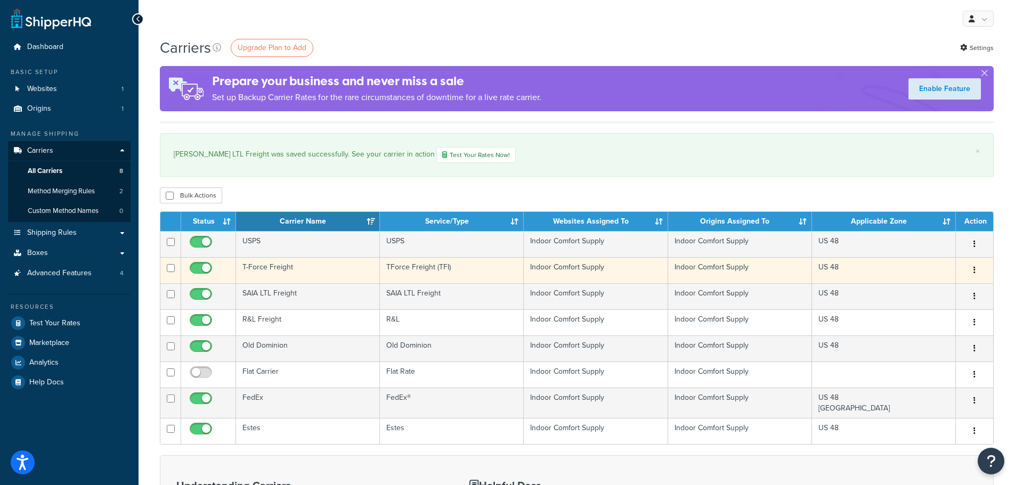
drag, startPoint x: 977, startPoint y: 269, endPoint x: 972, endPoint y: 274, distance: 7.9
click at [978, 269] on button "button" at bounding box center [974, 270] width 15 height 17
click at [932, 296] on link "Edit" at bounding box center [931, 293] width 84 height 22
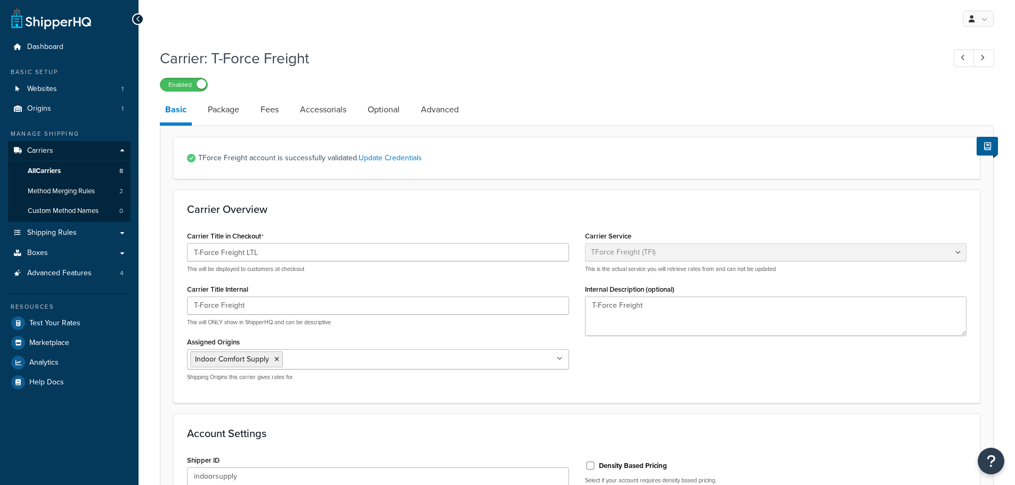
select select "upsFreight"
drag, startPoint x: 221, startPoint y: 253, endPoint x: 317, endPoint y: 255, distance: 95.9
click at [317, 255] on input "T-Force Freight LTL" at bounding box center [378, 252] width 382 height 18
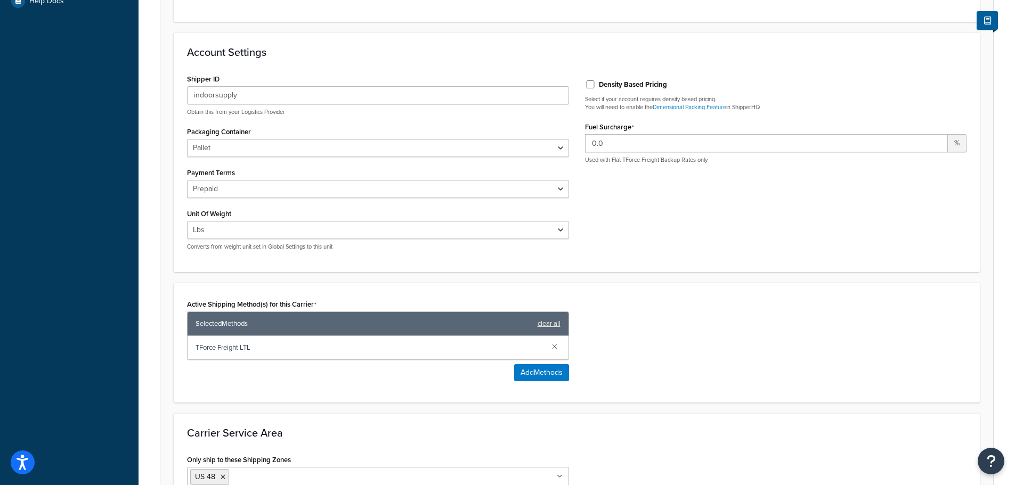
scroll to position [479, 0]
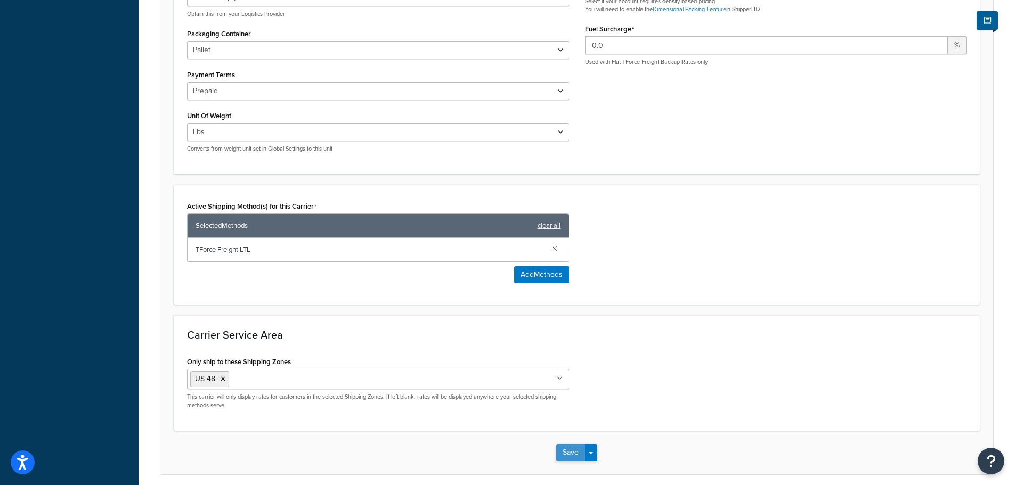
type input "T-Force"
click at [567, 454] on button "Save" at bounding box center [570, 452] width 29 height 17
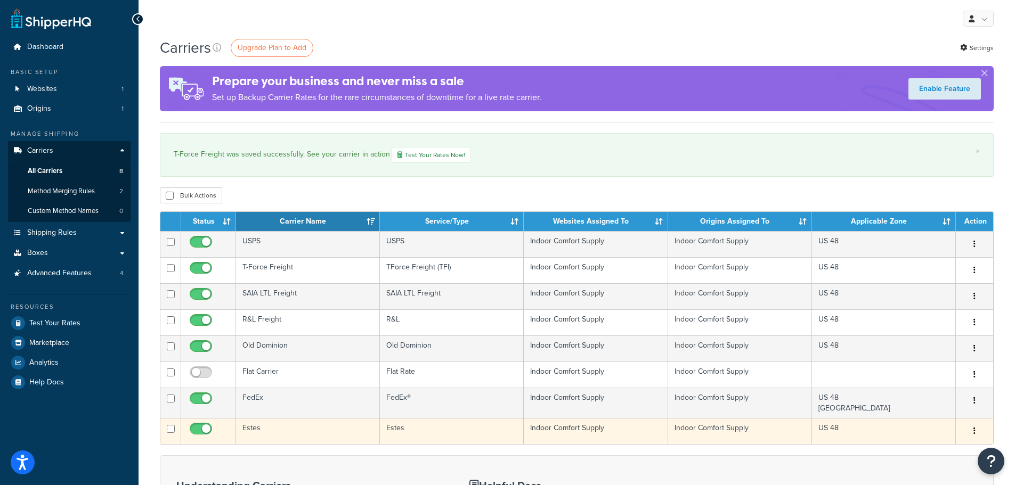
click at [974, 431] on icon "button" at bounding box center [974, 430] width 2 height 7
click at [916, 456] on link "Edit" at bounding box center [931, 454] width 84 height 22
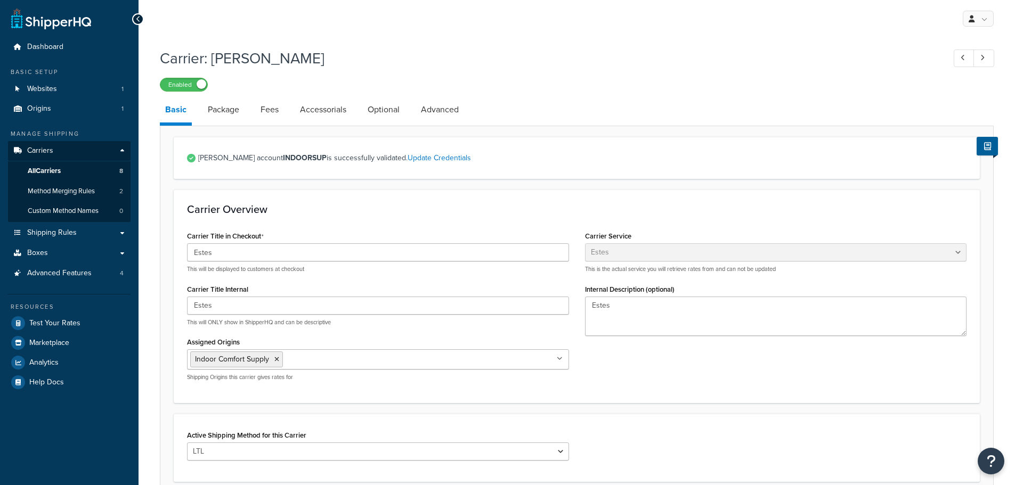
select select "estesFreight"
click at [54, 192] on span "Method Merging Rules" at bounding box center [61, 191] width 67 height 9
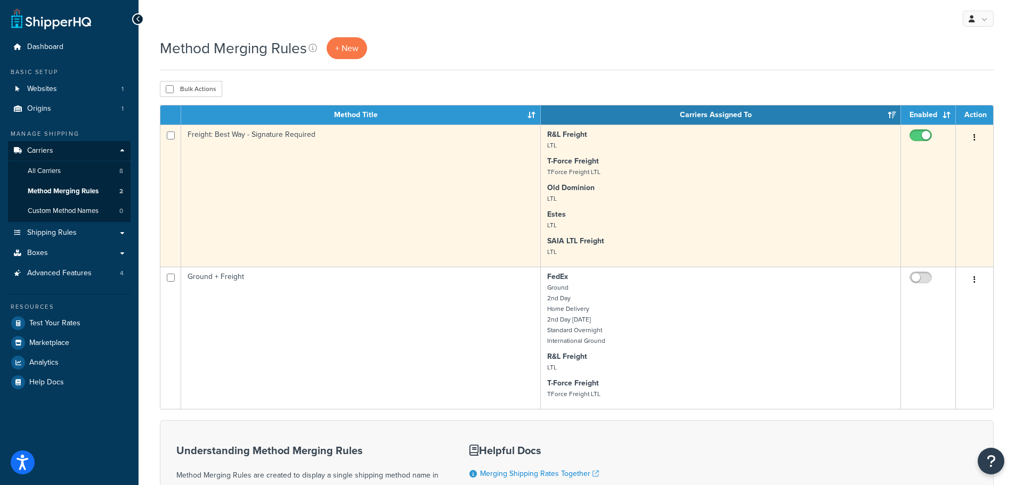
click at [975, 137] on icon "button" at bounding box center [974, 137] width 2 height 7
click at [904, 165] on link "Edit" at bounding box center [931, 160] width 84 height 22
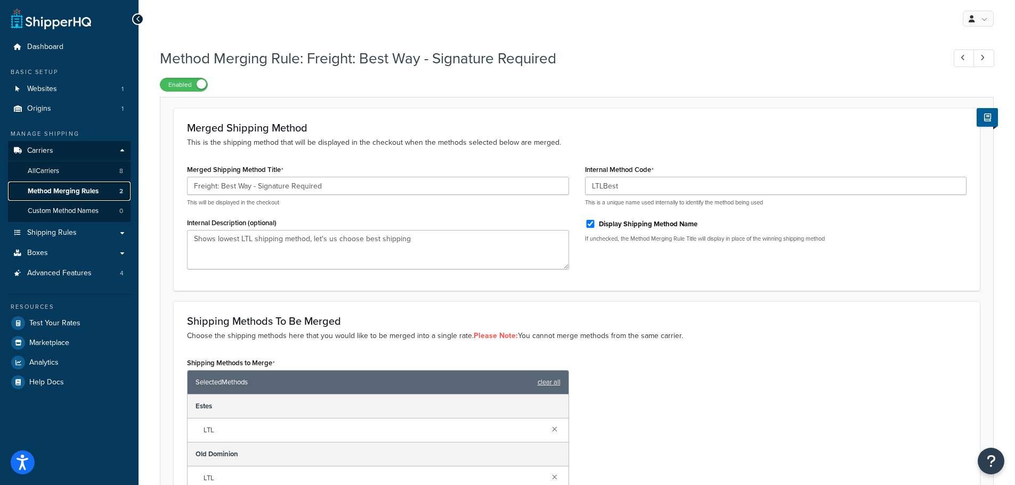
click at [60, 196] on link "Method Merging Rules 2" at bounding box center [69, 192] width 123 height 20
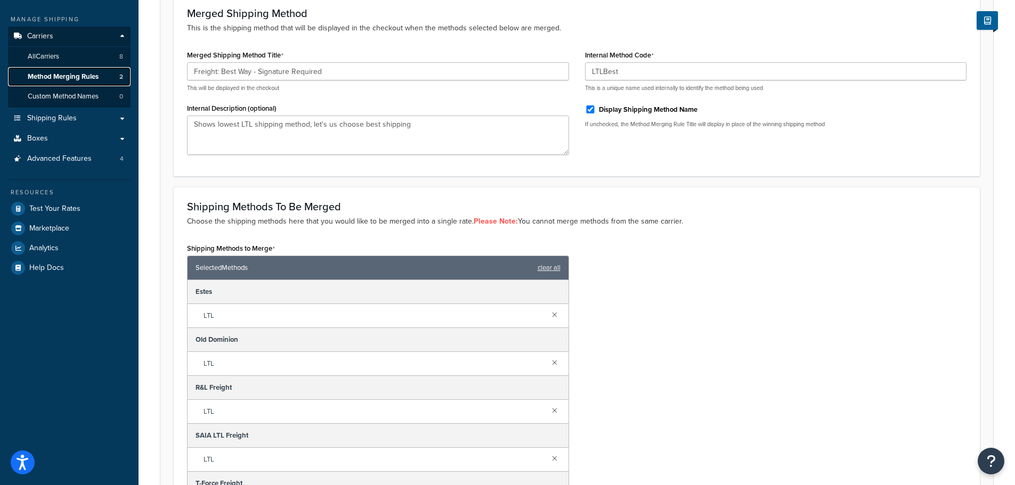
scroll to position [264, 0]
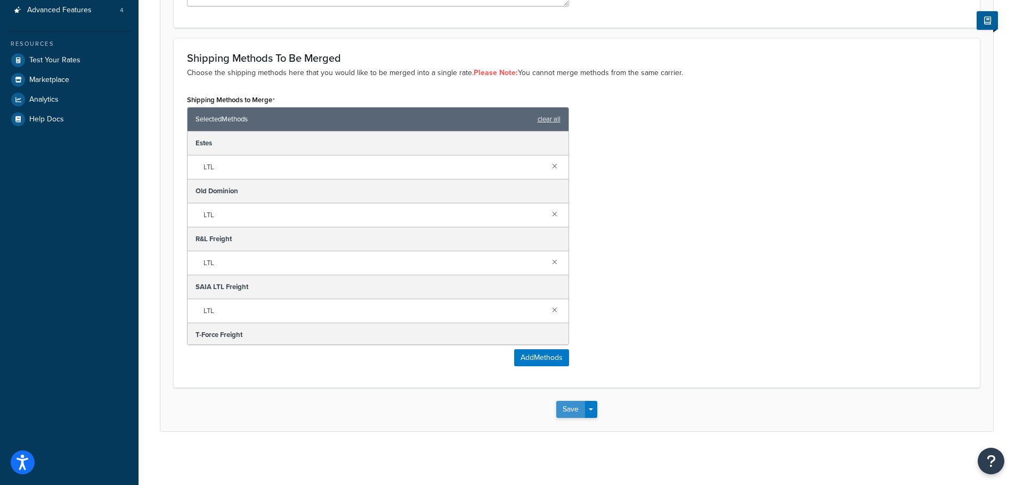
click at [561, 418] on button "Save" at bounding box center [570, 409] width 29 height 17
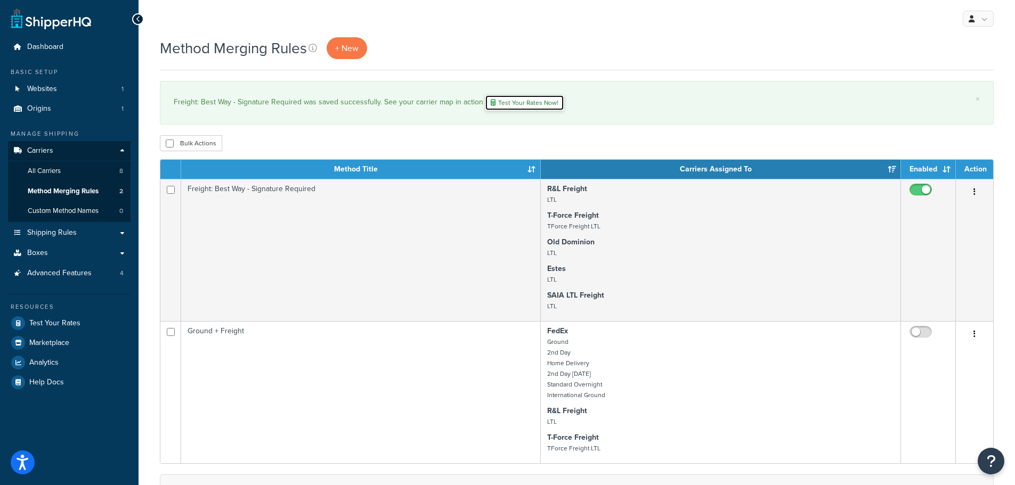
click at [517, 104] on link "Test Your Rates Now!" at bounding box center [524, 103] width 79 height 16
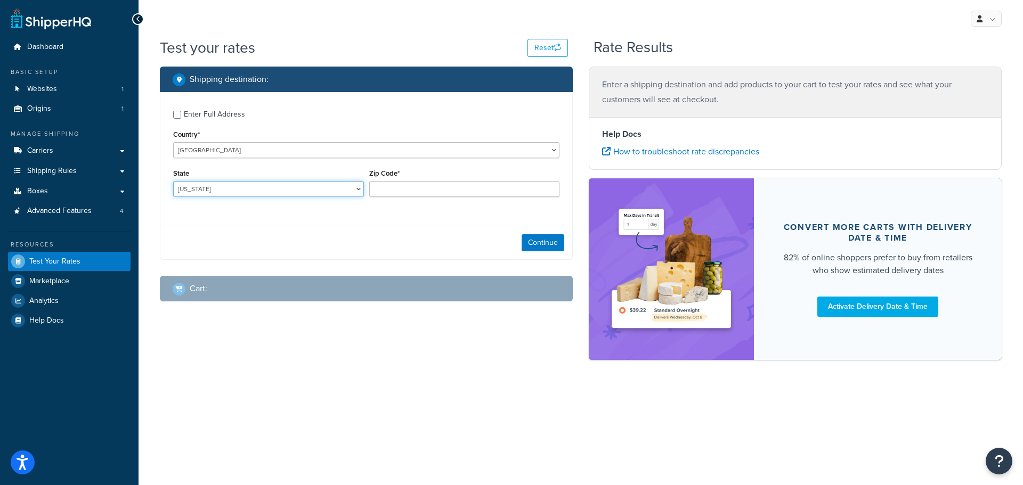
click at [344, 191] on select "[US_STATE] [US_STATE] [US_STATE] [US_STATE] [US_STATE] Armed Forces Americas Ar…" at bounding box center [268, 189] width 191 height 16
select select "AZ"
click at [173, 182] on select "Alabama Alaska American Samoa Arizona Arkansas Armed Forces Americas Armed Forc…" at bounding box center [268, 189] width 191 height 16
click at [385, 191] on input "Zip Code*" at bounding box center [464, 189] width 191 height 16
type input "85020"
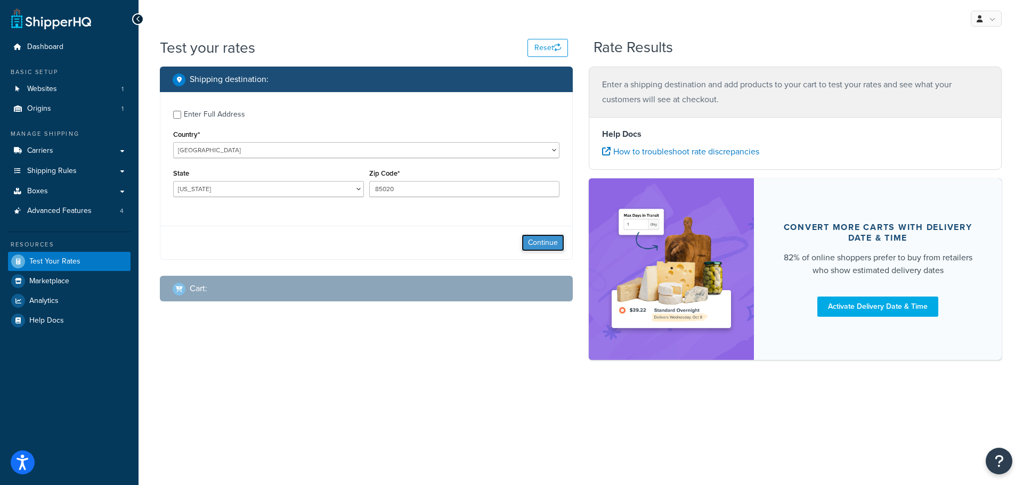
click at [548, 247] on button "Continue" at bounding box center [542, 242] width 43 height 17
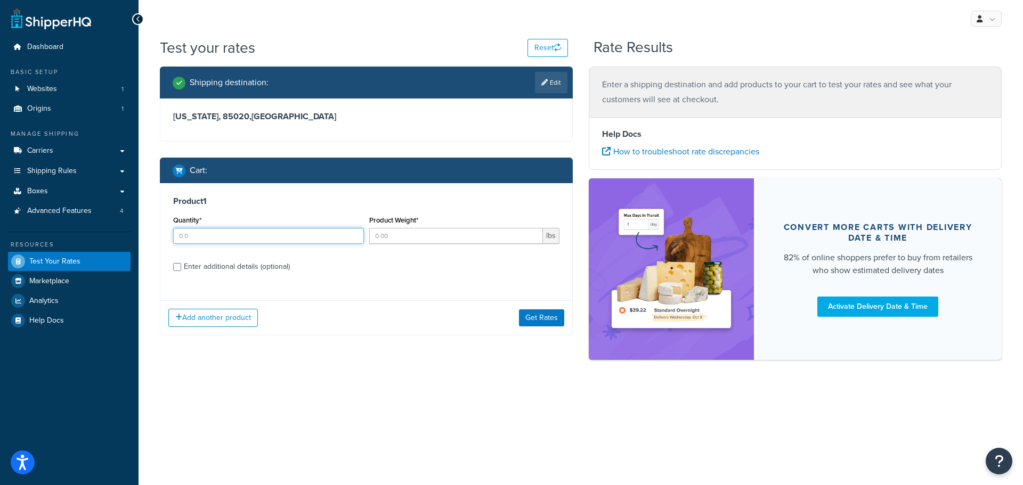
click at [208, 238] on input "Quantity*" at bounding box center [268, 236] width 191 height 16
type input "1"
type input "500"
click at [543, 321] on button "Get Rates" at bounding box center [541, 317] width 45 height 17
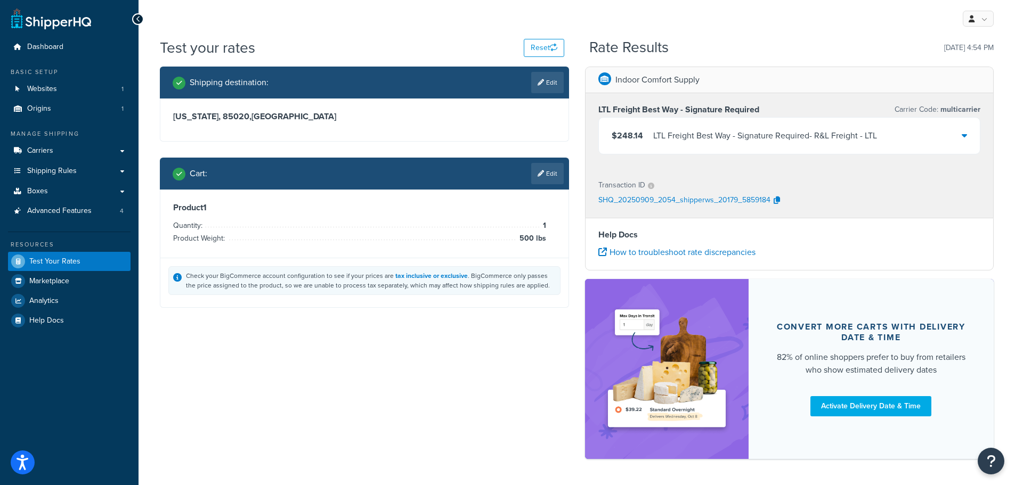
click at [959, 133] on div "$248.14 LTL Freight Best Way - Signature Required - R&L Freight - LTL" at bounding box center [789, 136] width 381 height 36
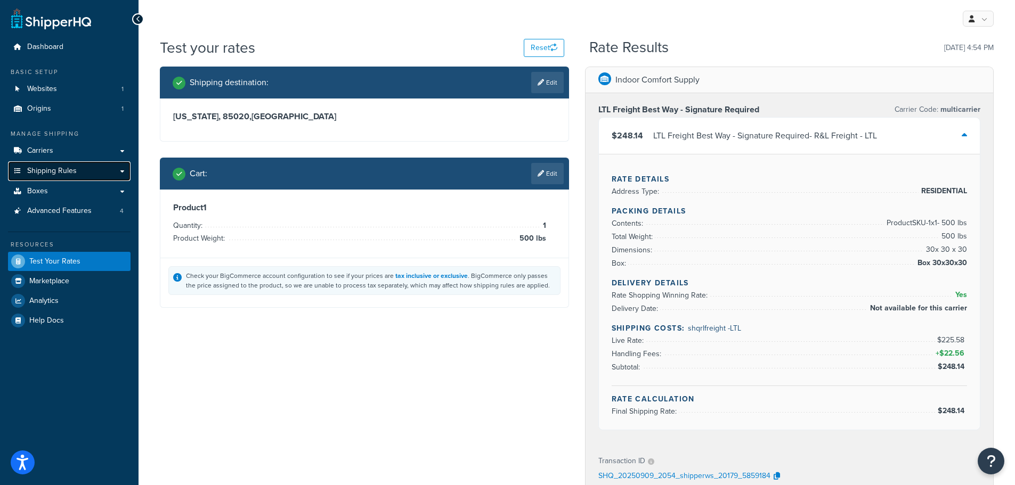
click at [61, 168] on span "Shipping Rules" at bounding box center [52, 171] width 50 height 9
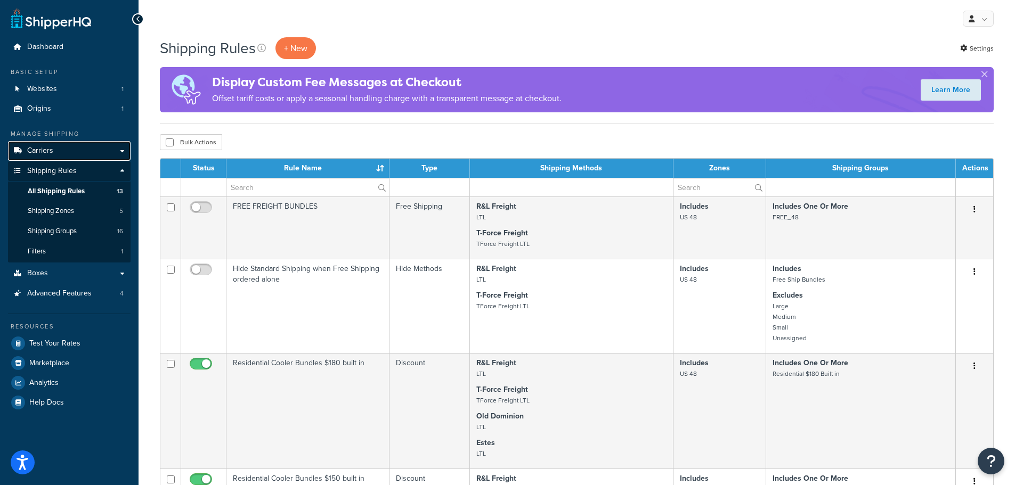
click at [60, 144] on link "Carriers" at bounding box center [69, 151] width 123 height 20
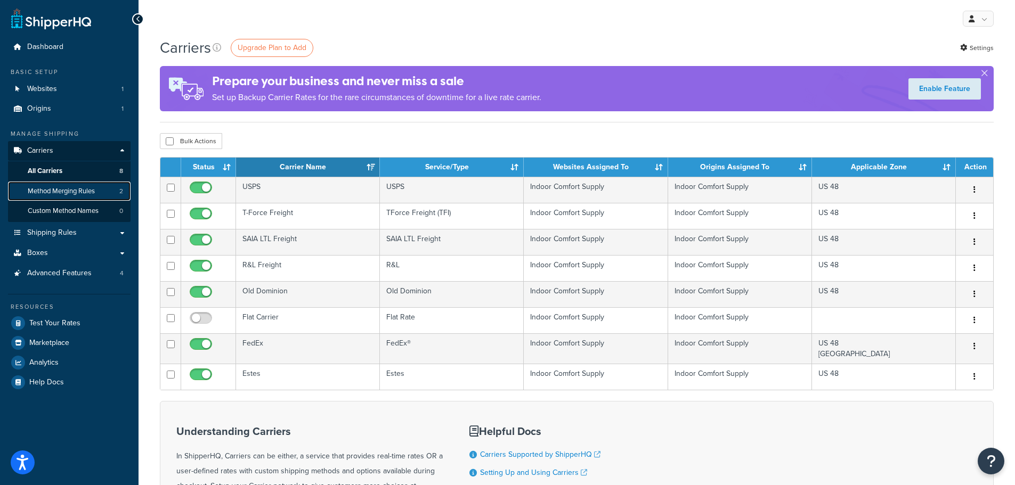
click at [73, 189] on span "Method Merging Rules" at bounding box center [61, 191] width 67 height 9
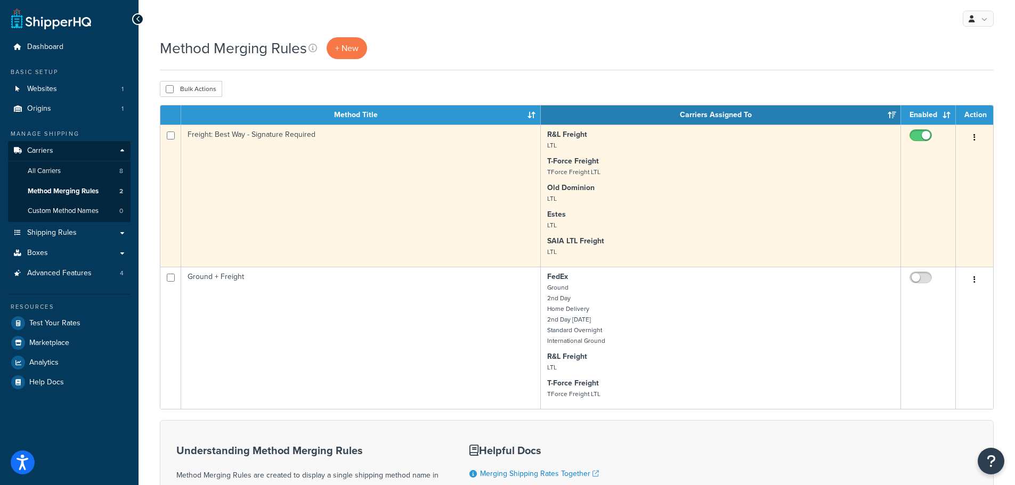
click at [381, 155] on td "Freight: Best Way - Signature Required" at bounding box center [361, 196] width 360 height 142
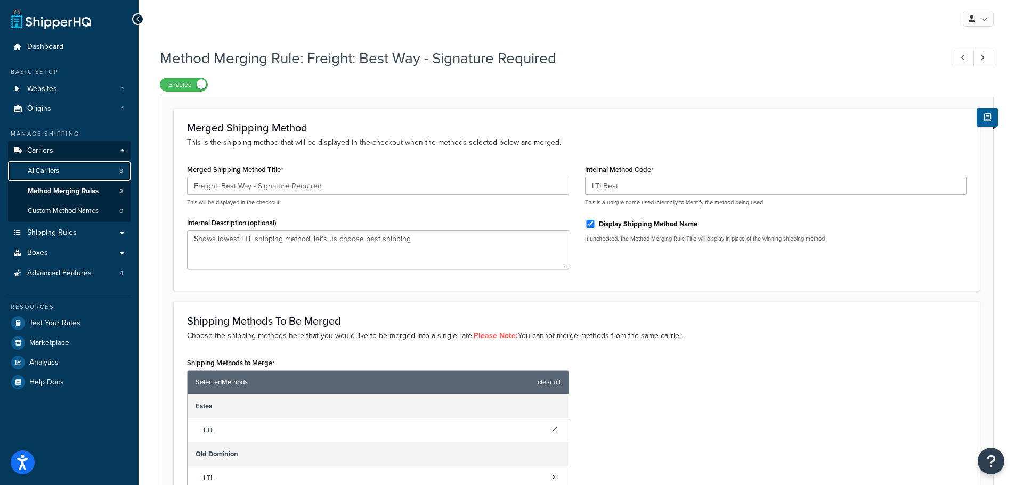
click at [54, 165] on link "All Carriers 8" at bounding box center [69, 171] width 123 height 20
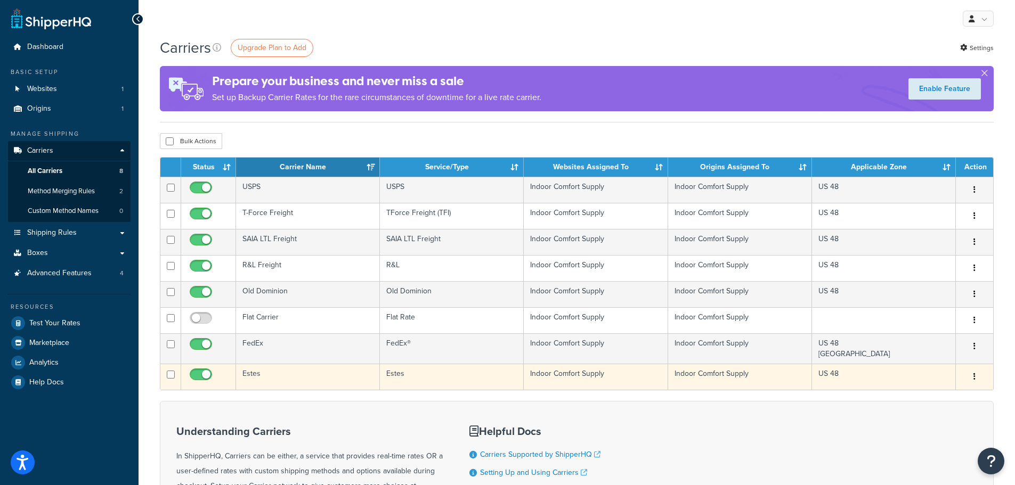
click at [980, 378] on button "button" at bounding box center [974, 377] width 15 height 17
click at [926, 394] on link "Edit" at bounding box center [931, 399] width 84 height 22
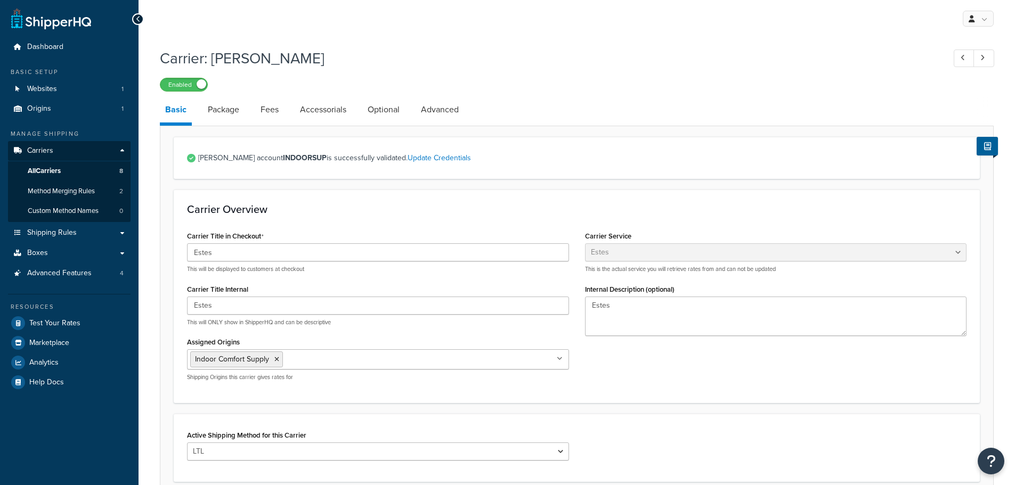
select select "estesFreight"
click at [211, 116] on link "Package" at bounding box center [223, 110] width 42 height 26
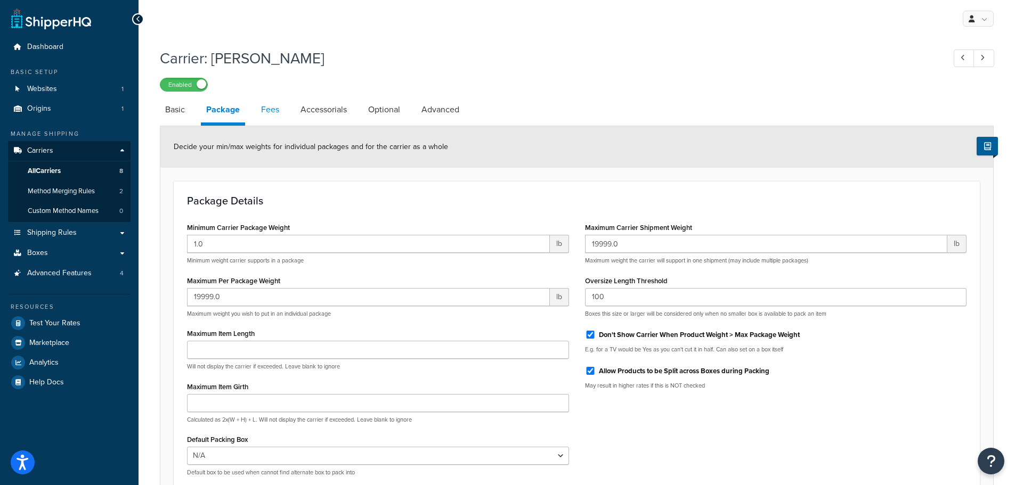
click at [265, 117] on link "Fees" at bounding box center [270, 110] width 29 height 26
select select "AFTER"
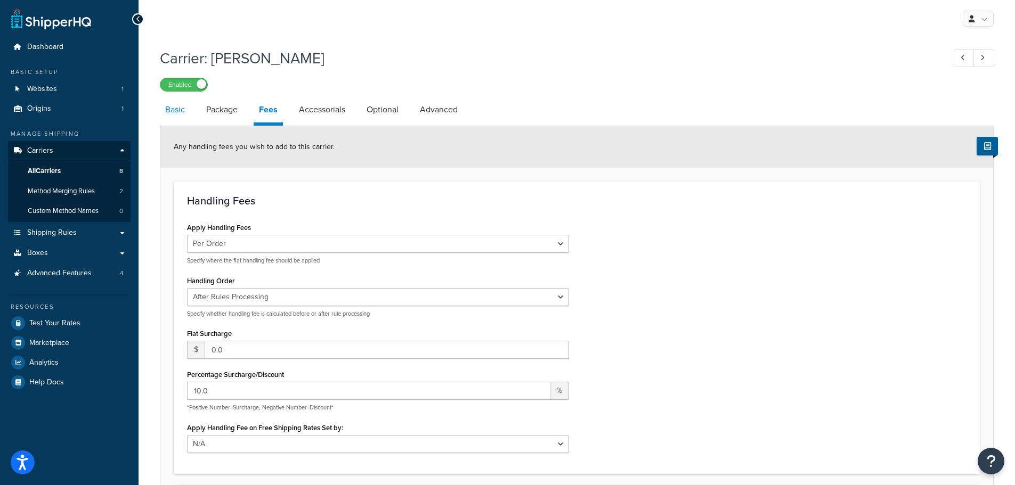
click at [172, 116] on link "Basic" at bounding box center [175, 110] width 30 height 26
select select "estesFreight"
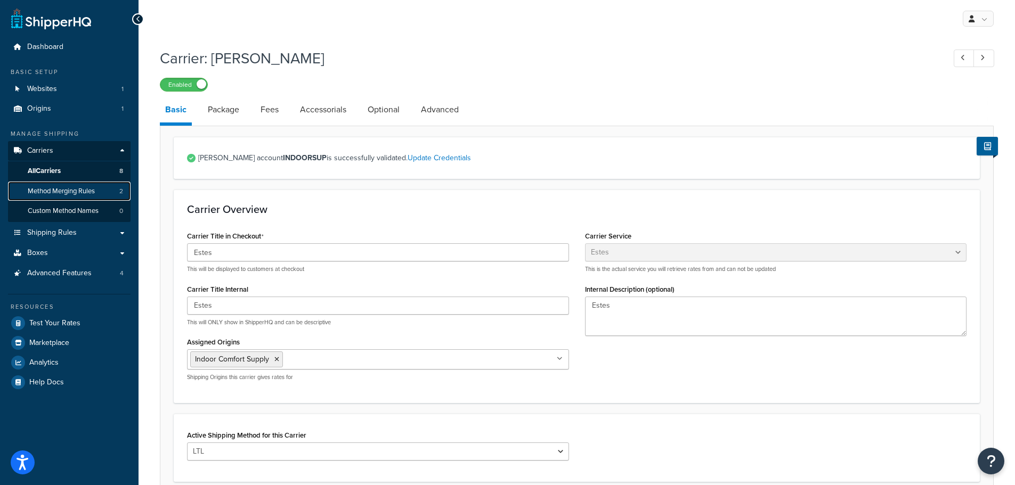
click at [53, 191] on span "Method Merging Rules" at bounding box center [61, 191] width 67 height 9
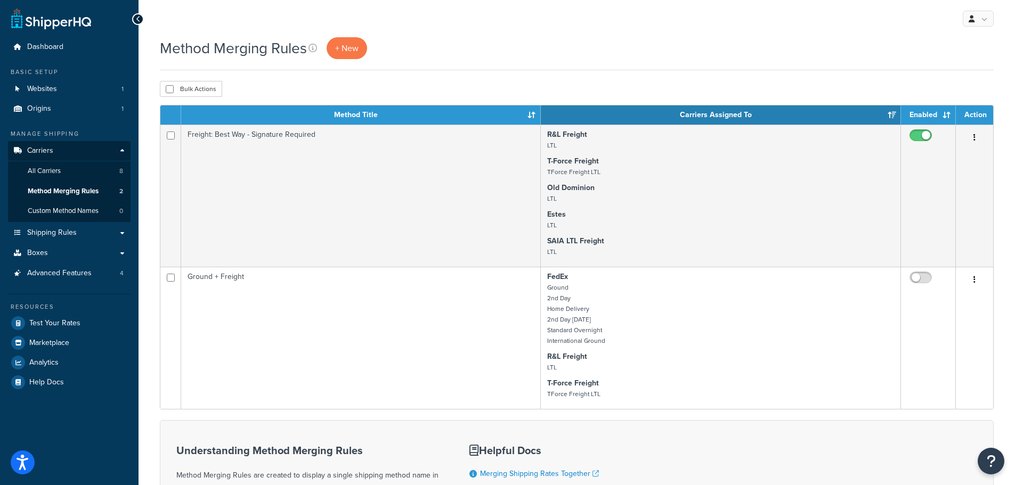
click at [658, 45] on div "Method Merging Rules + New" at bounding box center [577, 48] width 834 height 22
click at [64, 169] on link "All Carriers 8" at bounding box center [69, 171] width 123 height 20
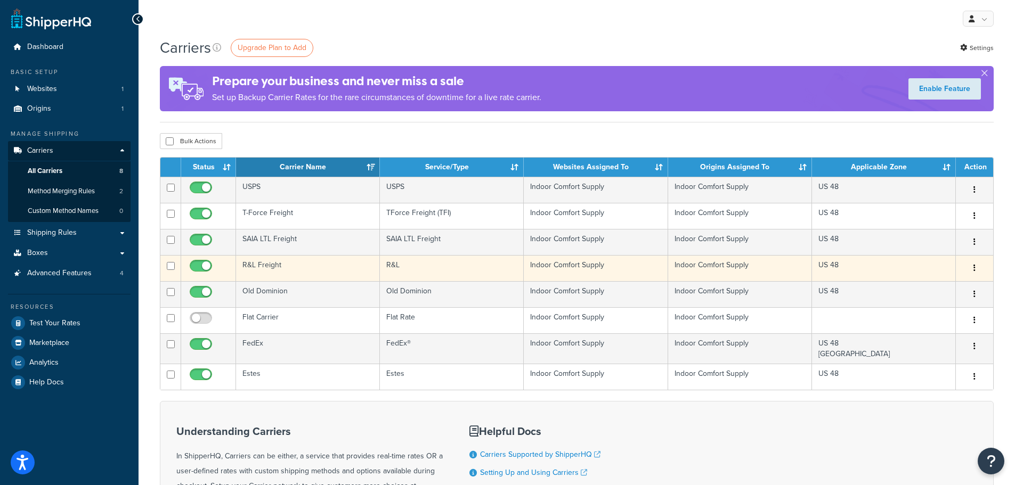
click at [972, 267] on button "button" at bounding box center [974, 268] width 15 height 17
click at [956, 285] on link "Edit" at bounding box center [931, 290] width 84 height 22
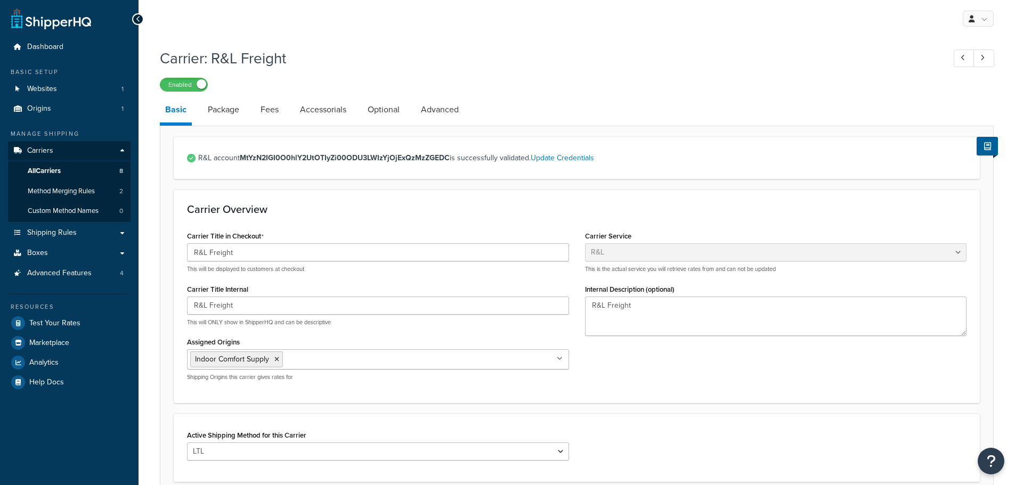
select select "rlFreight"
drag, startPoint x: 233, startPoint y: 254, endPoint x: 169, endPoint y: 251, distance: 64.5
click at [169, 251] on form "R&L account MtYzN2IGI0O0hlY2UtOTIyZi00ODU3LWIzYjOjExQzMzZGEDC is successfully v…" at bounding box center [576, 394] width 833 height 515
click at [47, 172] on span "All Carriers" at bounding box center [44, 171] width 33 height 9
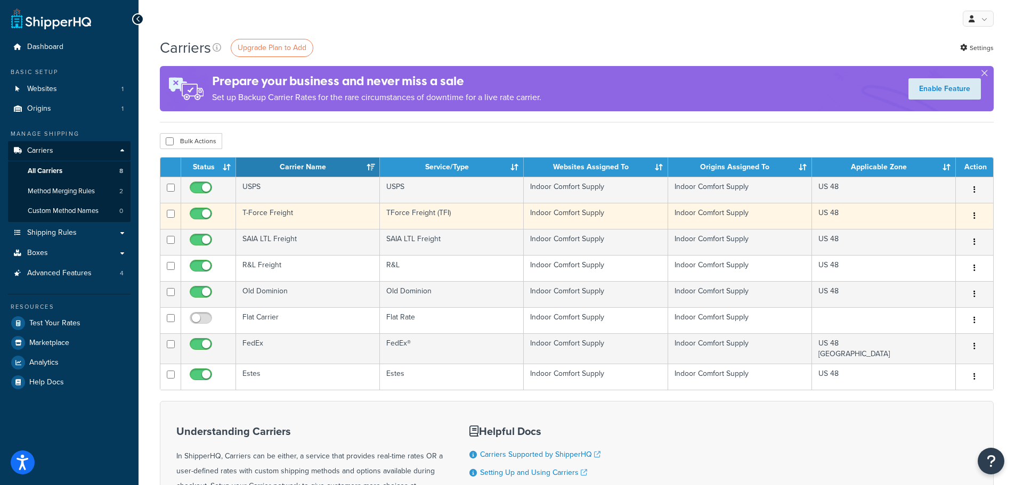
click at [970, 214] on button "button" at bounding box center [974, 216] width 15 height 17
click at [917, 240] on link "Edit" at bounding box center [931, 238] width 84 height 22
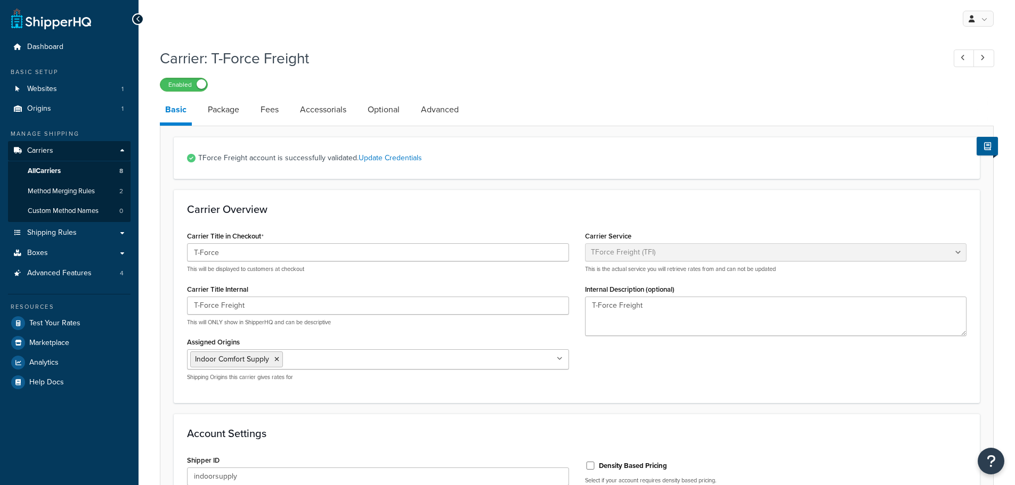
select select "upsFreight"
drag, startPoint x: 243, startPoint y: 254, endPoint x: 152, endPoint y: 253, distance: 91.1
click at [40, 168] on span "All Carriers" at bounding box center [44, 171] width 33 height 9
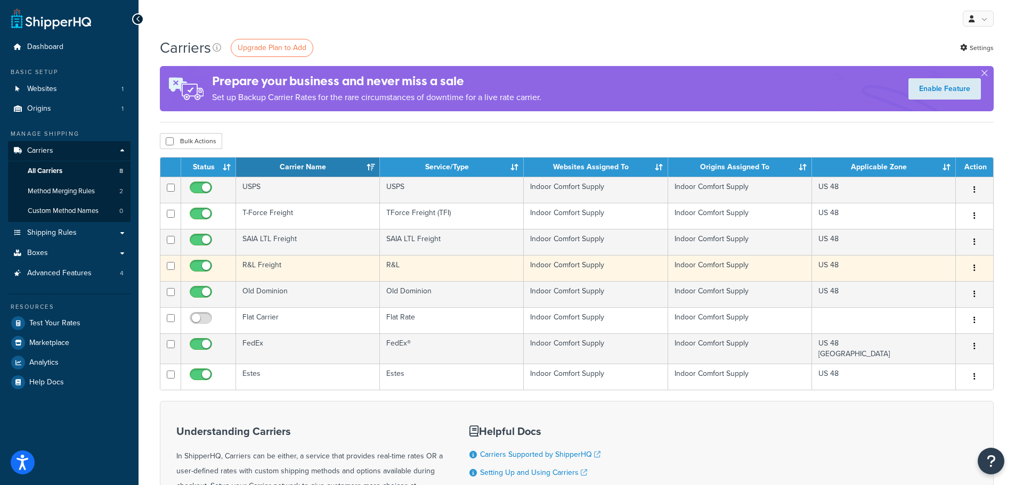
click at [977, 270] on button "button" at bounding box center [974, 268] width 15 height 17
click at [945, 289] on link "Edit" at bounding box center [931, 290] width 84 height 22
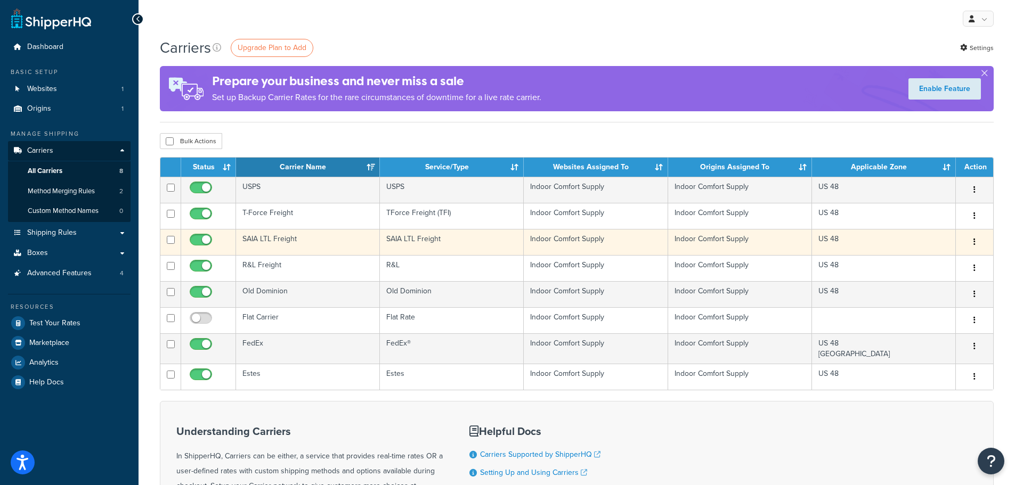
click at [974, 243] on icon "button" at bounding box center [974, 241] width 2 height 7
click at [924, 263] on link "Edit" at bounding box center [931, 264] width 84 height 22
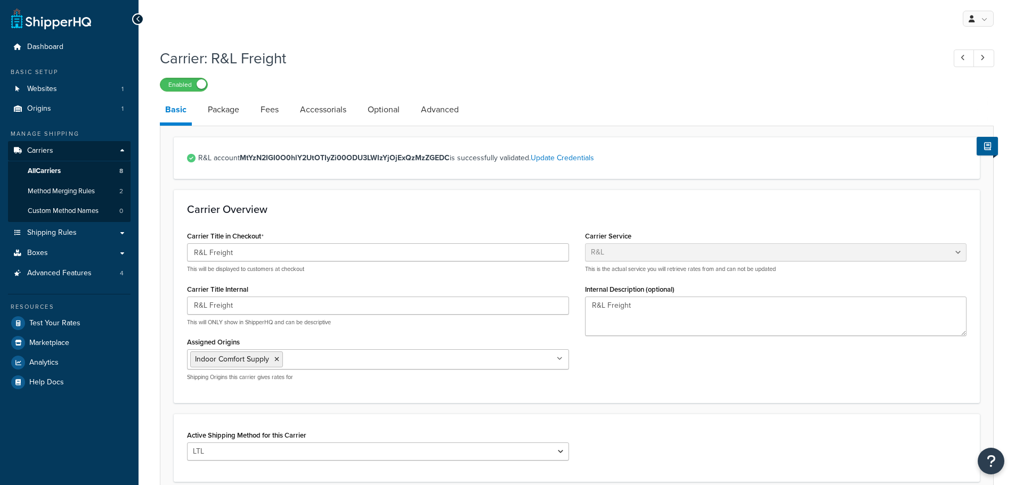
select select "rlFreight"
drag, startPoint x: 251, startPoint y: 210, endPoint x: 268, endPoint y: 205, distance: 17.9
drag, startPoint x: 223, startPoint y: 200, endPoint x: 229, endPoint y: 200, distance: 5.9
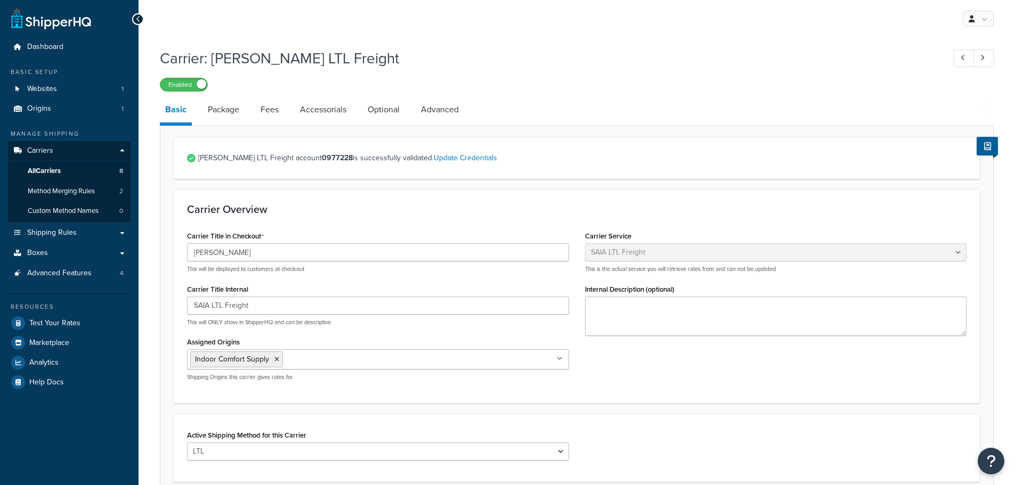
select select "saiaFreight"
drag, startPoint x: 229, startPoint y: 252, endPoint x: 172, endPoint y: 248, distance: 57.7
click at [172, 248] on form "[PERSON_NAME] LTL Freight account 0977228 is successfully validated. Update Cre…" at bounding box center [576, 394] width 833 height 515
click at [59, 172] on span "All Carriers" at bounding box center [44, 171] width 33 height 9
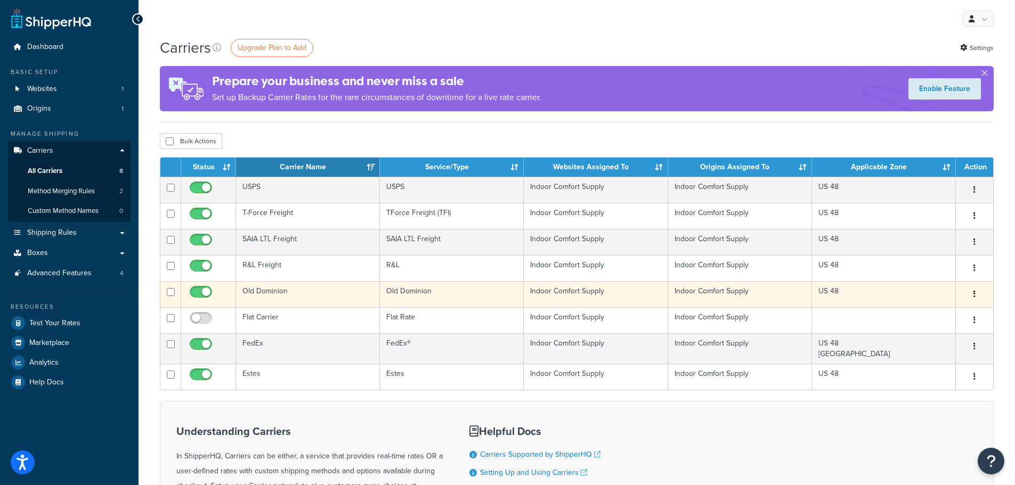
click at [266, 292] on td "Old Dominion" at bounding box center [308, 294] width 144 height 26
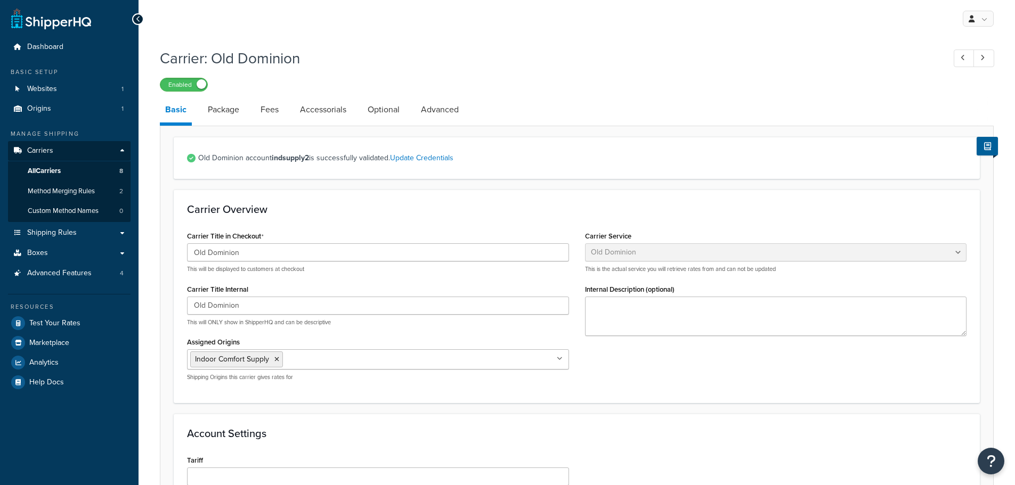
select select "dominionFreight"
drag, startPoint x: 255, startPoint y: 252, endPoint x: 171, endPoint y: 245, distance: 83.9
click at [171, 245] on form "Old Dominion account indsupply2 is successfully validated. Update Credentials C…" at bounding box center [576, 452] width 833 height 630
click at [54, 169] on span "All Carriers" at bounding box center [44, 171] width 33 height 9
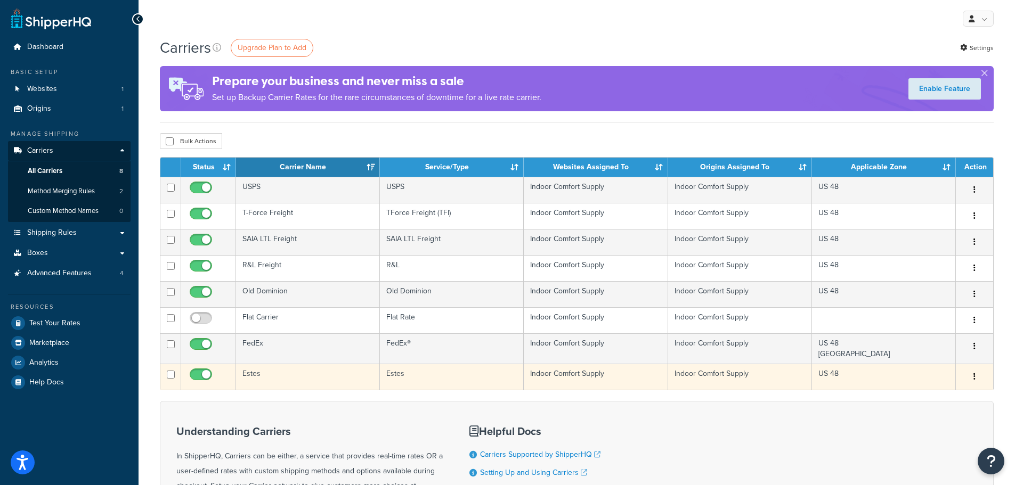
click at [976, 377] on button "button" at bounding box center [974, 377] width 15 height 17
click at [905, 399] on link "Edit" at bounding box center [931, 399] width 84 height 22
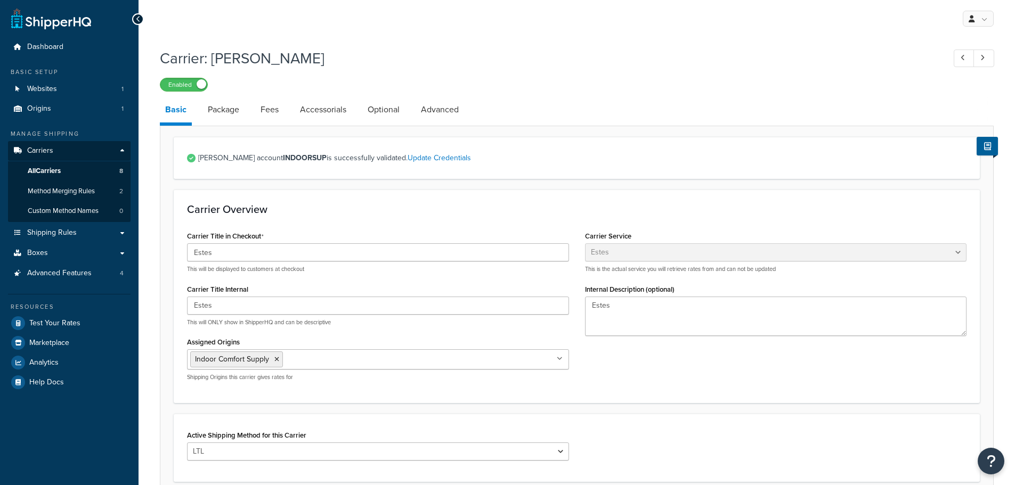
select select "estesFreight"
drag, startPoint x: 238, startPoint y: 252, endPoint x: 137, endPoint y: 248, distance: 100.2
click at [138, 248] on div "Dashboard Basic Setup Websites 1 Origins 1 Manage Shipping Carriers Carriers Al…" at bounding box center [507, 352] width 1015 height 705
click at [39, 176] on link "All Carriers 8" at bounding box center [69, 171] width 123 height 20
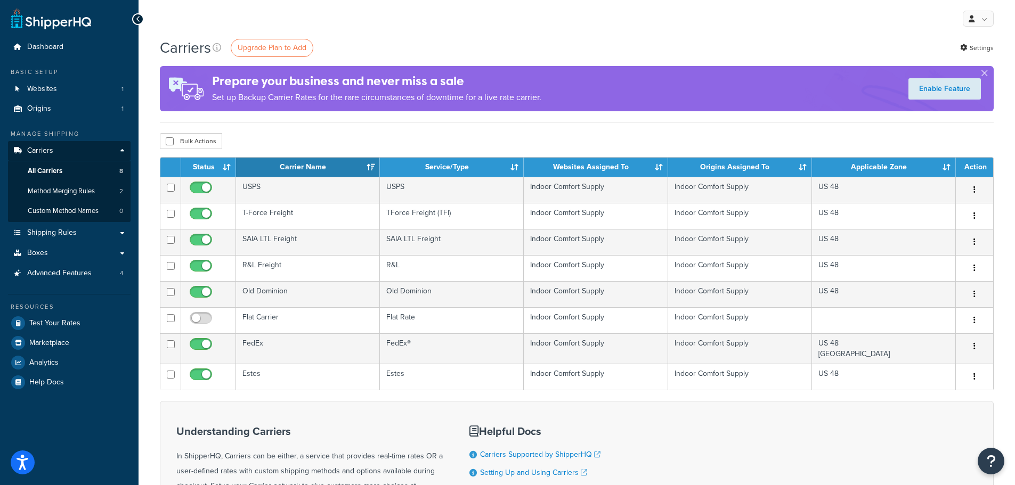
click at [381, 32] on div "My Profile Billing Global Settings Contact Us Logout" at bounding box center [576, 18] width 876 height 37
click at [39, 47] on span "Dashboard" at bounding box center [45, 47] width 36 height 9
